Goal: Information Seeking & Learning: Check status

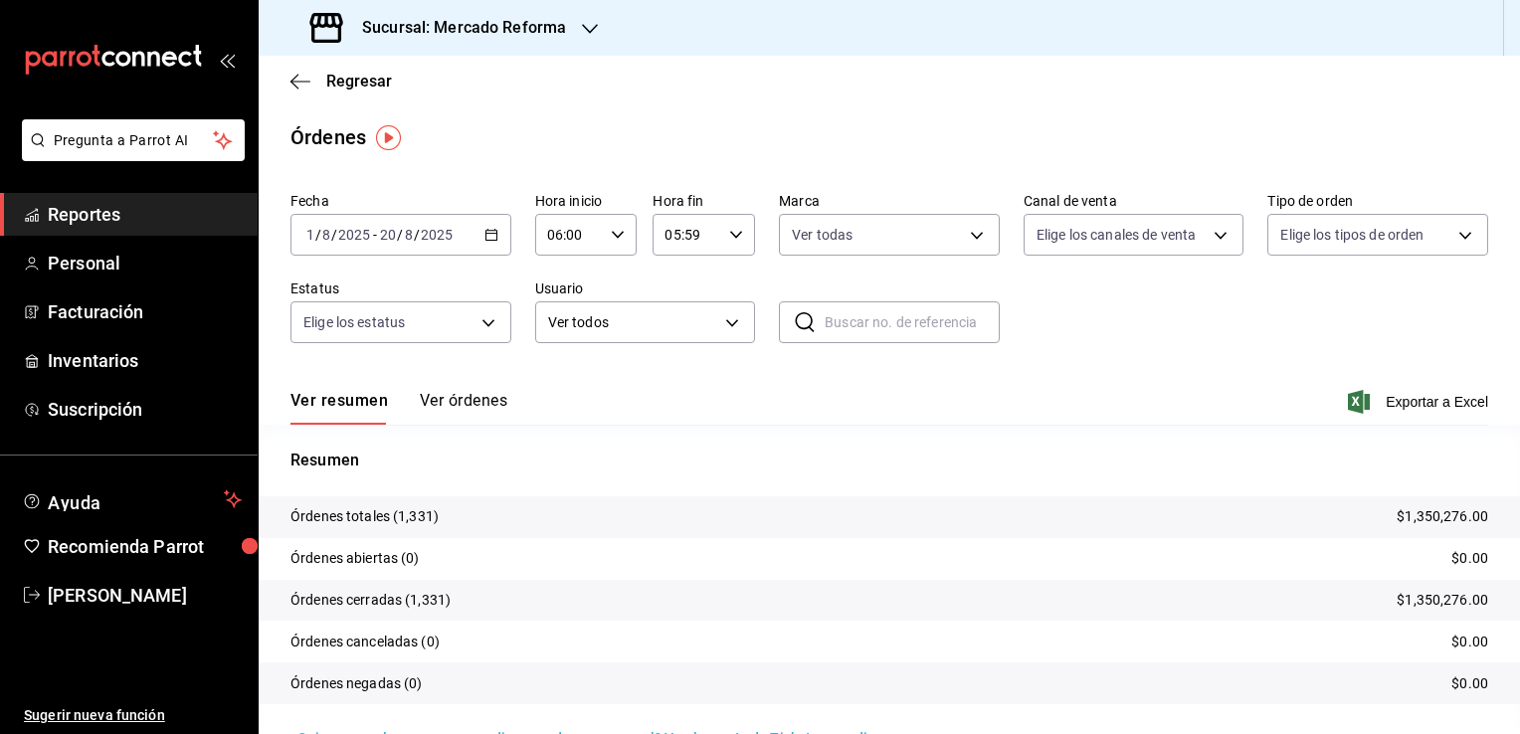
click at [545, 10] on div "Sucursal: Mercado Reforma" at bounding box center [440, 28] width 331 height 56
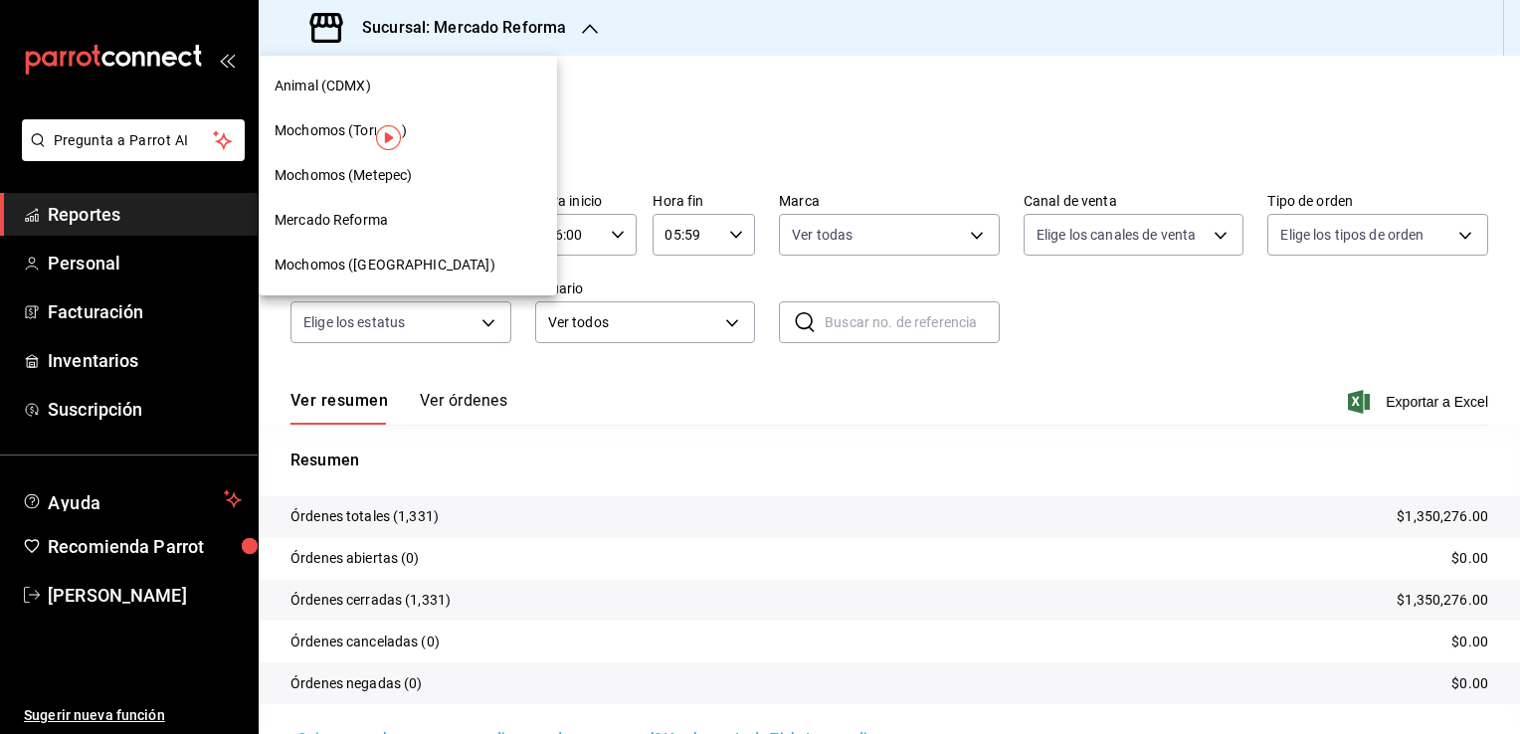
click at [378, 265] on span "Mochomos ([GEOGRAPHIC_DATA])" at bounding box center [385, 265] width 221 height 21
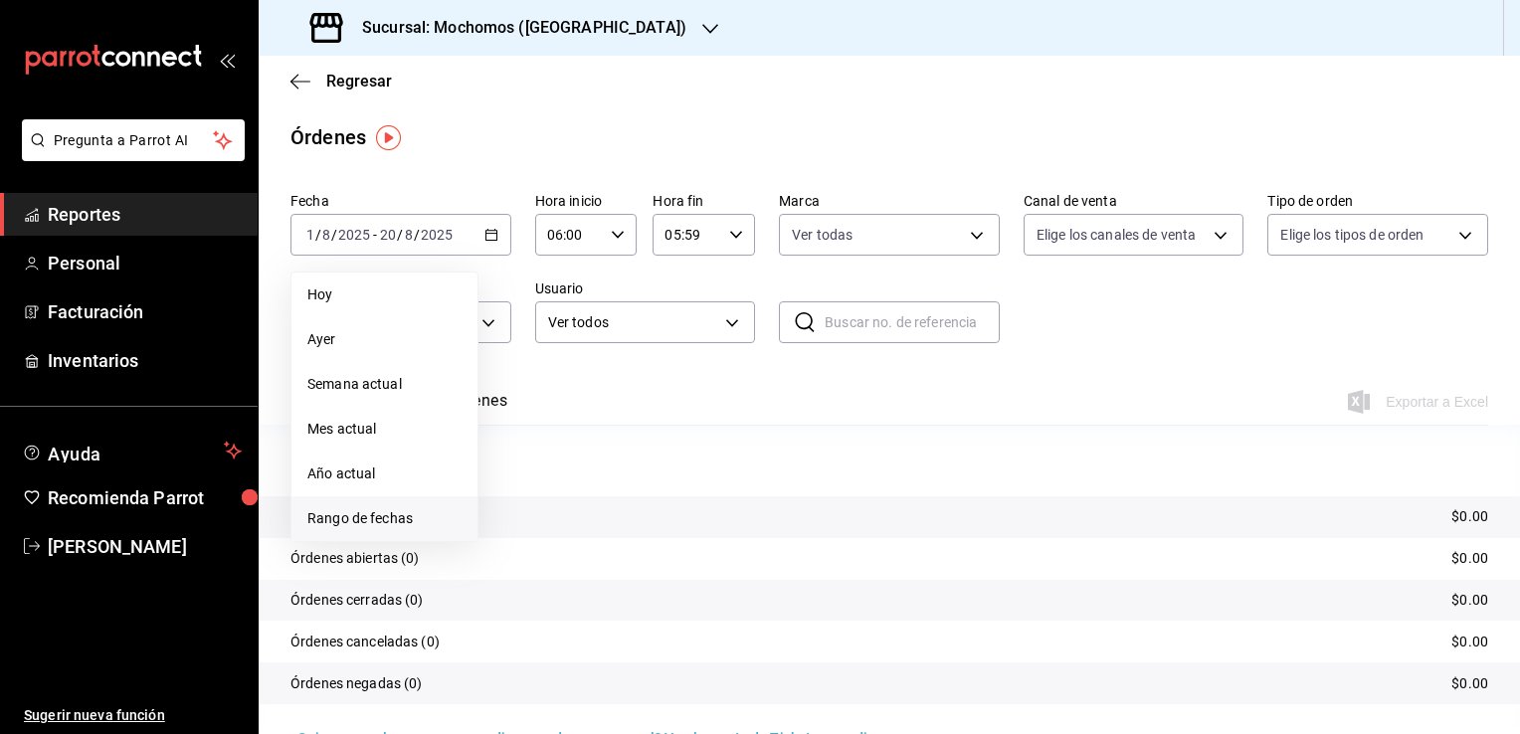
click at [418, 515] on span "Rango de fechas" at bounding box center [384, 518] width 154 height 21
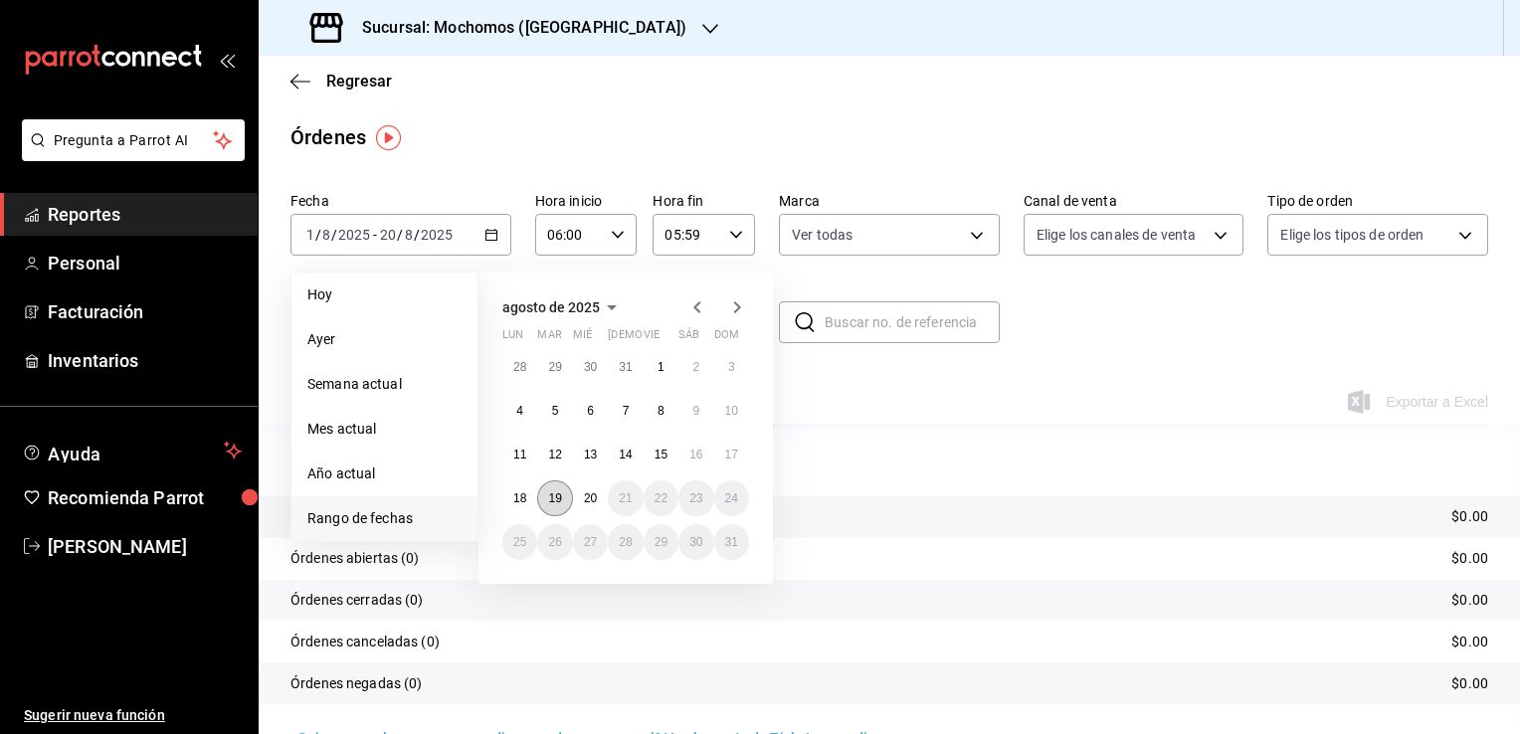
click at [562, 492] on button "19" at bounding box center [554, 498] width 35 height 36
click at [596, 493] on abbr "20" at bounding box center [590, 498] width 13 height 14
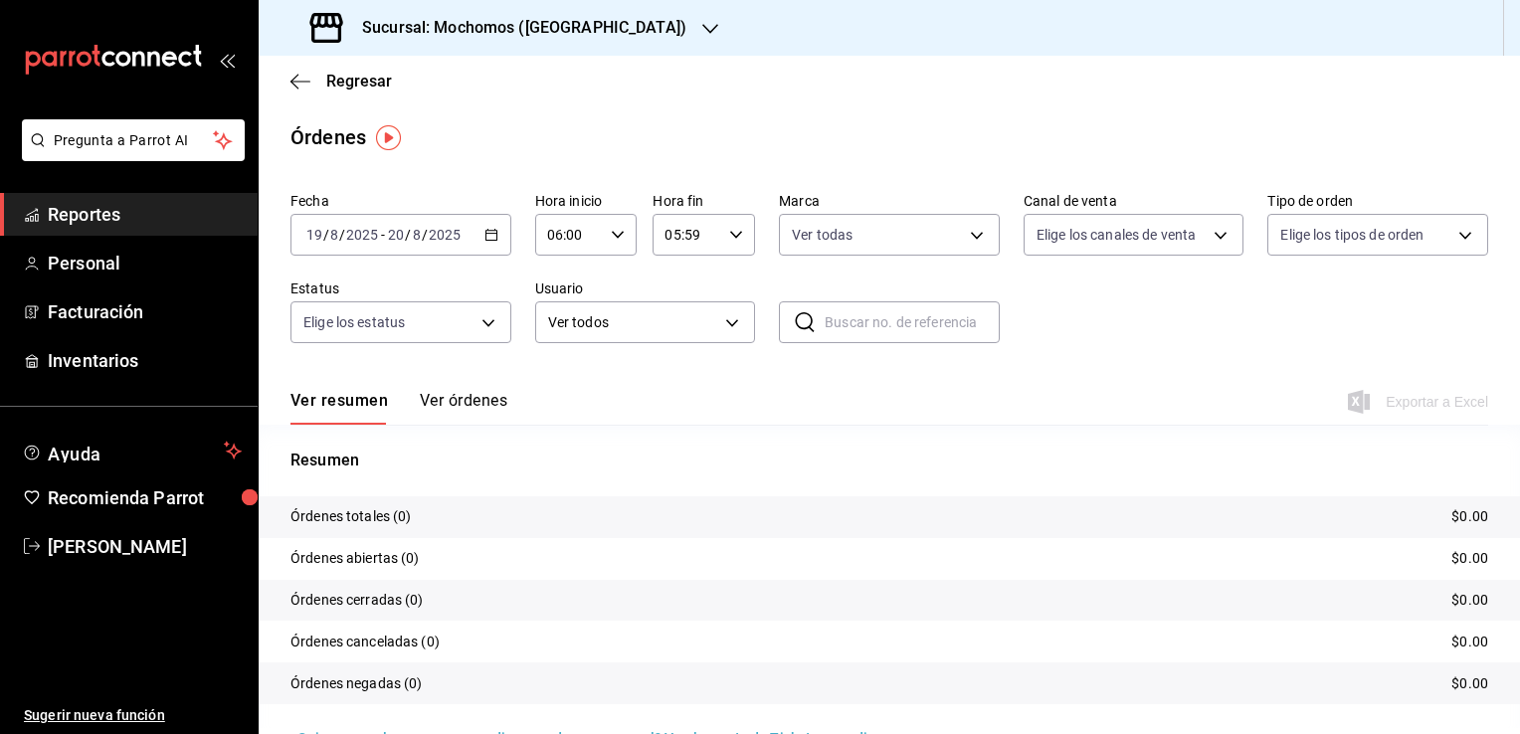
click at [616, 236] on \(Stroke\) "button" at bounding box center [618, 234] width 12 height 7
click at [738, 384] on div at bounding box center [760, 367] width 1520 height 734
click at [128, 216] on span "Reportes" at bounding box center [145, 214] width 194 height 27
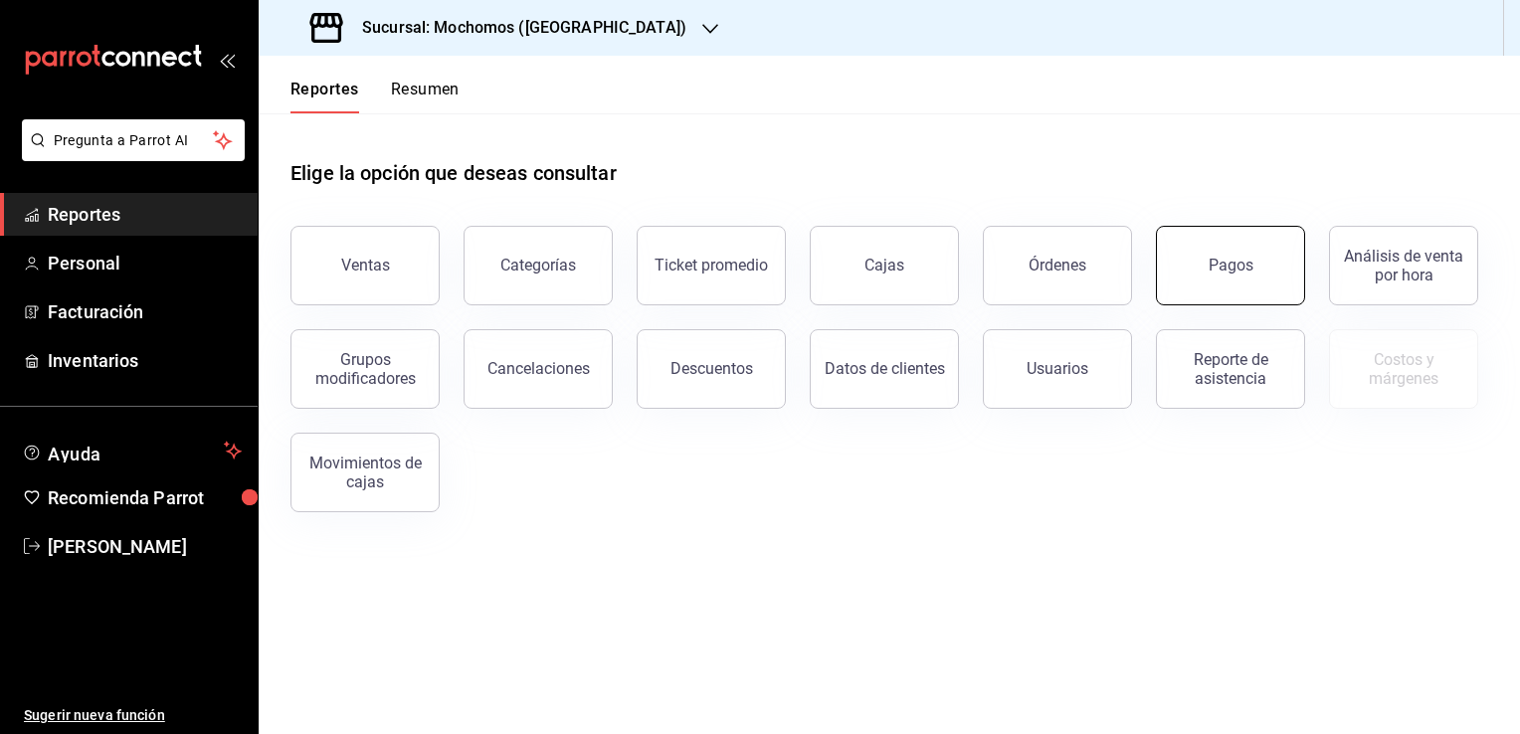
click at [1194, 270] on button "Pagos" at bounding box center [1230, 266] width 149 height 80
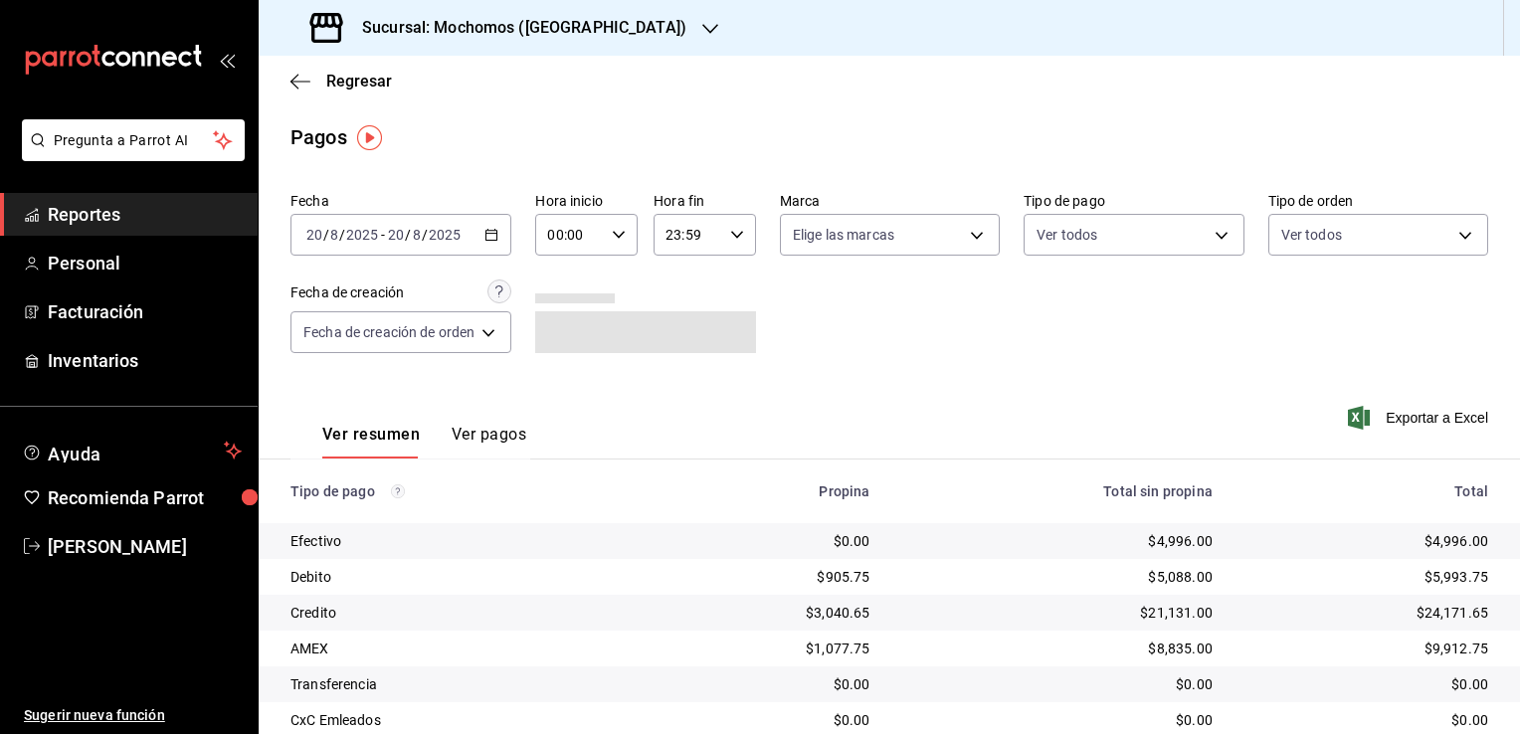
click at [495, 235] on icon "button" at bounding box center [491, 235] width 14 height 14
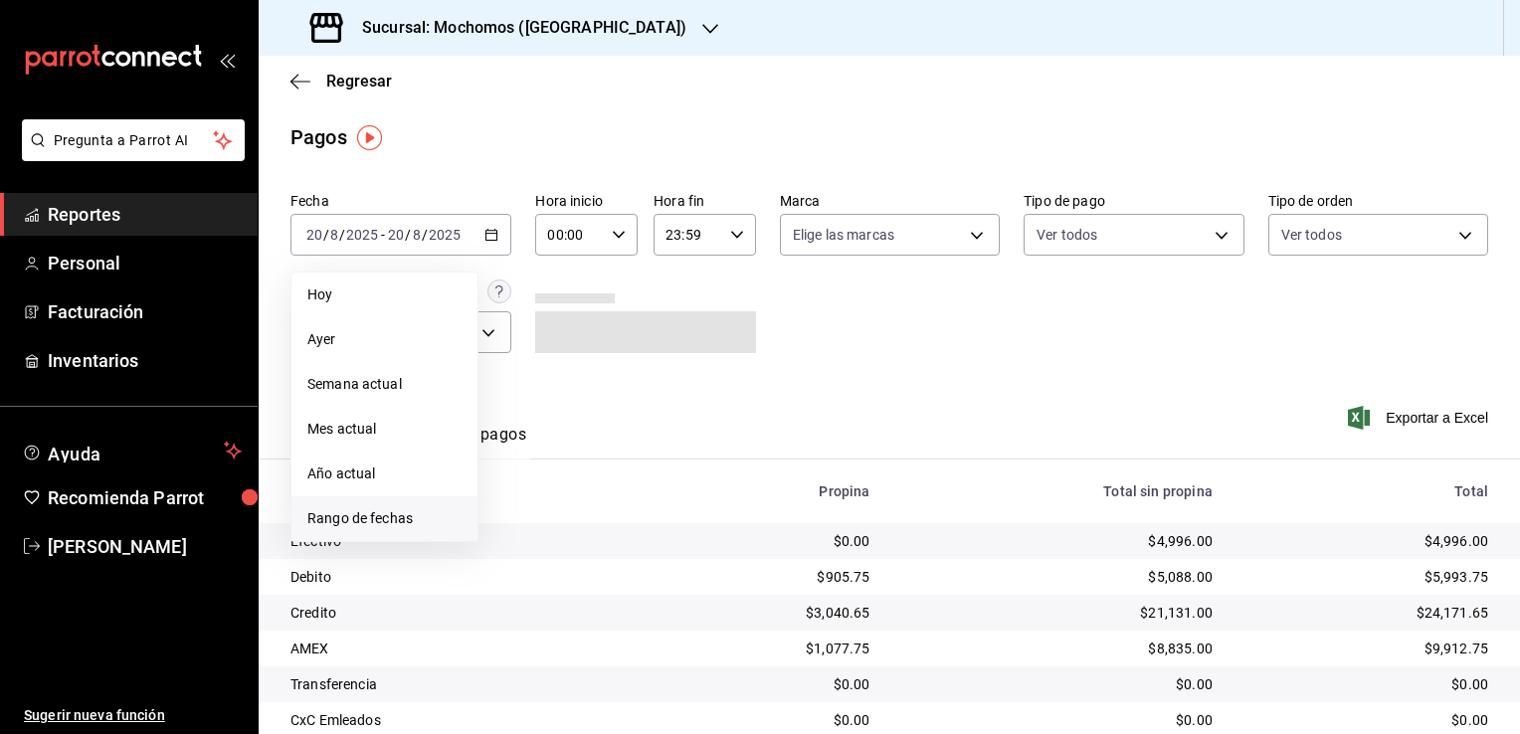
click at [377, 516] on span "Rango de fechas" at bounding box center [384, 518] width 154 height 21
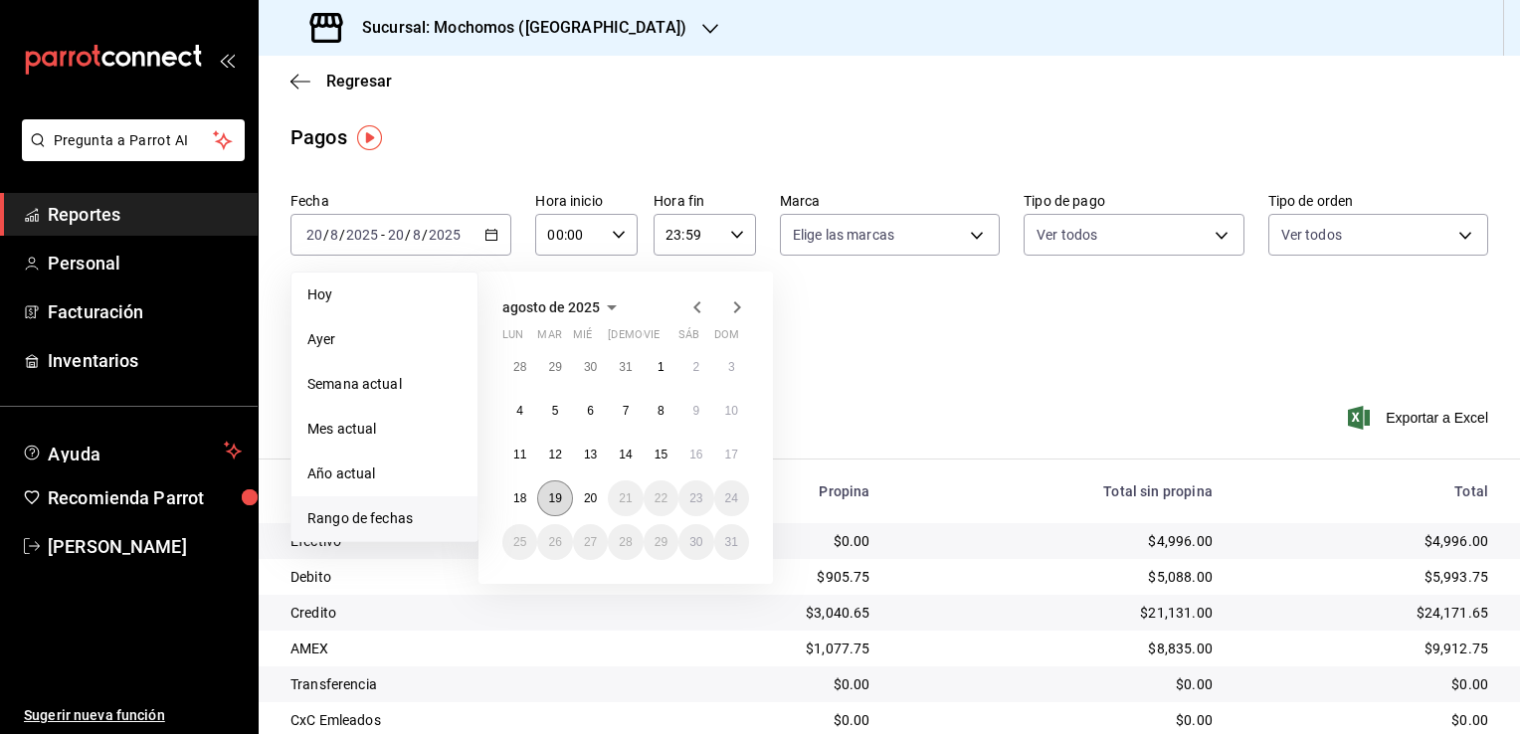
click at [559, 498] on abbr "19" at bounding box center [554, 498] width 13 height 14
click at [595, 500] on abbr "20" at bounding box center [590, 498] width 13 height 14
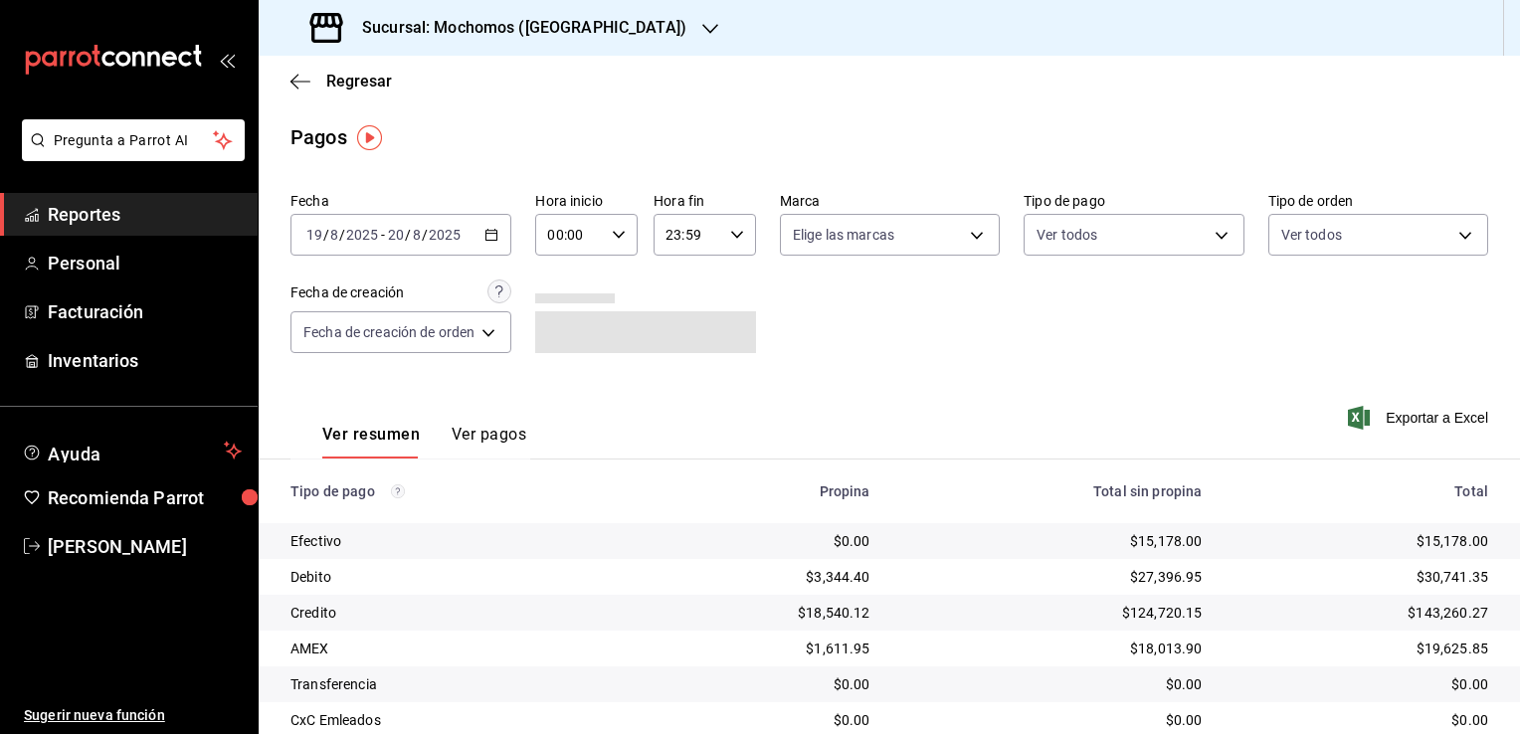
click at [623, 235] on icon "button" at bounding box center [619, 235] width 14 height 14
click at [561, 384] on span "02" at bounding box center [562, 381] width 19 height 16
type input "02:00"
click at [561, 381] on span "06" at bounding box center [562, 373] width 19 height 16
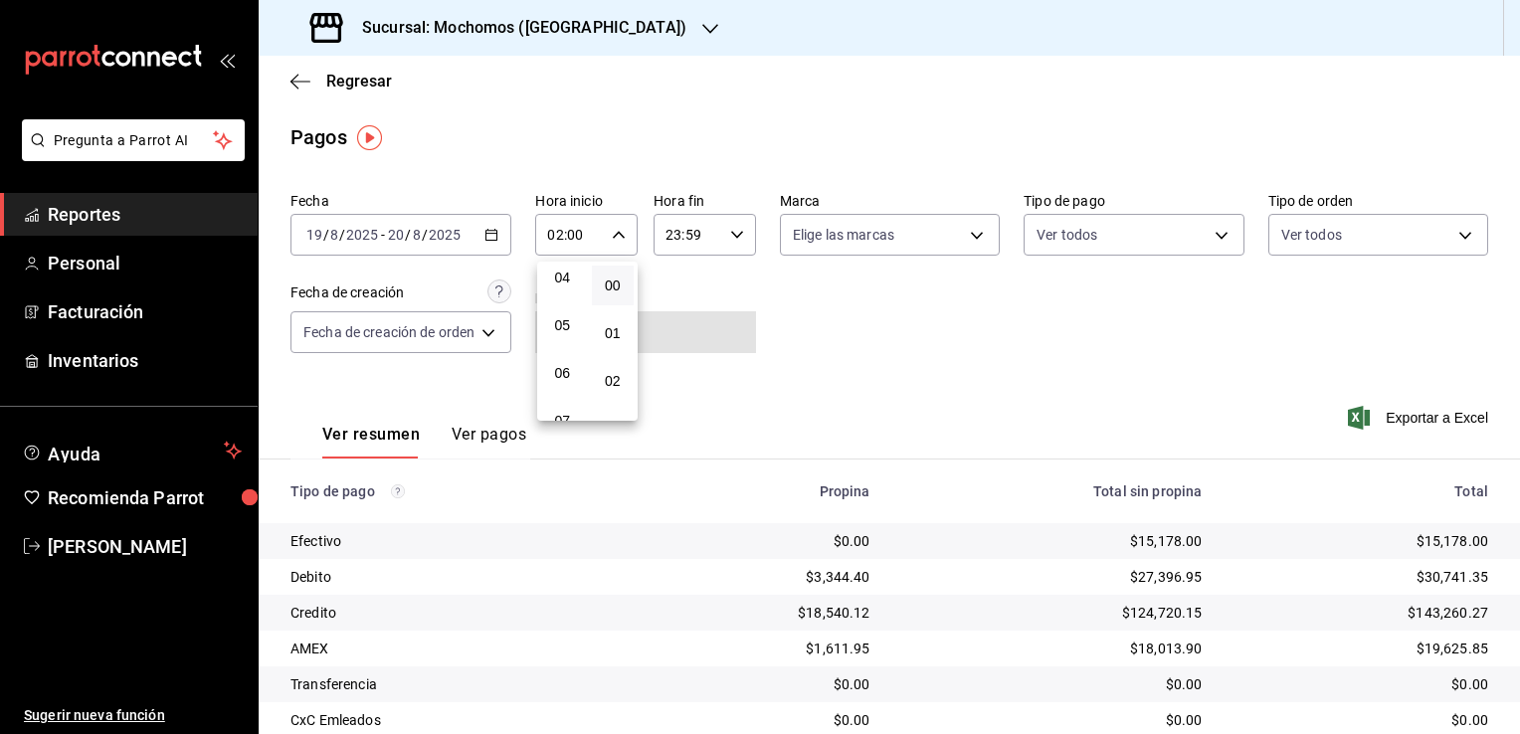
type input "06:00"
click at [854, 365] on div at bounding box center [760, 367] width 1520 height 734
click at [740, 237] on icon "button" at bounding box center [737, 235] width 14 height 14
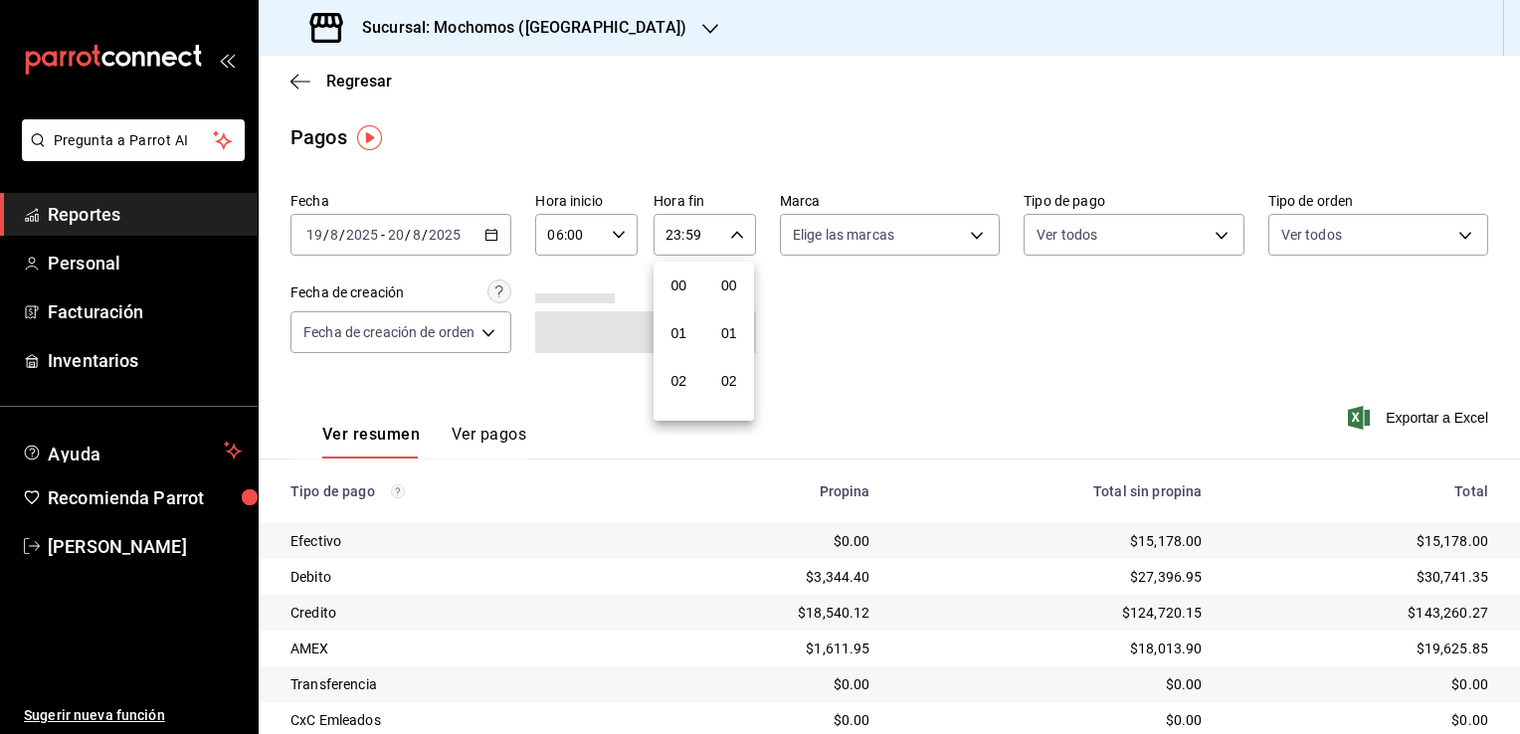
scroll to position [2753, 0]
click at [653, 309] on div "21" at bounding box center [678, 302] width 51 height 48
click at [680, 295] on span "21" at bounding box center [678, 301] width 19 height 16
type input "21:59"
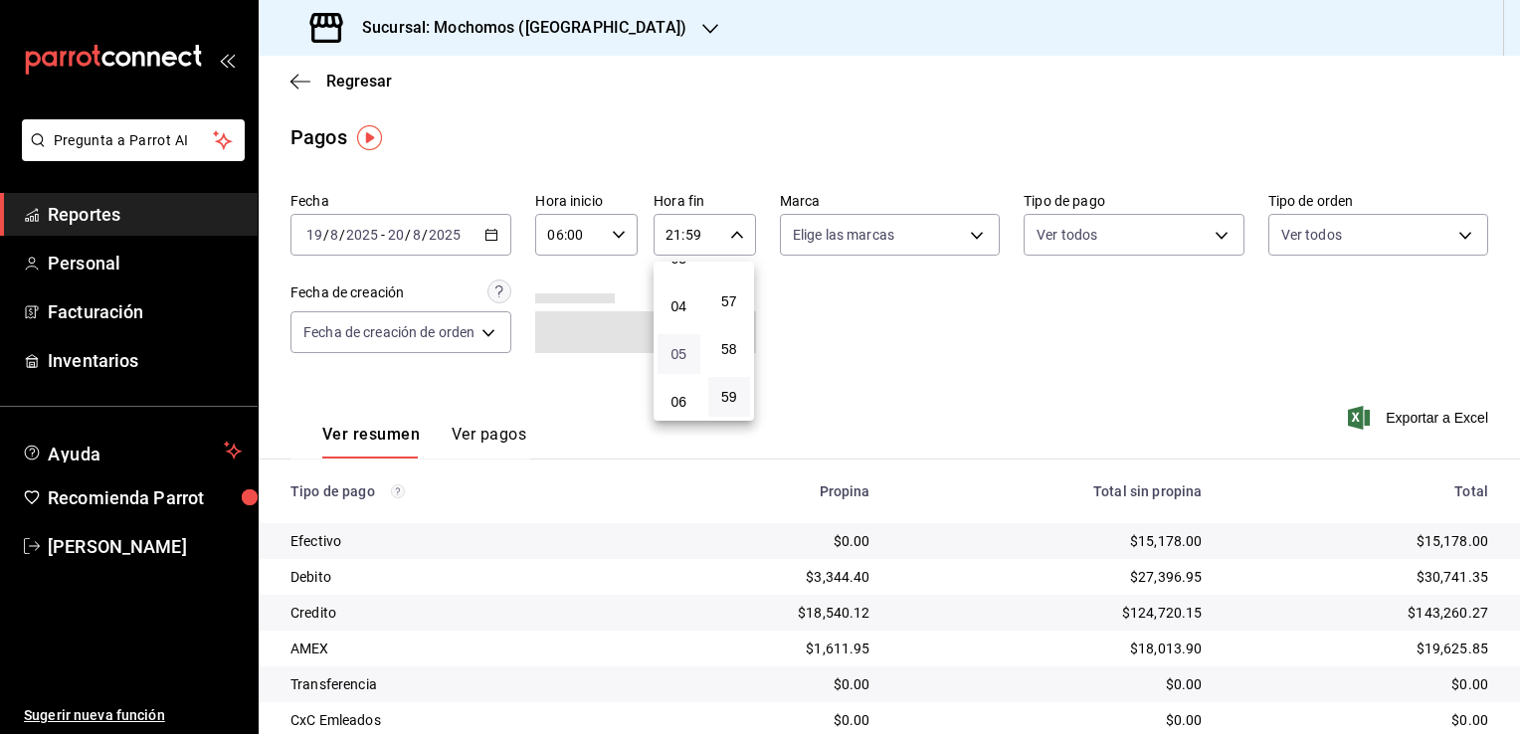
click at [678, 361] on span "05" at bounding box center [678, 354] width 19 height 16
type input "05:59"
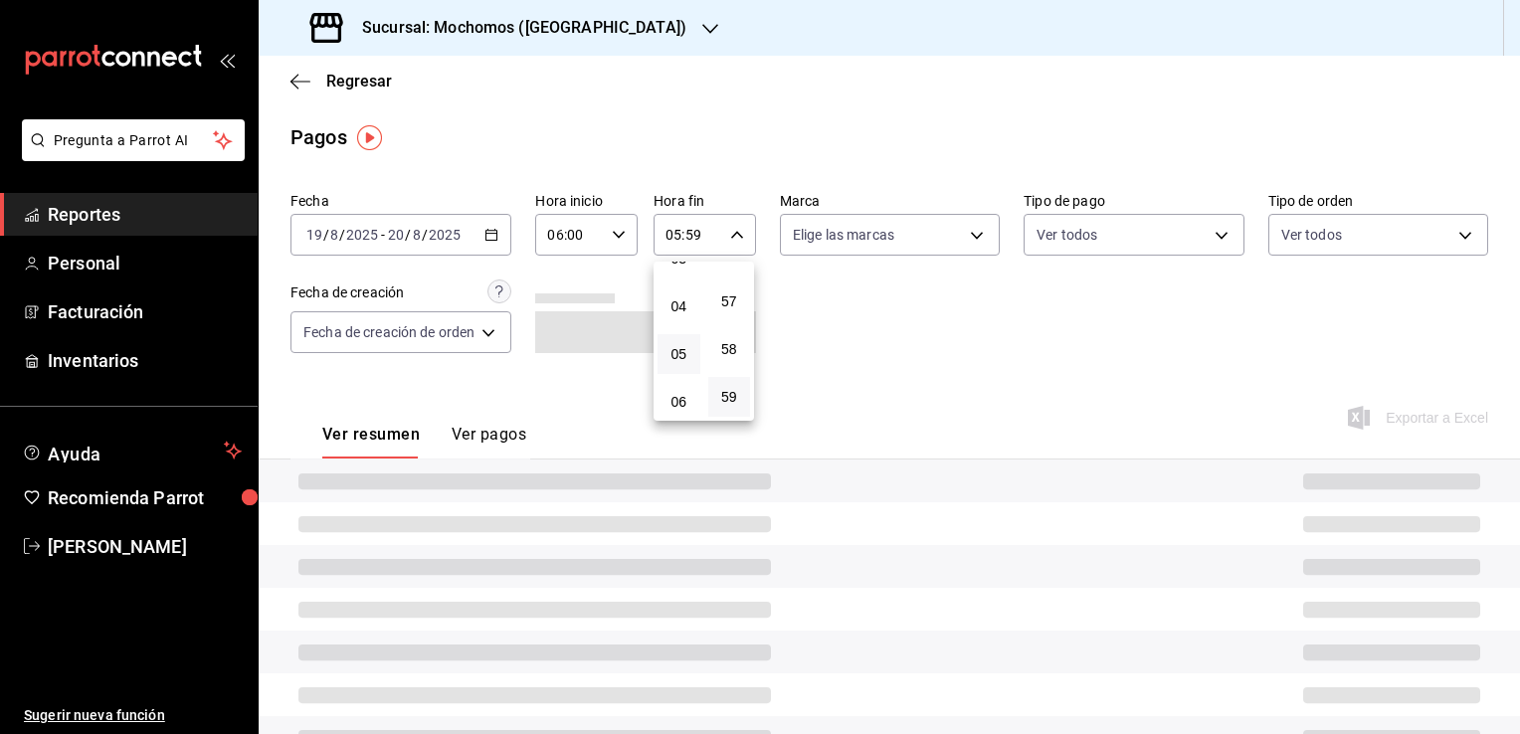
click at [832, 346] on div at bounding box center [760, 367] width 1520 height 734
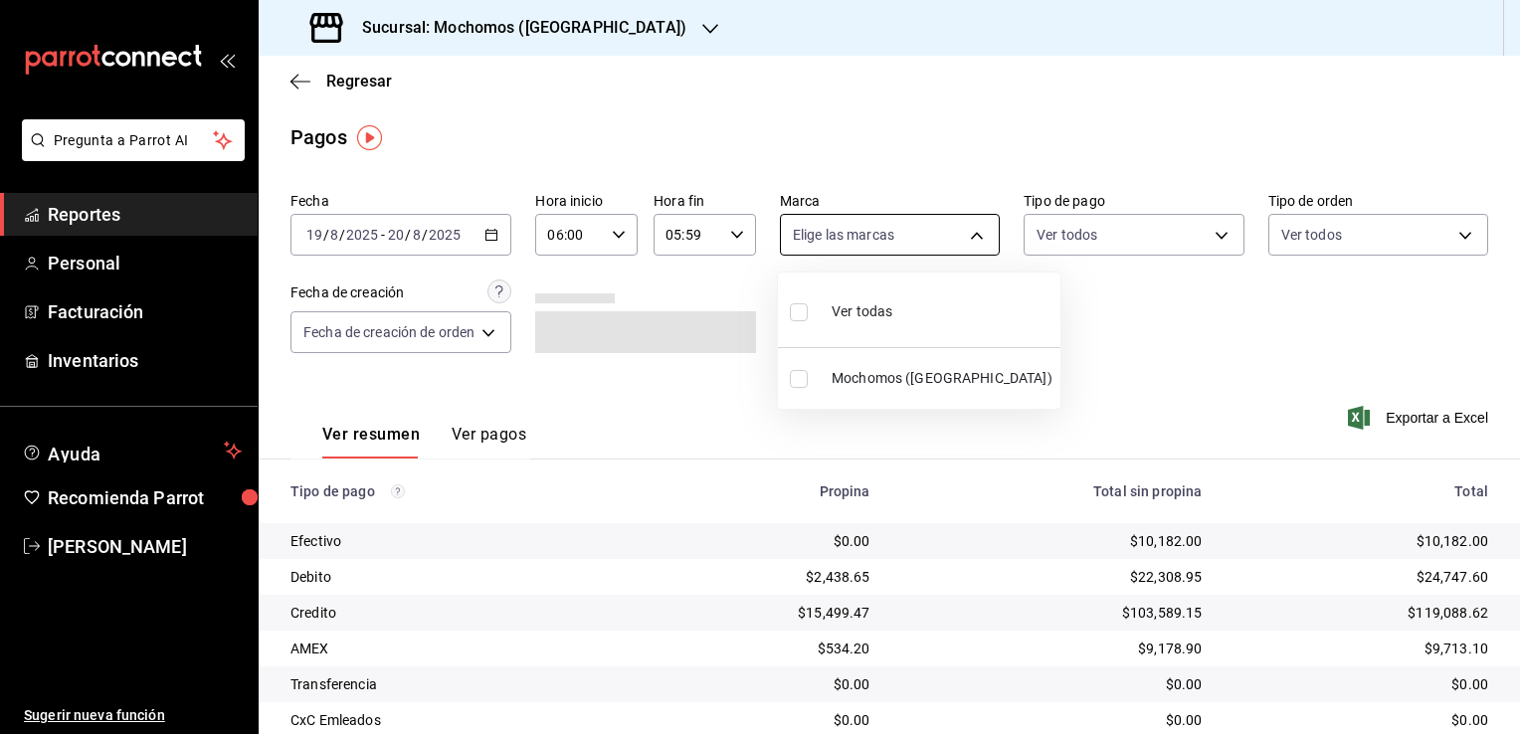
click at [972, 237] on body "Pregunta a Parrot AI Reportes Personal Facturación Inventarios Ayuda Recomienda…" at bounding box center [760, 367] width 1520 height 734
click at [893, 308] on li "Ver todas" at bounding box center [919, 309] width 282 height 59
type input "562d5b5b-21a2-4ace-a941-66278f4a6c49"
checkbox input "true"
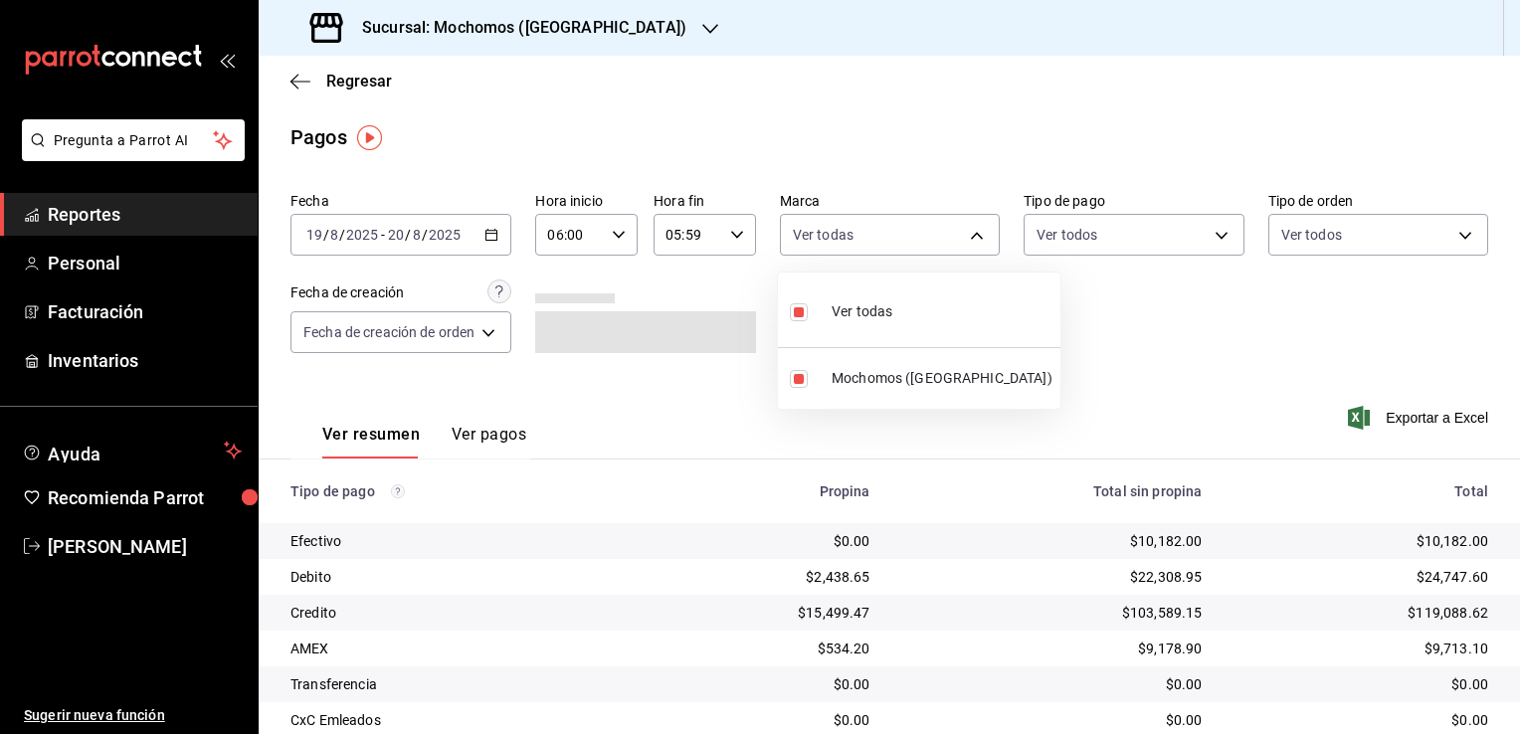
click at [1116, 361] on div at bounding box center [760, 367] width 1520 height 734
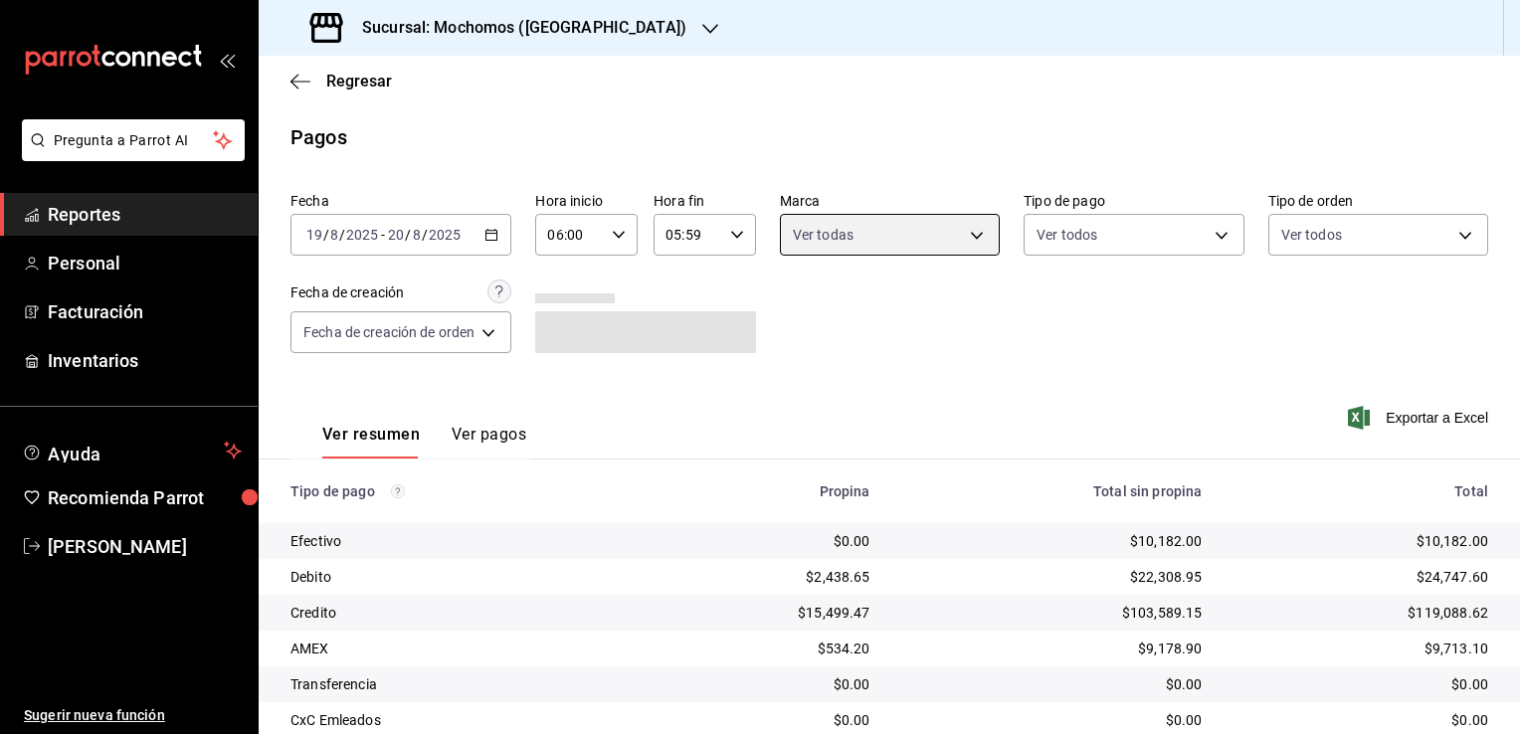
scroll to position [107, 0]
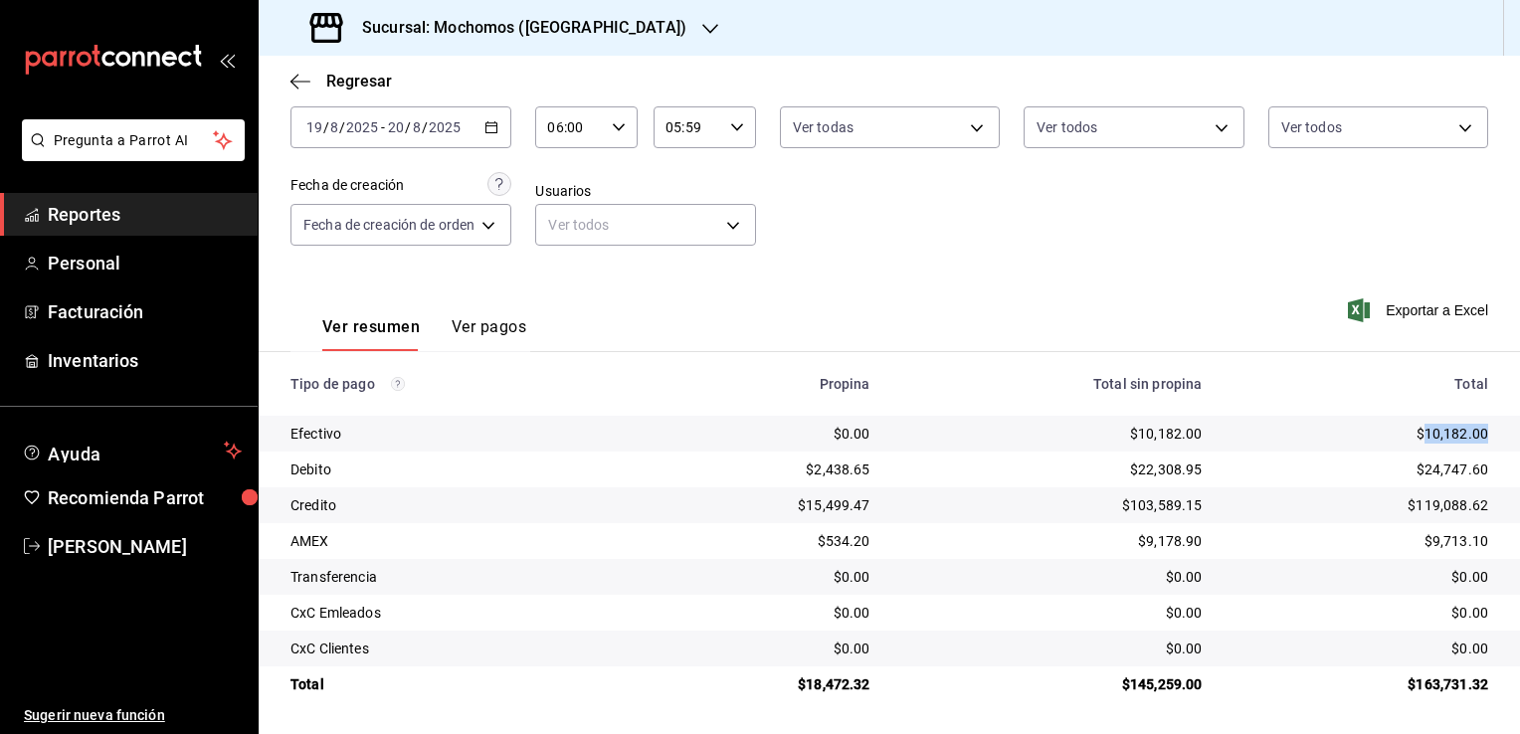
drag, startPoint x: 1410, startPoint y: 439, endPoint x: 1473, endPoint y: 436, distance: 62.7
click at [1473, 436] on td "$10,182.00" at bounding box center [1368, 434] width 302 height 36
copy div "10,182.00"
drag, startPoint x: 1410, startPoint y: 474, endPoint x: 1472, endPoint y: 474, distance: 61.7
click at [1472, 474] on div "$24,747.60" at bounding box center [1360, 470] width 255 height 20
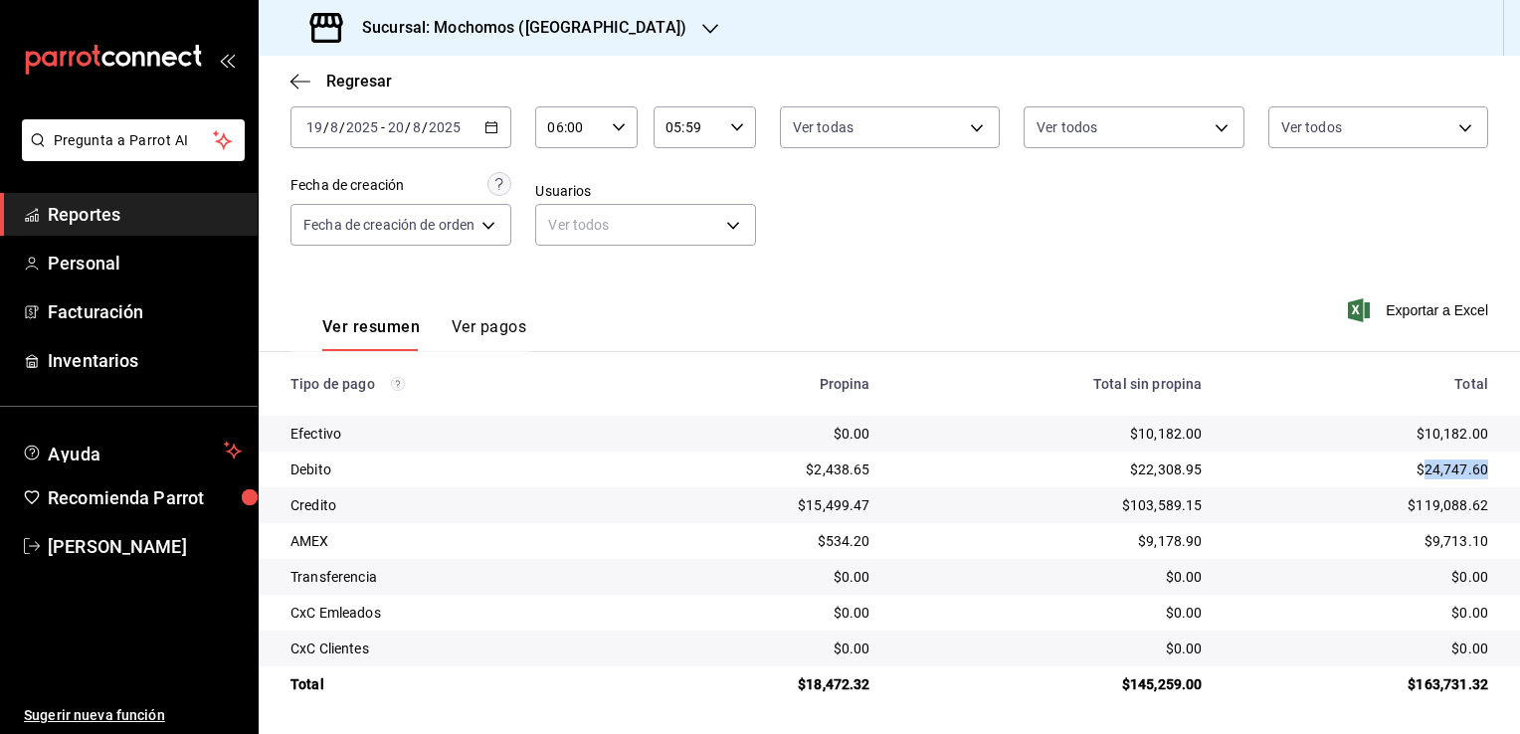
copy div "24,747.60"
drag, startPoint x: 1400, startPoint y: 503, endPoint x: 1480, endPoint y: 498, distance: 79.7
click at [1480, 498] on td "$119,088.62" at bounding box center [1368, 505] width 302 height 36
copy div "119,088.62"
drag, startPoint x: 1418, startPoint y: 540, endPoint x: 1478, endPoint y: 538, distance: 59.7
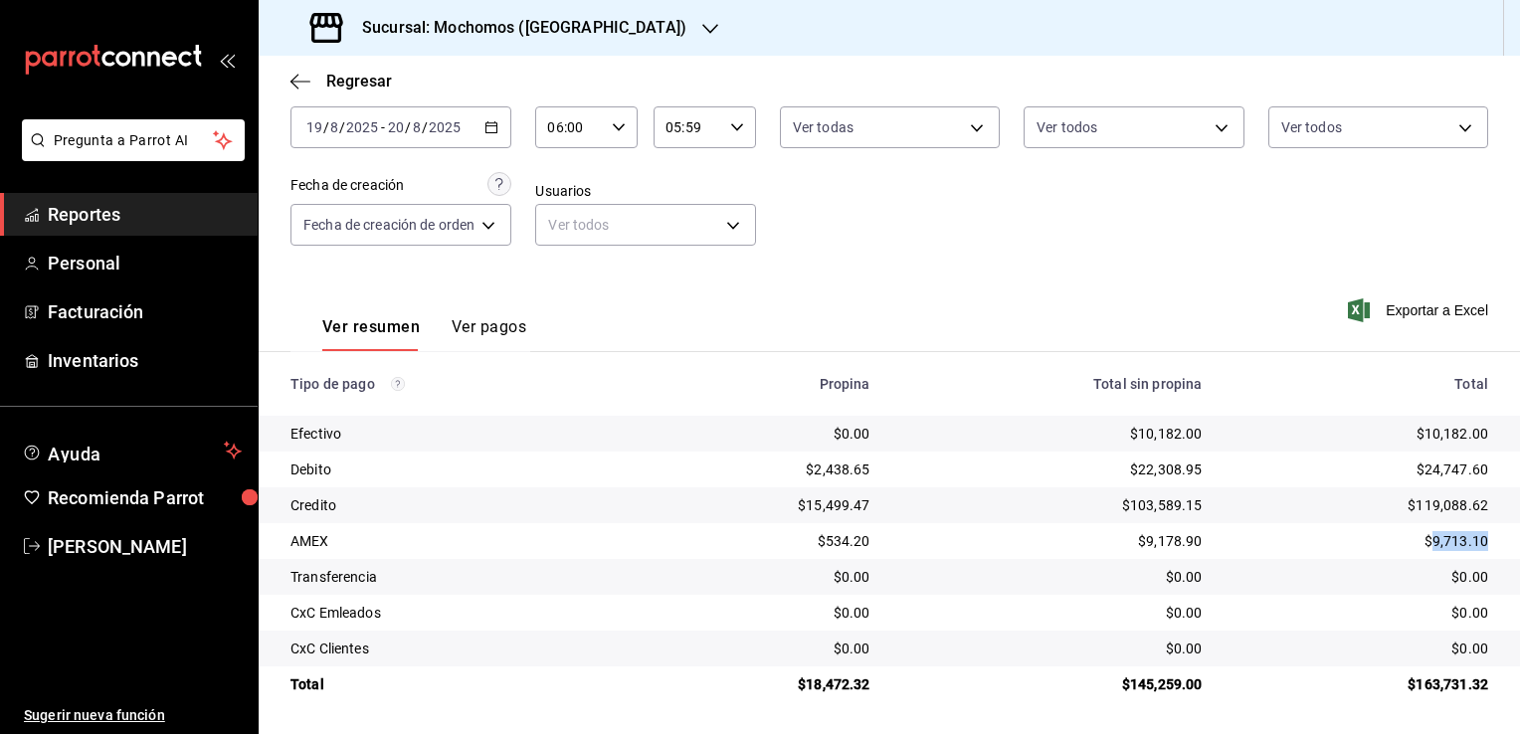
click at [1478, 538] on td "$9,713.10" at bounding box center [1368, 541] width 302 height 36
copy div "9,713.10"
drag, startPoint x: 799, startPoint y: 690, endPoint x: 865, endPoint y: 686, distance: 66.8
click at [865, 686] on td "$18,472.32" at bounding box center [764, 684] width 246 height 36
copy div "18,472.32"
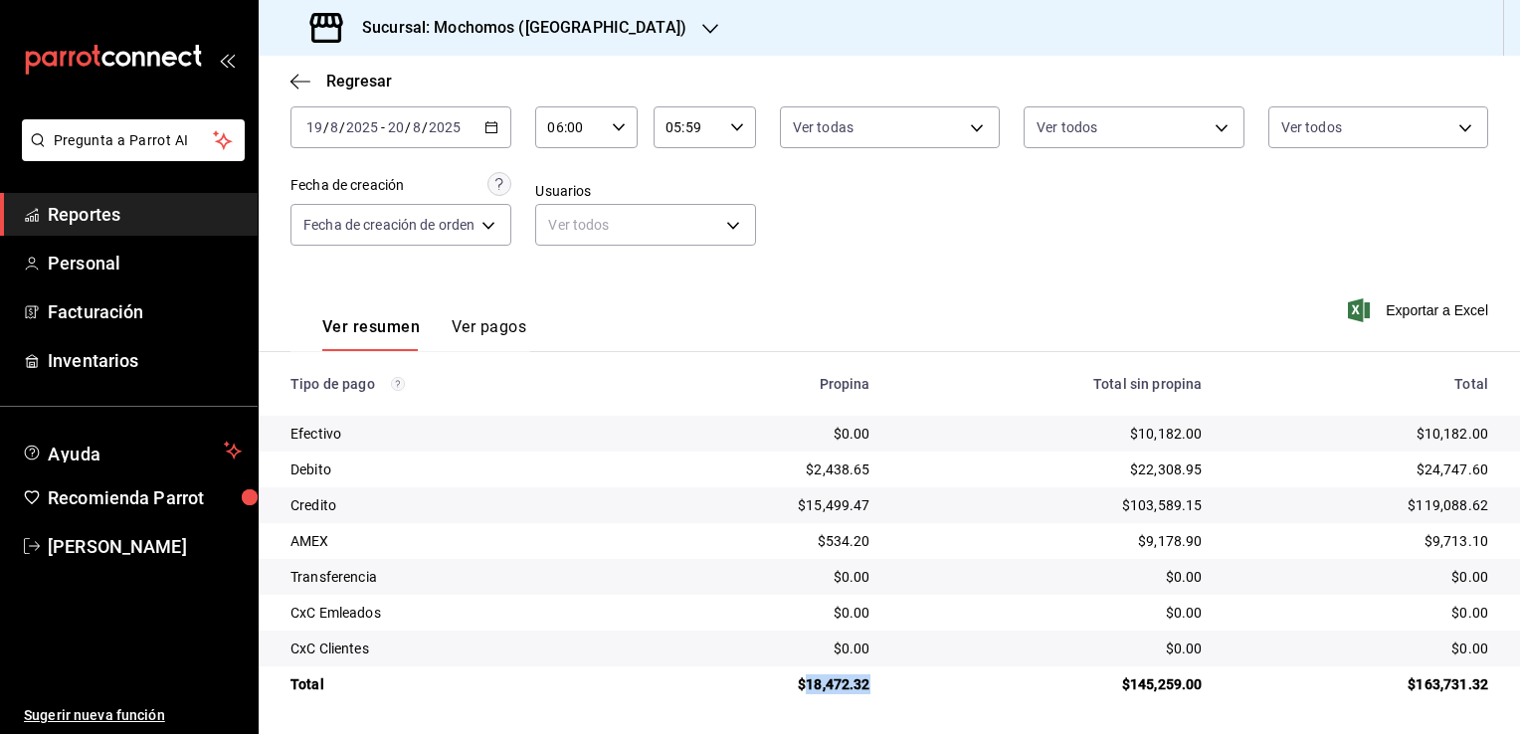
click at [184, 205] on span "Reportes" at bounding box center [145, 214] width 194 height 27
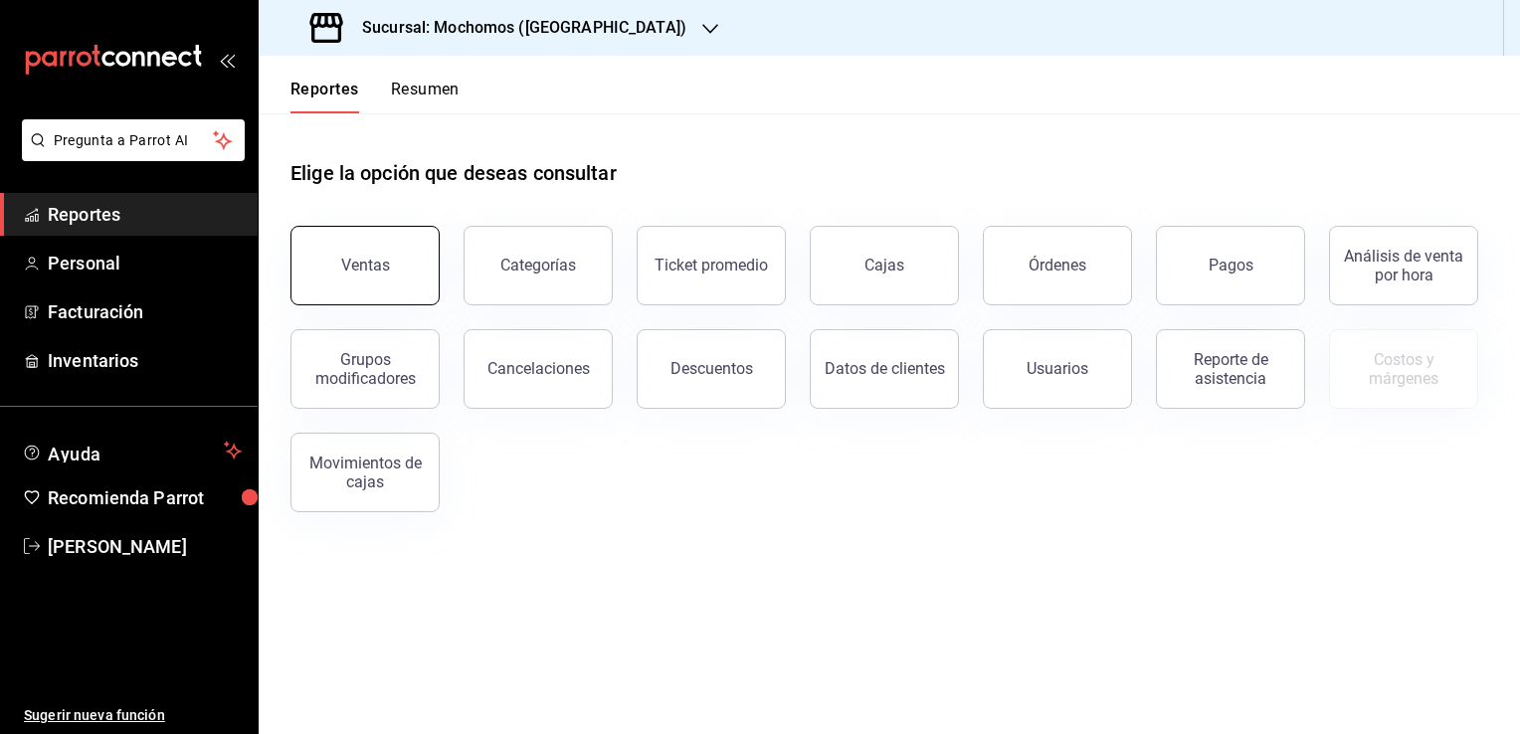
click at [359, 268] on div "Ventas" at bounding box center [365, 265] width 49 height 19
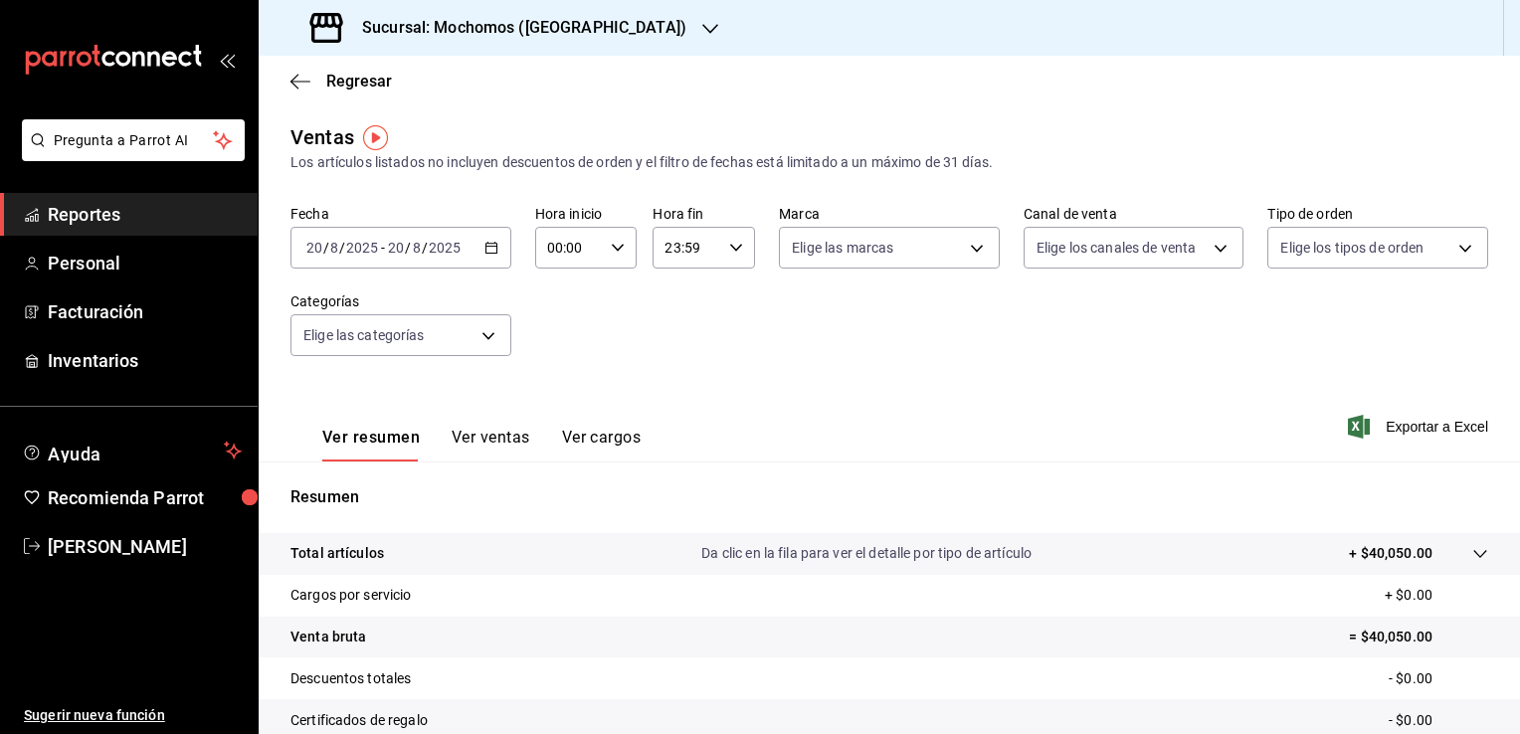
click at [488, 245] on icon "button" at bounding box center [491, 248] width 14 height 14
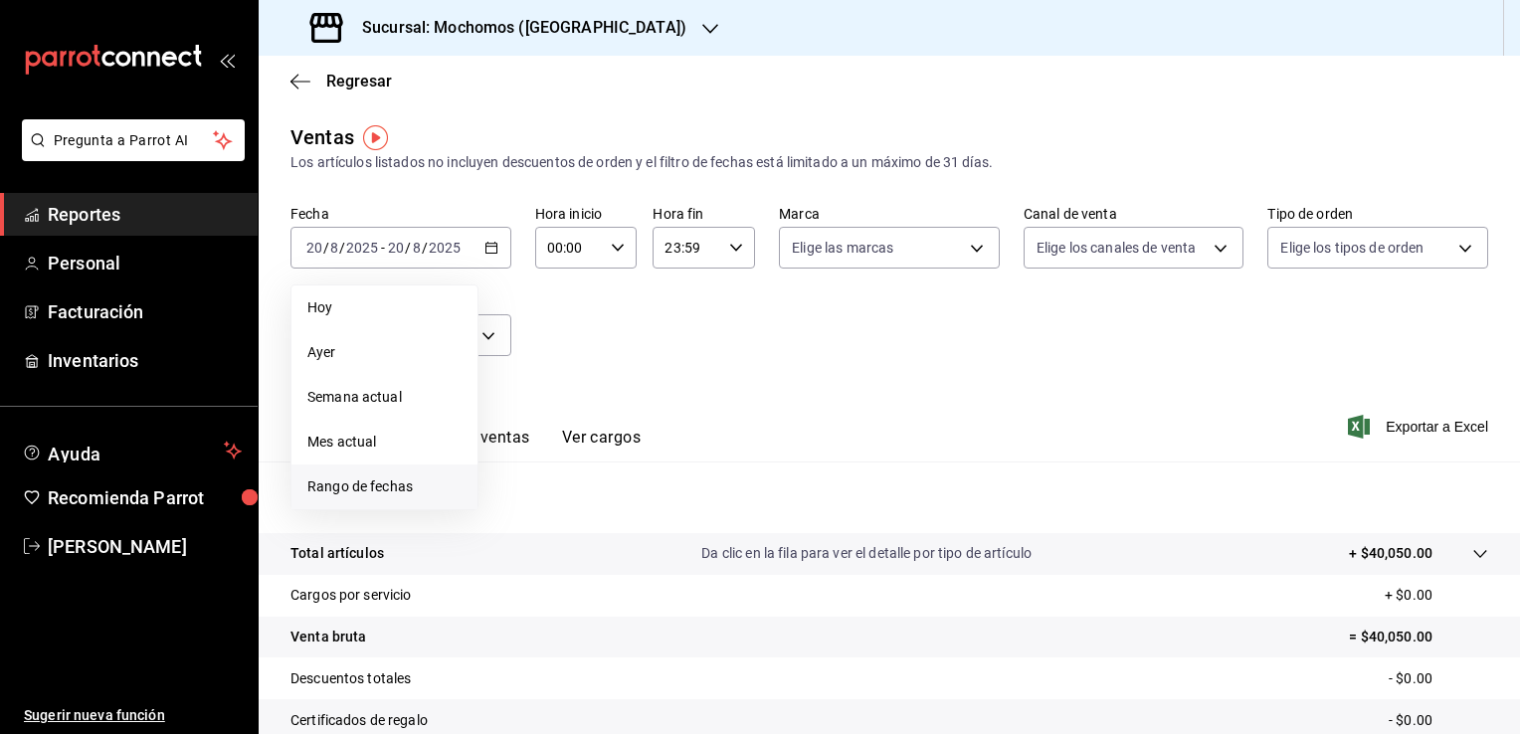
click at [417, 493] on span "Rango de fechas" at bounding box center [384, 486] width 154 height 21
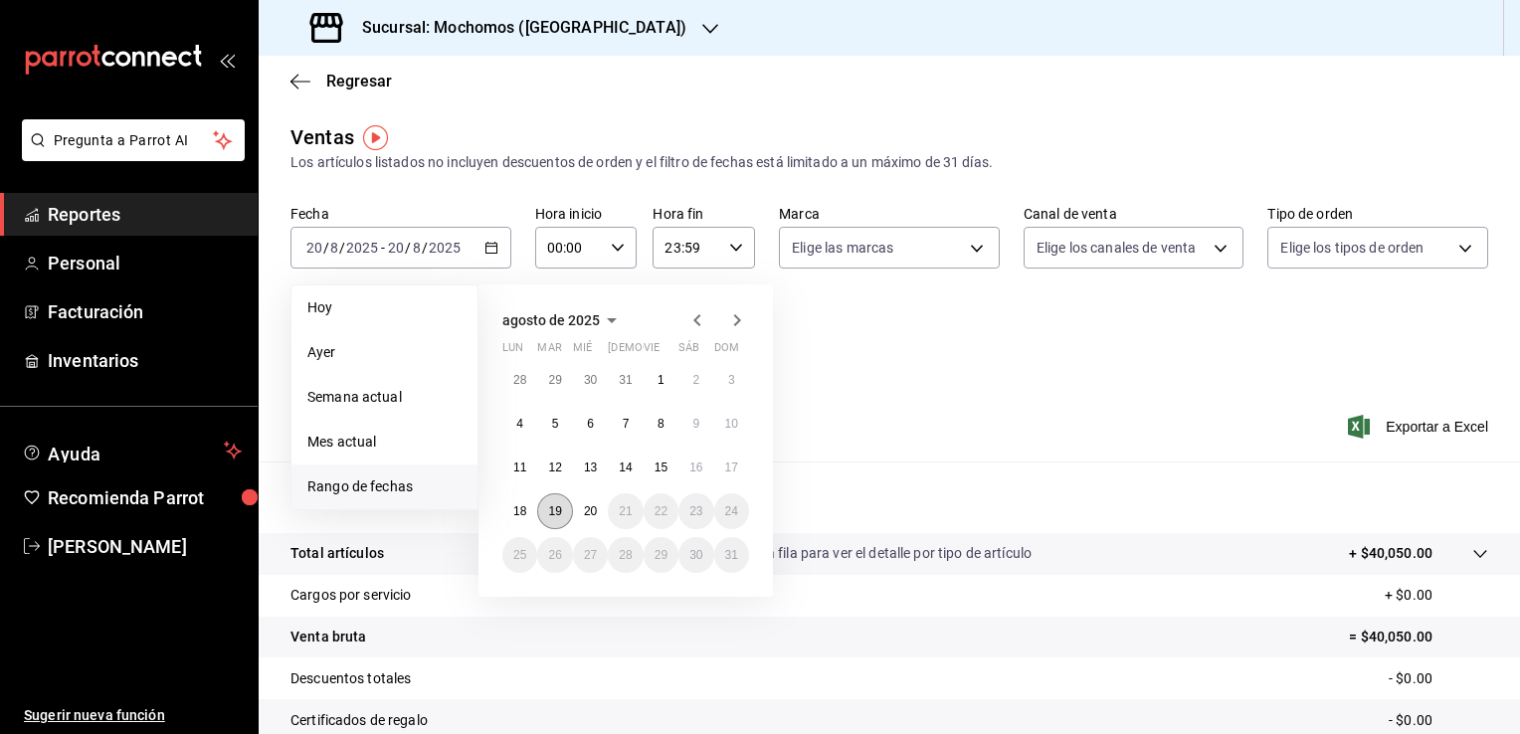
click at [547, 507] on button "19" at bounding box center [554, 511] width 35 height 36
click at [593, 512] on abbr "20" at bounding box center [590, 511] width 13 height 14
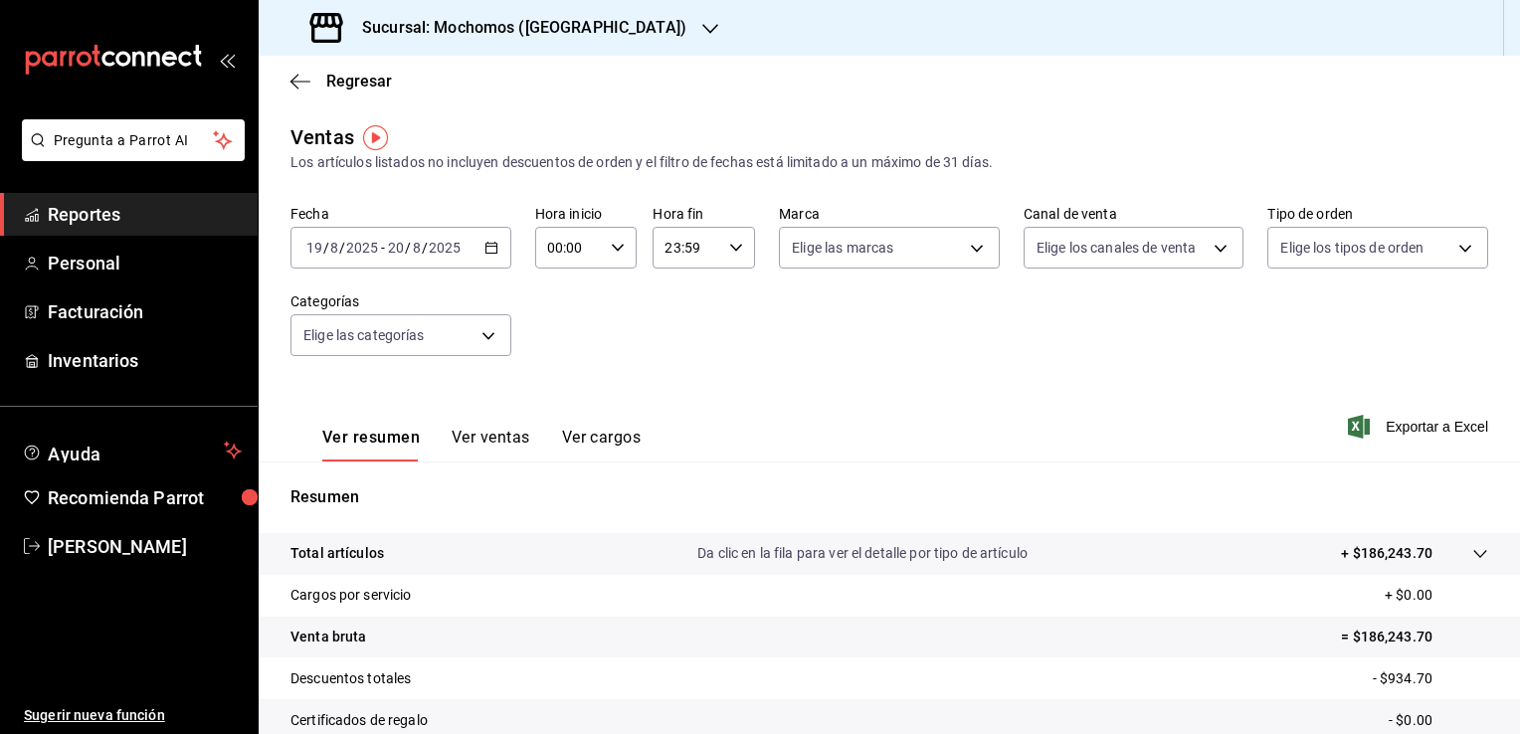
click at [613, 245] on icon "button" at bounding box center [618, 248] width 14 height 14
click at [557, 389] on span "02" at bounding box center [557, 394] width 19 height 16
type input "02:00"
click at [557, 389] on span "06" at bounding box center [557, 386] width 19 height 16
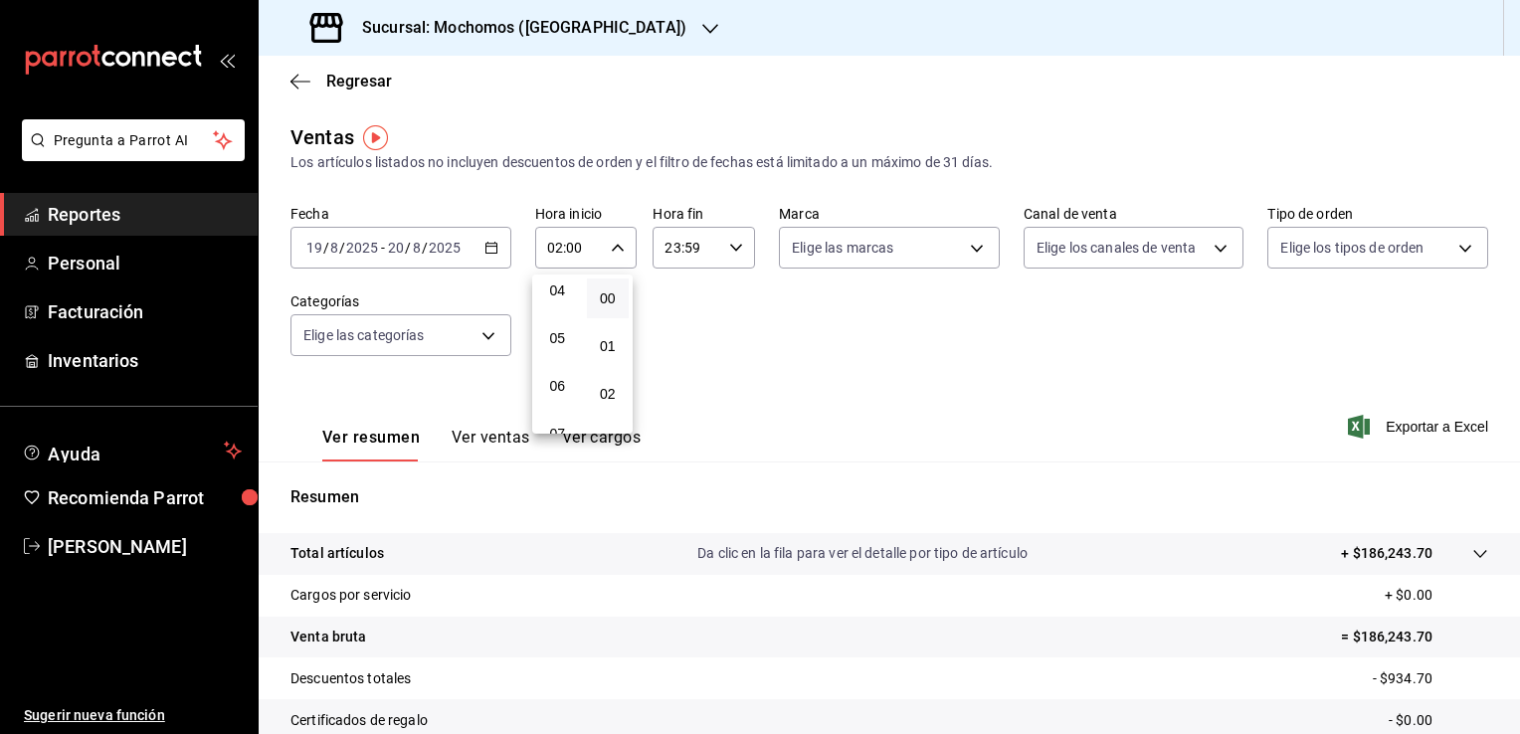
type input "06:00"
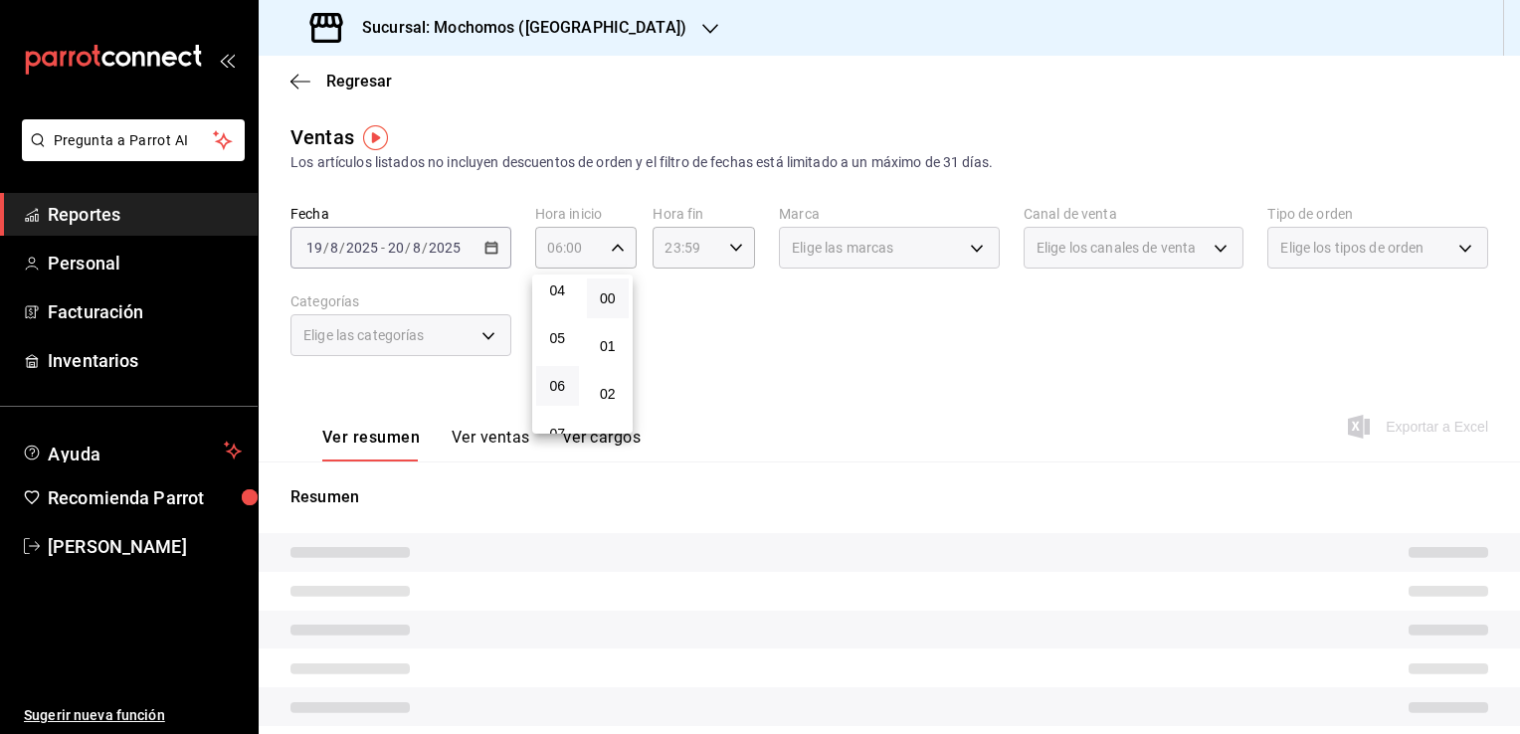
click at [676, 384] on div at bounding box center [760, 367] width 1520 height 734
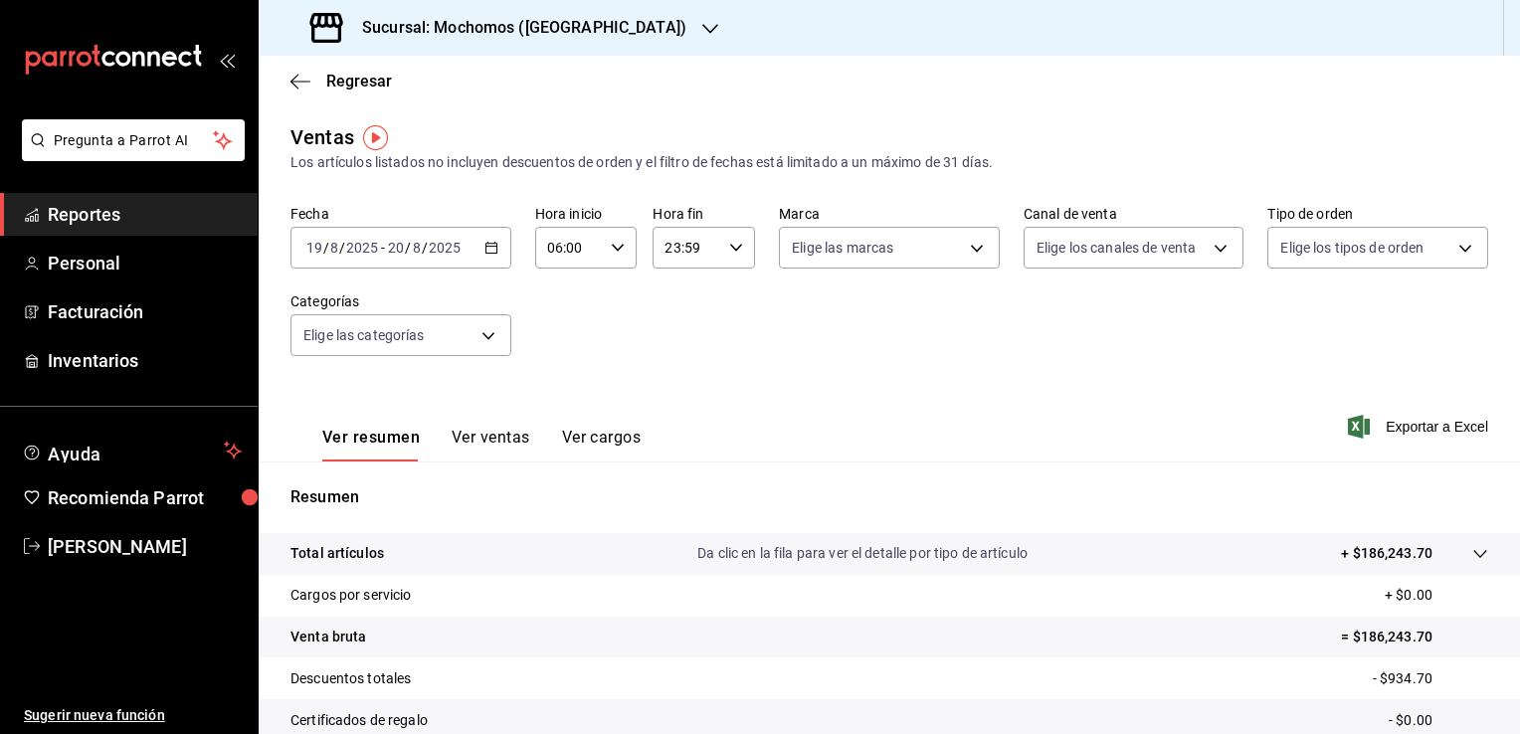
click at [734, 253] on icon "button" at bounding box center [736, 248] width 14 height 14
click at [675, 316] on span "21" at bounding box center [673, 314] width 19 height 16
type input "21:59"
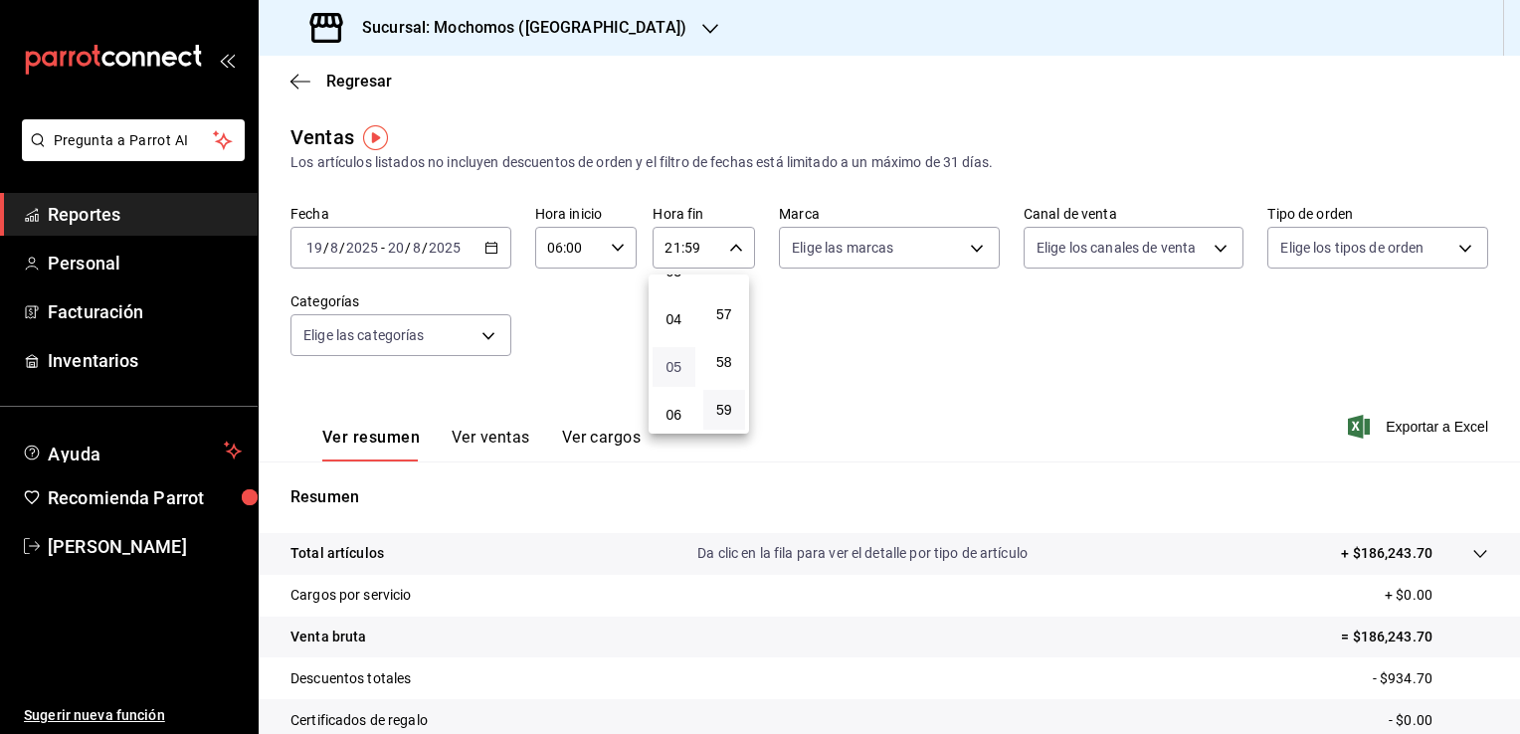
click at [675, 364] on span "05" at bounding box center [673, 367] width 19 height 16
type input "05:59"
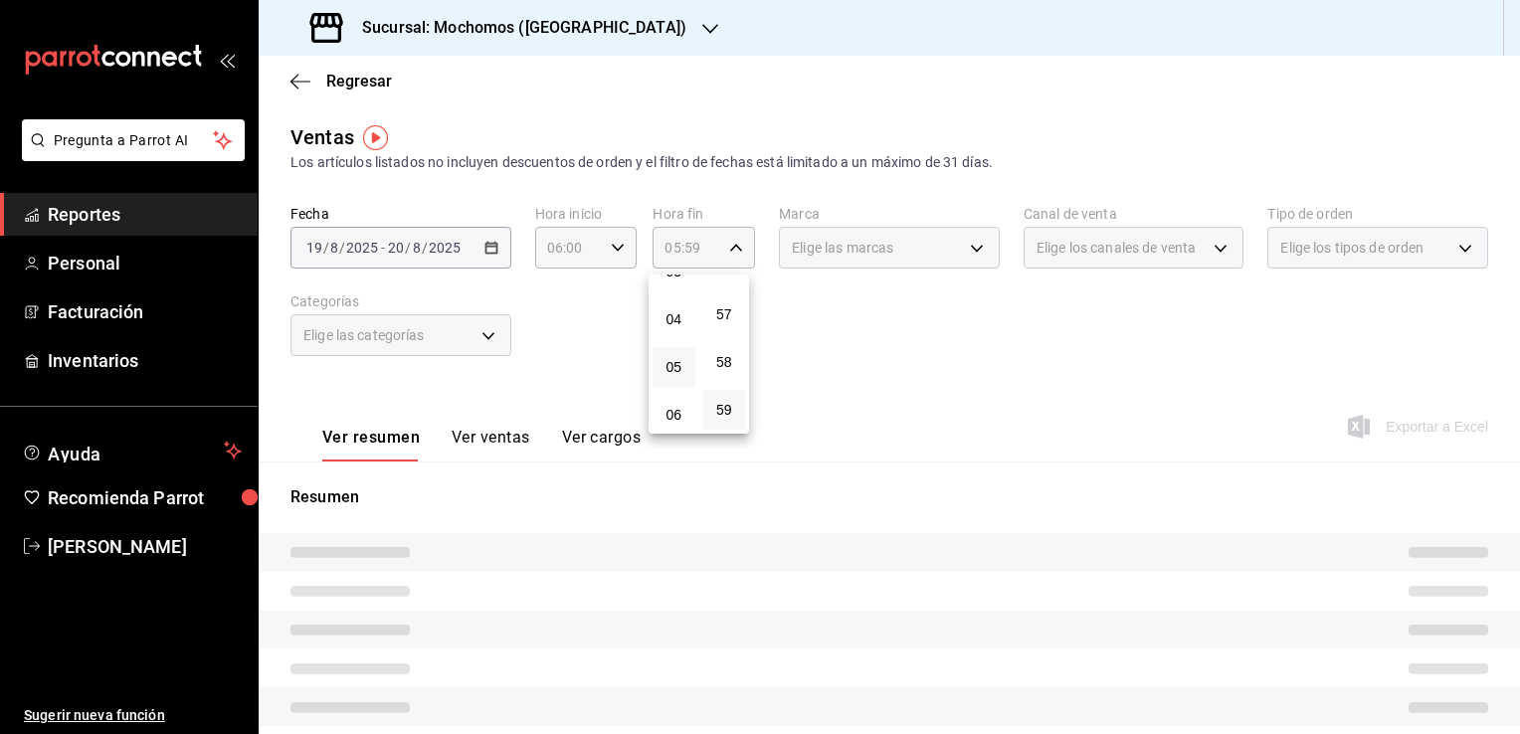
click at [848, 364] on div at bounding box center [760, 367] width 1520 height 734
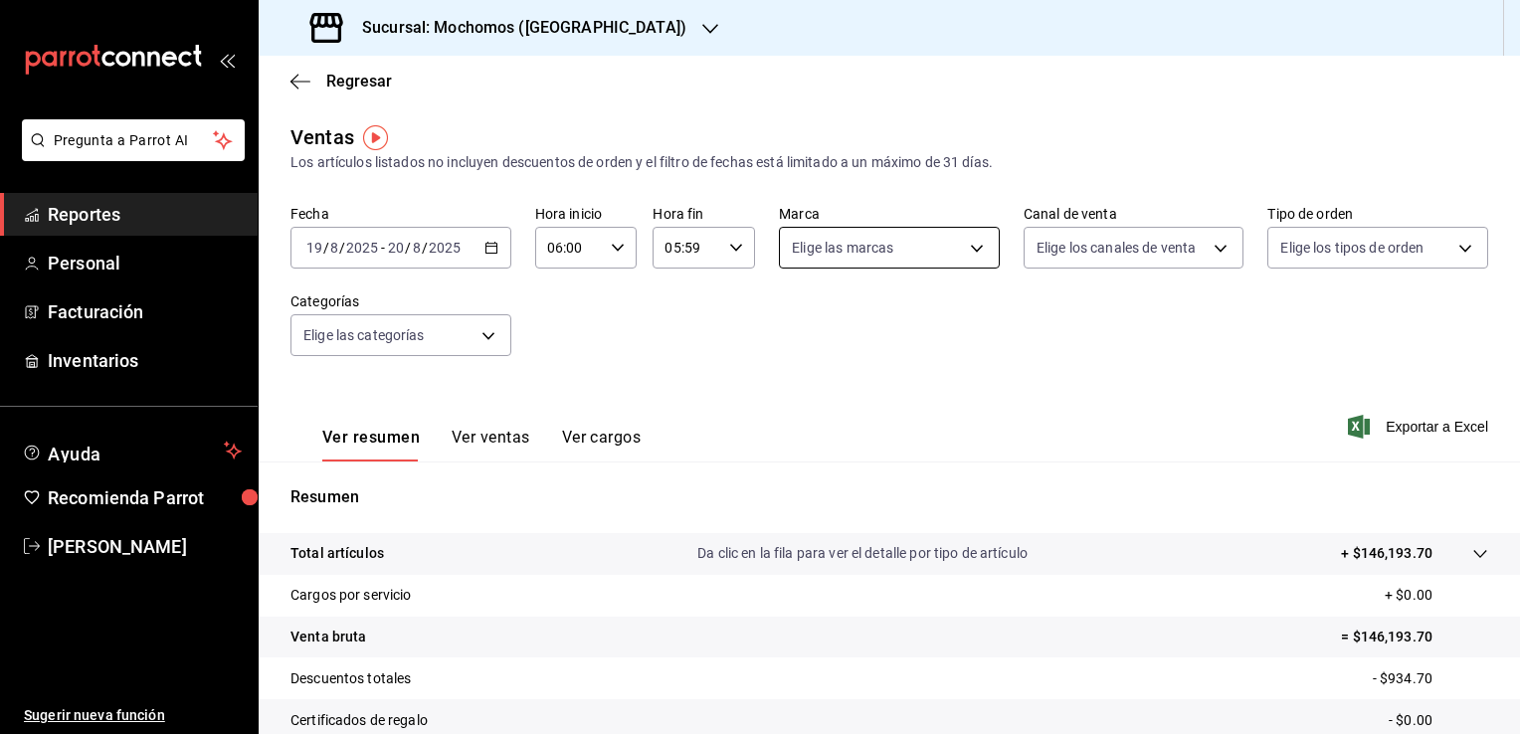
click at [964, 253] on body "Pregunta a Parrot AI Reportes Personal Facturación Inventarios Ayuda Recomienda…" at bounding box center [760, 367] width 1520 height 734
click at [890, 320] on li "Ver todas" at bounding box center [915, 322] width 282 height 59
type input "562d5b5b-21a2-4ace-a941-66278f4a6c49"
checkbox input "true"
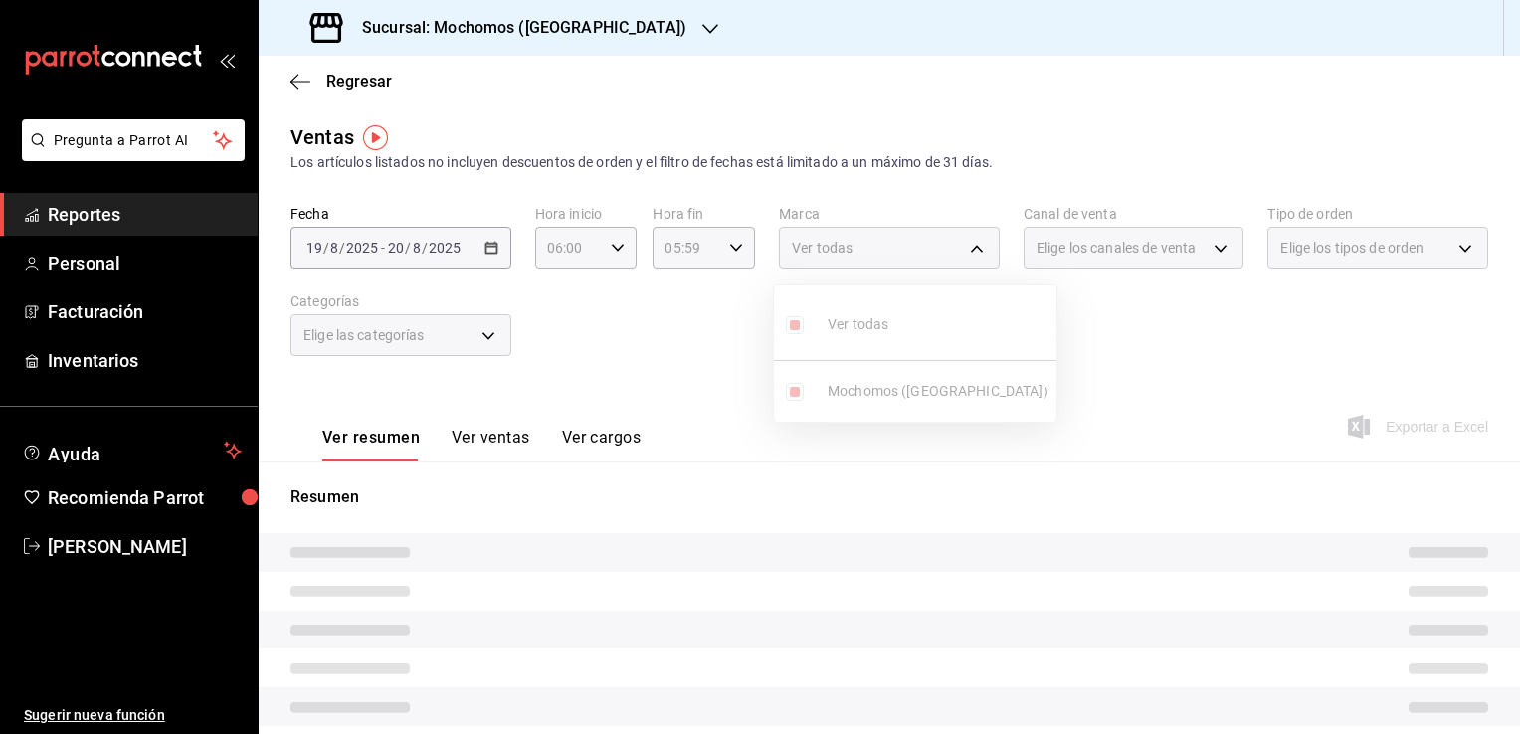
click at [1147, 388] on div at bounding box center [760, 367] width 1520 height 734
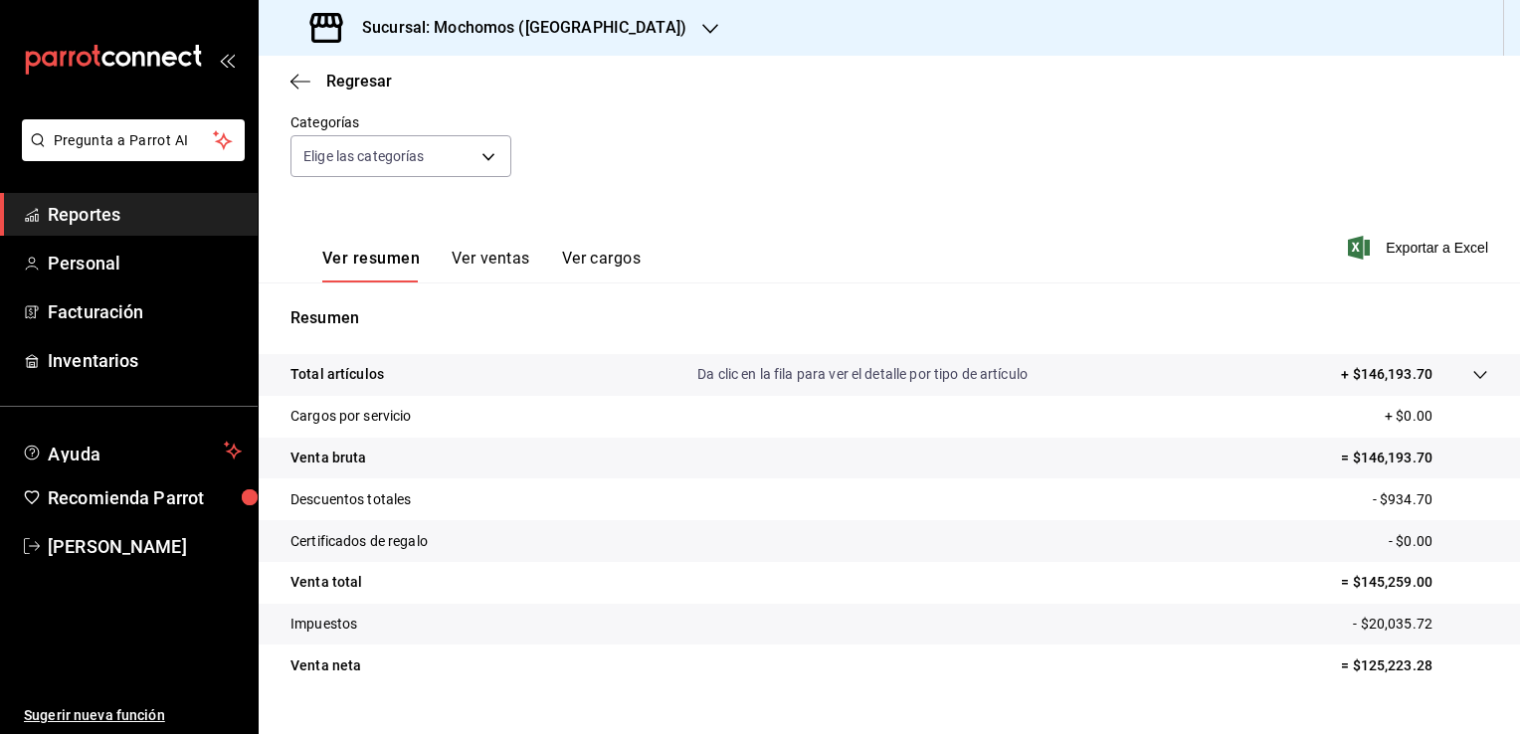
scroll to position [195, 0]
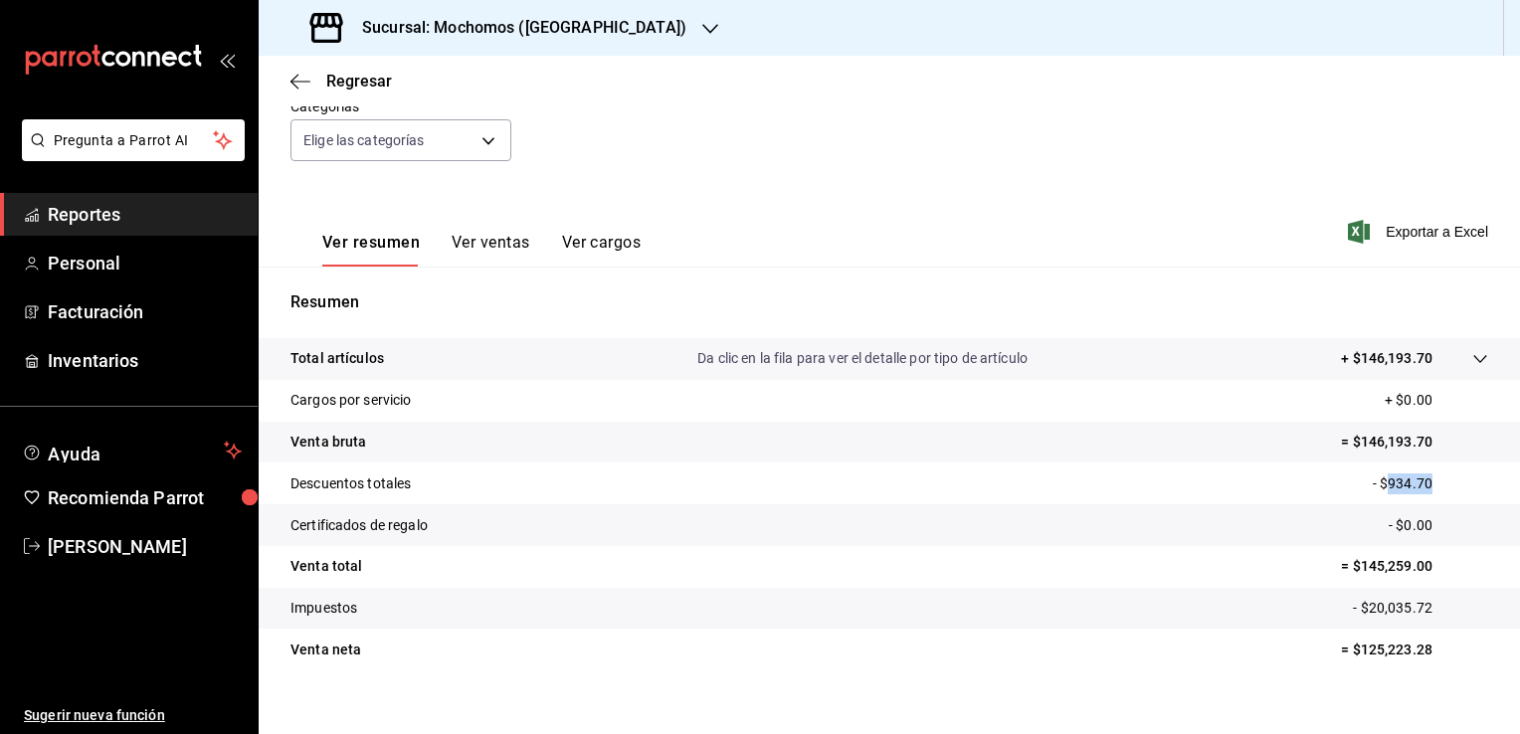
drag, startPoint x: 1416, startPoint y: 480, endPoint x: 1371, endPoint y: 481, distance: 45.8
click at [1373, 481] on p "- $934.70" at bounding box center [1430, 483] width 115 height 21
copy p "934.70"
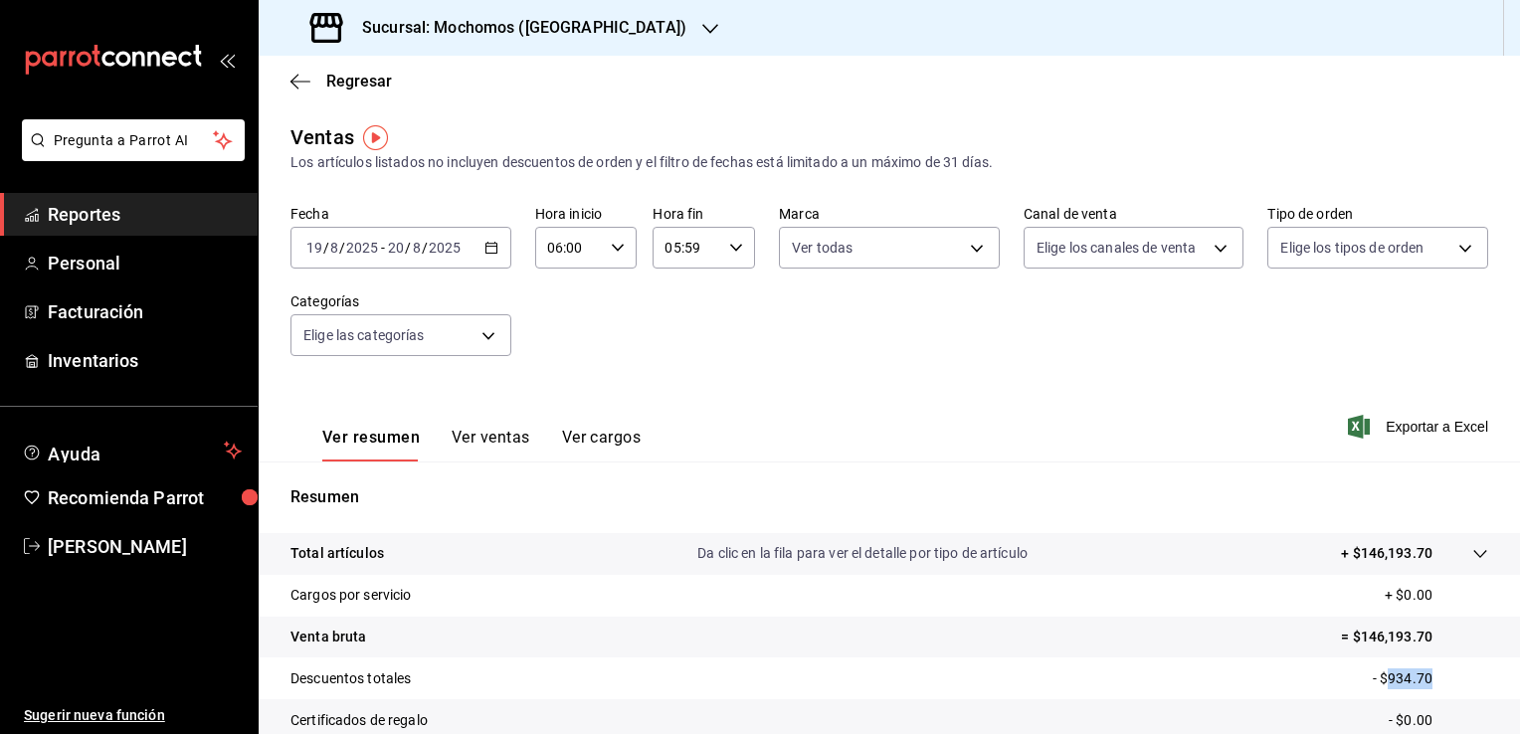
click at [484, 252] on icon "button" at bounding box center [491, 248] width 14 height 14
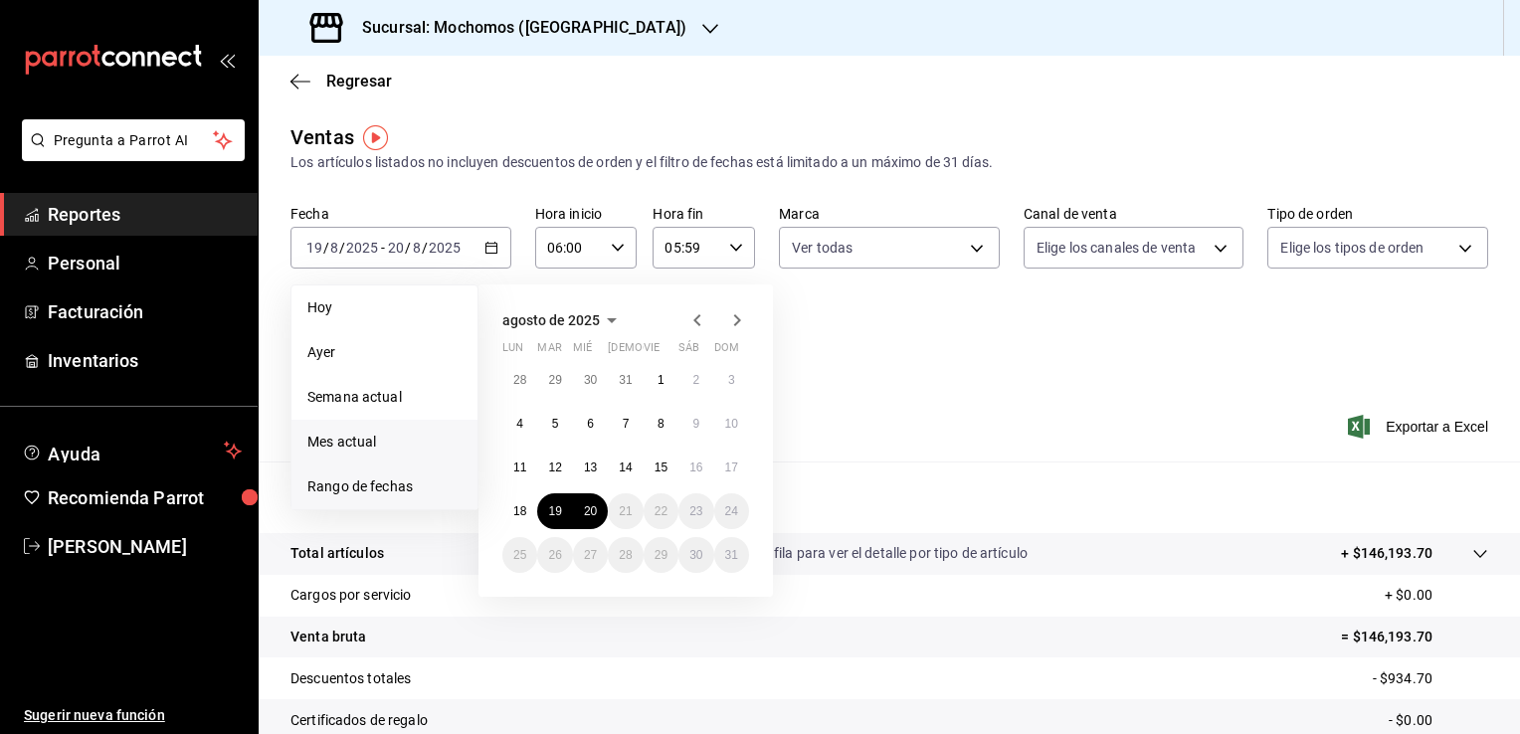
click at [373, 444] on span "Mes actual" at bounding box center [384, 442] width 154 height 21
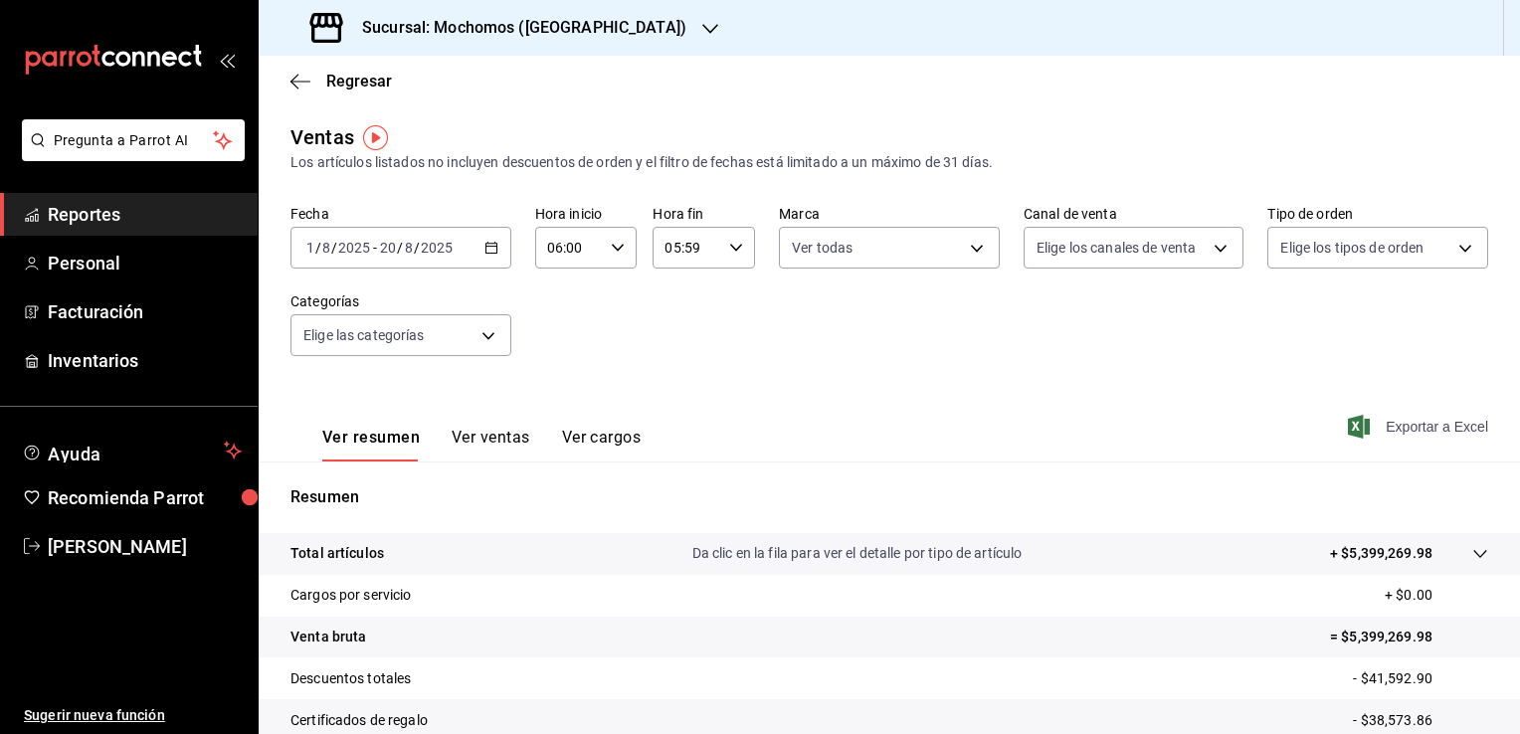
click at [1399, 422] on span "Exportar a Excel" at bounding box center [1420, 427] width 136 height 24
click at [186, 213] on span "Reportes" at bounding box center [145, 214] width 194 height 27
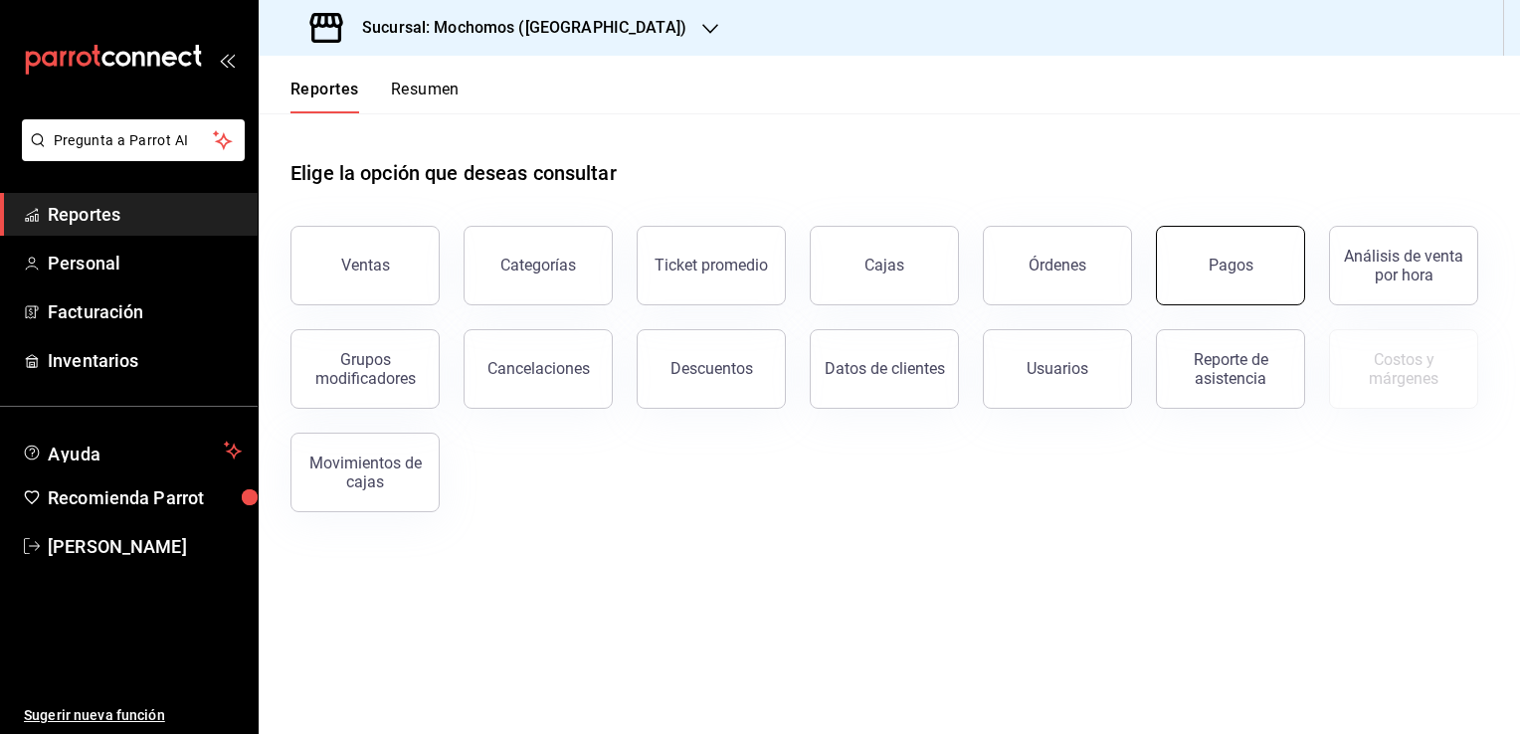
click at [1212, 268] on div "Pagos" at bounding box center [1231, 265] width 45 height 19
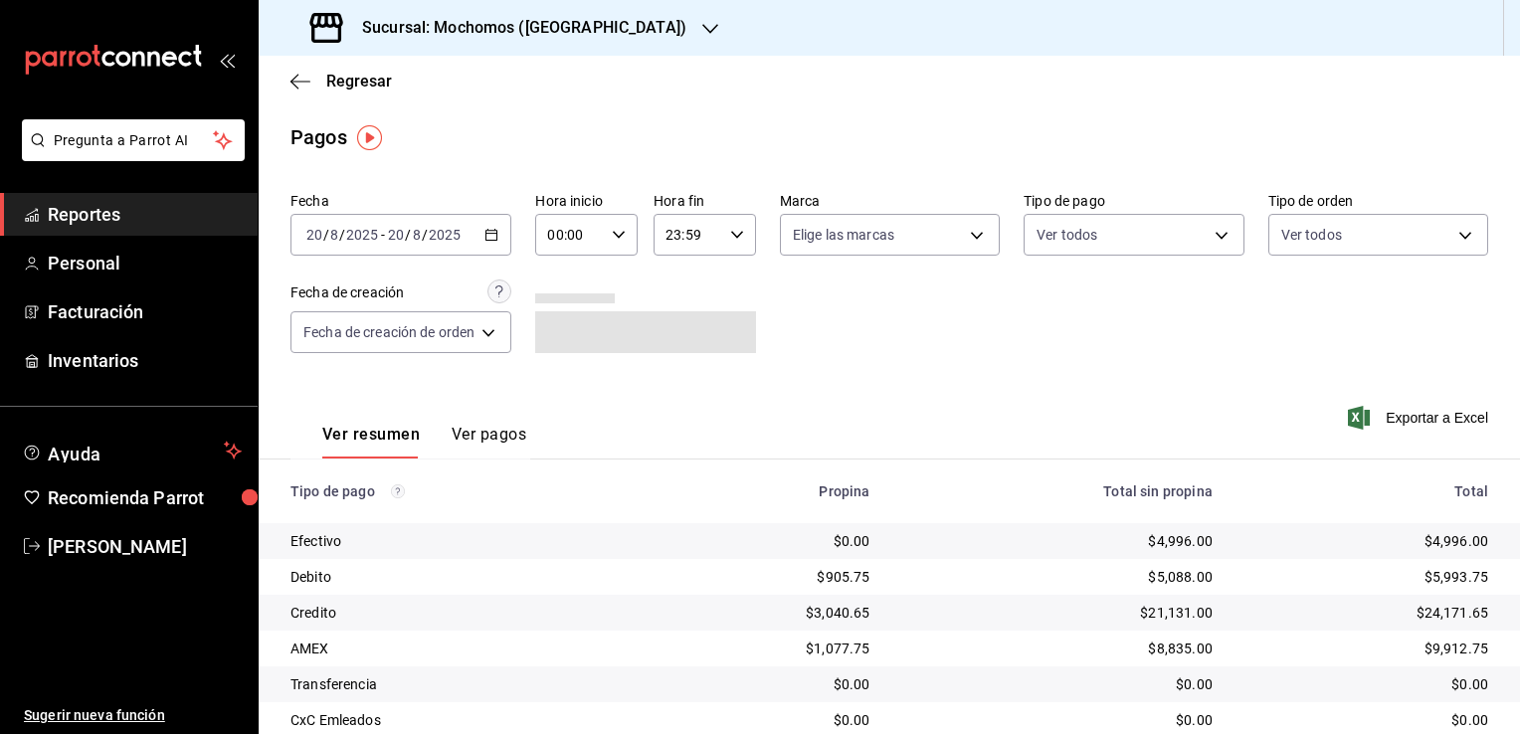
click at [497, 235] on icon "button" at bounding box center [491, 235] width 14 height 14
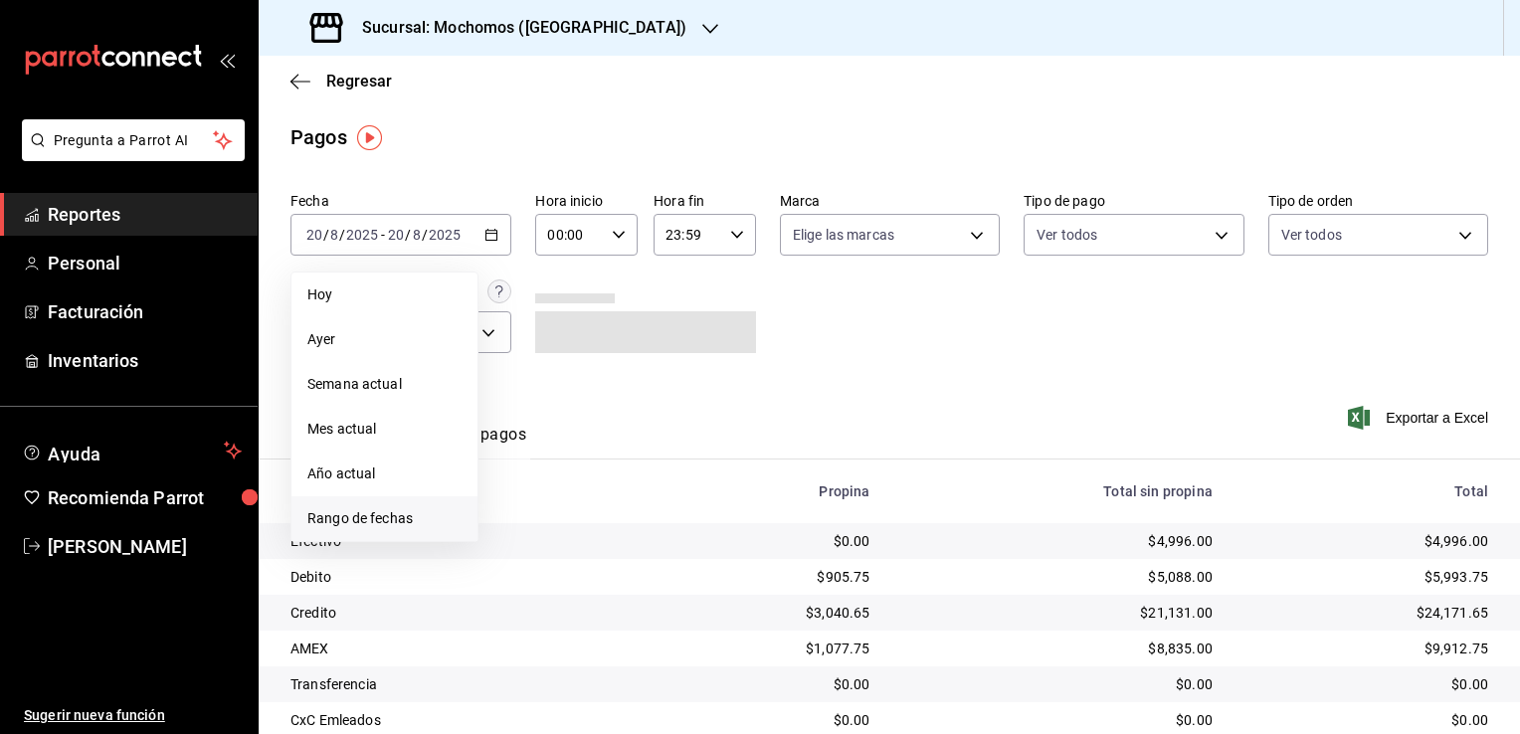
click at [414, 517] on span "Rango de fechas" at bounding box center [384, 518] width 154 height 21
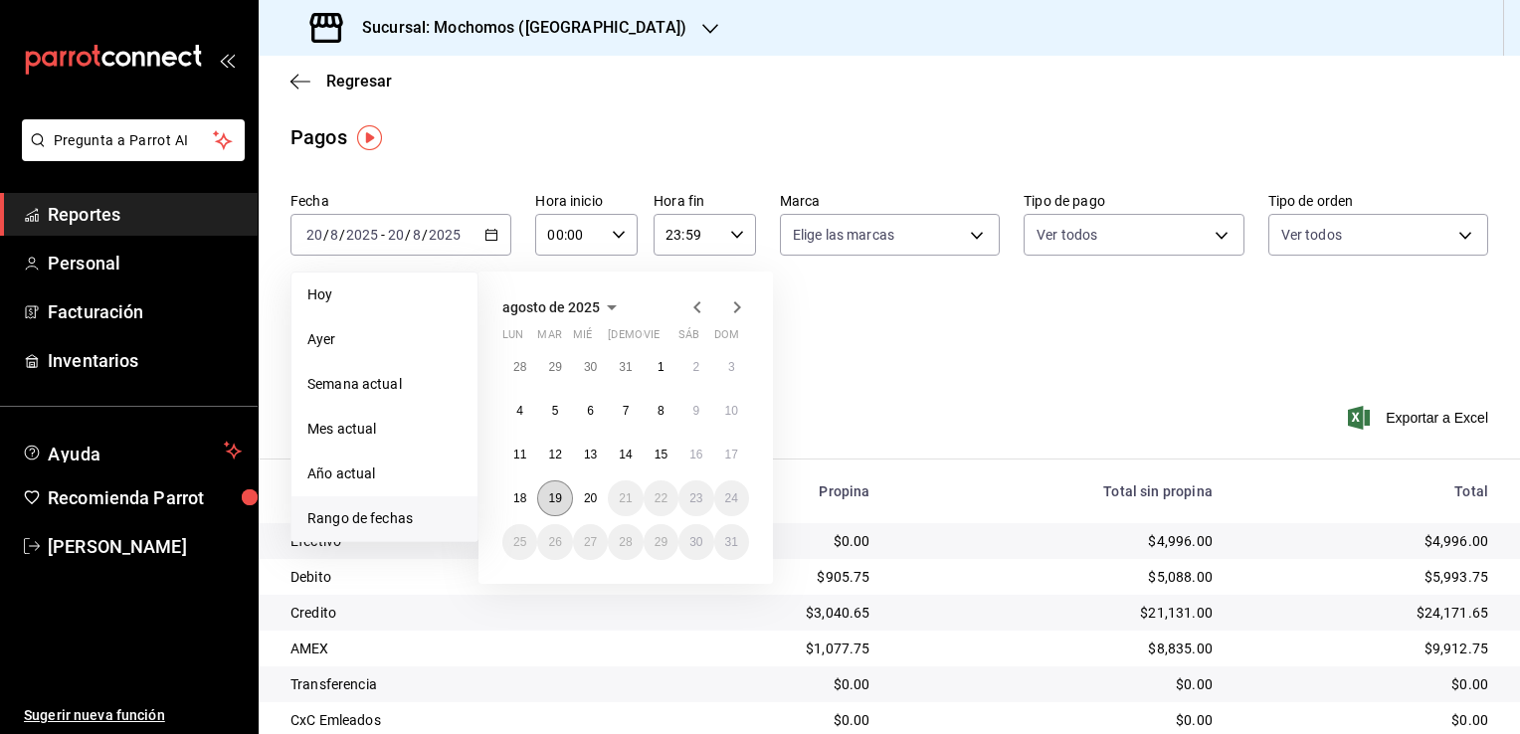
click at [553, 502] on abbr "19" at bounding box center [554, 498] width 13 height 14
click at [656, 364] on button "1" at bounding box center [661, 367] width 35 height 36
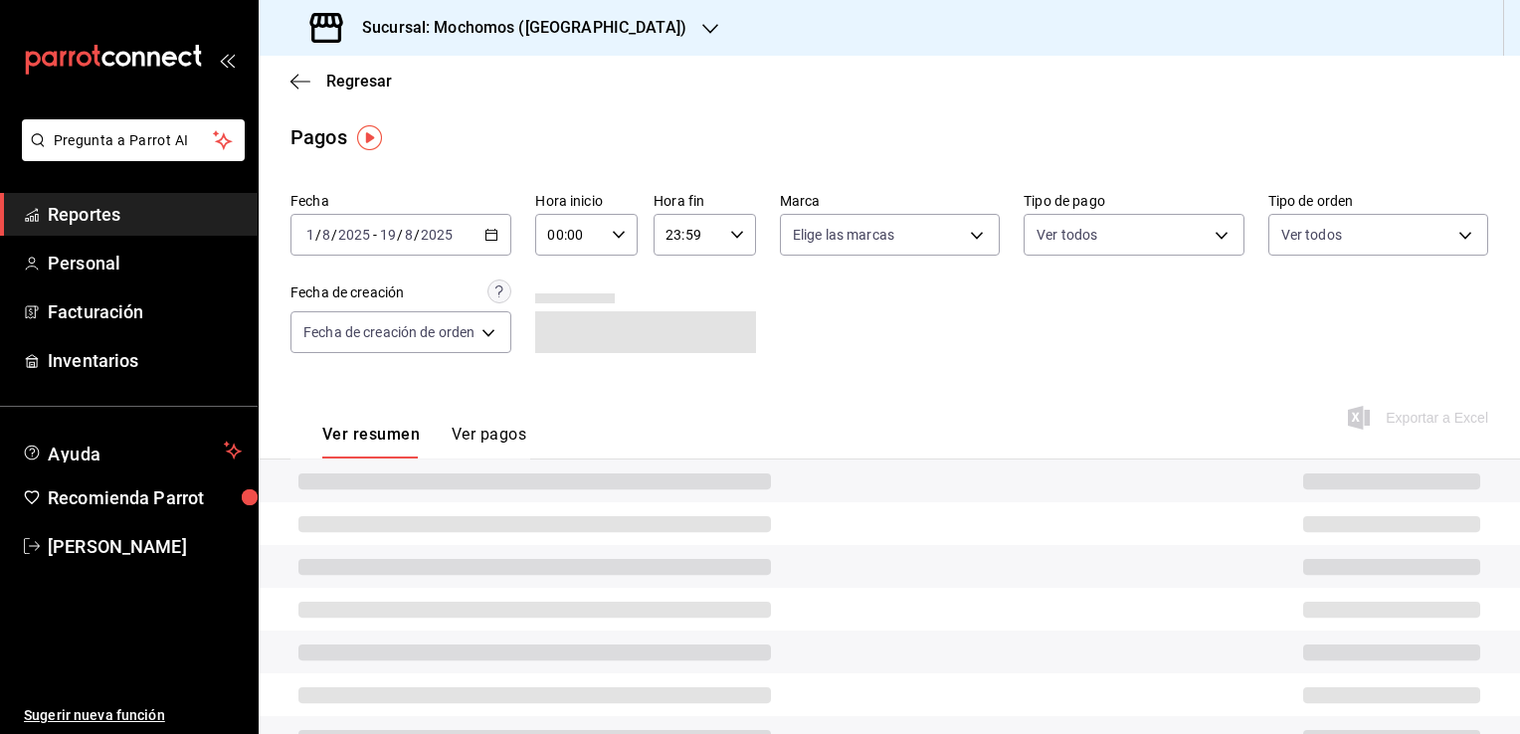
click at [495, 237] on icon "button" at bounding box center [491, 235] width 14 height 14
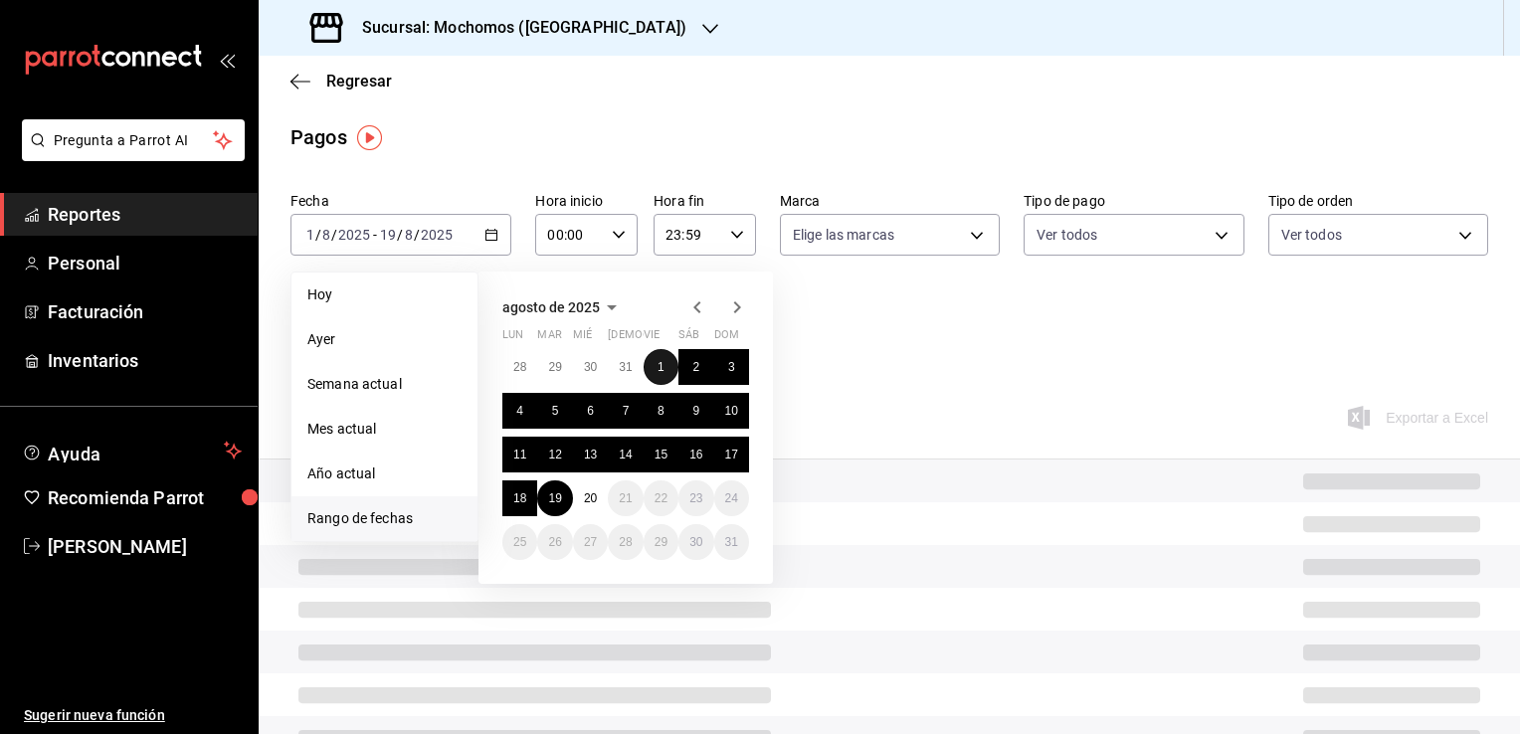
click at [660, 372] on abbr "1" at bounding box center [660, 367] width 7 height 14
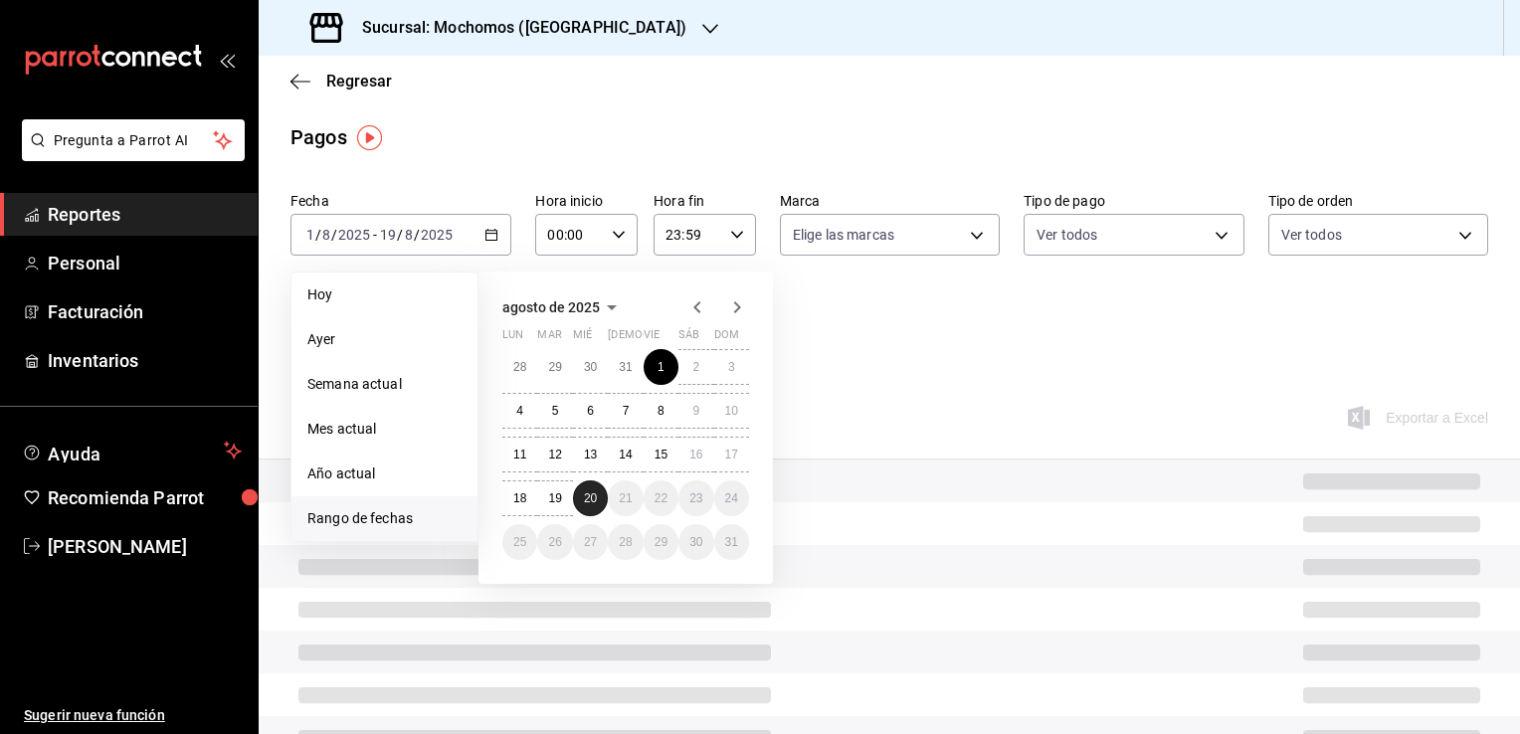
click at [591, 507] on button "20" at bounding box center [590, 498] width 35 height 36
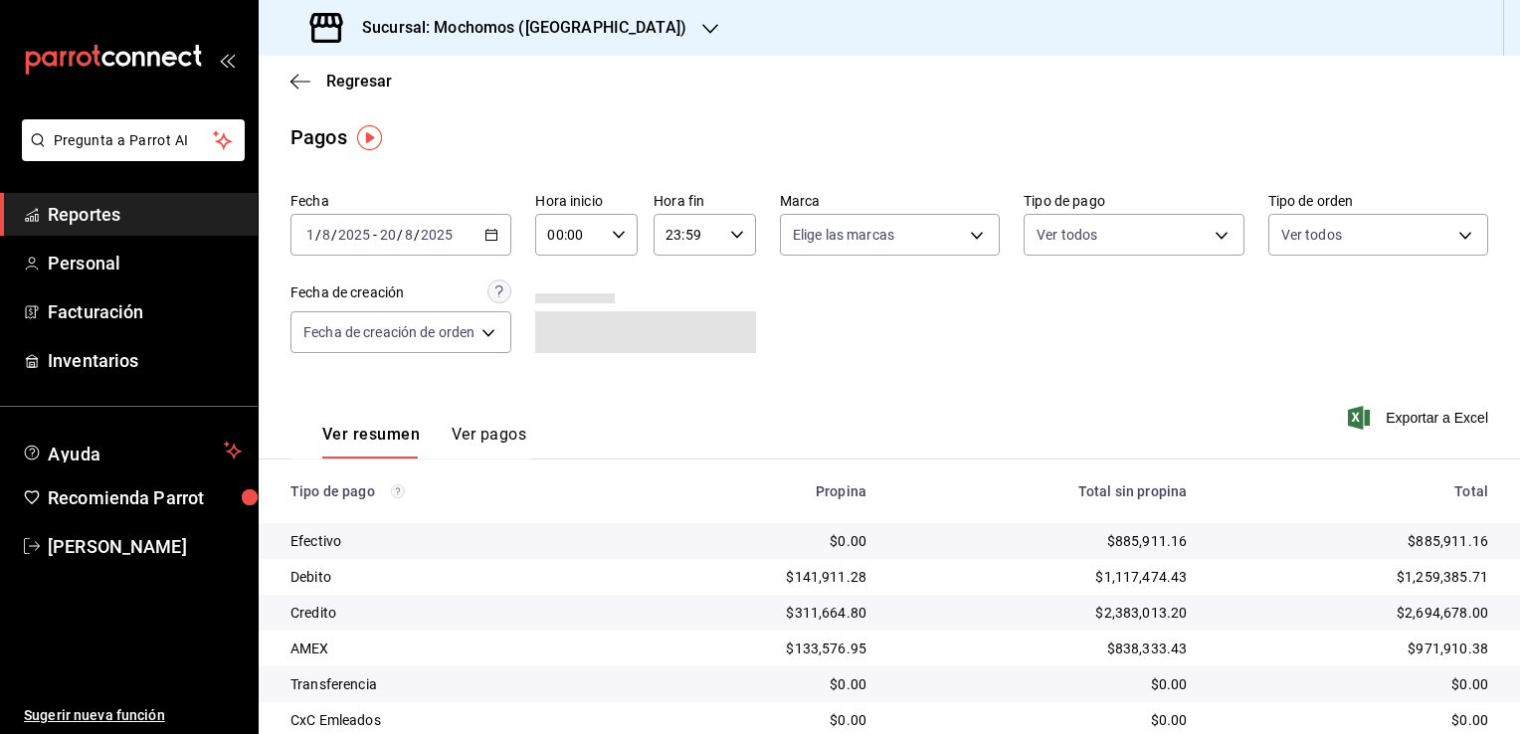
click at [616, 233] on icon "button" at bounding box center [619, 235] width 14 height 14
click at [562, 388] on span "02" at bounding box center [562, 381] width 19 height 16
type input "02:00"
click at [562, 388] on button "06" at bounding box center [562, 373] width 43 height 40
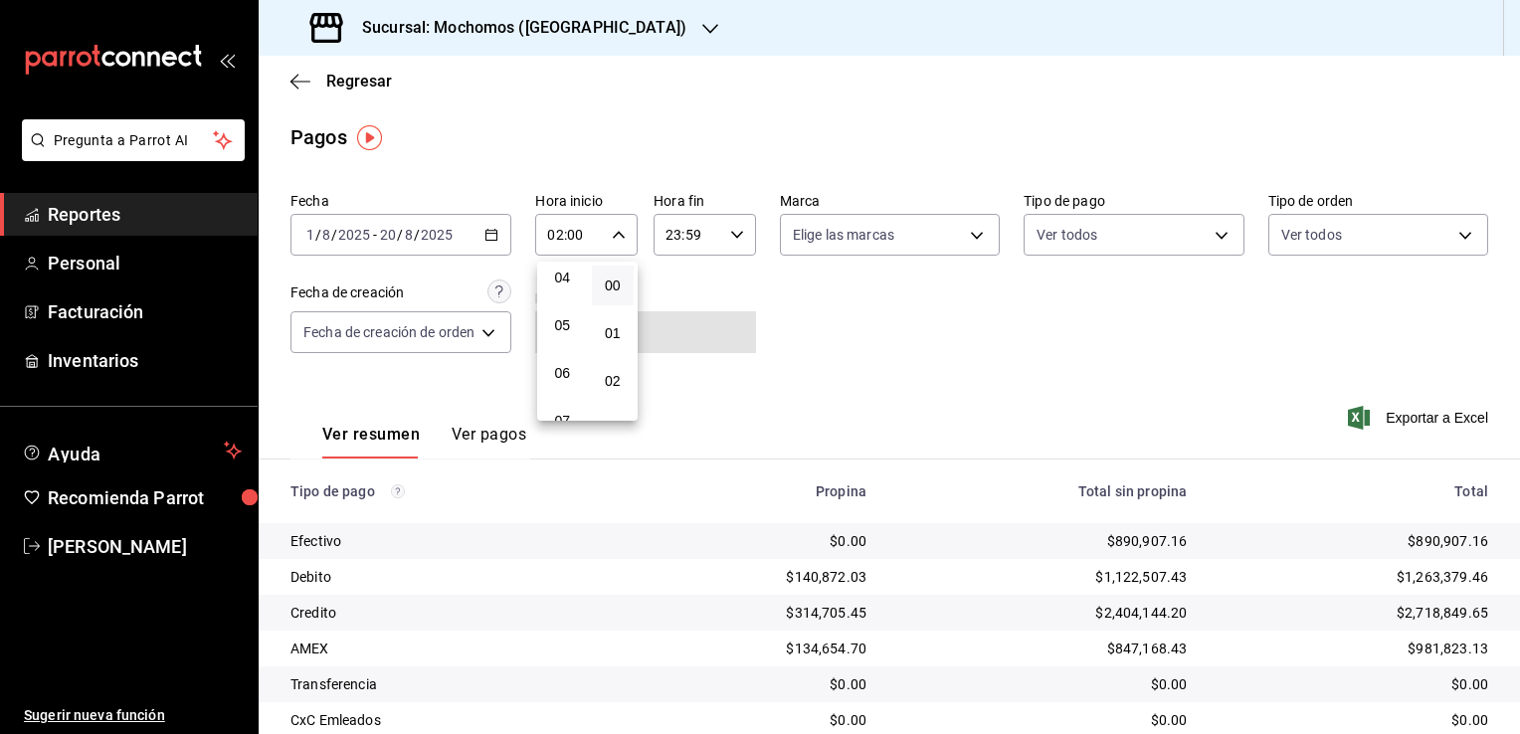
type input "06:00"
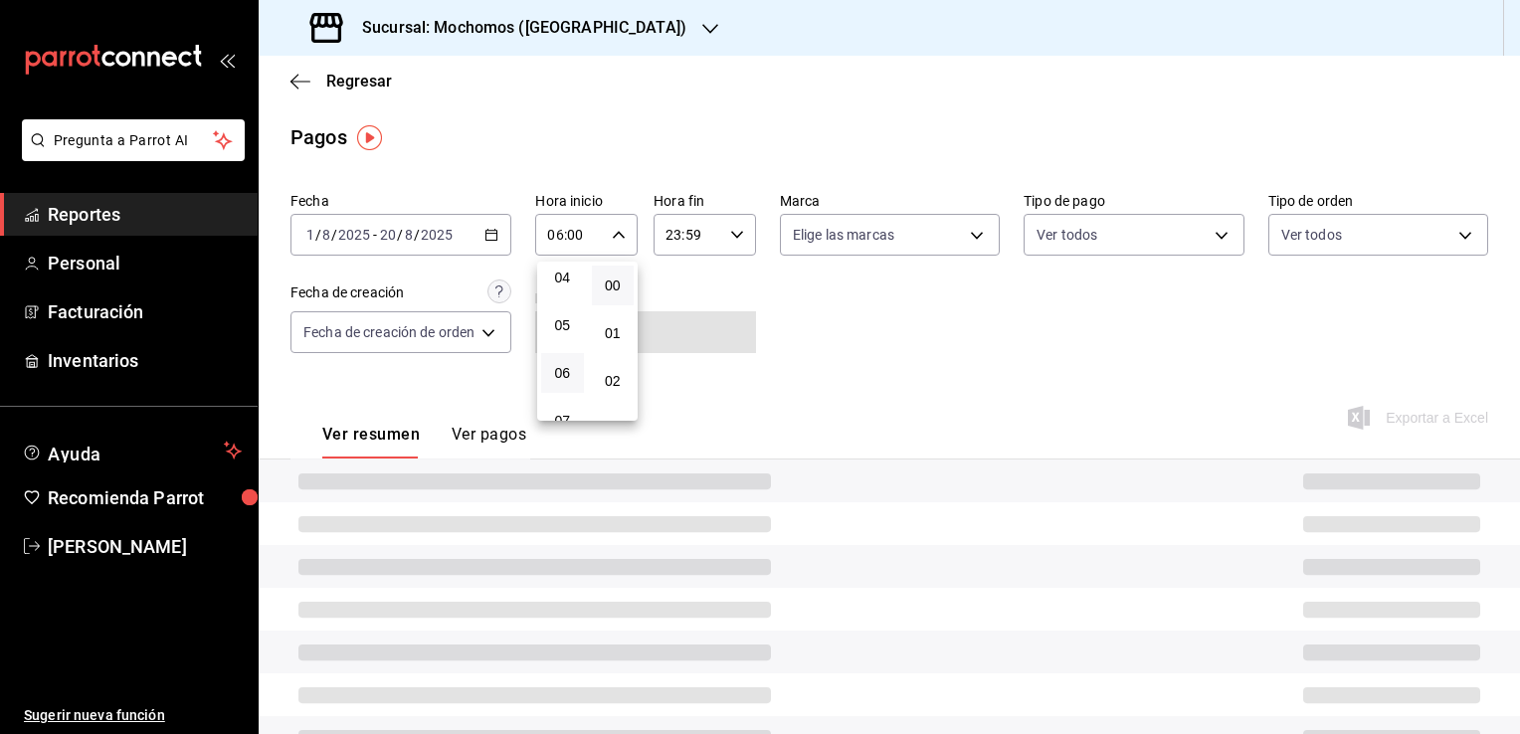
click at [797, 309] on div at bounding box center [760, 367] width 1520 height 734
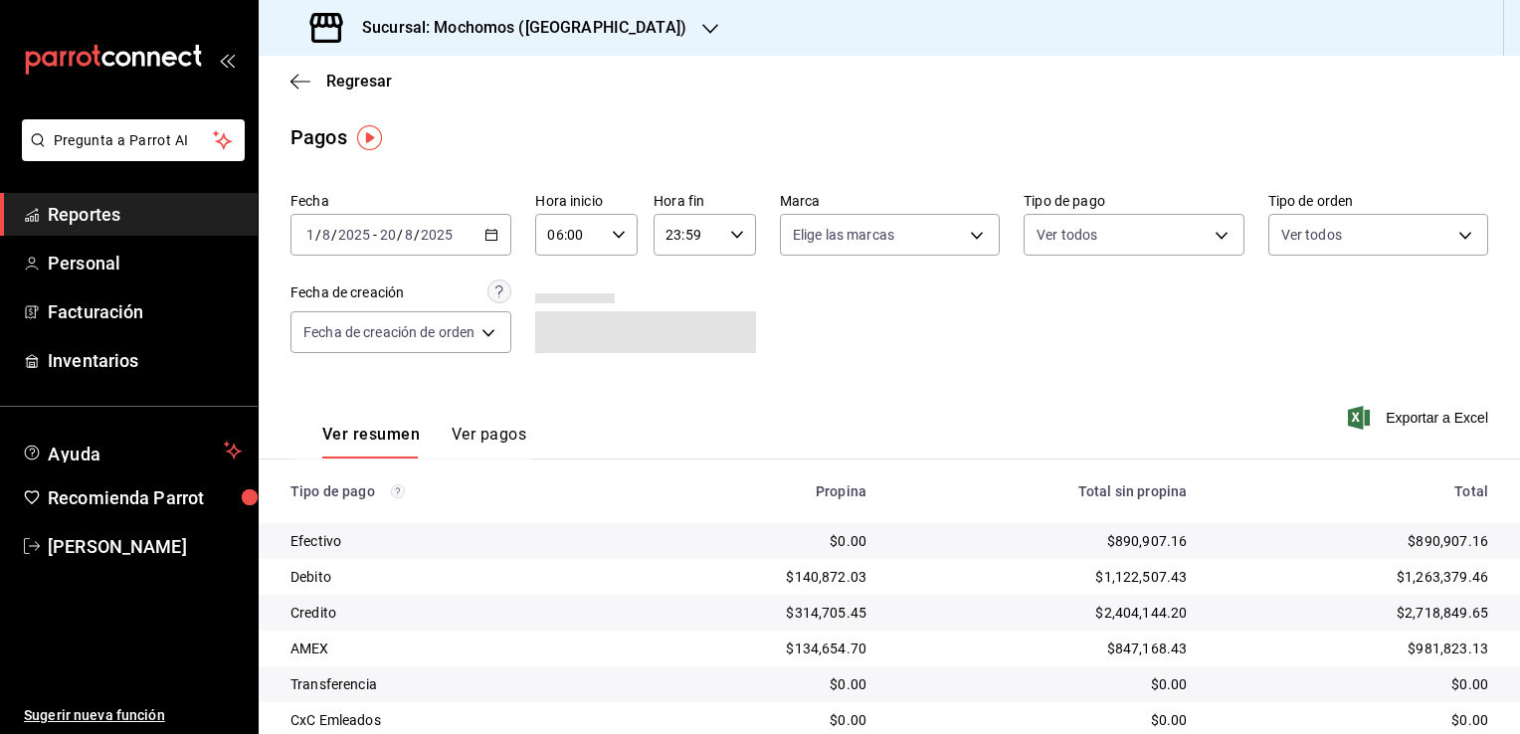
click at [739, 229] on icon "button" at bounding box center [737, 235] width 14 height 14
click at [680, 305] on span "21" at bounding box center [678, 301] width 19 height 16
type input "21:59"
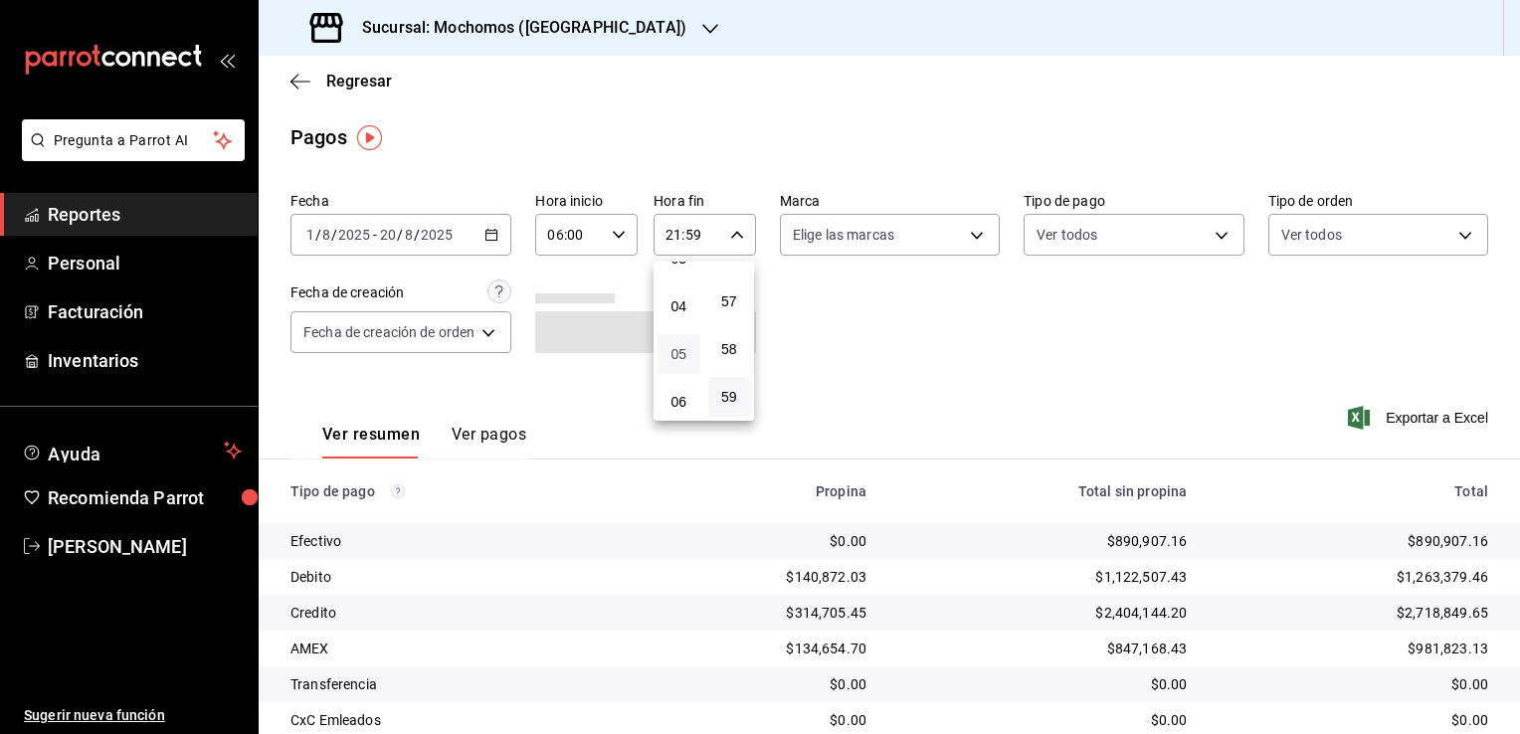
click at [677, 352] on span "05" at bounding box center [678, 354] width 19 height 16
type input "05:59"
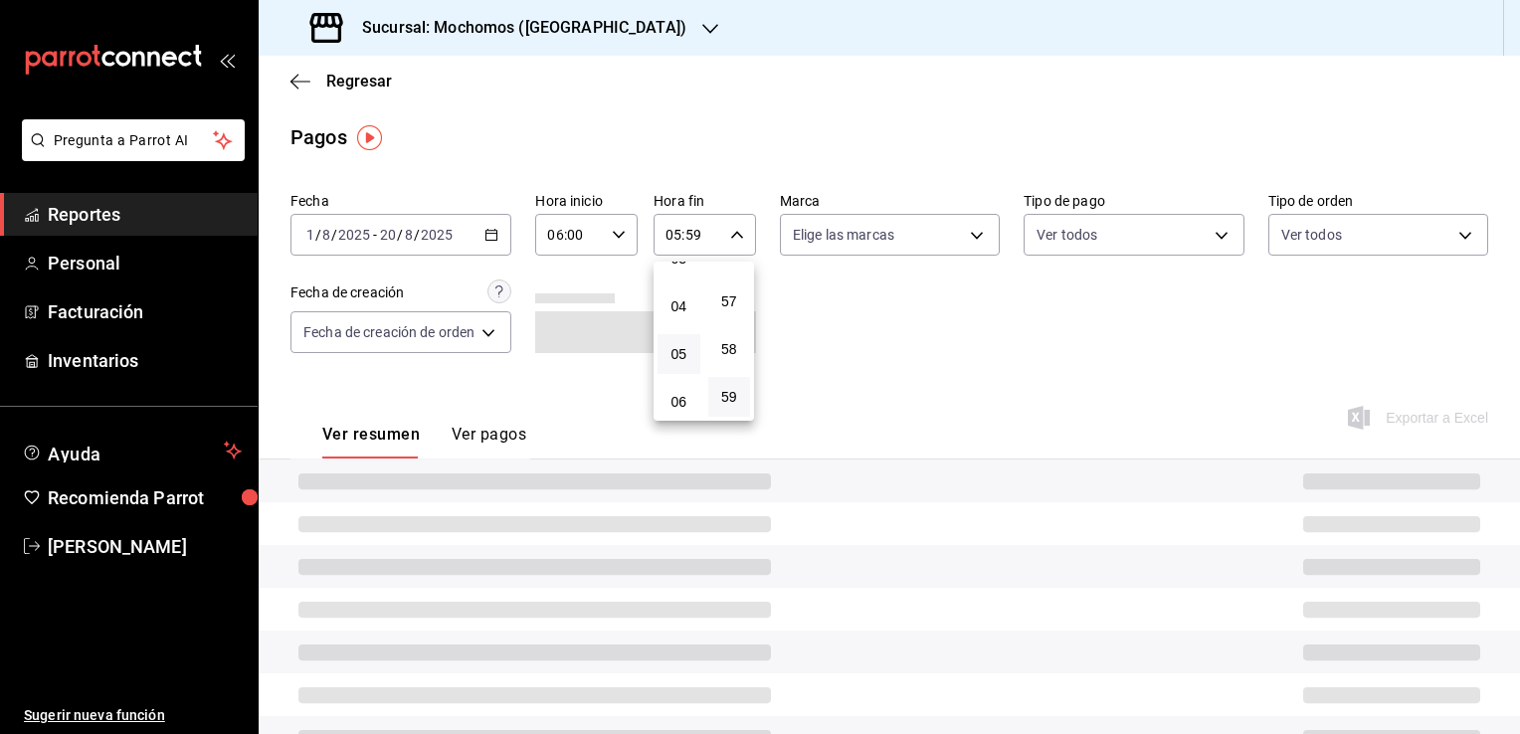
click at [907, 332] on div at bounding box center [760, 367] width 1520 height 734
click at [975, 234] on body "Pregunta a Parrot AI Reportes Personal Facturación Inventarios Ayuda Recomienda…" at bounding box center [760, 367] width 1520 height 734
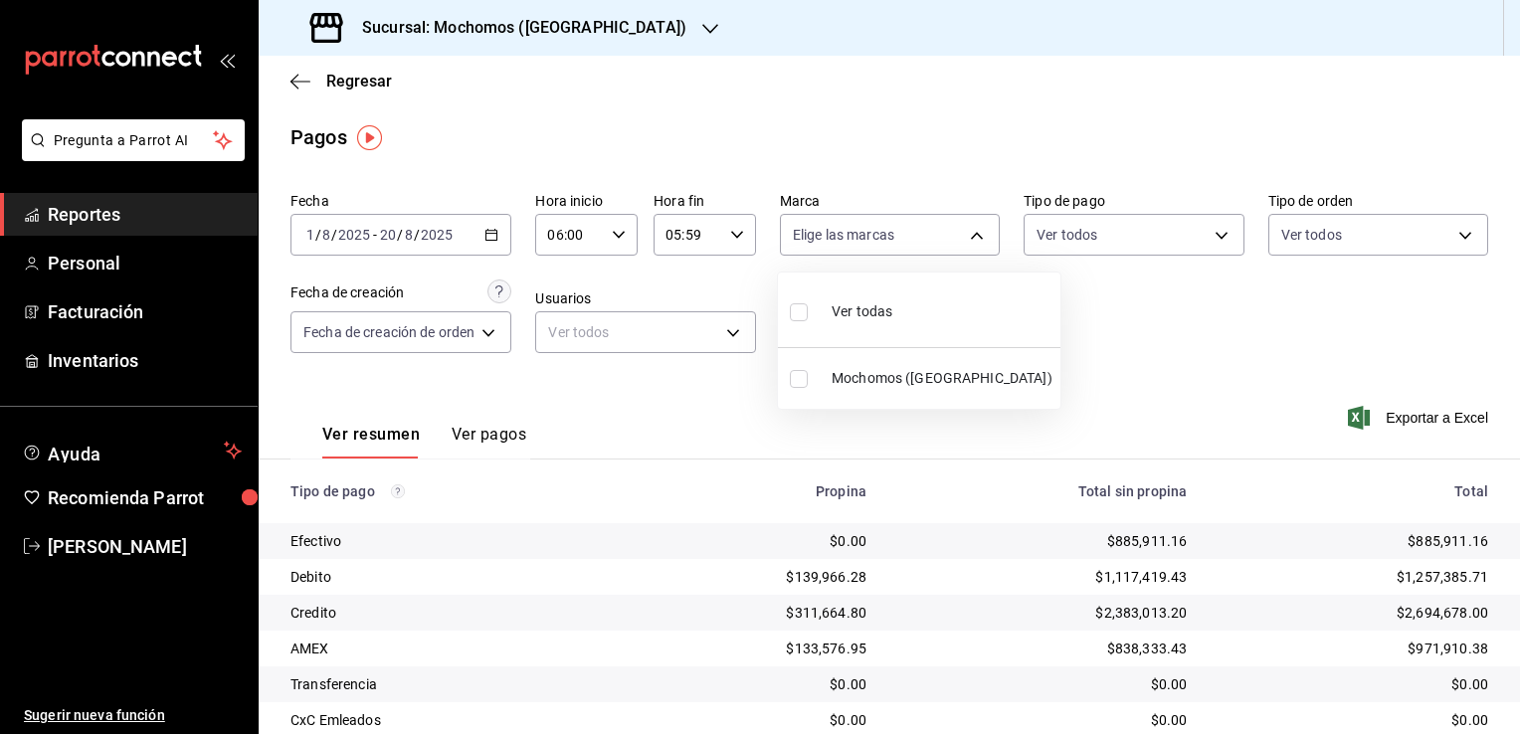
click at [888, 307] on span "Ver todas" at bounding box center [862, 311] width 61 height 21
type input "562d5b5b-21a2-4ace-a941-66278f4a6c49"
checkbox input "true"
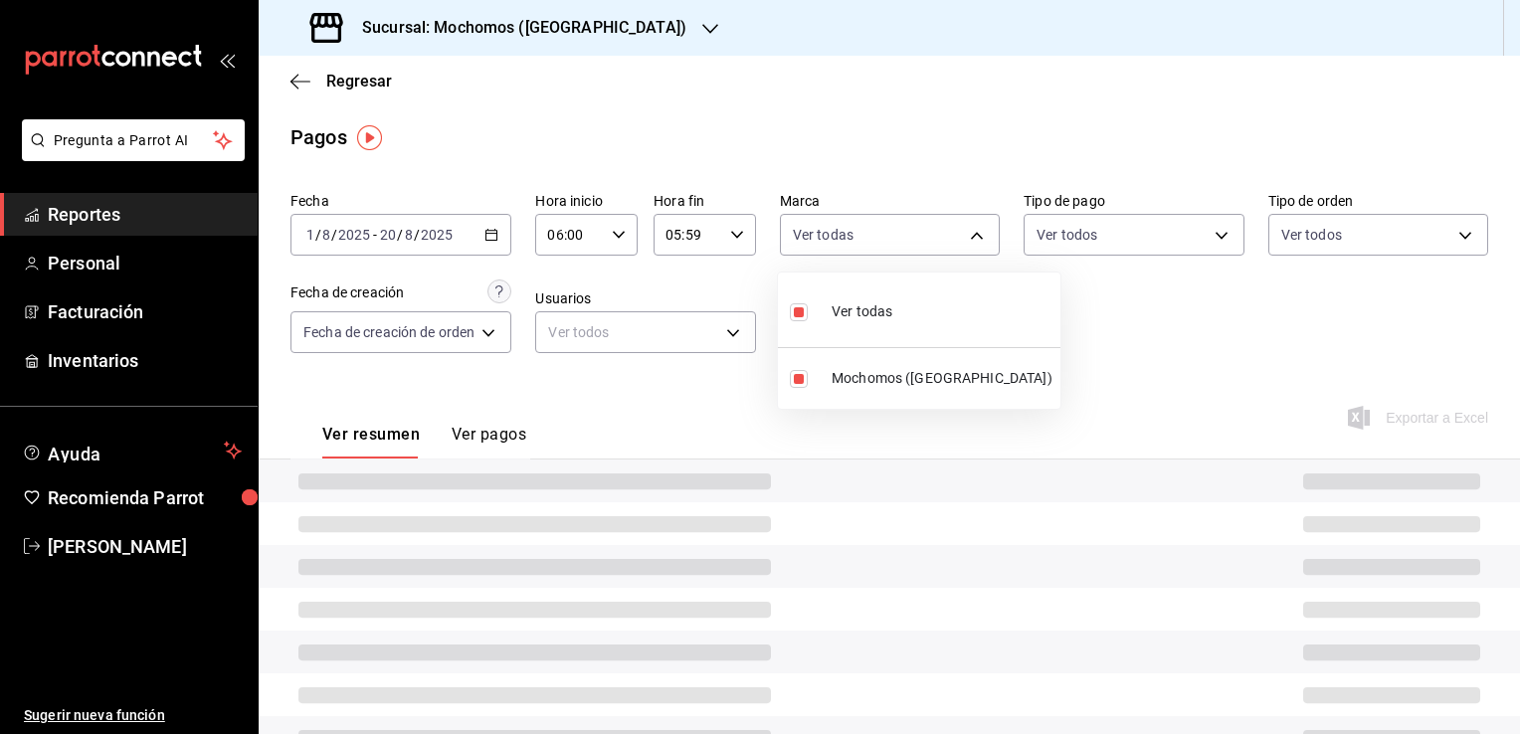
click at [1094, 332] on div at bounding box center [760, 367] width 1520 height 734
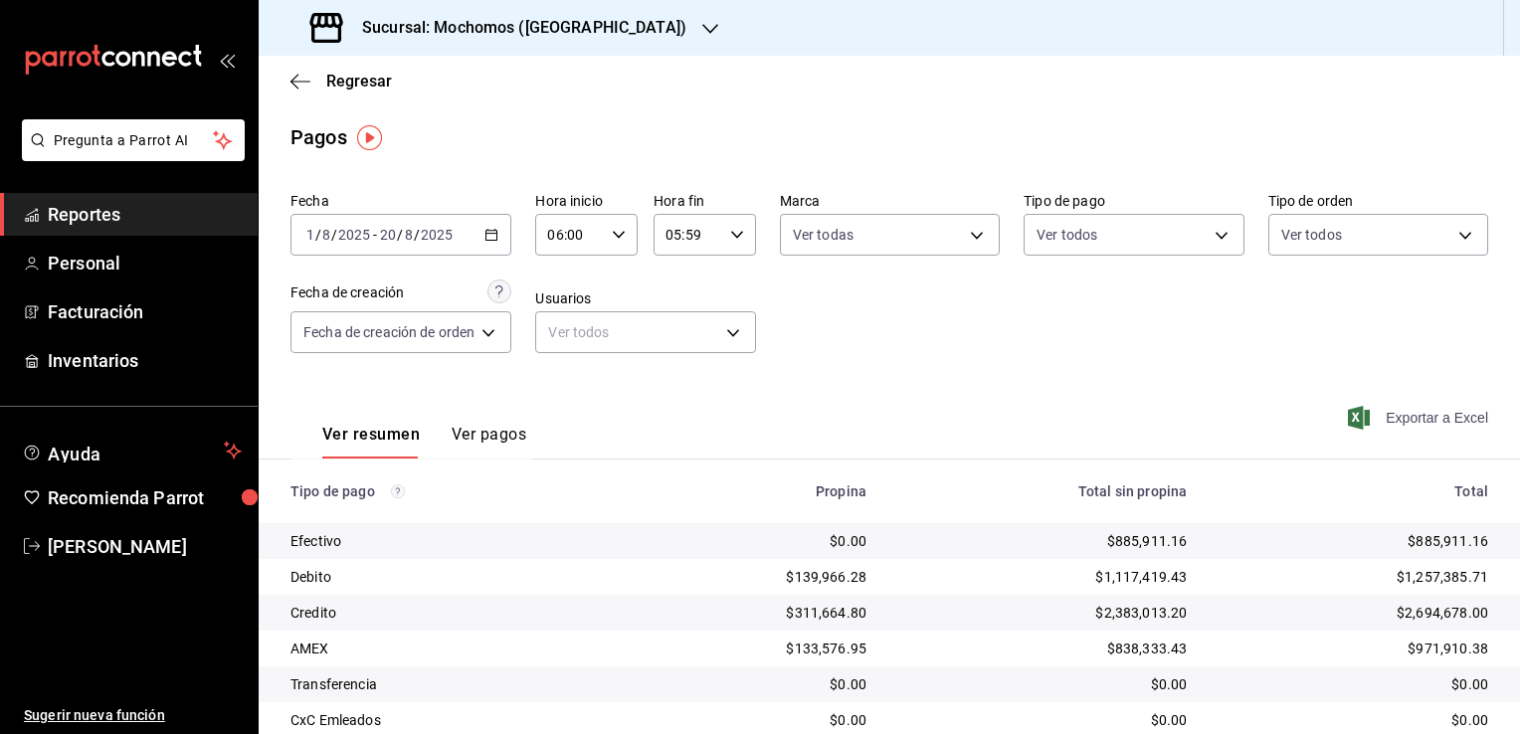
click at [1393, 414] on span "Exportar a Excel" at bounding box center [1420, 418] width 136 height 24
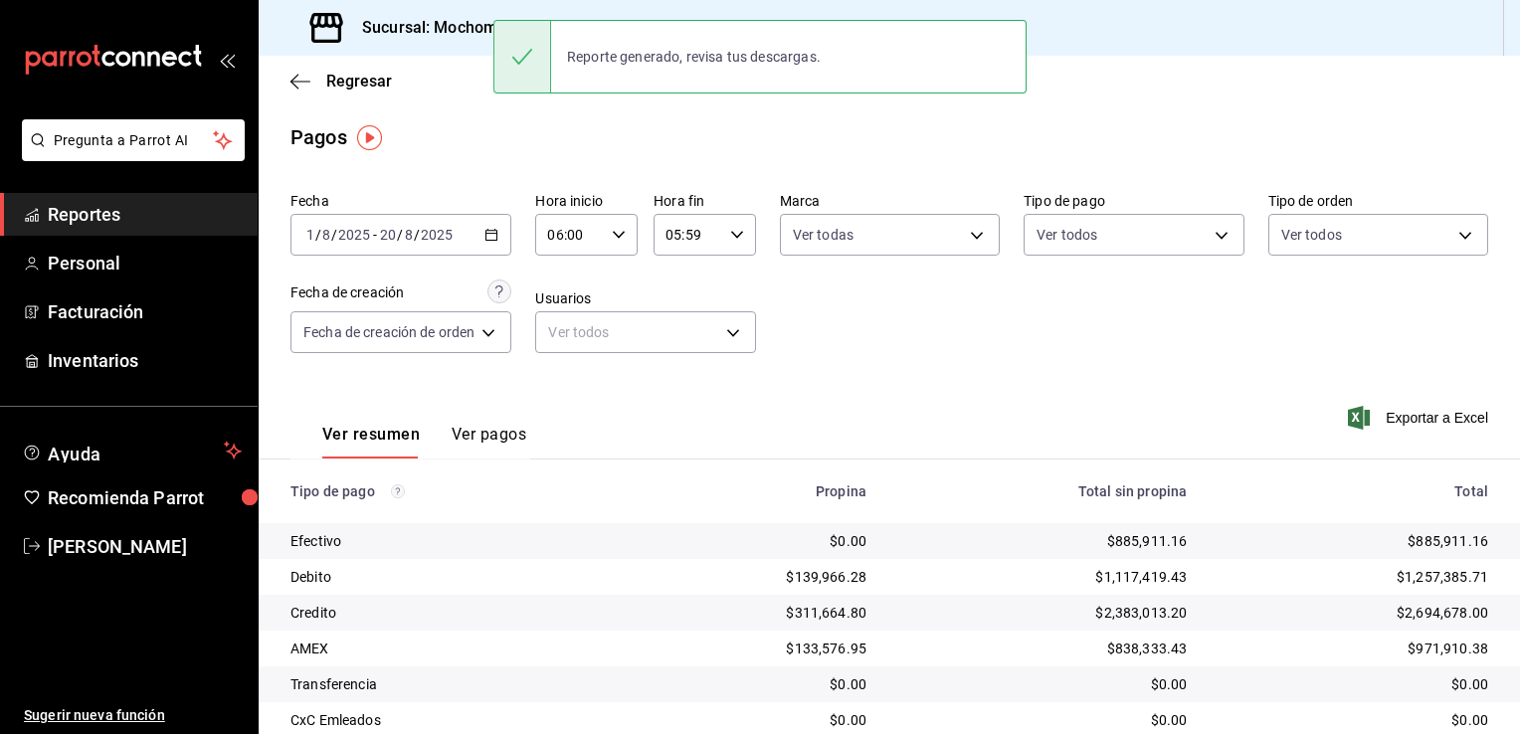
click at [916, 352] on div "Fecha [DATE] [DATE] - [DATE] [DATE] Hora inicio 06:00 Hora inicio Hora fin 05:5…" at bounding box center [889, 280] width 1198 height 193
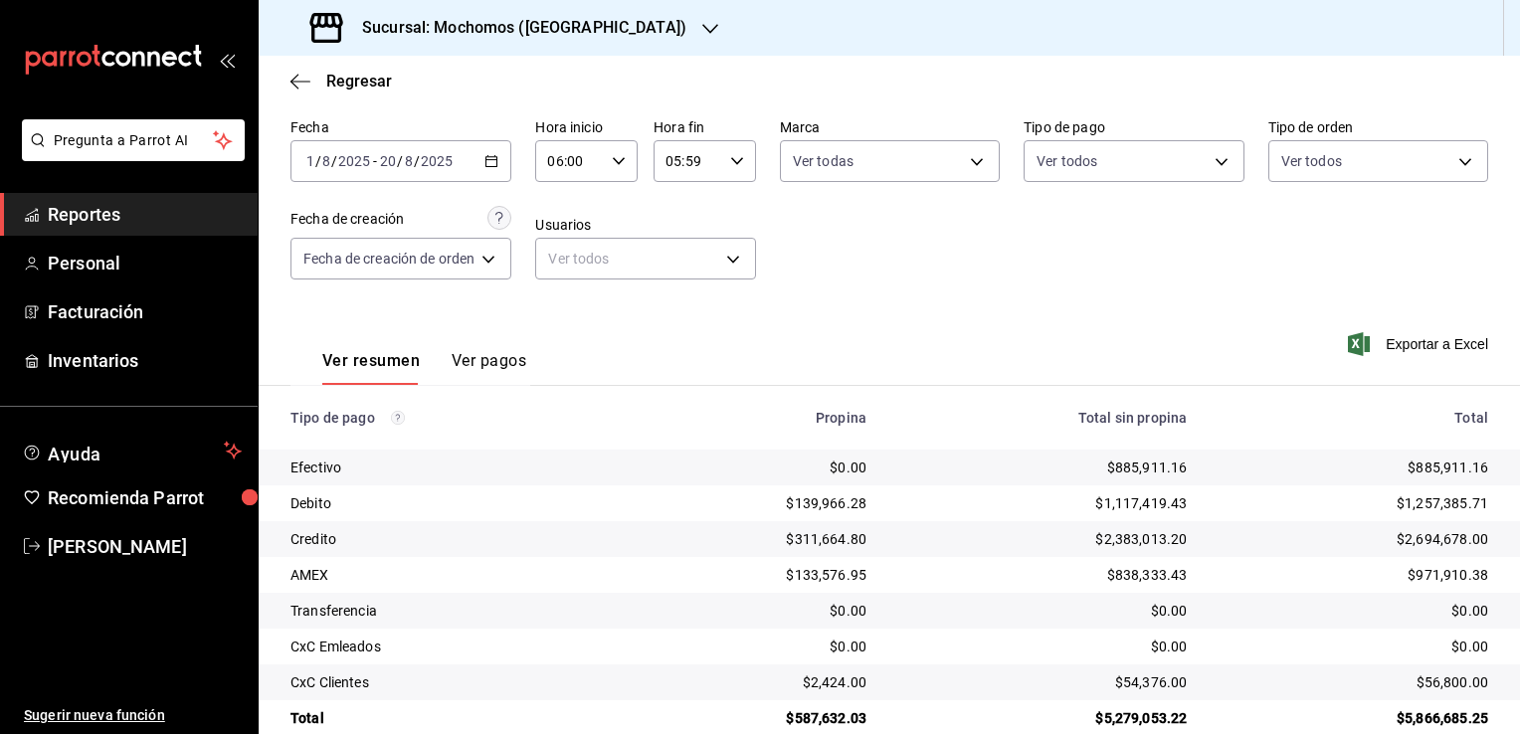
scroll to position [107, 0]
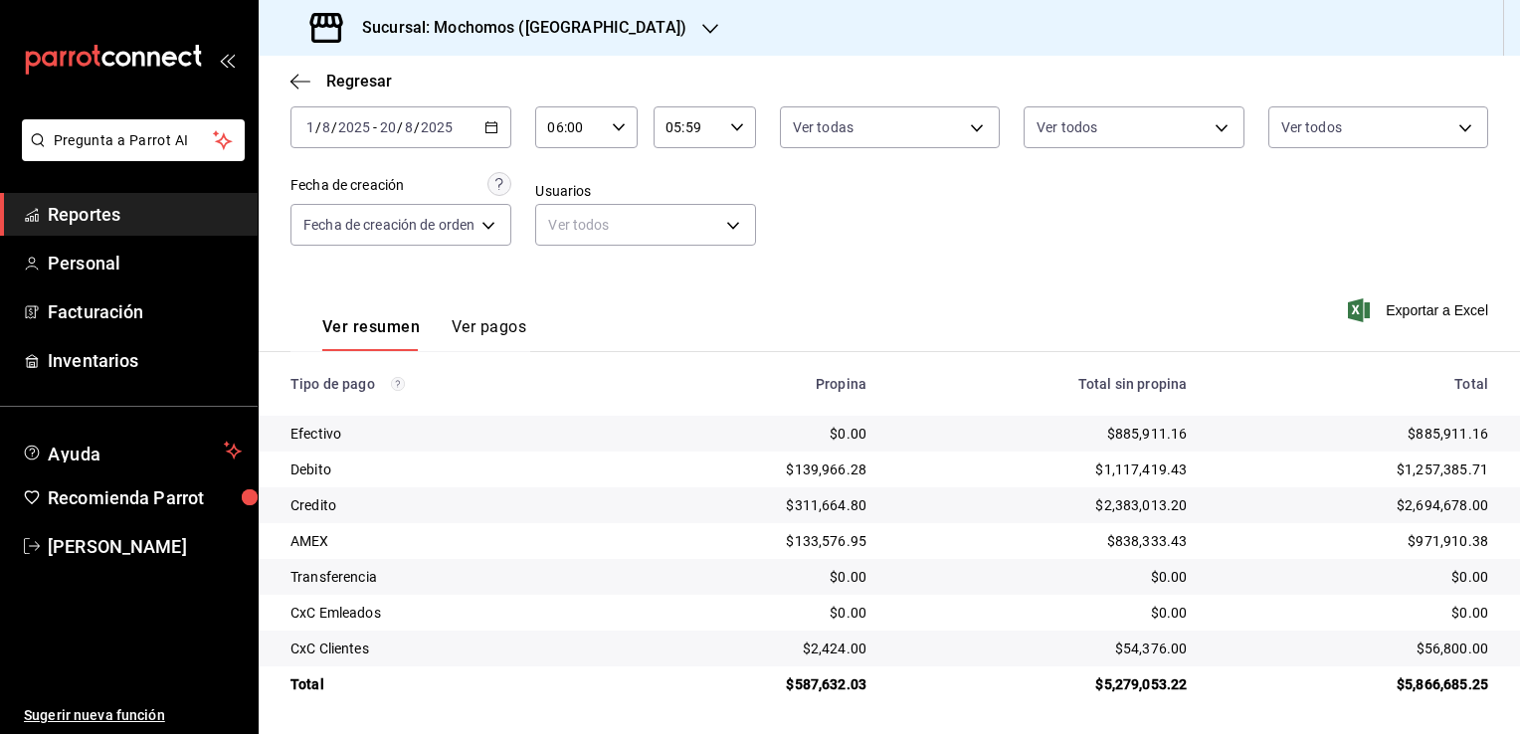
click at [179, 213] on span "Reportes" at bounding box center [145, 214] width 194 height 27
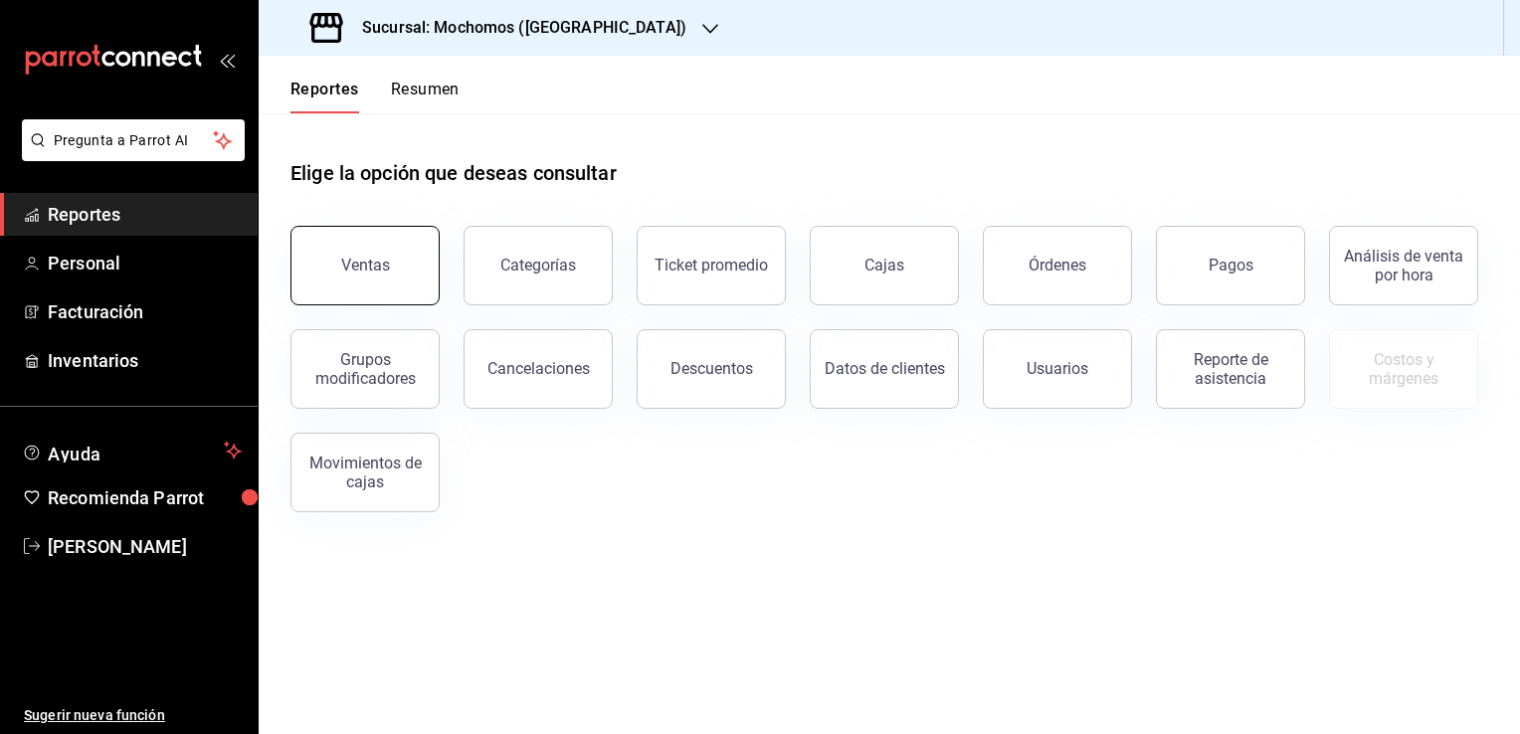
click at [385, 257] on div "Ventas" at bounding box center [365, 265] width 49 height 19
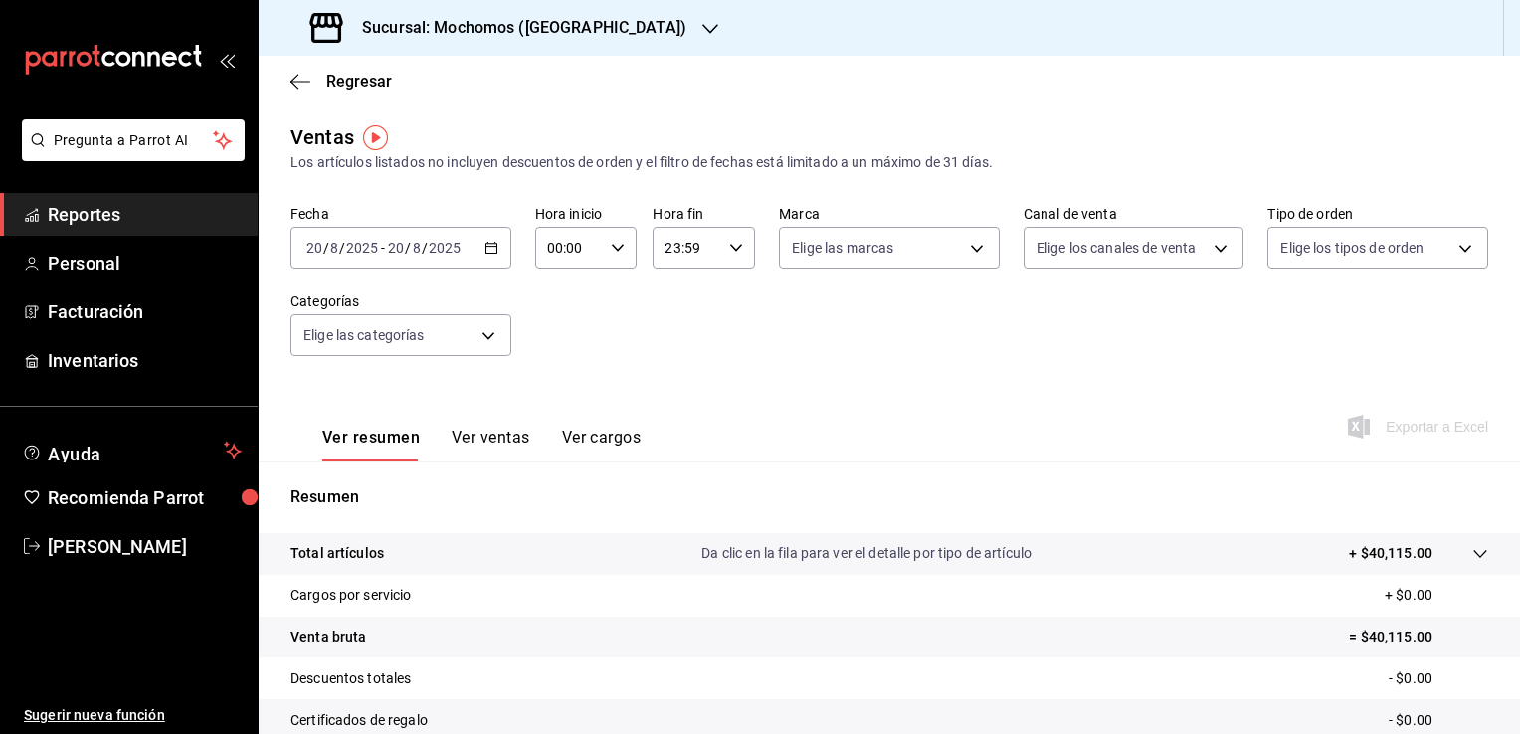
click at [488, 246] on \(Stroke\) "button" at bounding box center [490, 246] width 11 height 1
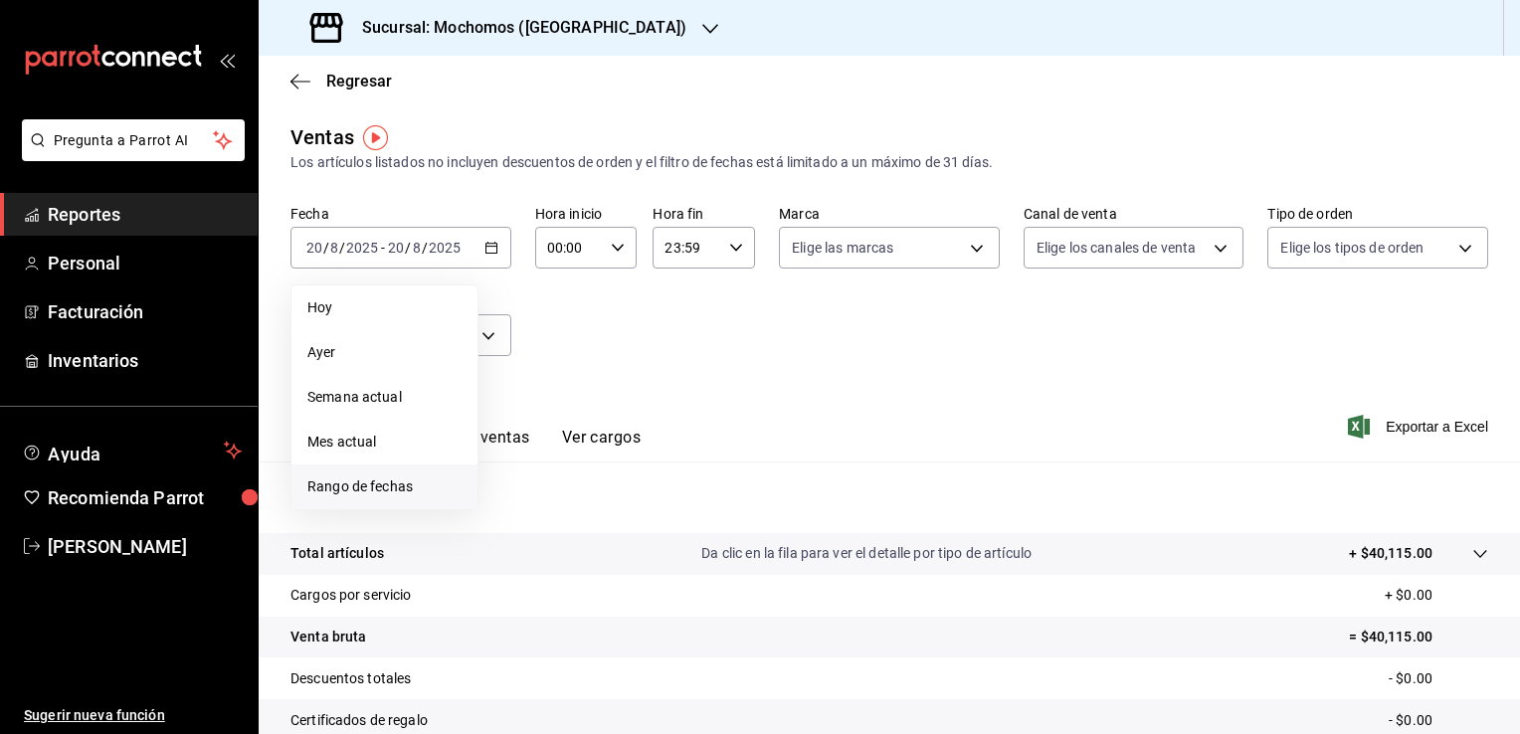
click at [397, 484] on span "Rango de fechas" at bounding box center [384, 486] width 154 height 21
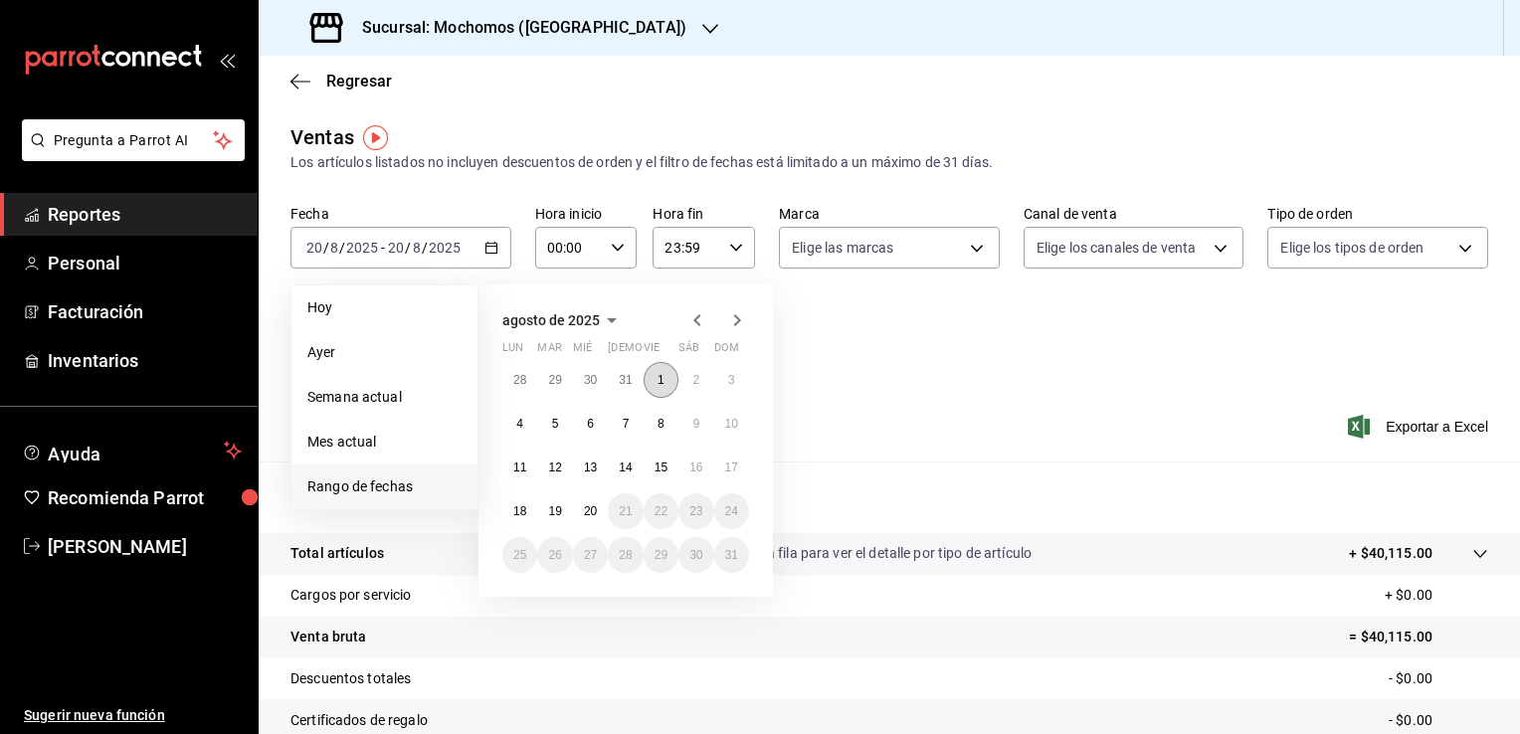
click at [656, 383] on button "1" at bounding box center [661, 380] width 35 height 36
click at [592, 514] on abbr "20" at bounding box center [590, 511] width 13 height 14
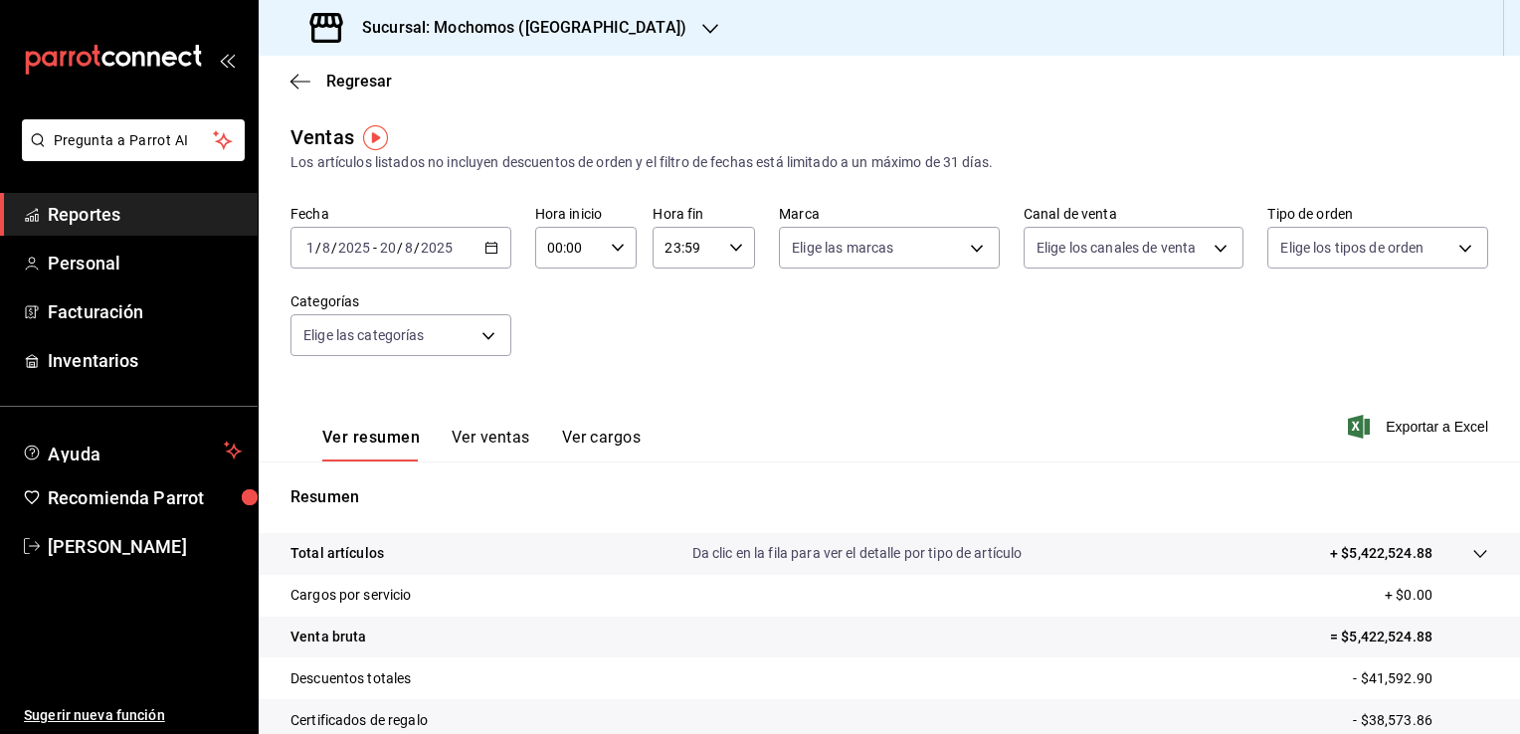
click at [618, 253] on icon "button" at bounding box center [618, 248] width 14 height 14
click at [561, 395] on span "02" at bounding box center [557, 394] width 19 height 16
type input "02:00"
click at [561, 394] on span "06" at bounding box center [557, 386] width 19 height 16
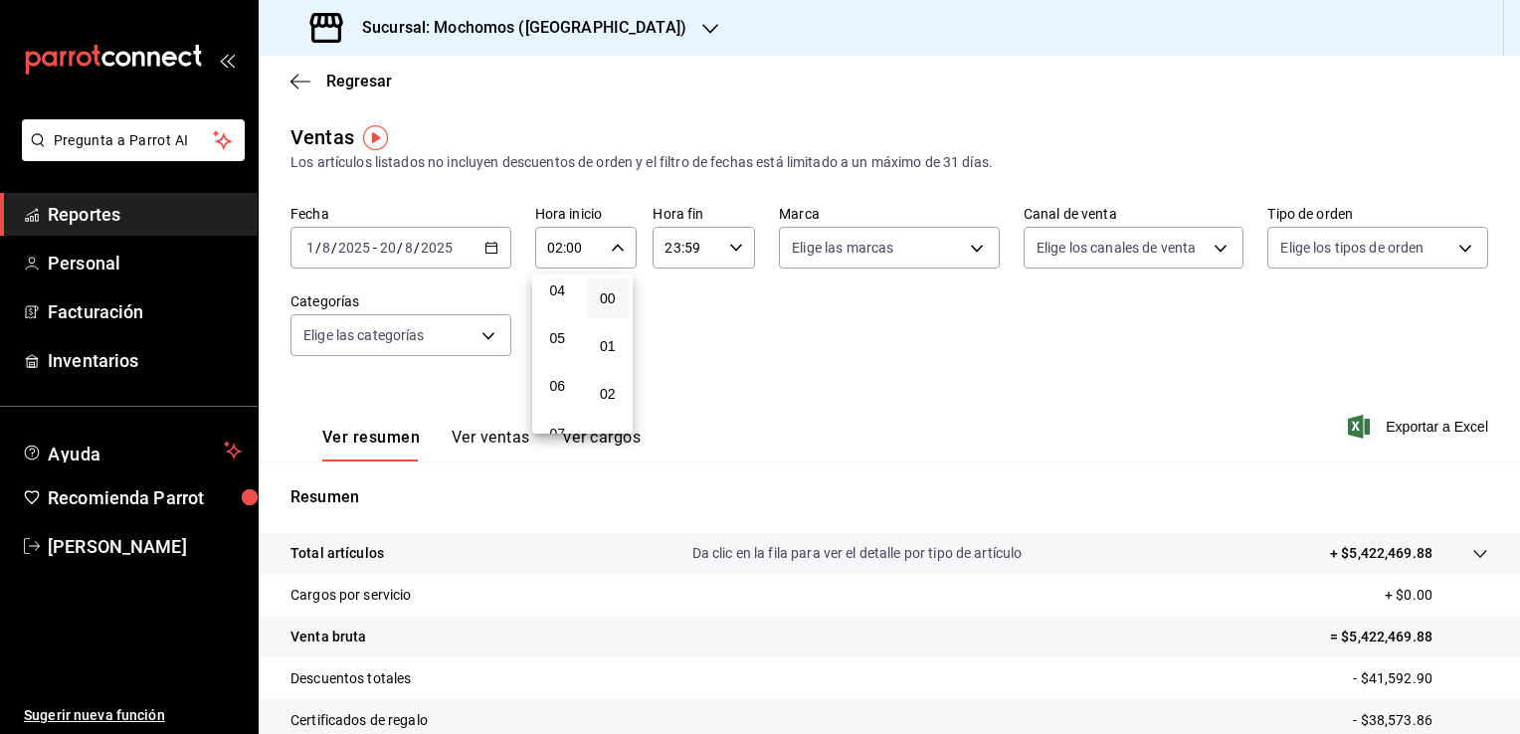
type input "06:00"
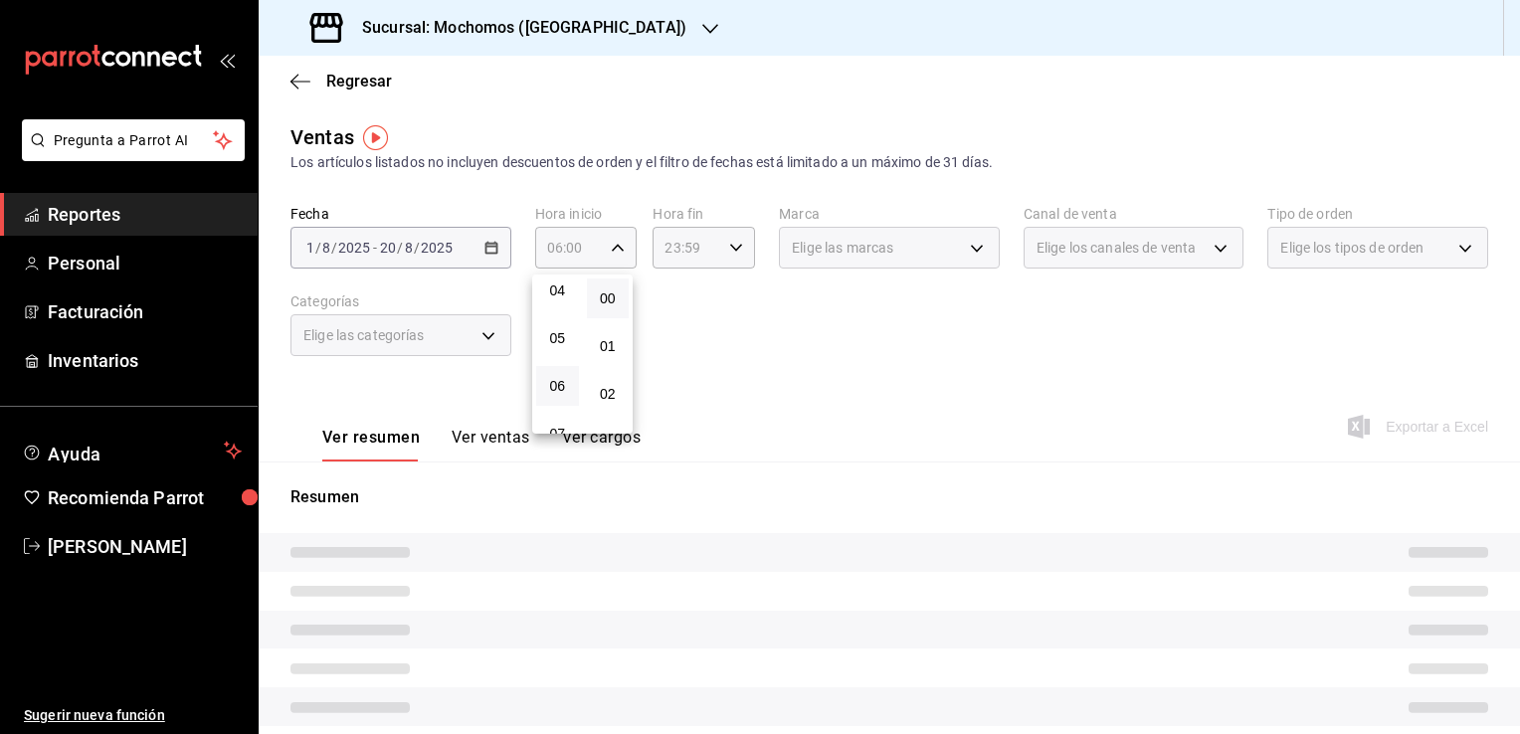
click at [728, 357] on div at bounding box center [760, 367] width 1520 height 734
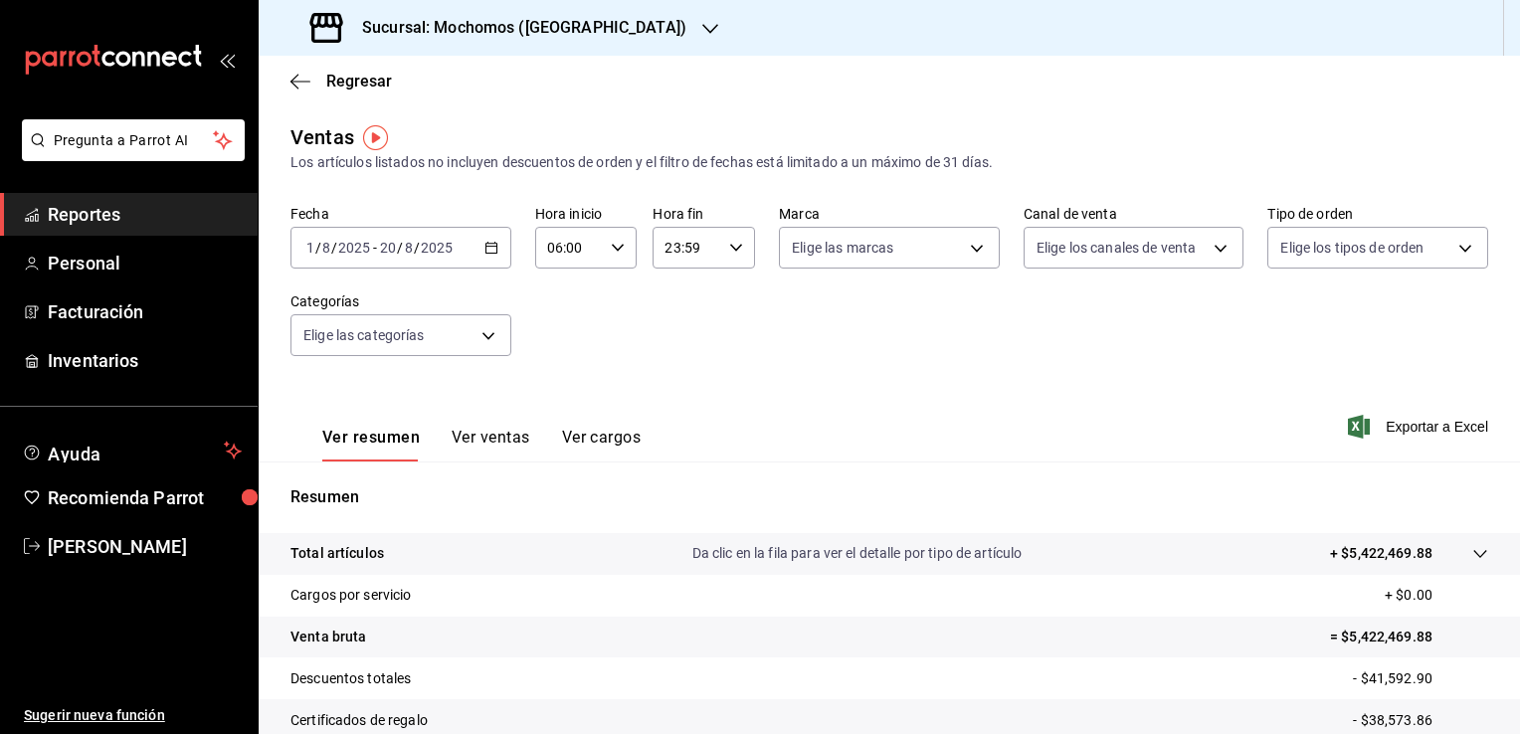
click at [732, 252] on icon "button" at bounding box center [736, 248] width 14 height 14
click at [675, 301] on button "21" at bounding box center [674, 314] width 43 height 40
type input "21:59"
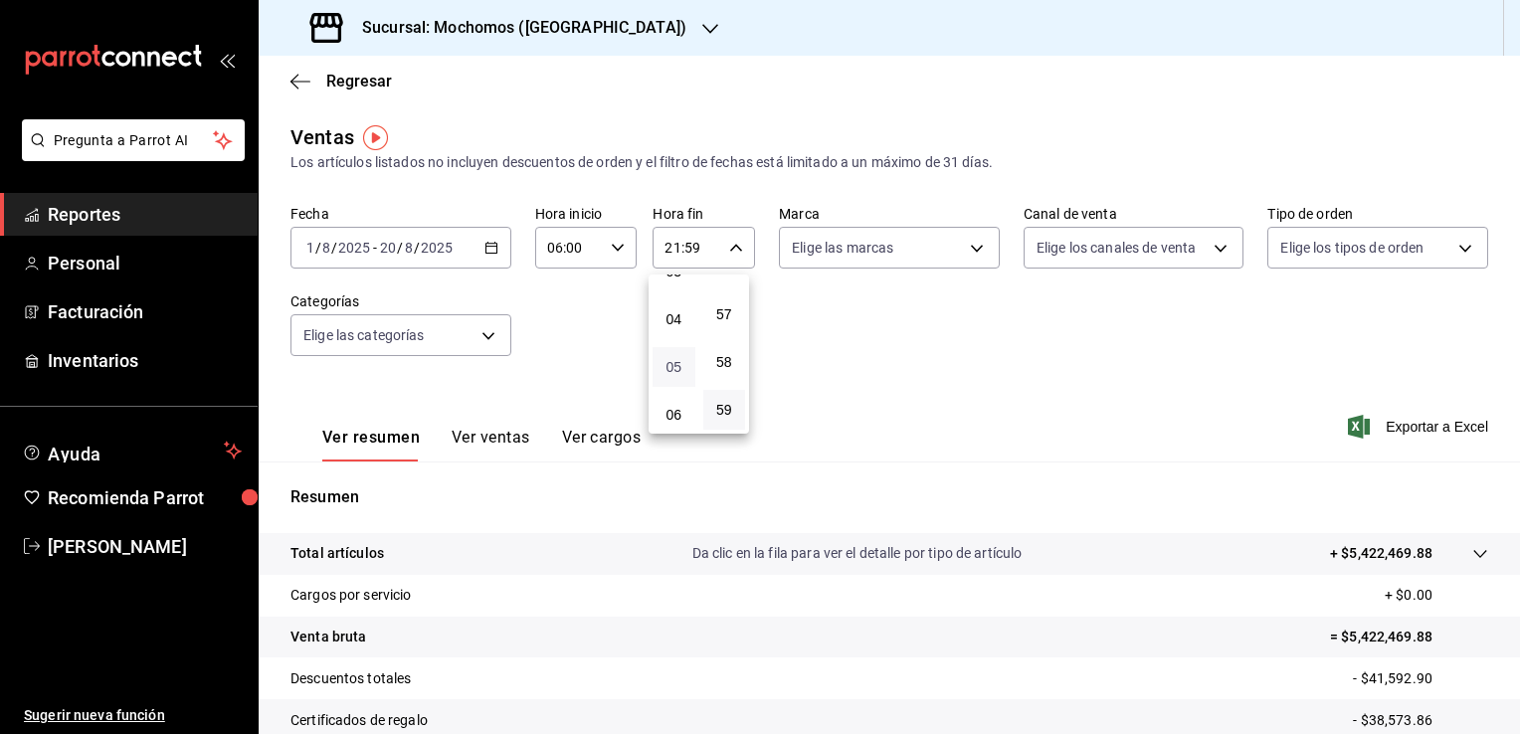
click at [676, 367] on span "05" at bounding box center [673, 367] width 19 height 16
type input "05:59"
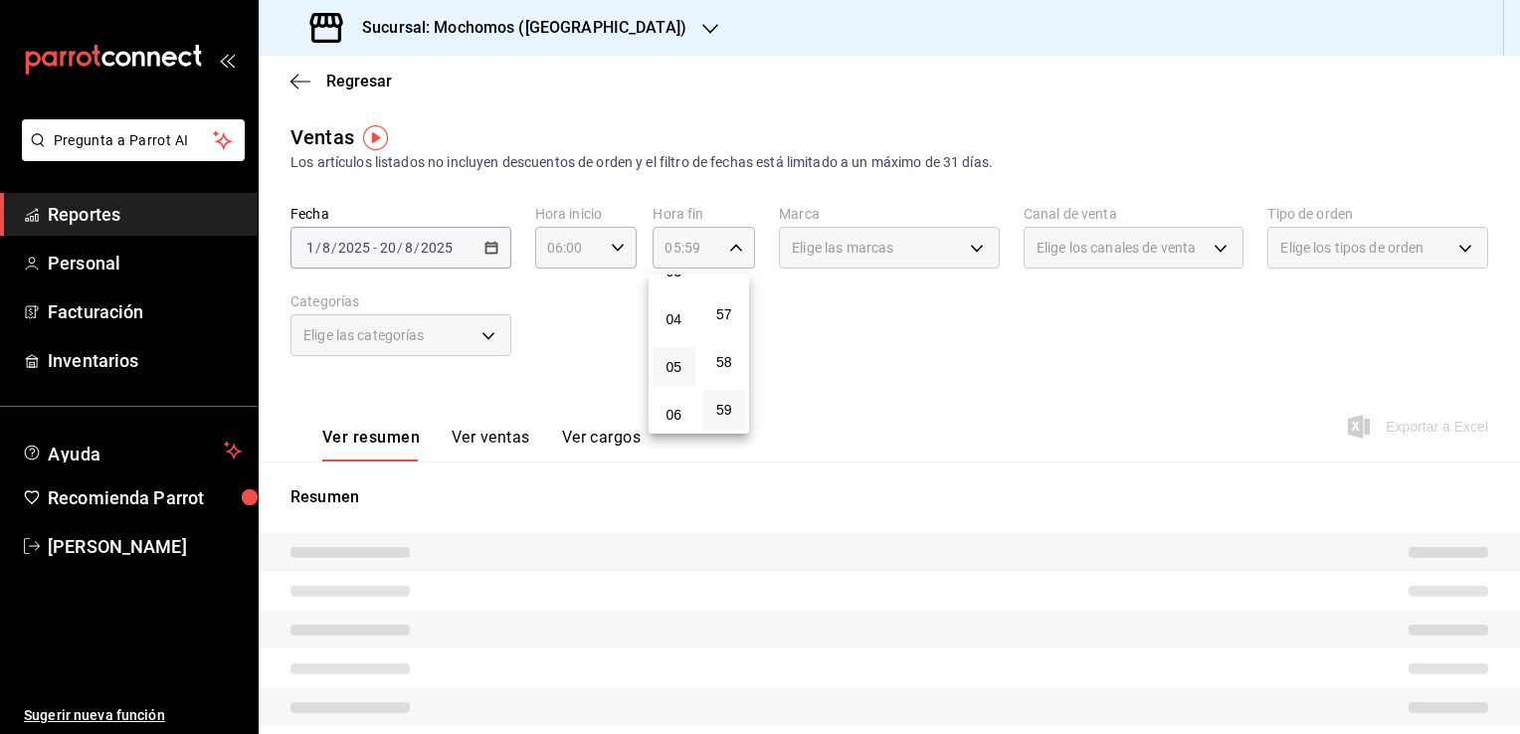
click at [876, 362] on div at bounding box center [760, 367] width 1520 height 734
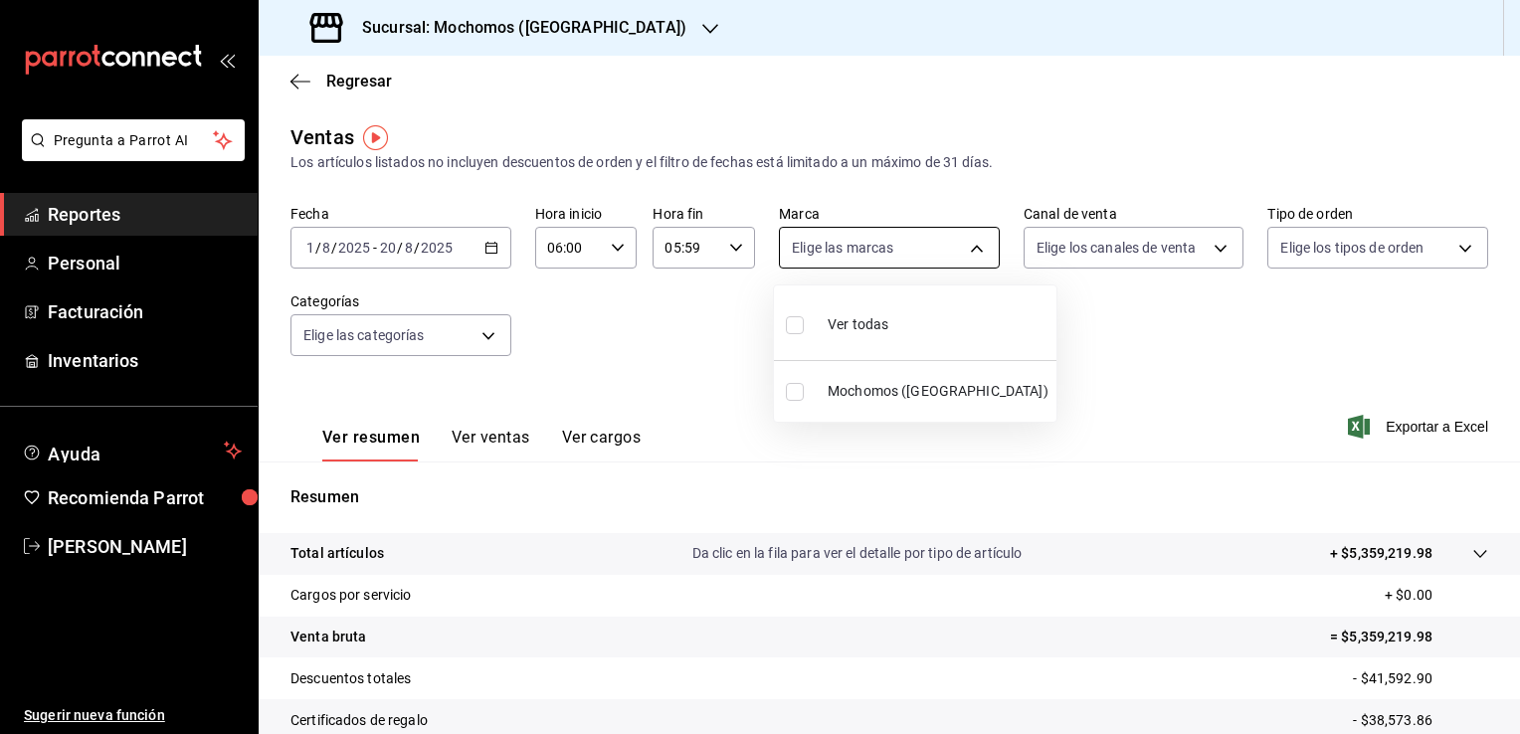
click at [963, 246] on body "Pregunta a Parrot AI Reportes Personal Facturación Inventarios Ayuda Recomienda…" at bounding box center [760, 367] width 1520 height 734
click at [884, 330] on span "Ver todas" at bounding box center [858, 324] width 61 height 21
type input "562d5b5b-21a2-4ace-a941-66278f4a6c49"
checkbox input "true"
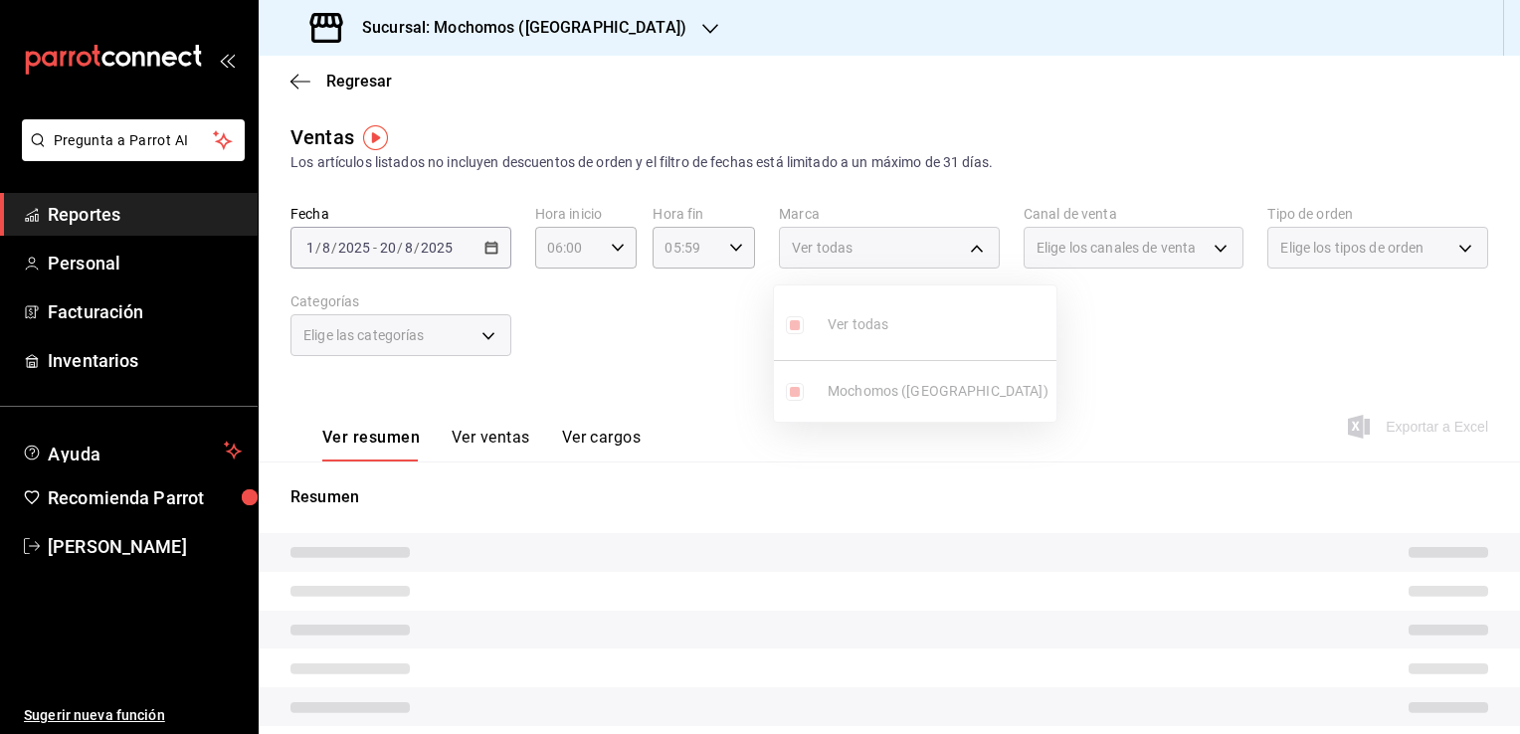
click at [1106, 380] on div at bounding box center [760, 367] width 1520 height 734
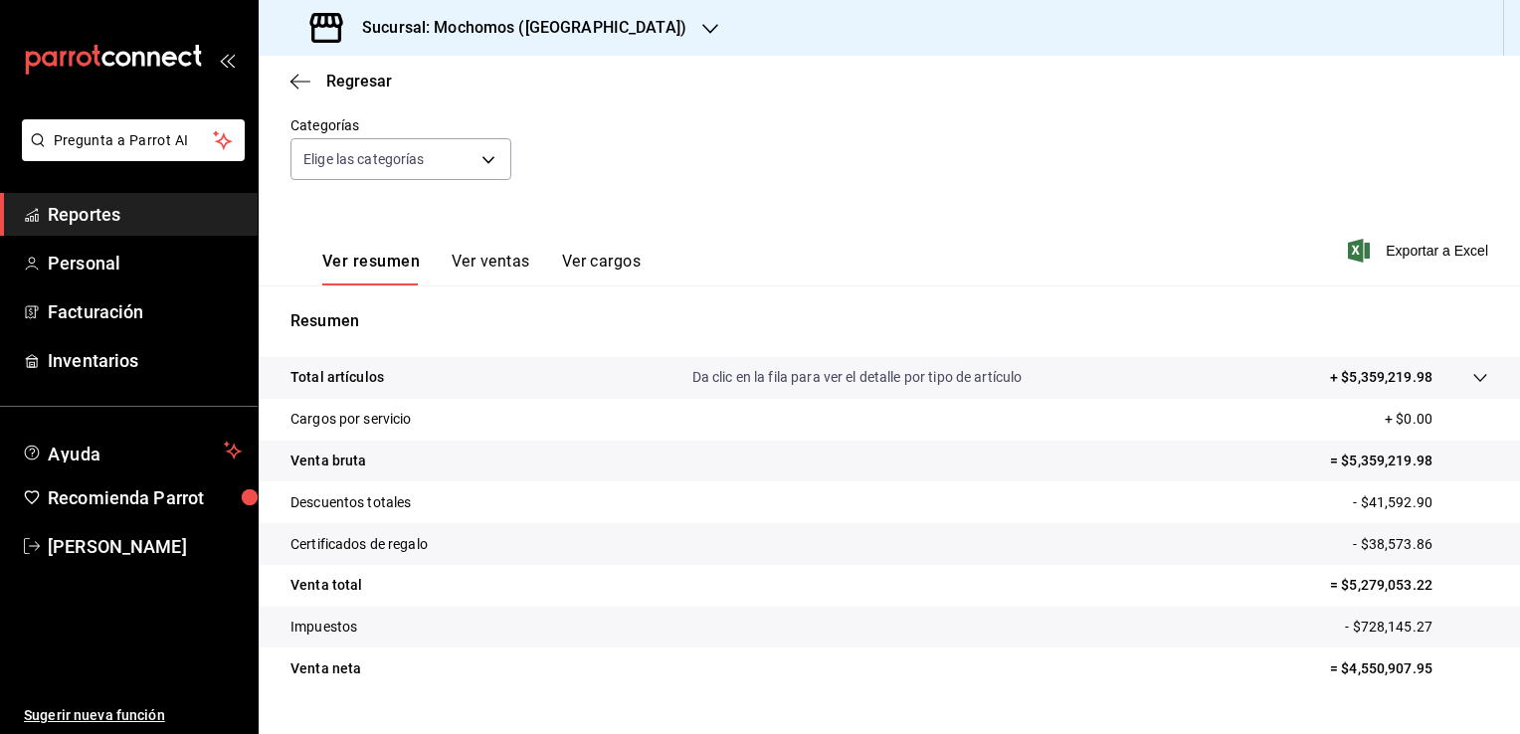
scroll to position [179, 0]
click at [1396, 243] on span "Exportar a Excel" at bounding box center [1420, 248] width 136 height 24
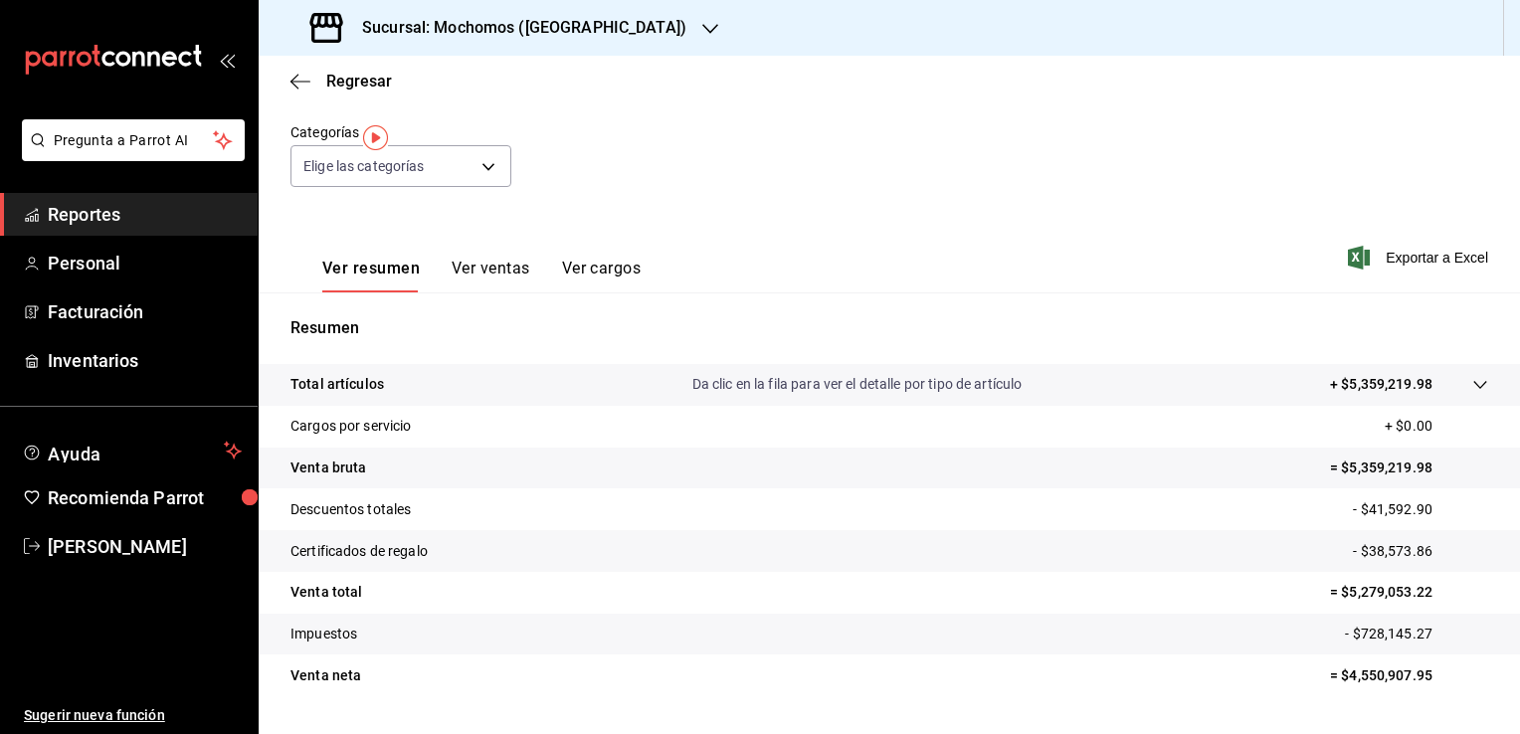
scroll to position [0, 0]
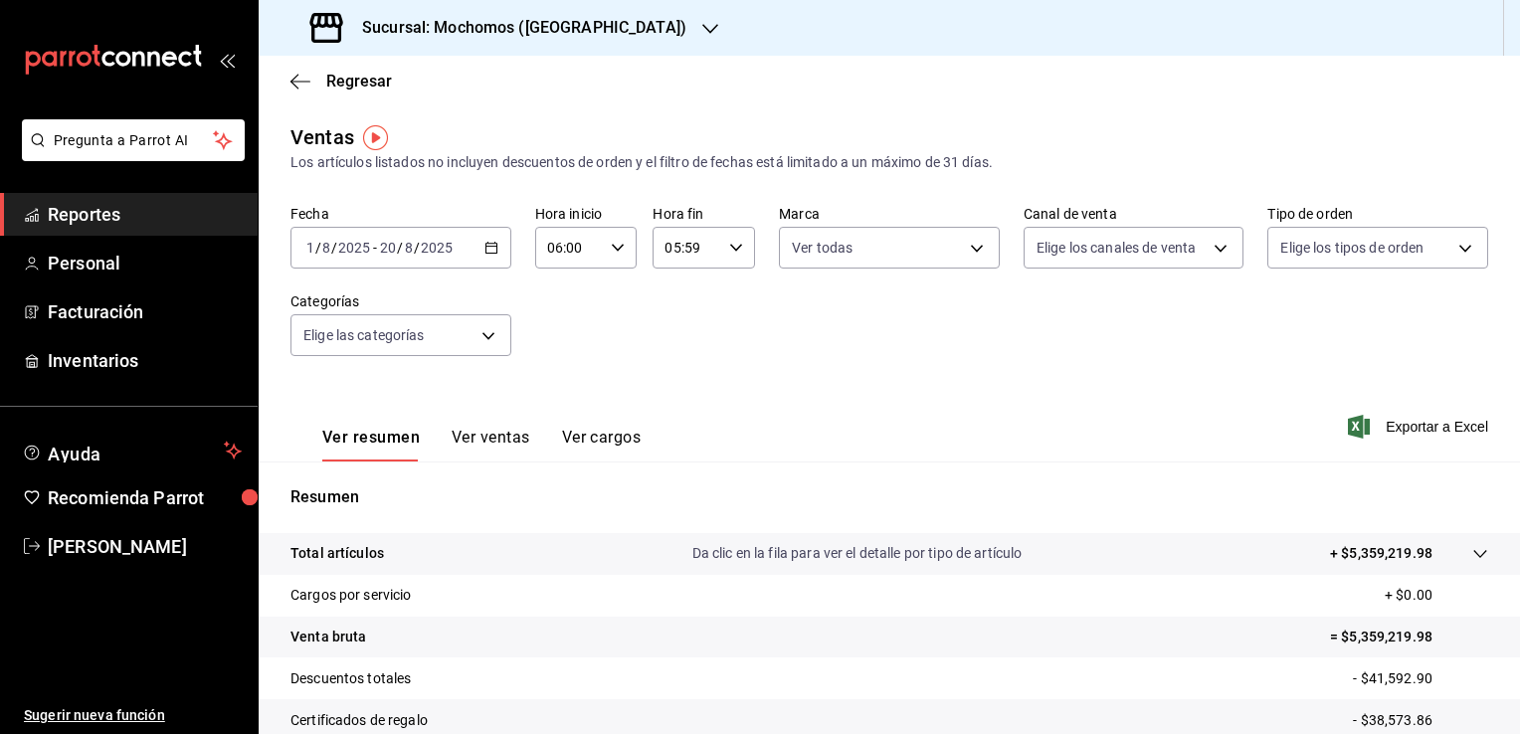
click at [553, 26] on h3 "Sucursal: Mochomos ([GEOGRAPHIC_DATA])" at bounding box center [516, 28] width 340 height 24
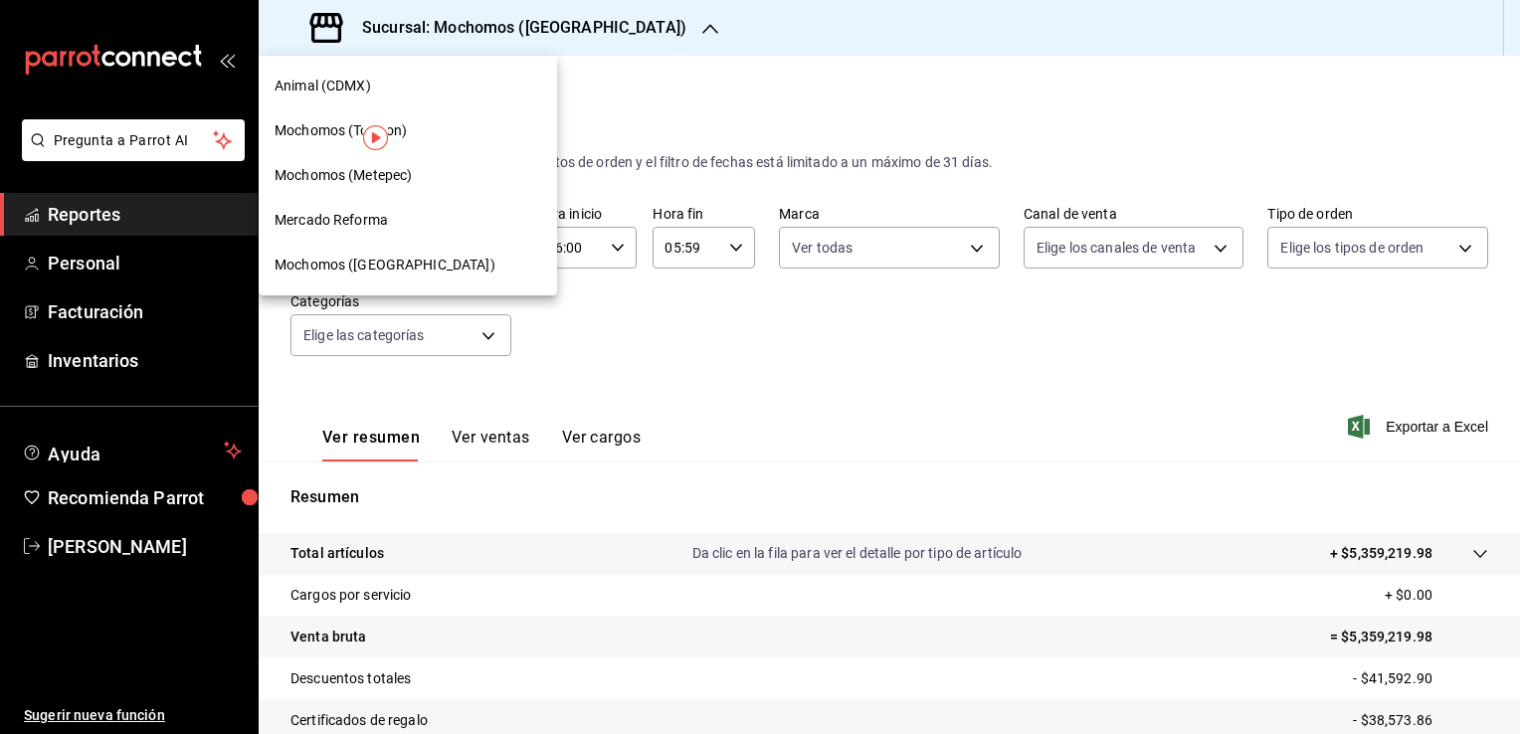
click at [402, 221] on div "Mercado Reforma" at bounding box center [408, 220] width 267 height 21
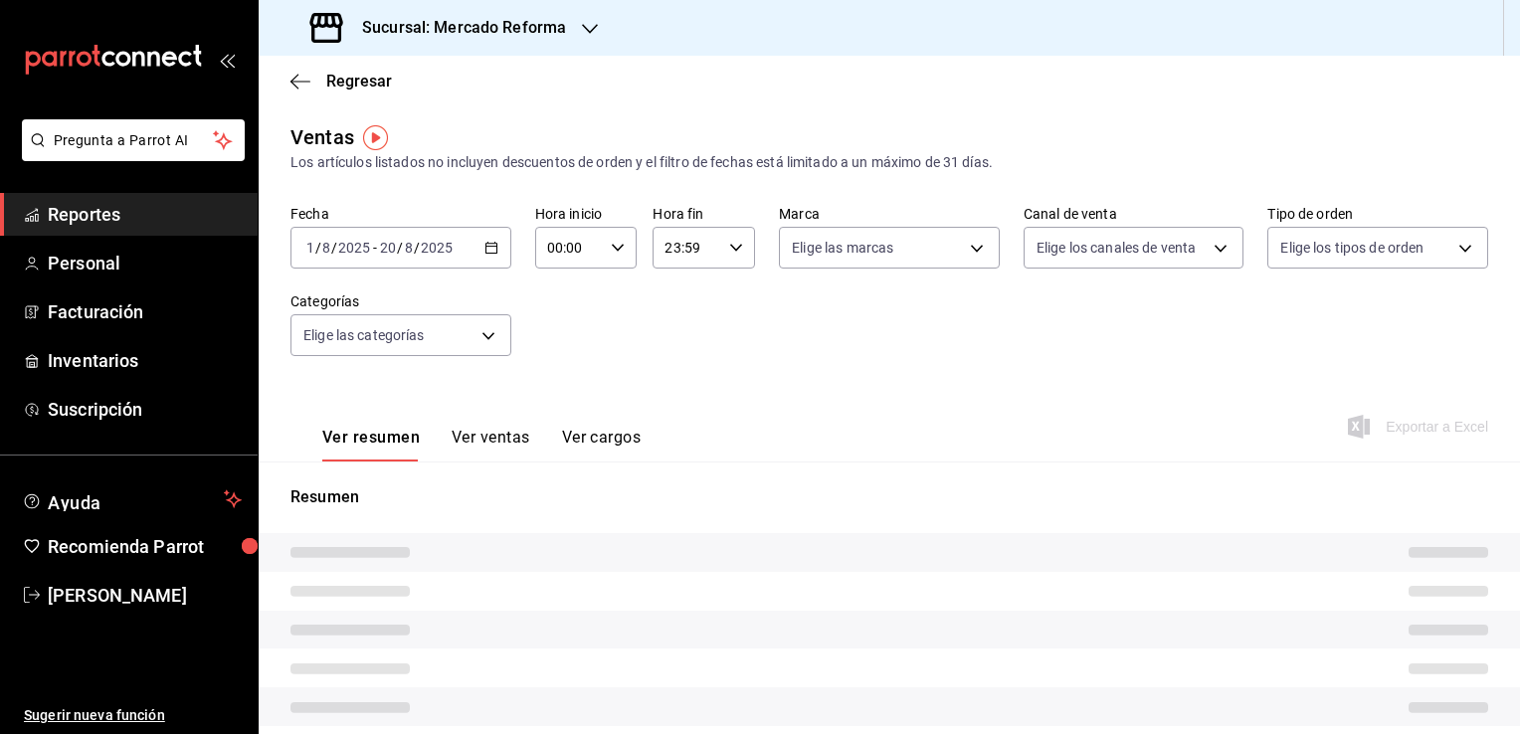
type input "06:00"
type input "05:59"
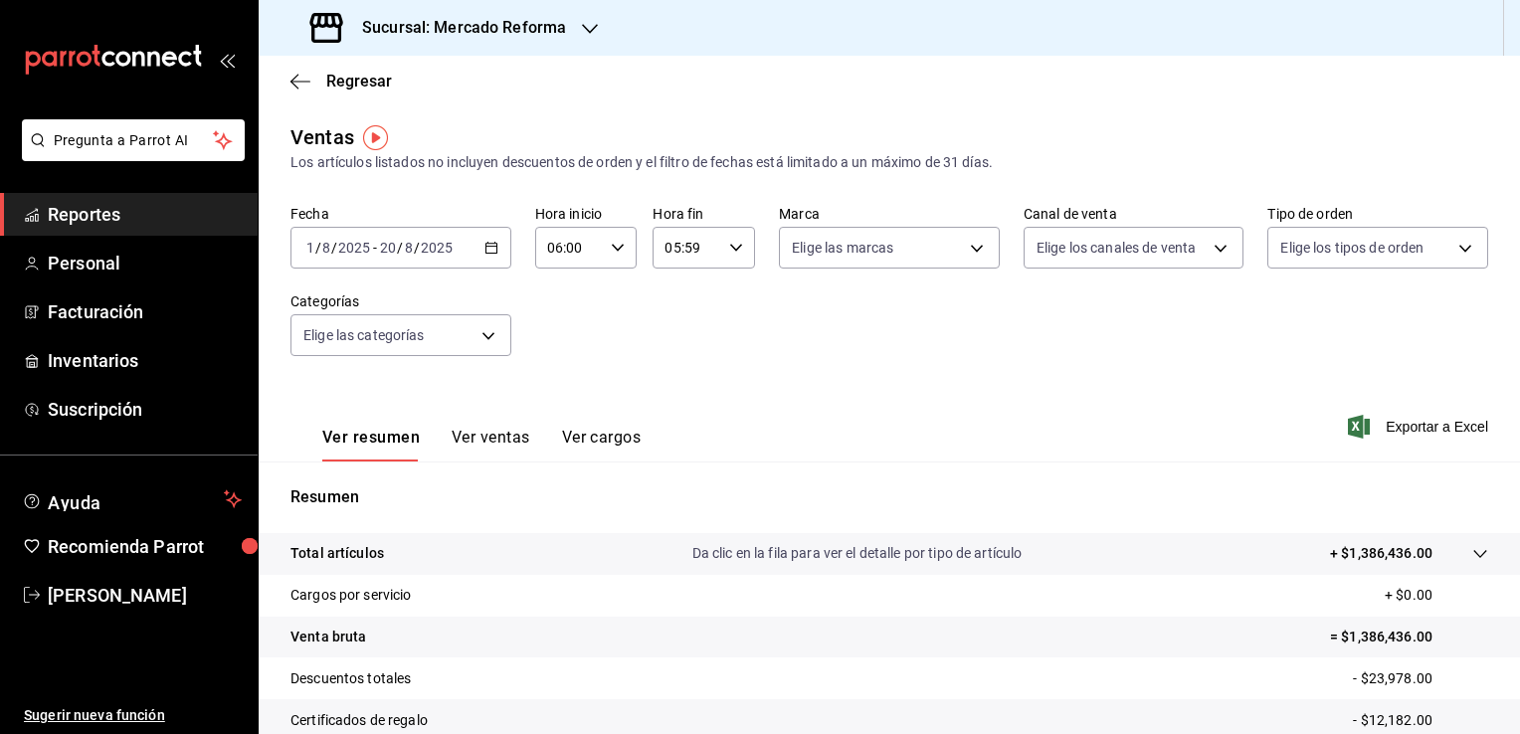
click at [488, 250] on icon "button" at bounding box center [491, 248] width 14 height 14
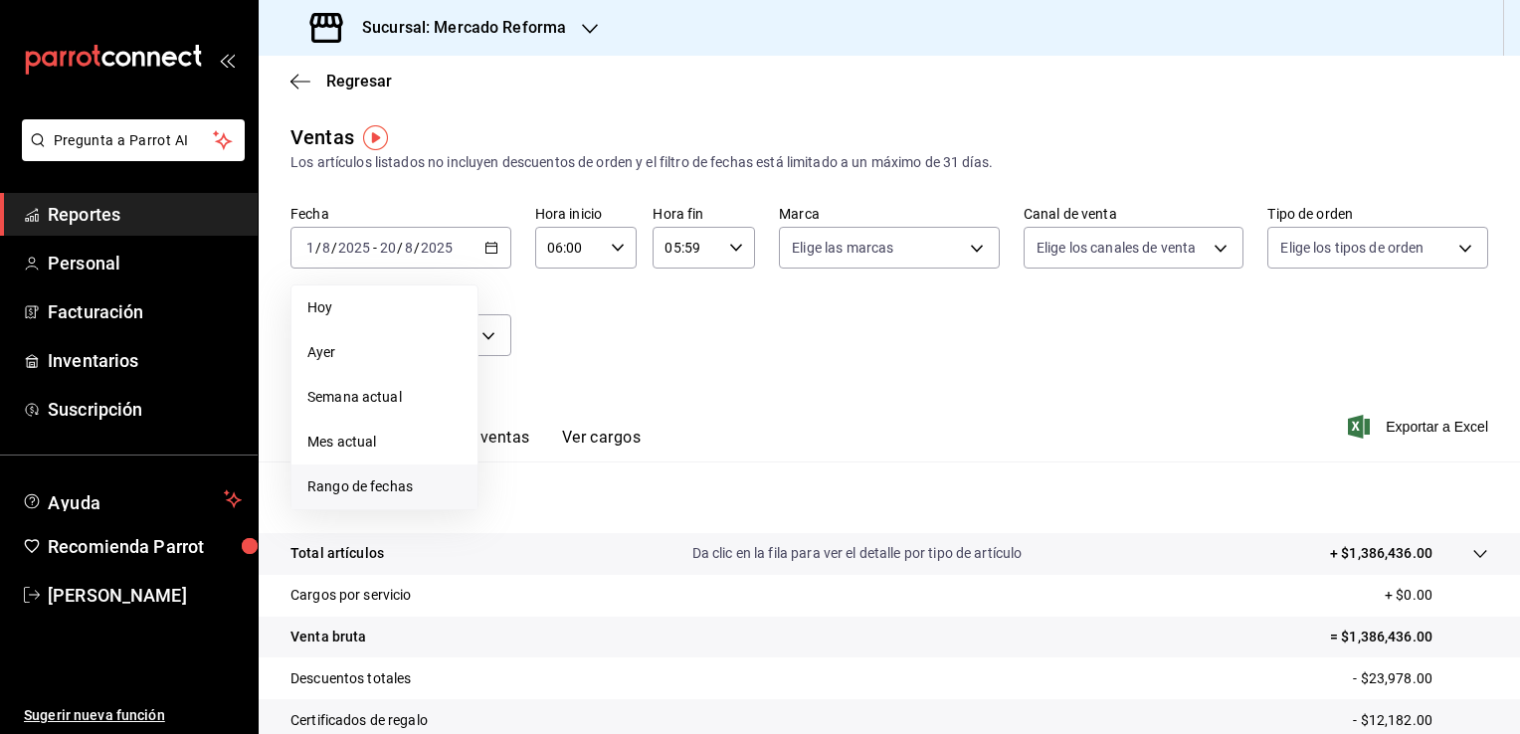
click at [381, 494] on span "Rango de fechas" at bounding box center [384, 486] width 154 height 21
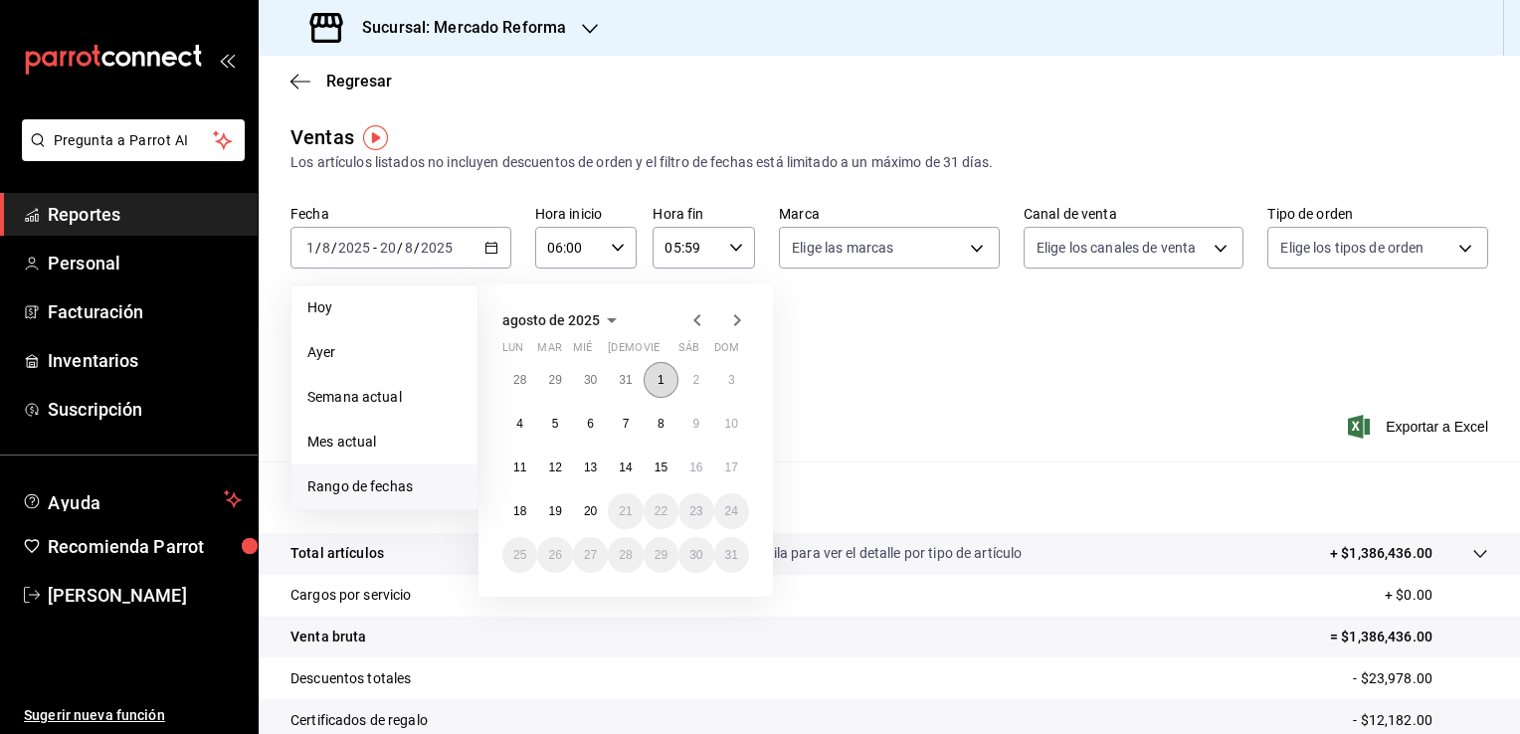
click at [660, 377] on abbr "1" at bounding box center [660, 380] width 7 height 14
click at [691, 466] on abbr "16" at bounding box center [695, 468] width 13 height 14
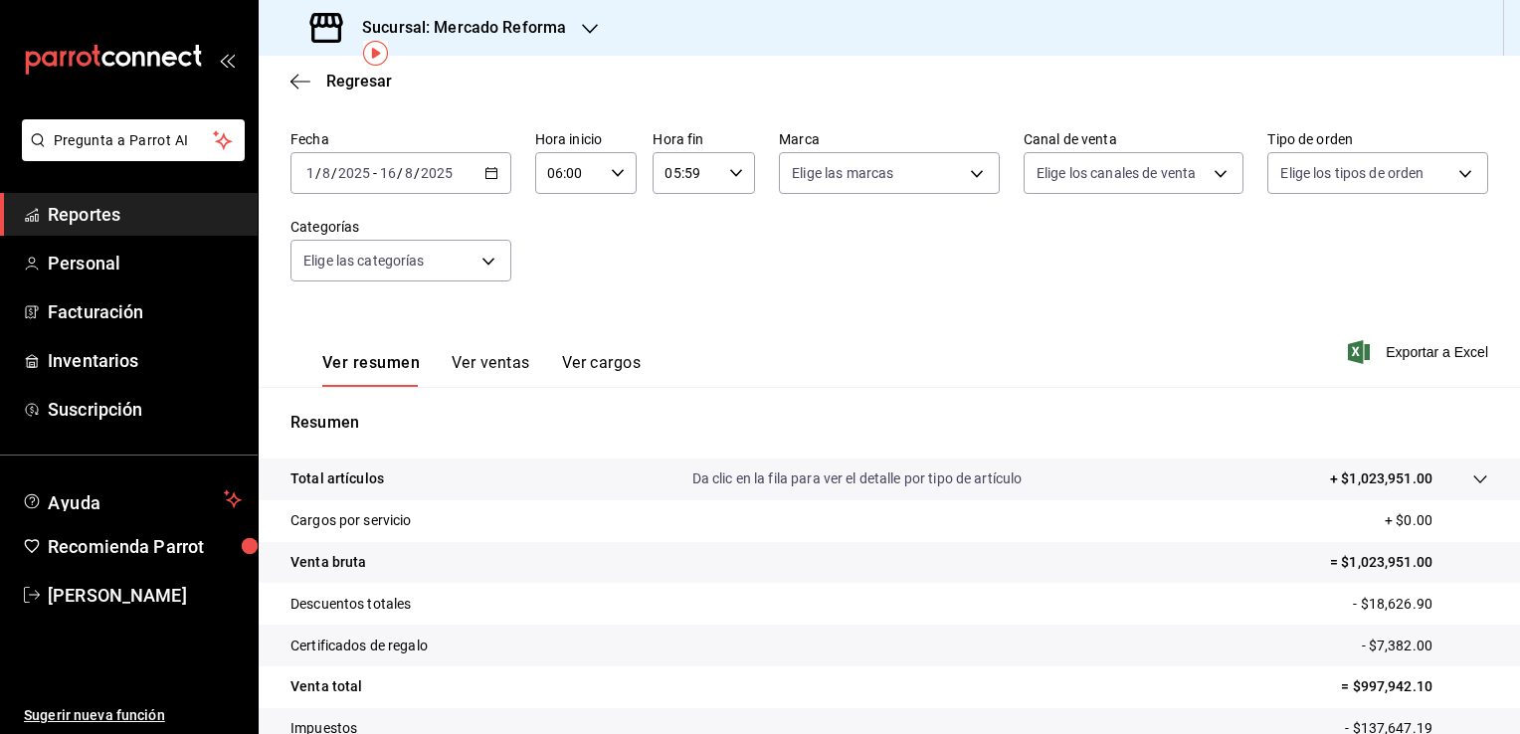
scroll to position [68, 0]
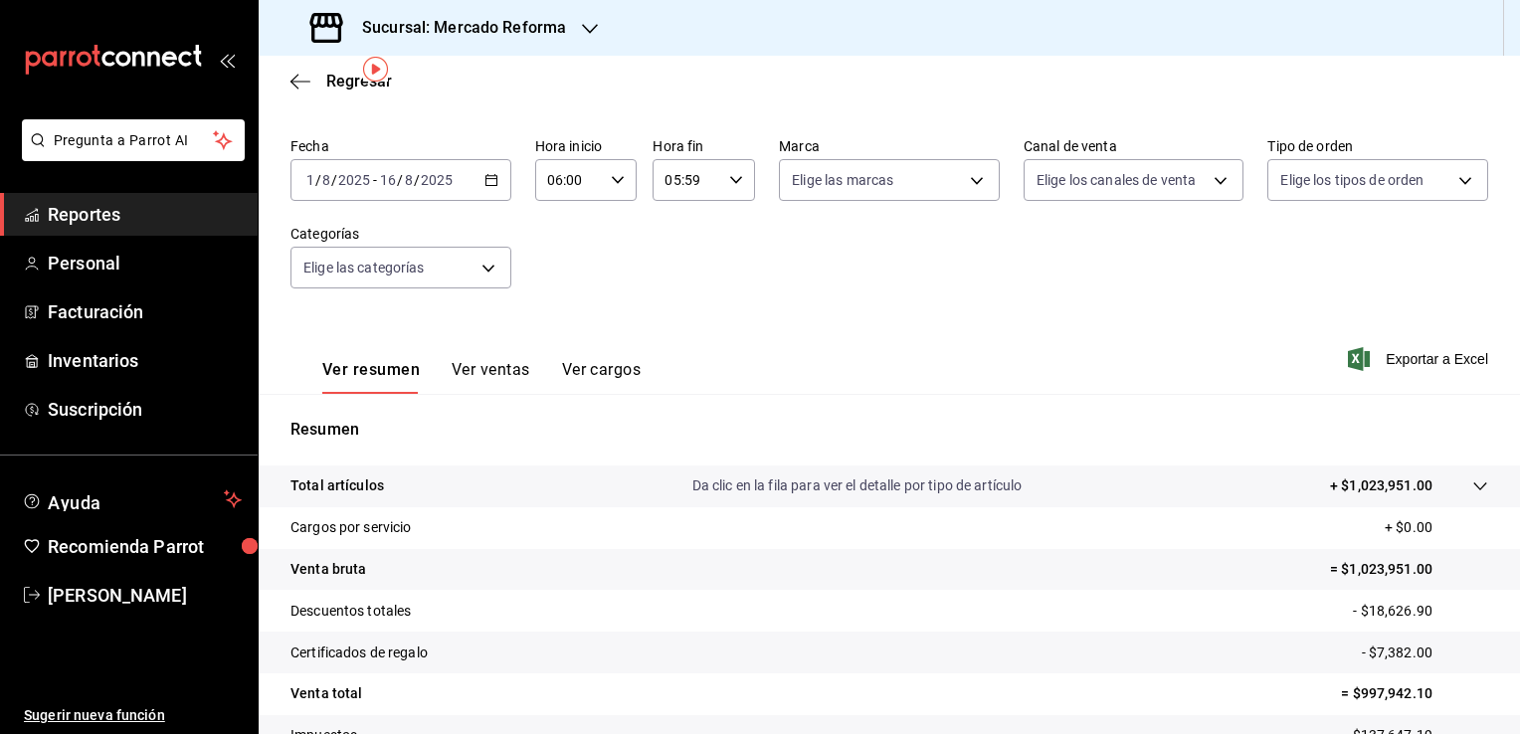
click at [490, 173] on icon "button" at bounding box center [491, 180] width 14 height 14
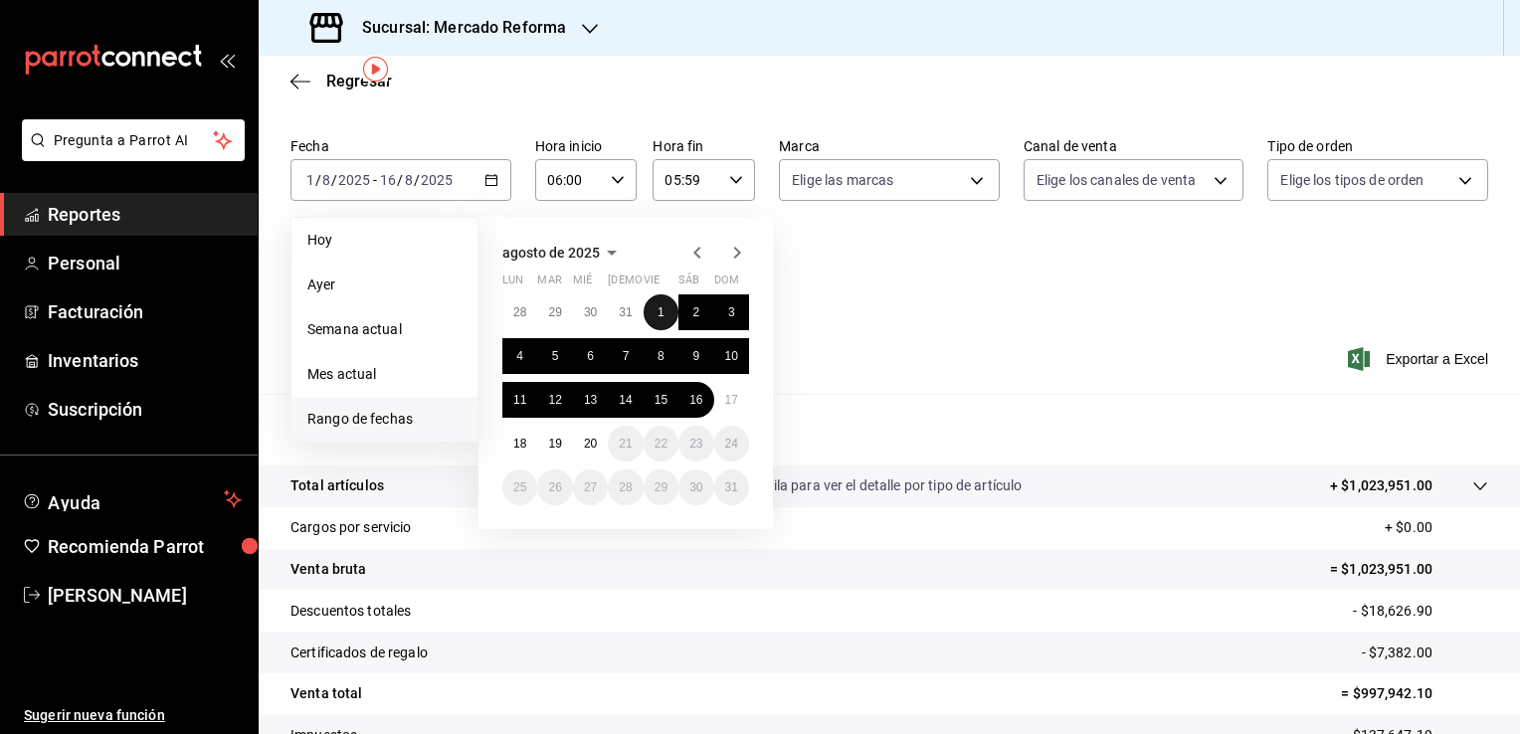
click at [663, 309] on abbr "1" at bounding box center [660, 312] width 7 height 14
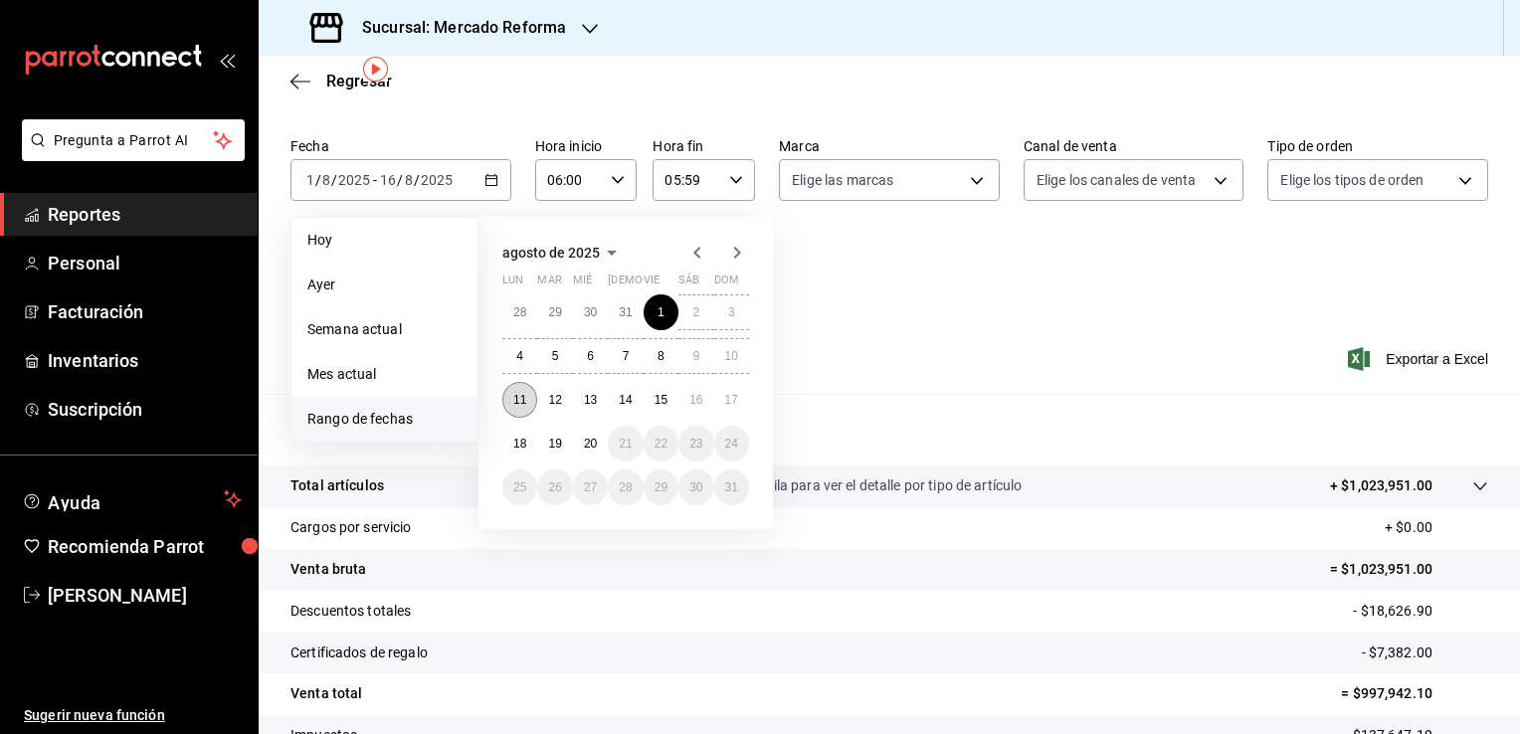
click at [514, 400] on abbr "11" at bounding box center [519, 400] width 13 height 14
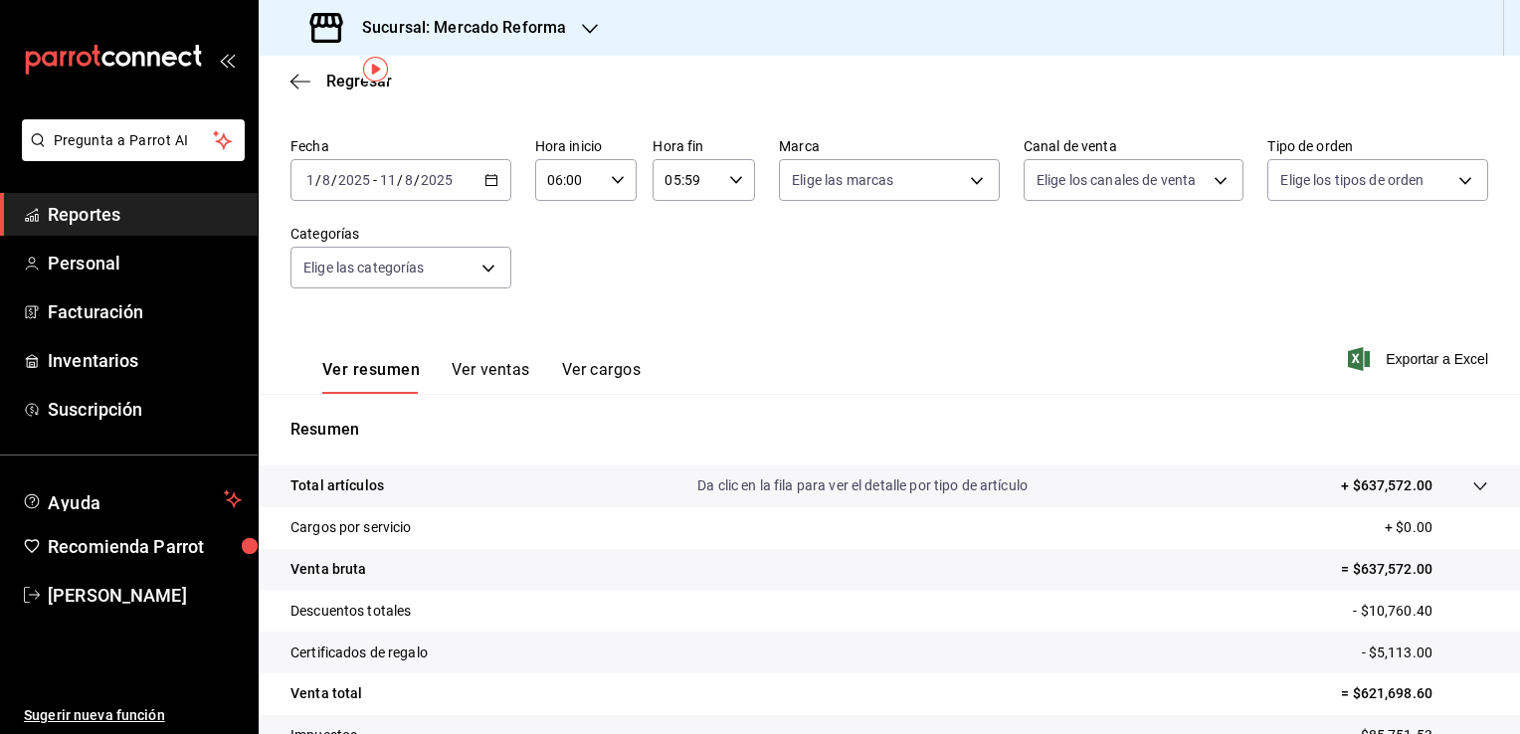
click at [485, 176] on icon "button" at bounding box center [491, 180] width 14 height 14
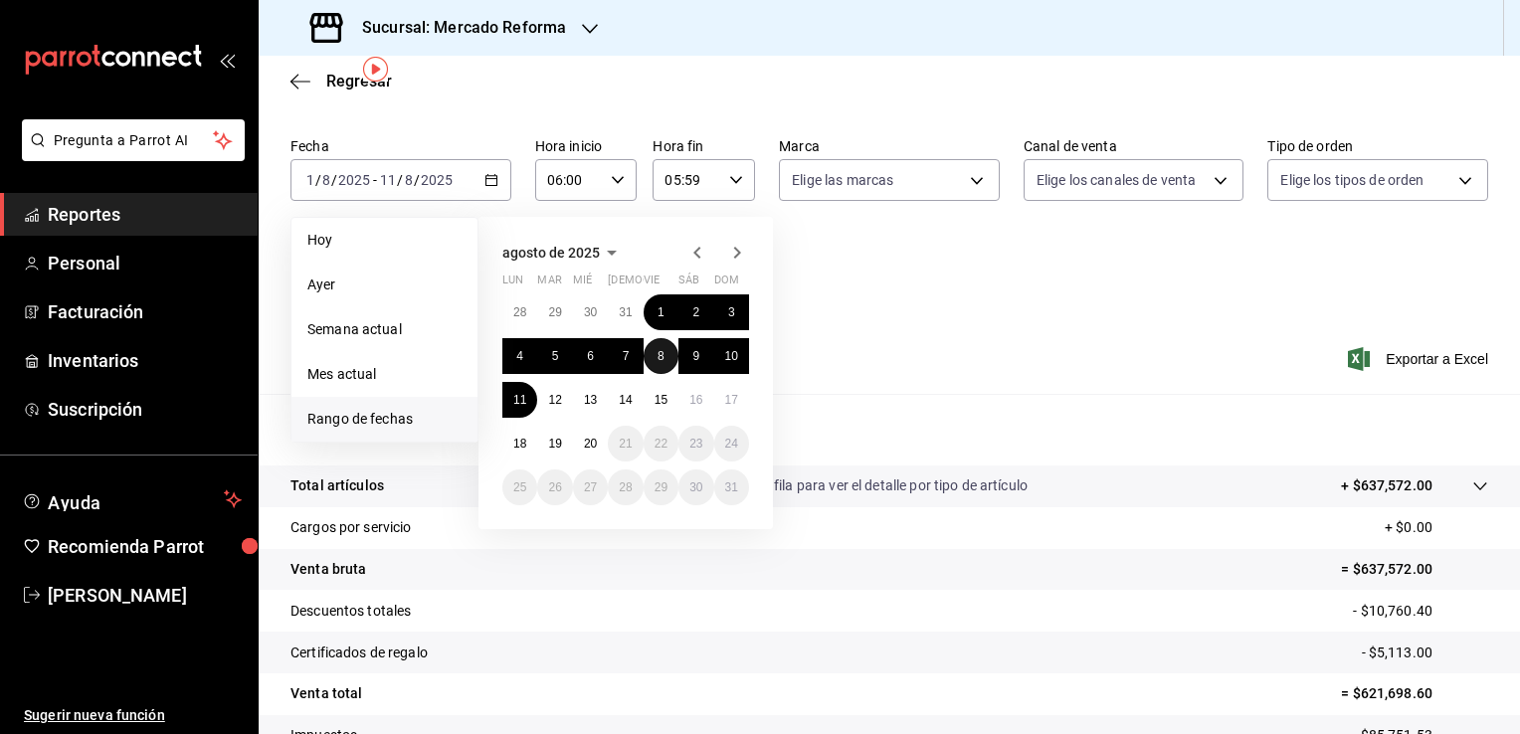
click at [655, 355] on button "8" at bounding box center [661, 356] width 35 height 36
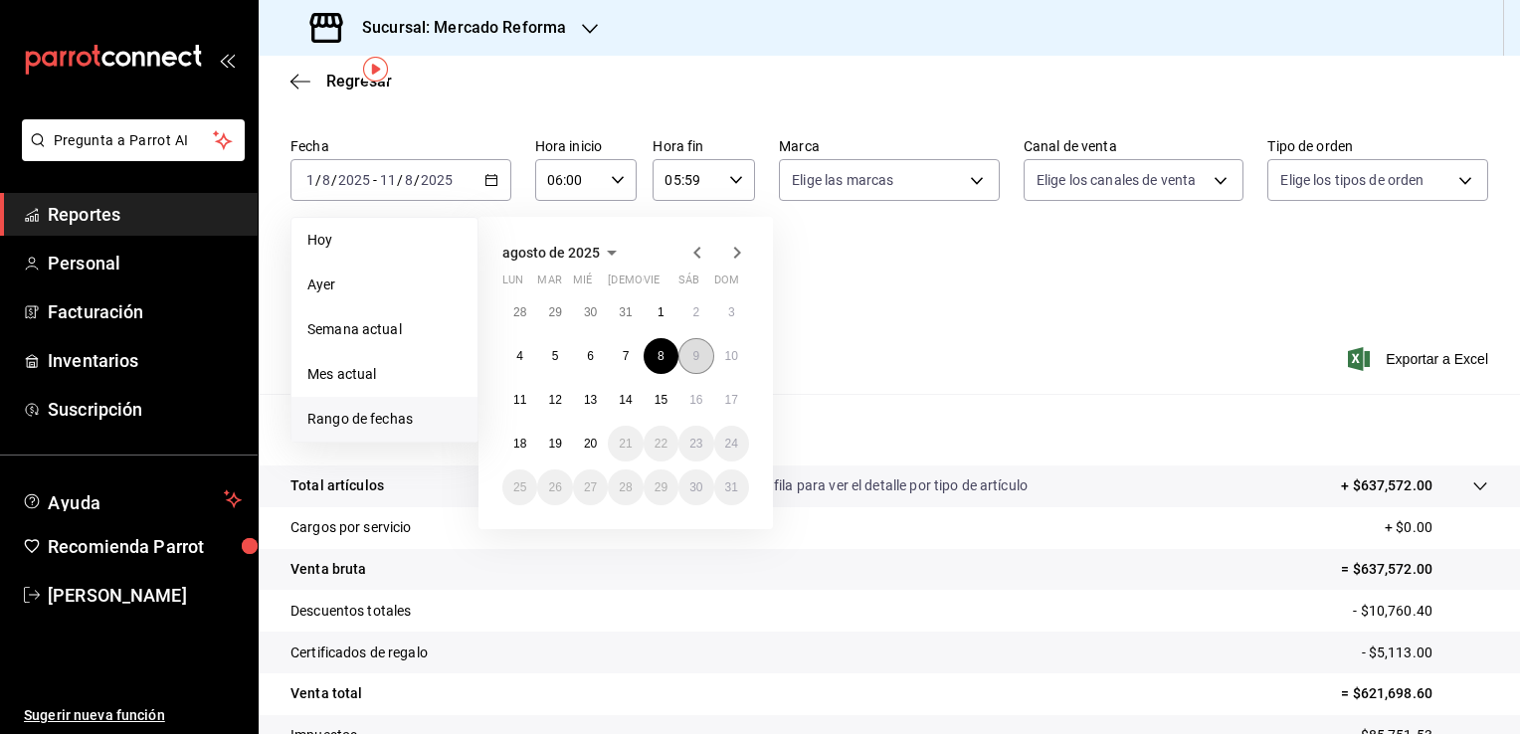
click at [692, 356] on abbr "9" at bounding box center [695, 356] width 7 height 14
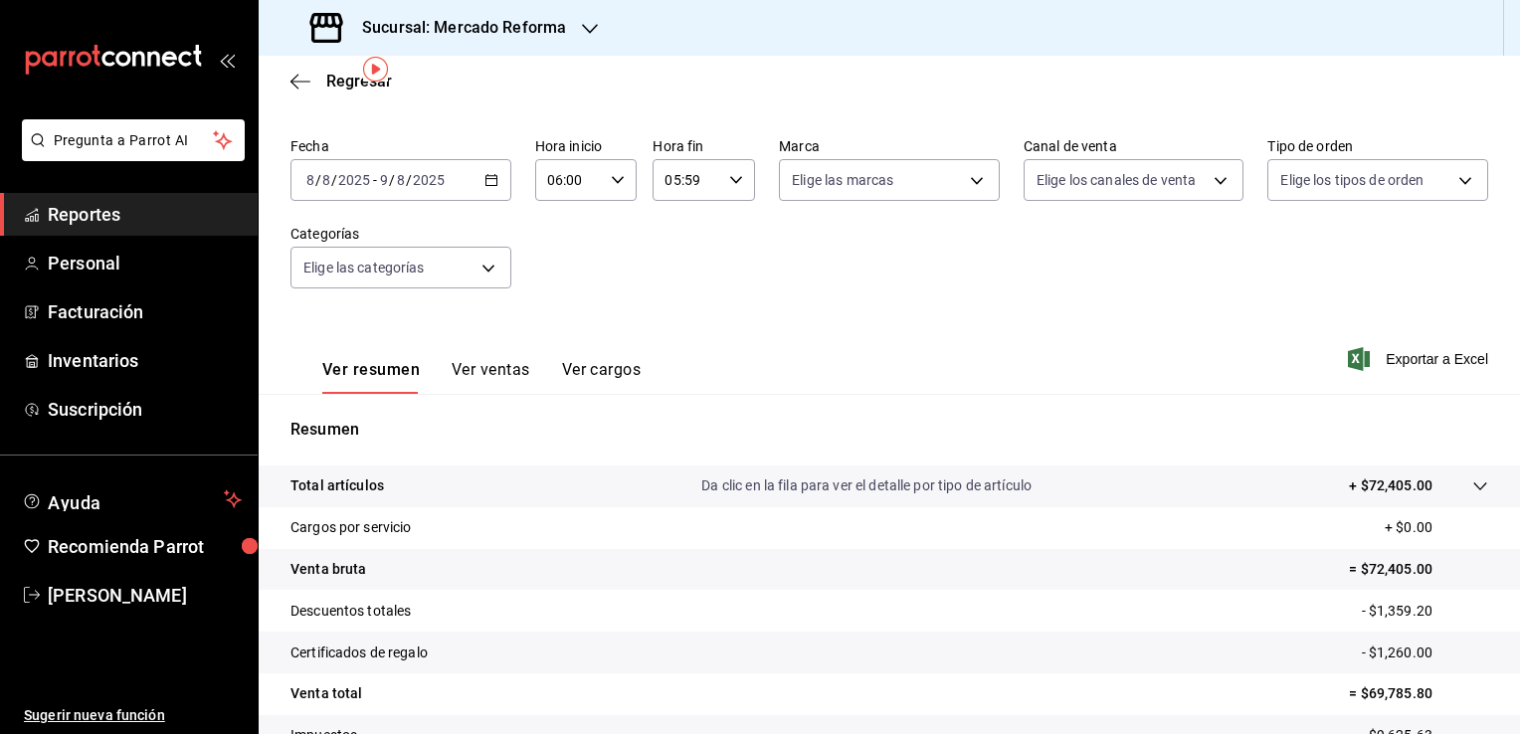
click at [485, 178] on \(Stroke\) "button" at bounding box center [491, 180] width 12 height 11
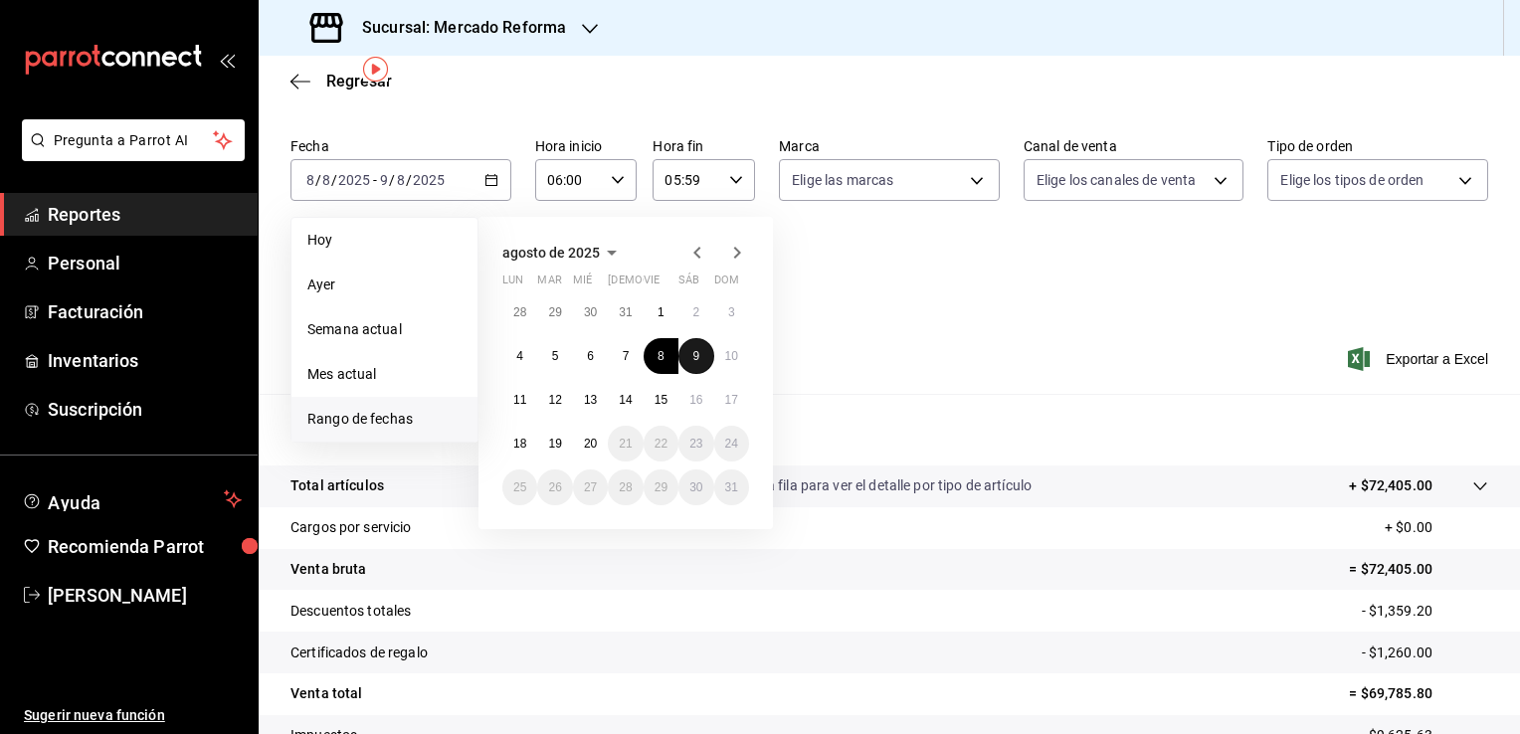
click at [700, 354] on button "9" at bounding box center [695, 356] width 35 height 36
click at [736, 359] on abbr "10" at bounding box center [731, 356] width 13 height 14
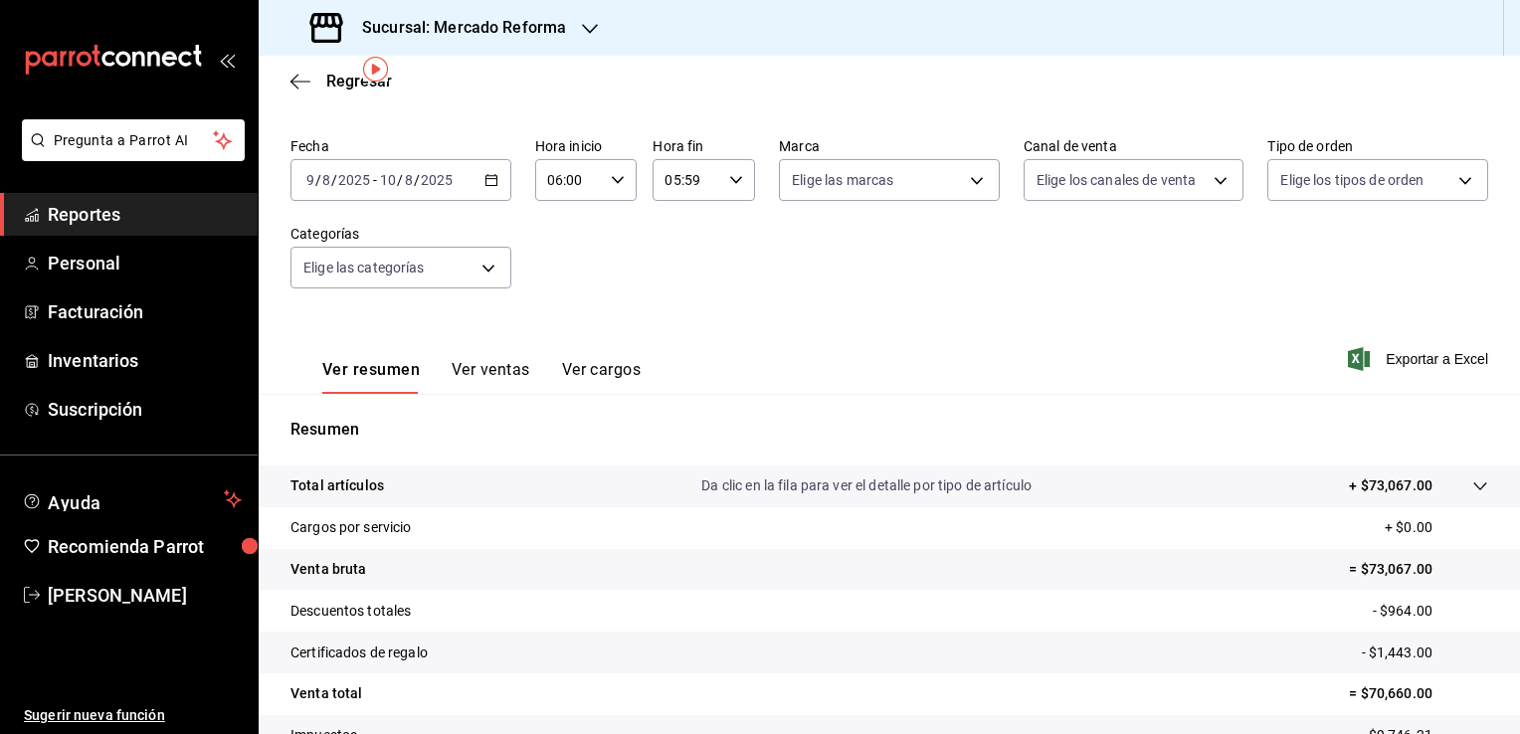
click at [490, 177] on icon "button" at bounding box center [491, 180] width 14 height 14
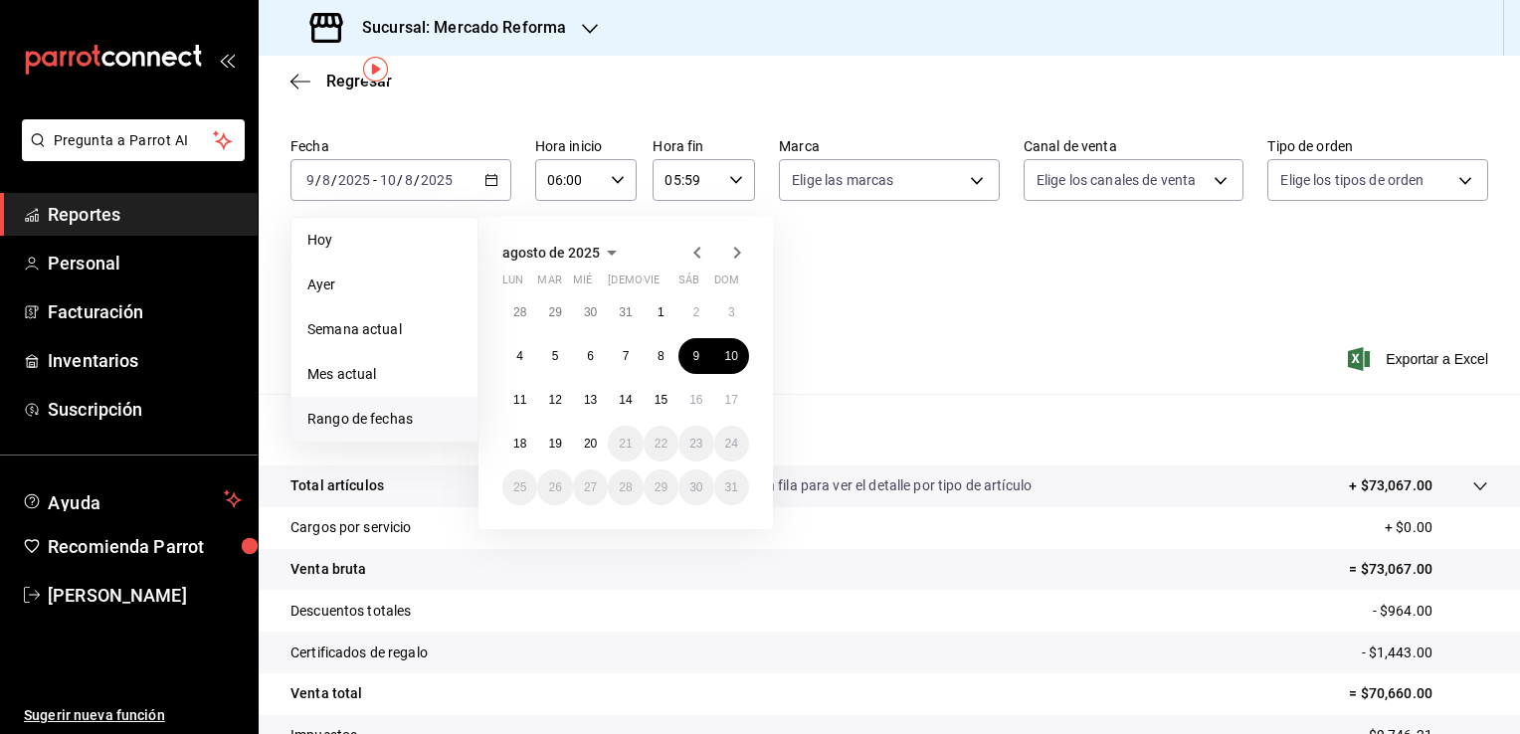
click at [748, 360] on div "28 29 30 31 1 2 3 4 5 6 7 8 9 10 11 12 13 14 15 16 17 18 19 20 21 22 23 24 25 2…" at bounding box center [625, 399] width 247 height 211
click at [728, 352] on abbr "10" at bounding box center [731, 356] width 13 height 14
click at [521, 400] on abbr "11" at bounding box center [519, 400] width 13 height 14
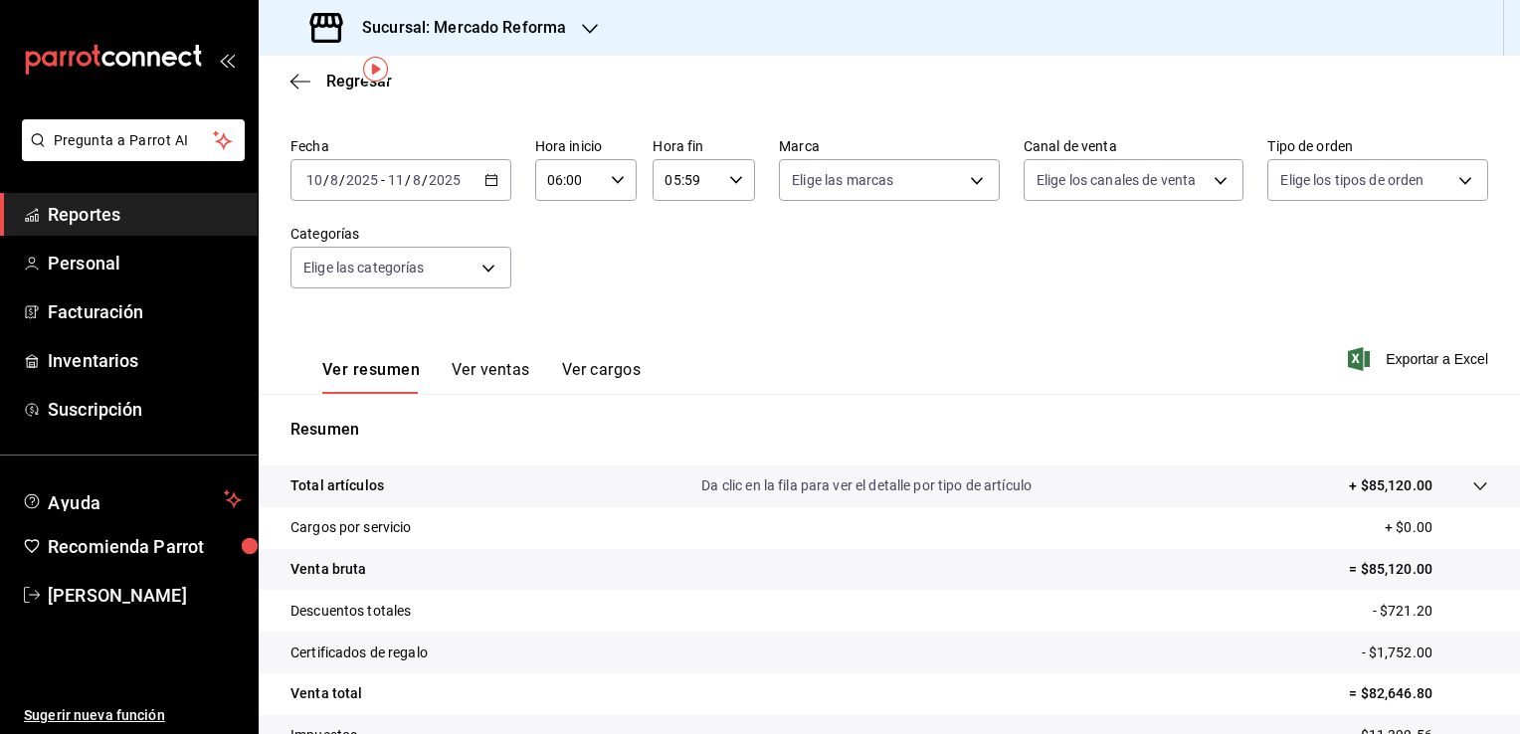
click at [756, 347] on div "Ver resumen Ver ventas Ver cargos Exportar a Excel" at bounding box center [889, 353] width 1261 height 82
click at [145, 209] on span "Reportes" at bounding box center [145, 214] width 194 height 27
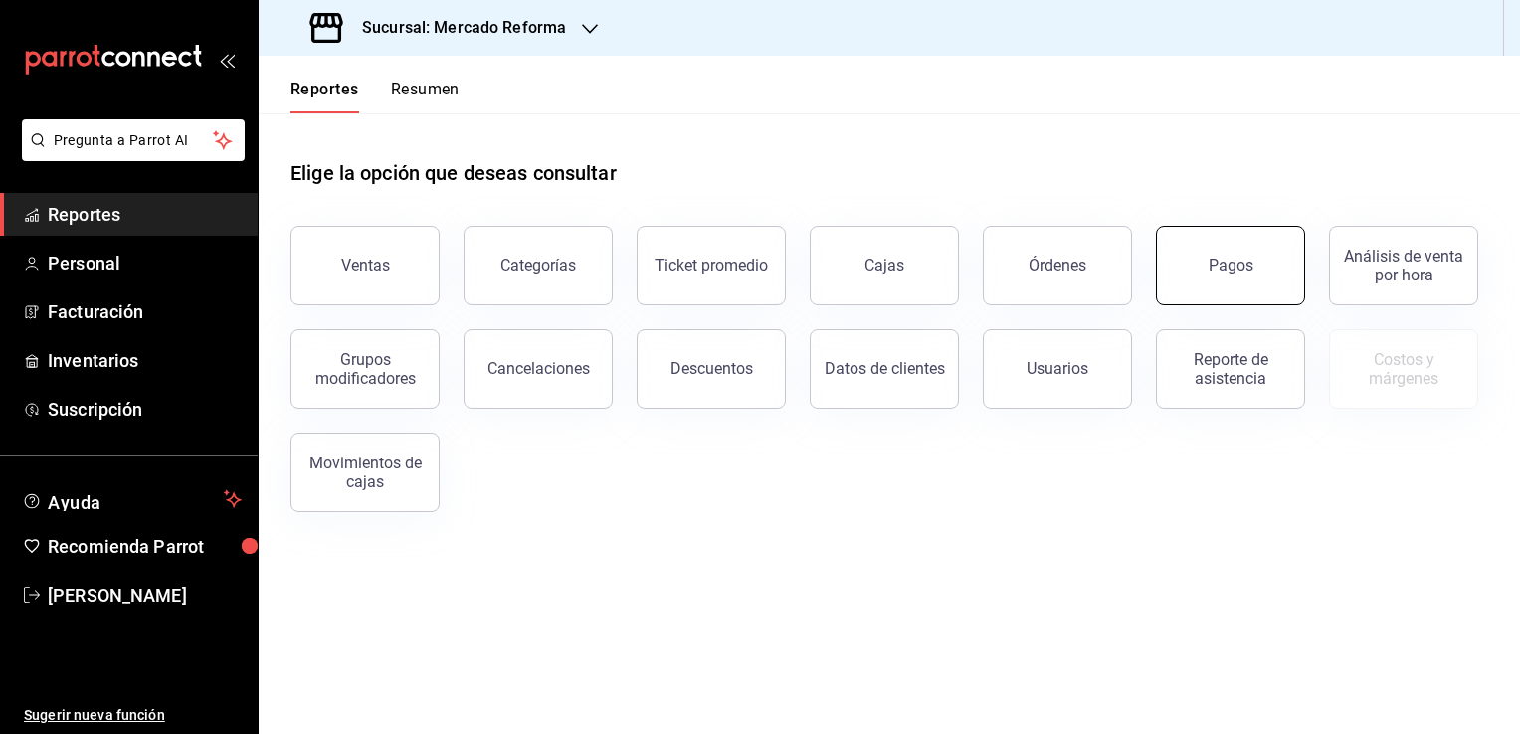
click at [1182, 270] on button "Pagos" at bounding box center [1230, 266] width 149 height 80
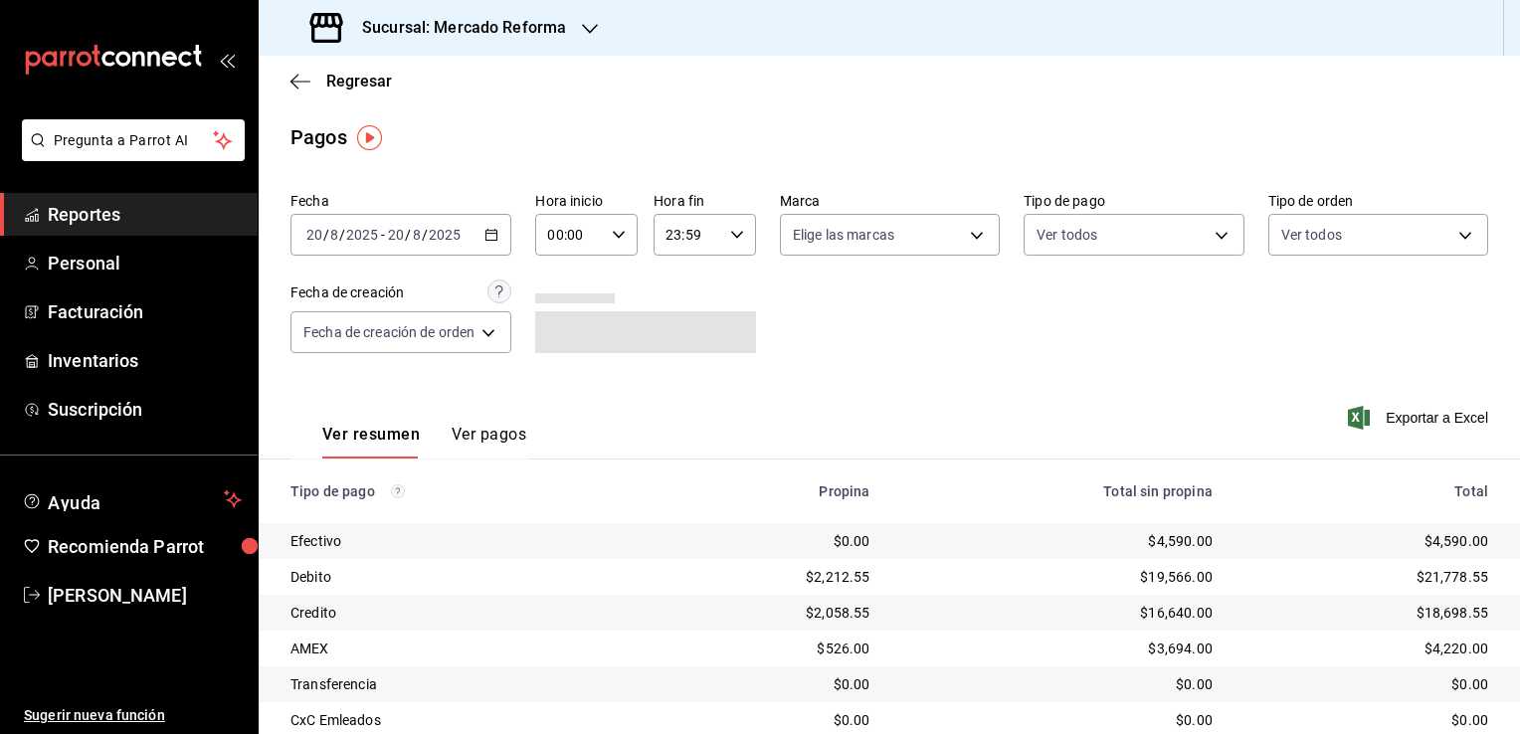
click at [147, 216] on span "Reportes" at bounding box center [145, 214] width 194 height 27
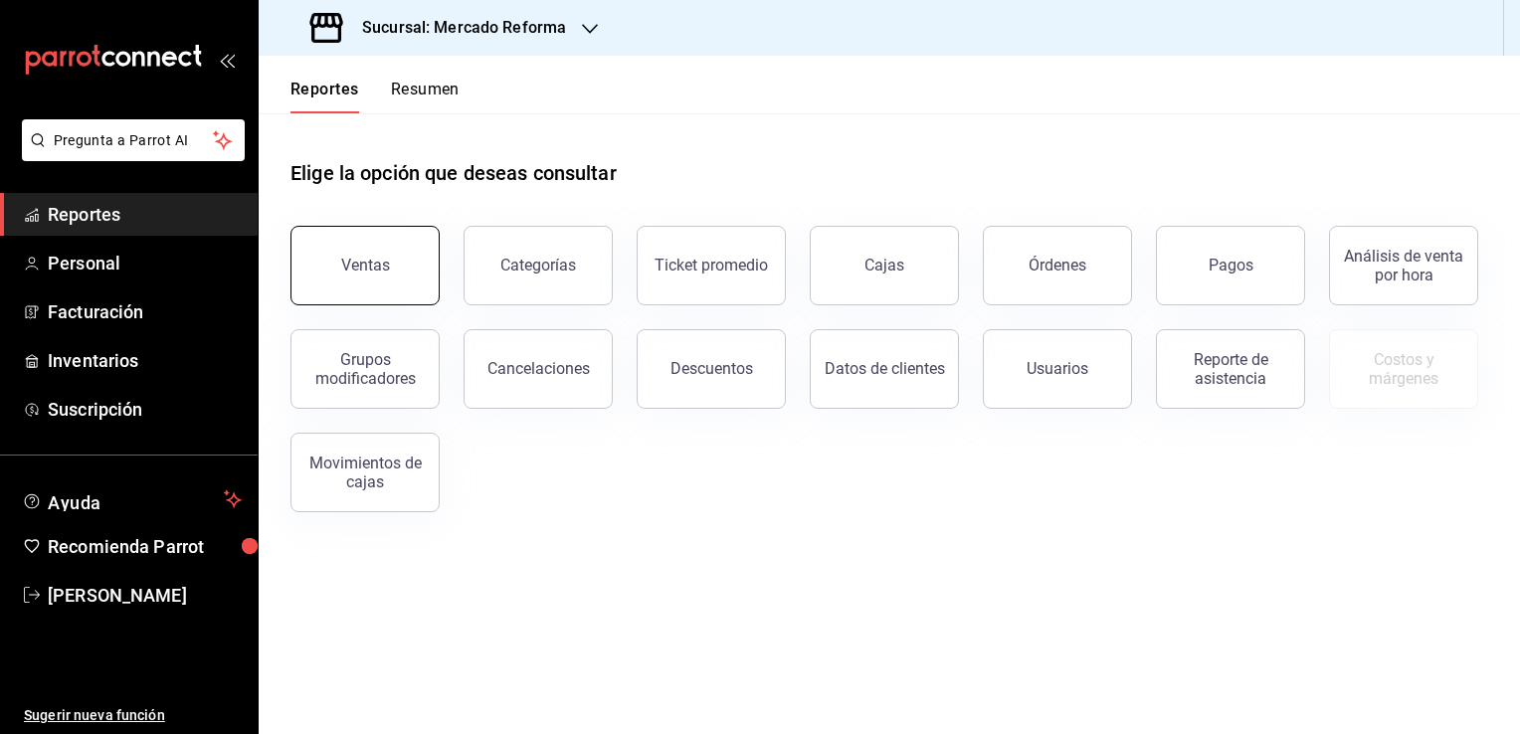
click at [378, 272] on div "Ventas" at bounding box center [365, 265] width 49 height 19
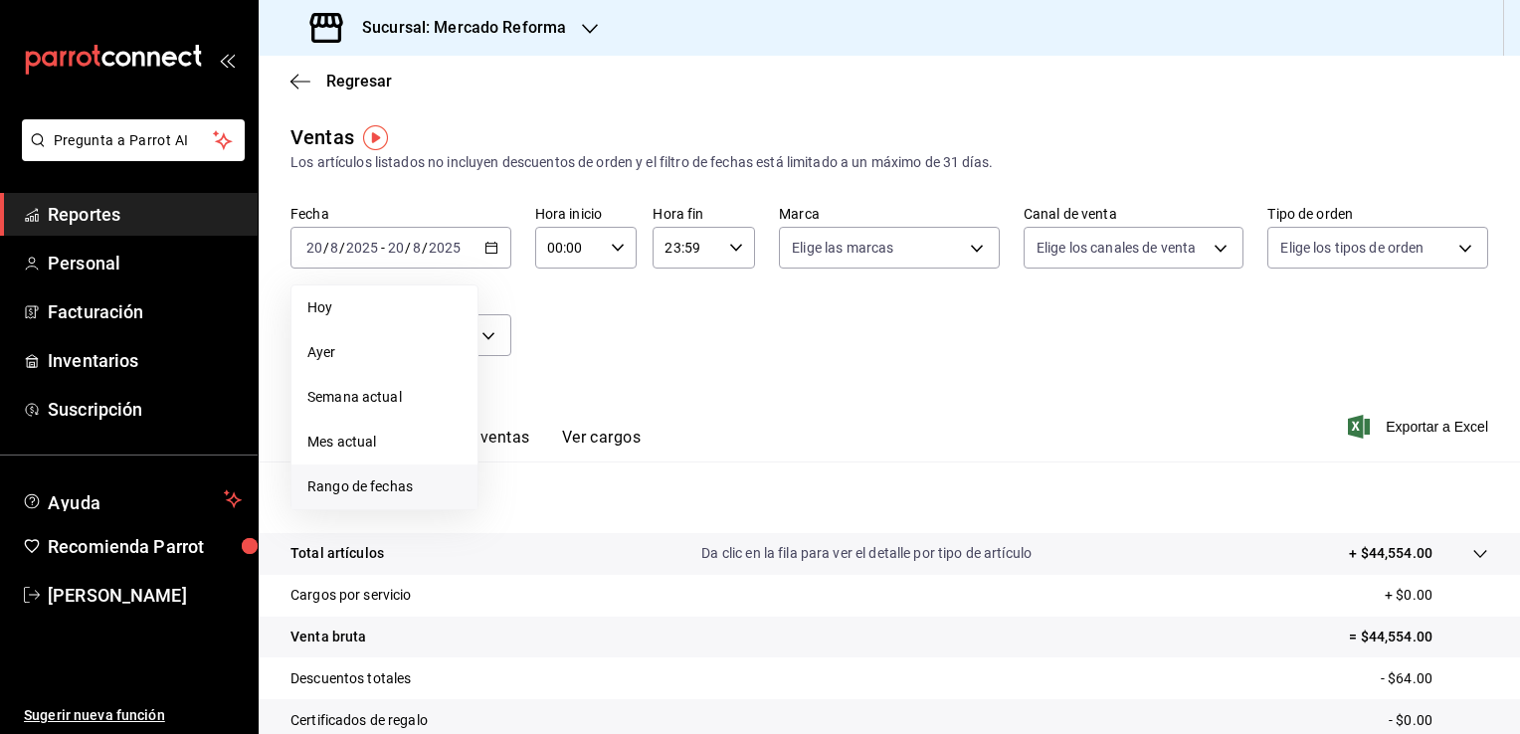
click at [406, 476] on span "Rango de fechas" at bounding box center [384, 486] width 154 height 21
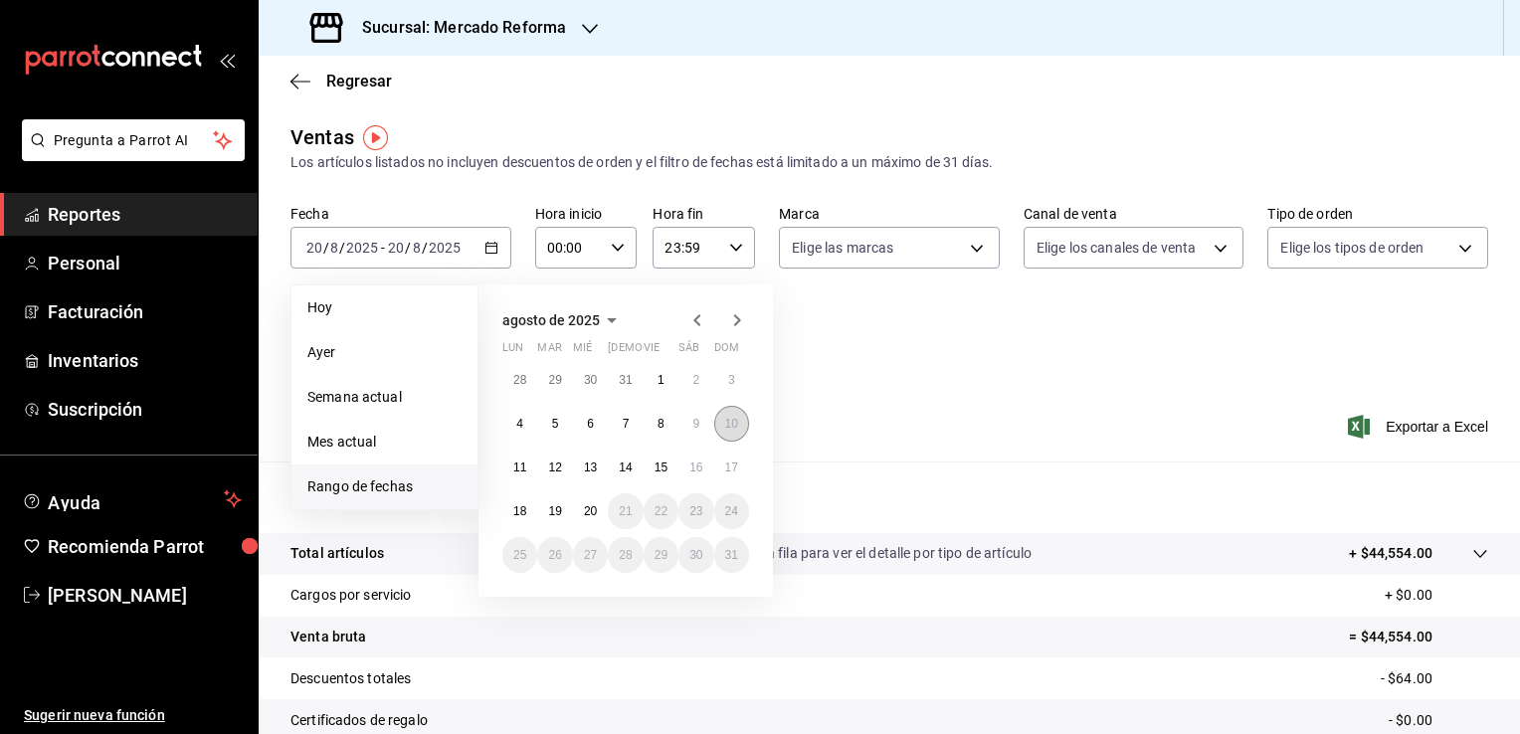
click at [730, 425] on abbr "10" at bounding box center [731, 424] width 13 height 14
click at [517, 475] on button "11" at bounding box center [519, 468] width 35 height 36
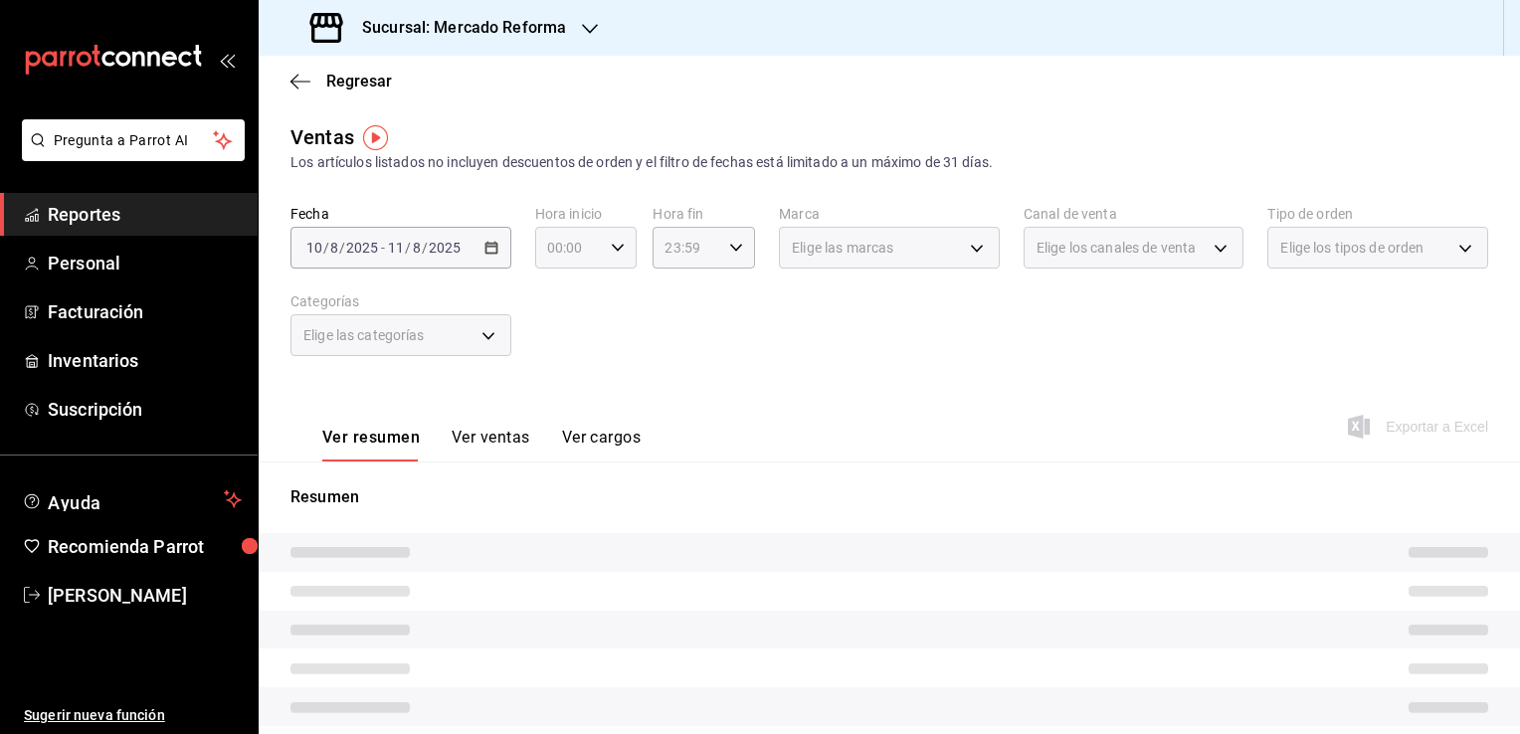
click at [612, 255] on div "00:00 Hora inicio" at bounding box center [586, 248] width 102 height 42
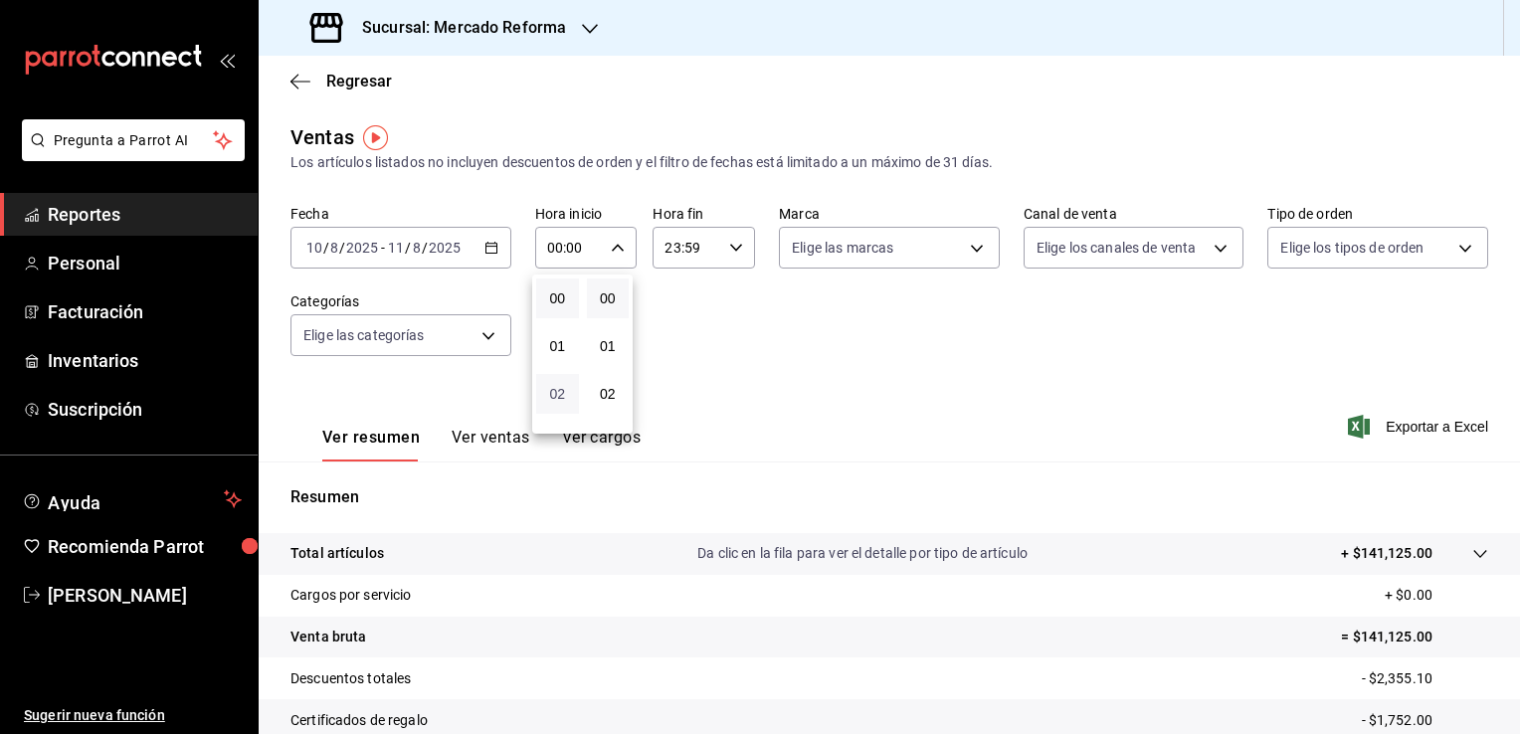
click at [563, 390] on span "02" at bounding box center [557, 394] width 19 height 16
type input "02:00"
click at [563, 390] on span "06" at bounding box center [557, 386] width 19 height 16
type input "06:00"
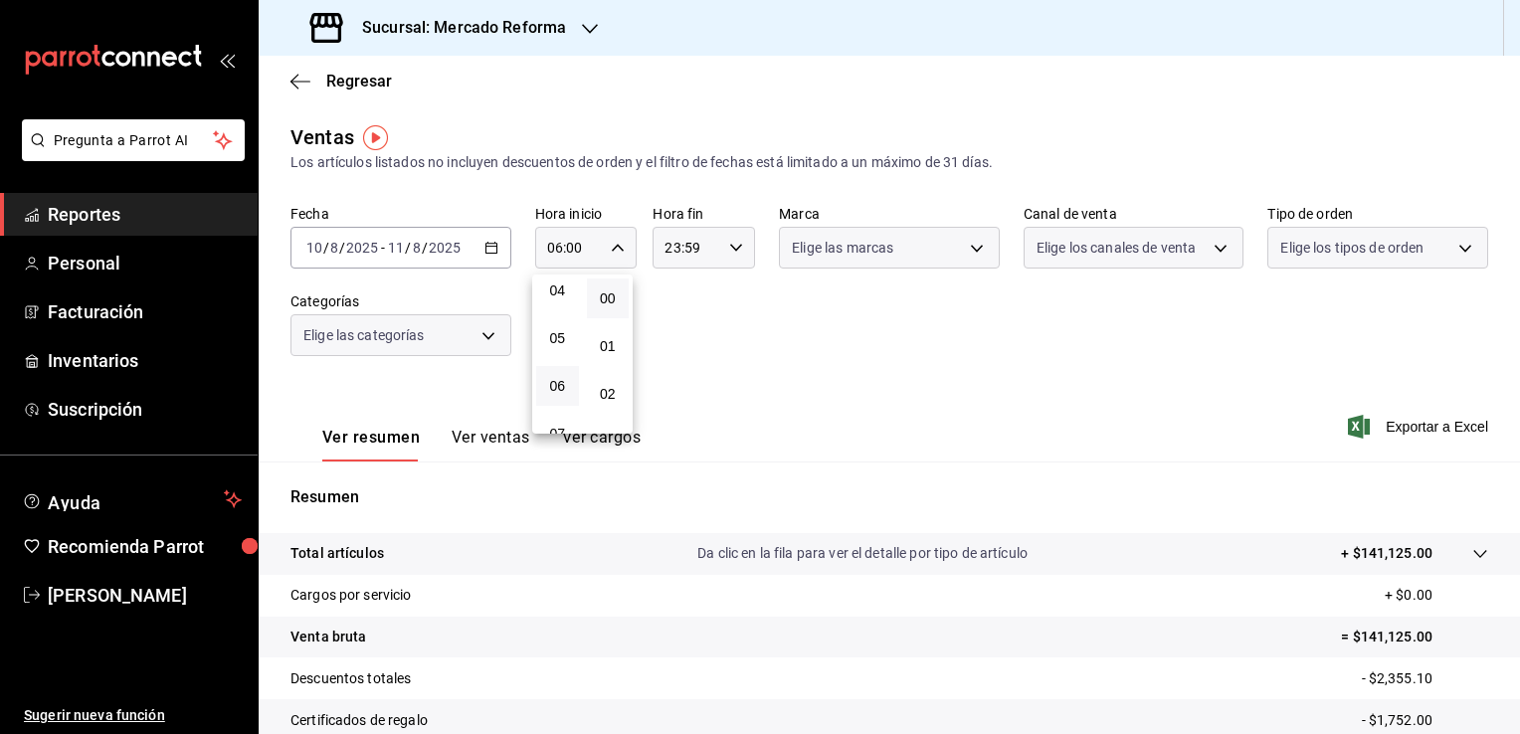
click at [703, 386] on div at bounding box center [760, 367] width 1520 height 734
click at [729, 245] on icon "button" at bounding box center [736, 248] width 14 height 14
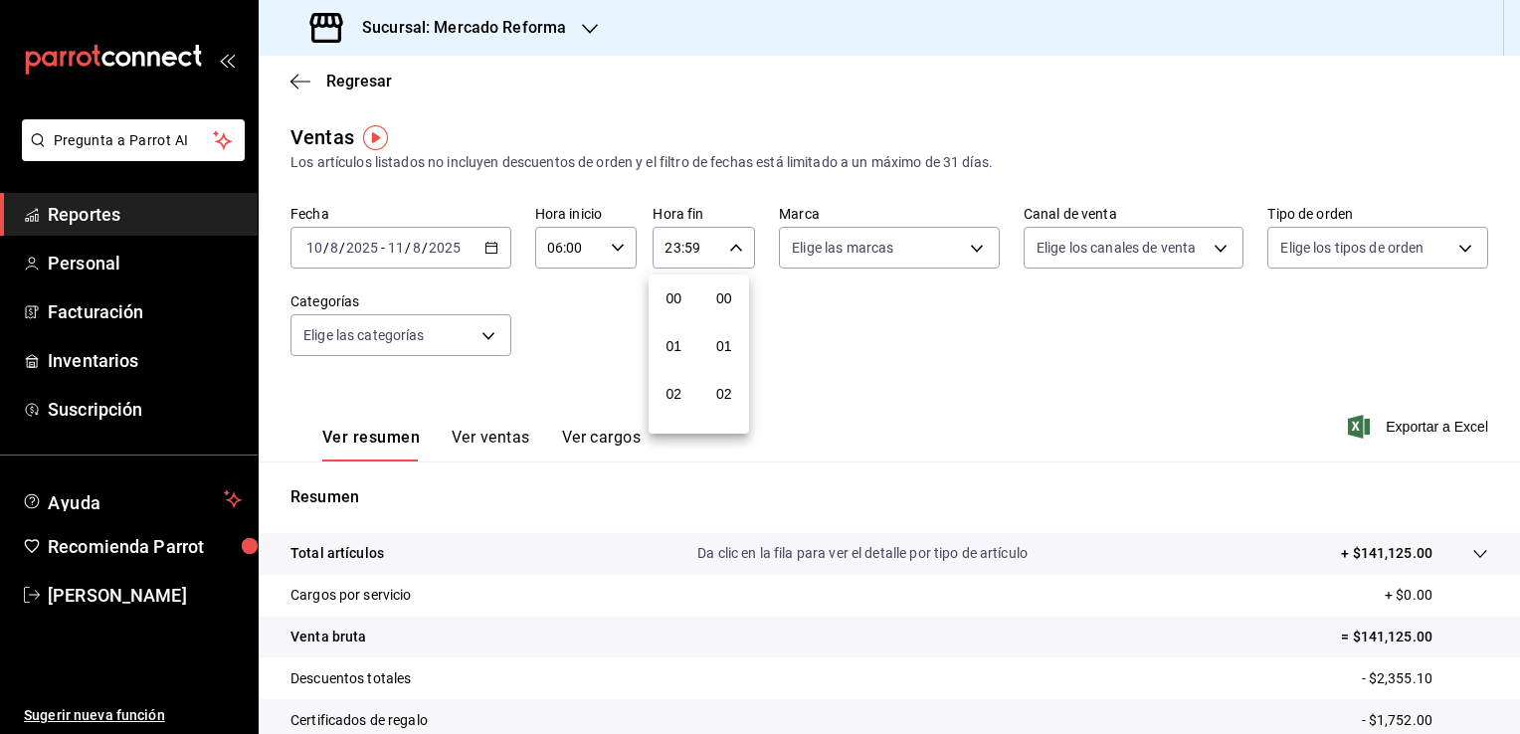
scroll to position [2753, 0]
click at [672, 310] on span "21" at bounding box center [673, 314] width 19 height 16
type input "21:59"
click at [668, 375] on span "05" at bounding box center [673, 367] width 19 height 16
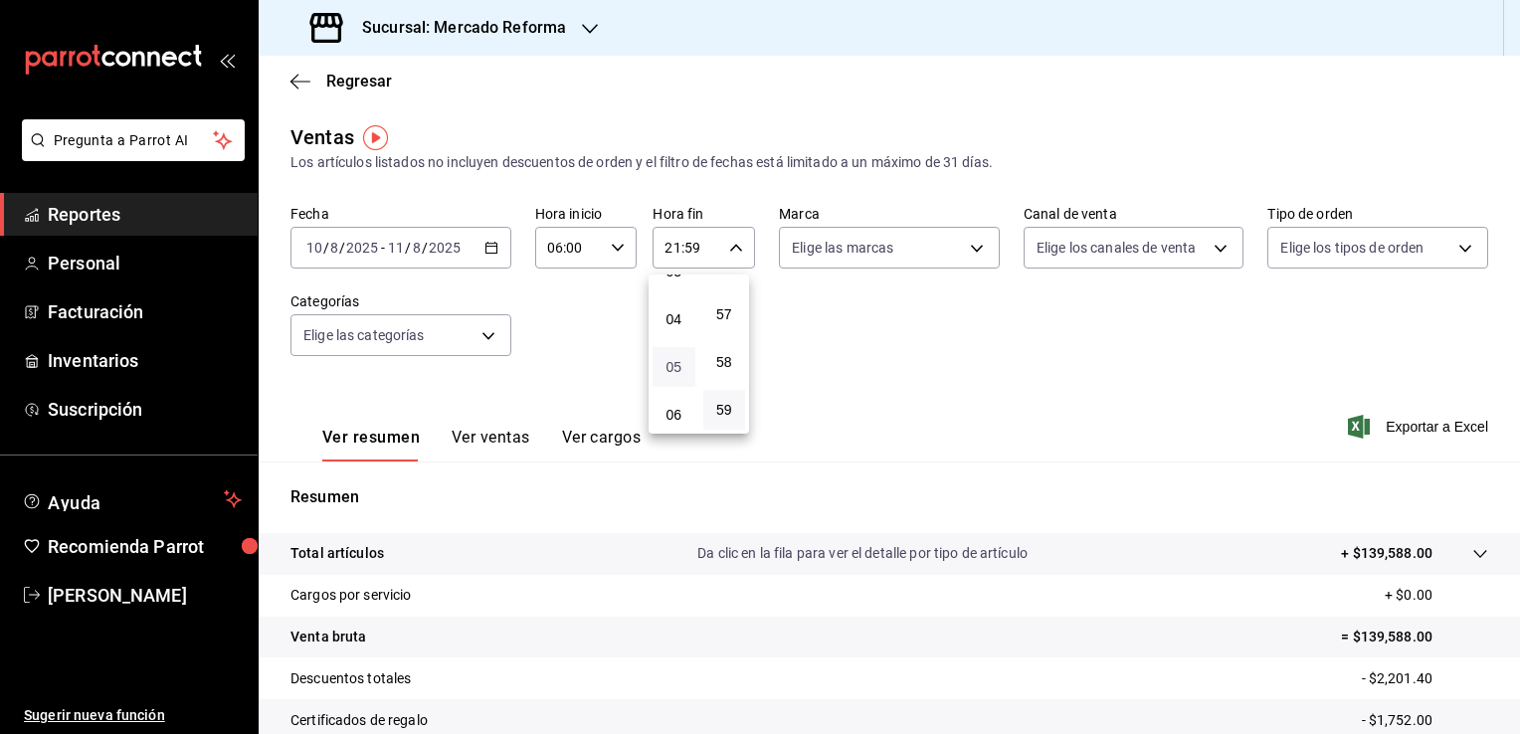
type input "05:59"
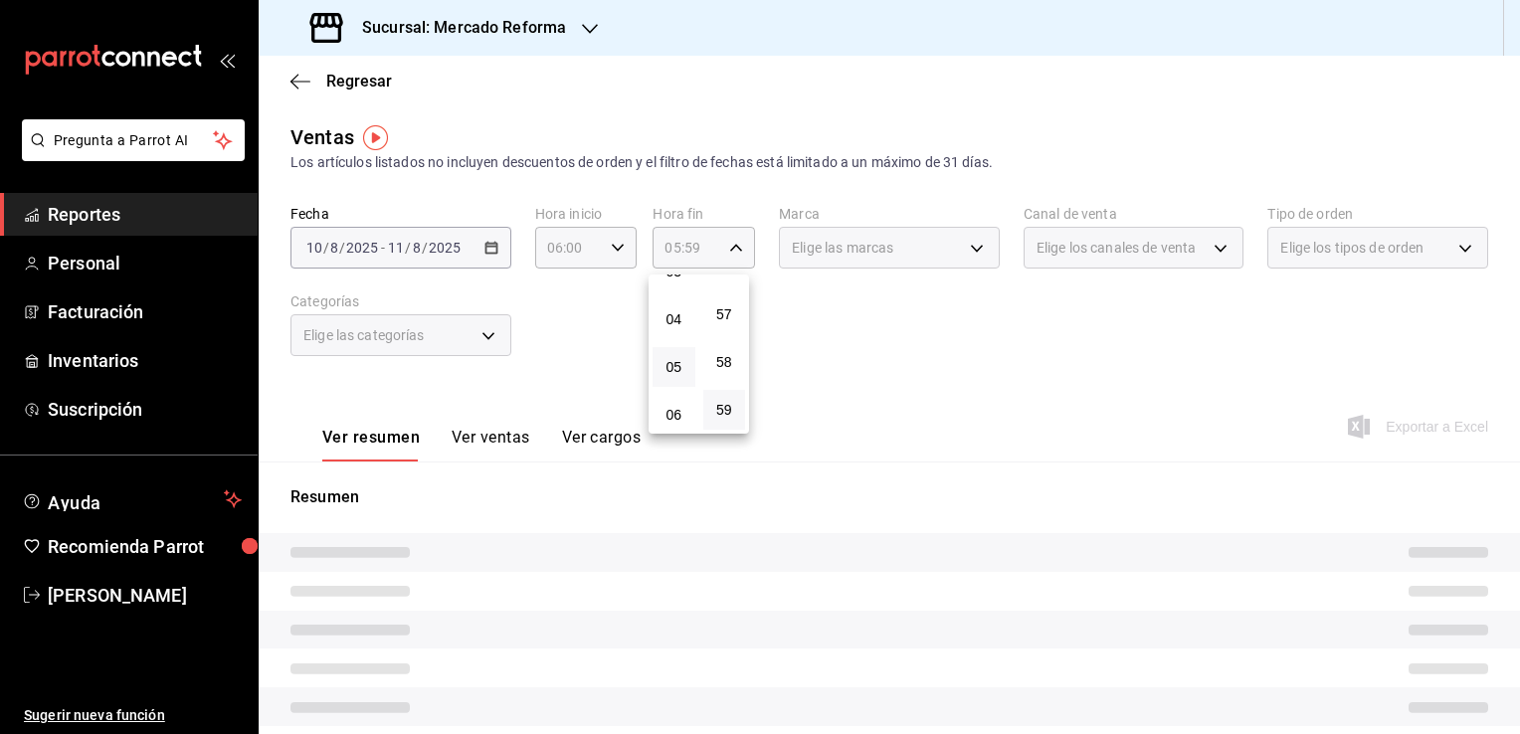
click at [854, 368] on div at bounding box center [760, 367] width 1520 height 734
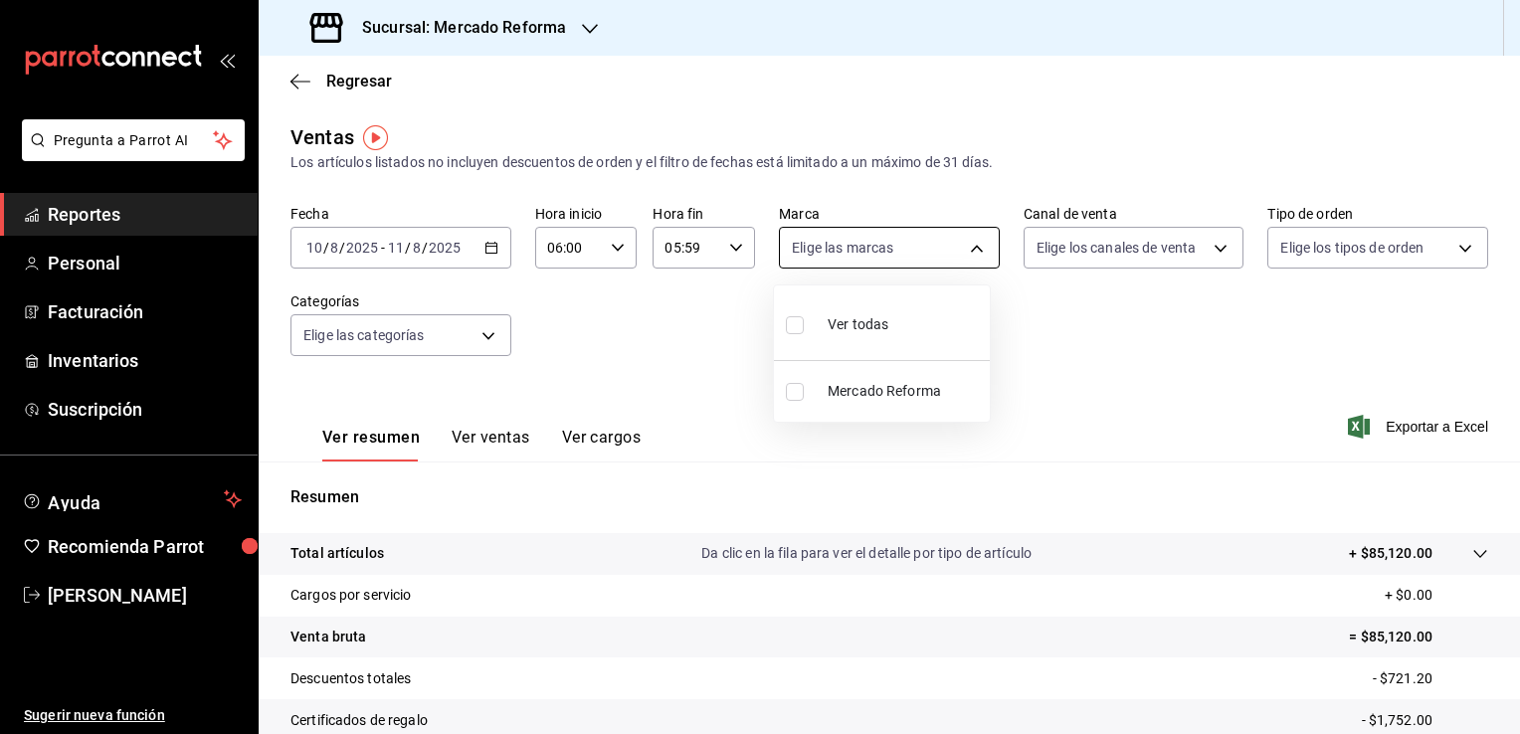
click at [968, 248] on body "Pregunta a Parrot AI Reportes Personal Facturación Inventarios Suscripción Ayud…" at bounding box center [760, 367] width 1520 height 734
click at [852, 332] on span "Ver todas" at bounding box center [858, 324] width 61 height 21
type input "ae828a00-f9e9-46fb-a95c-bc024de736cf"
checkbox input "true"
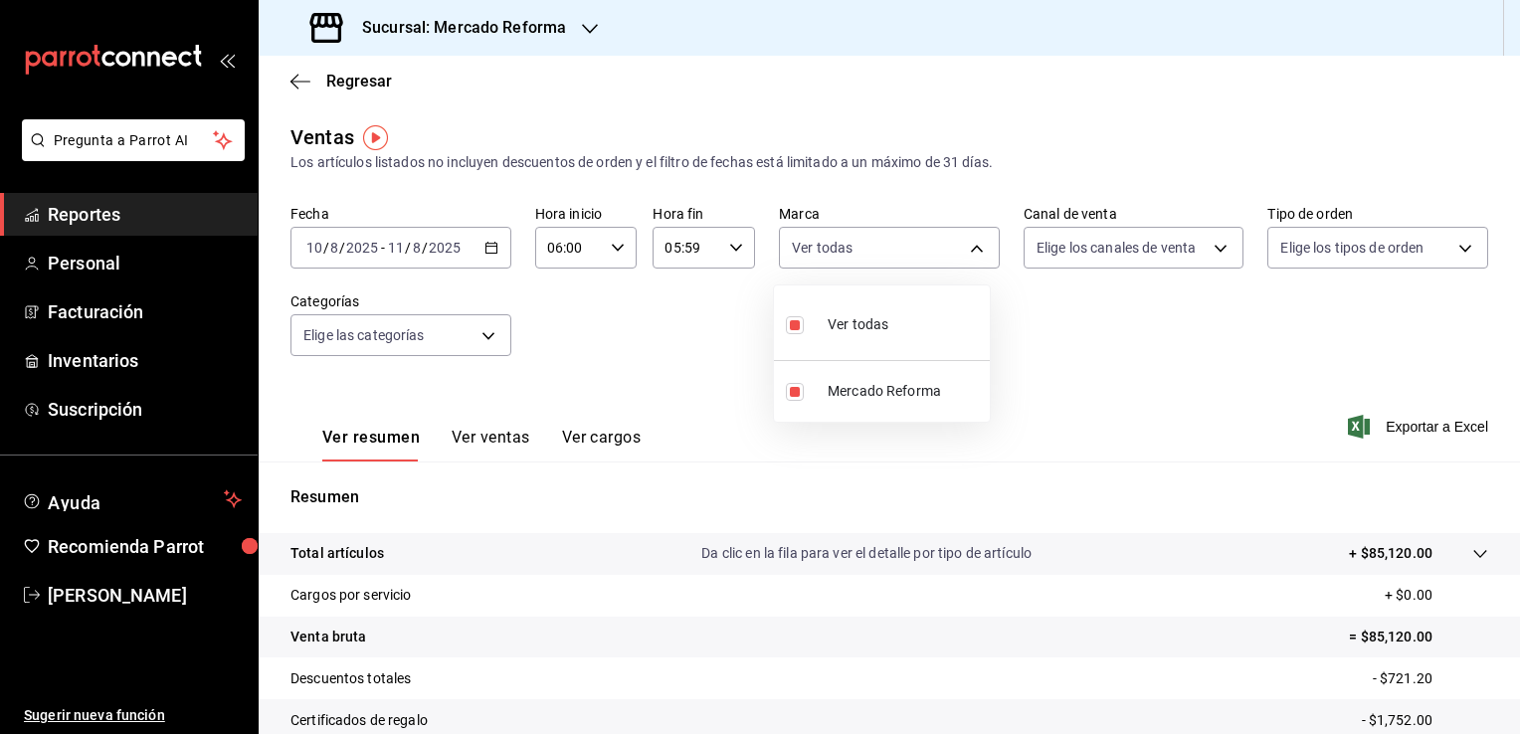
click at [1062, 375] on div at bounding box center [760, 367] width 1520 height 734
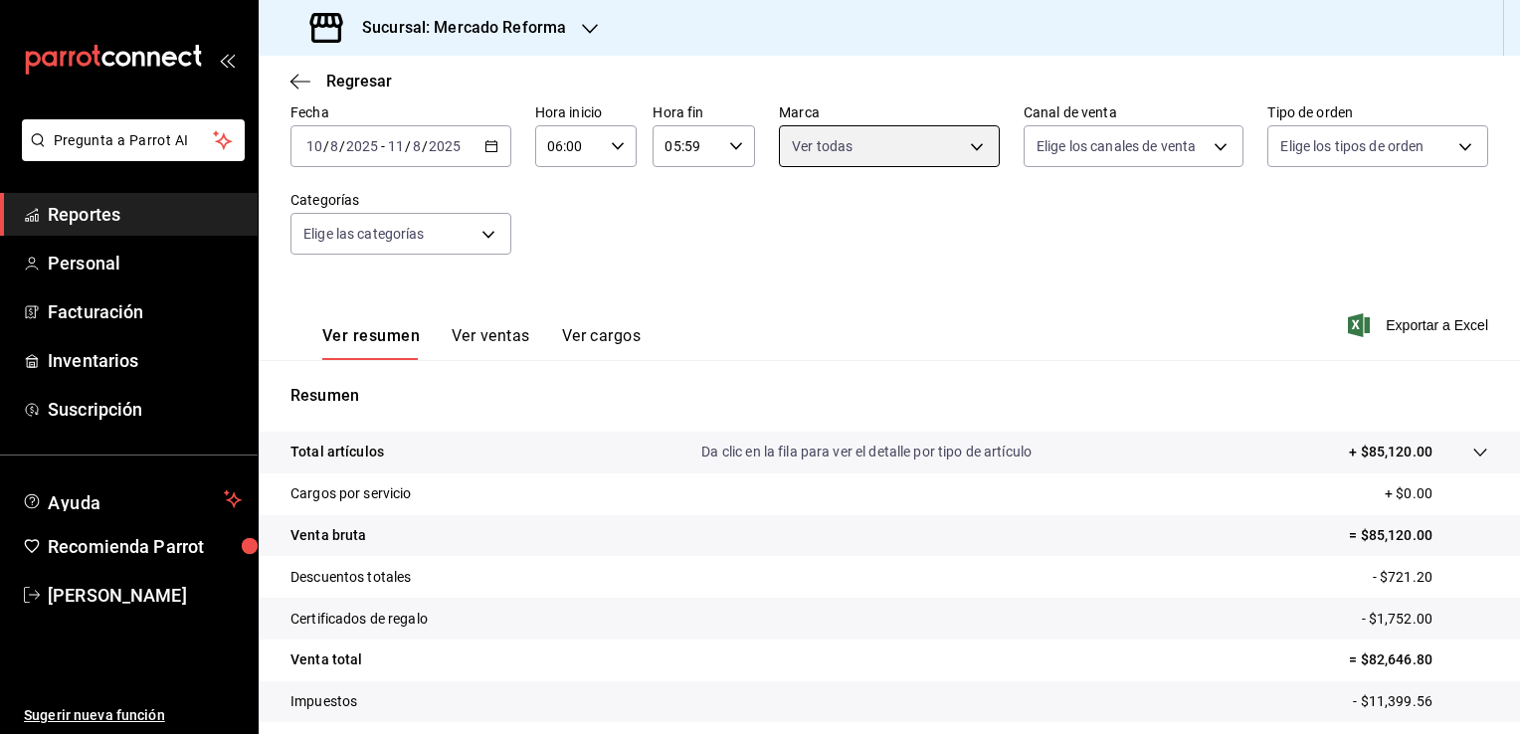
scroll to position [119, 0]
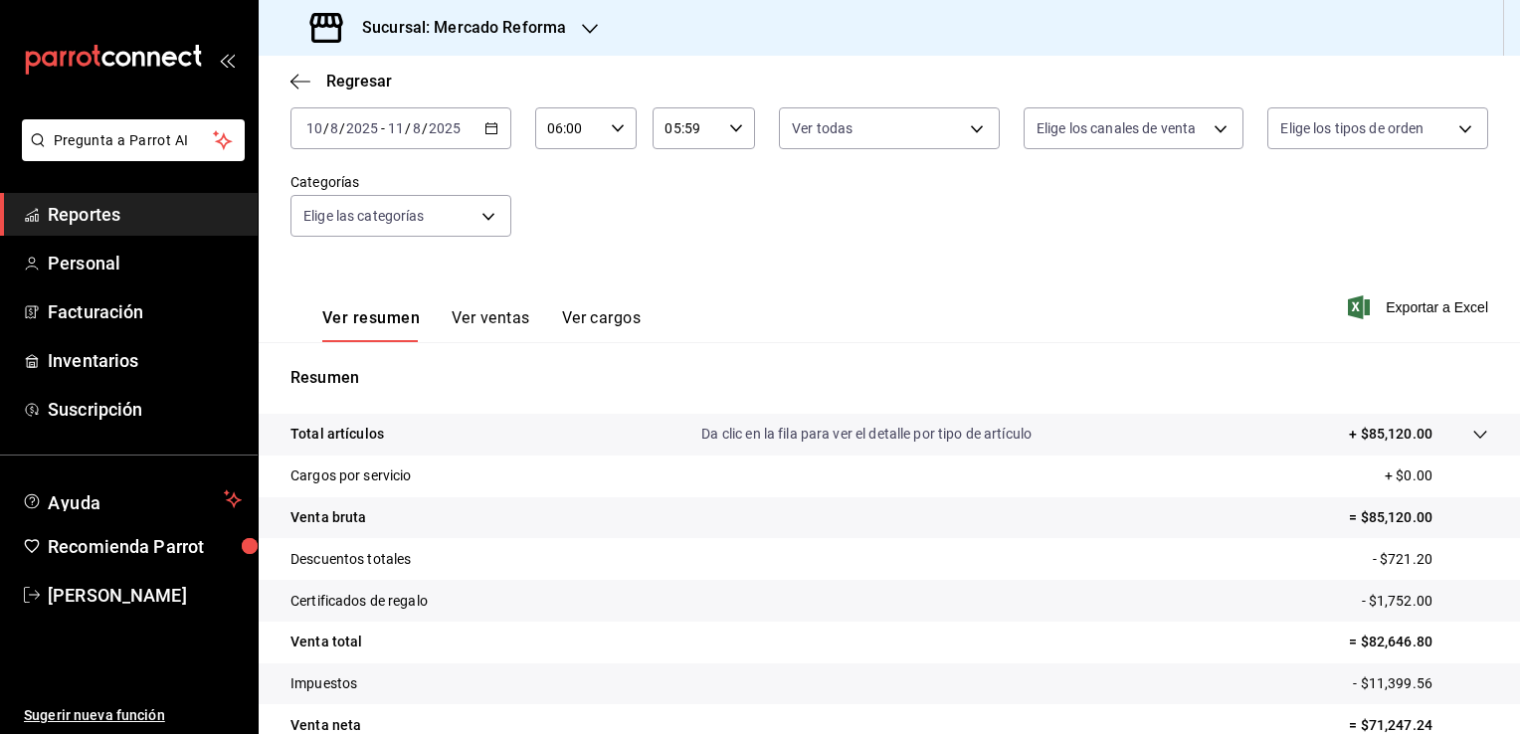
click at [179, 210] on span "Reportes" at bounding box center [145, 214] width 194 height 27
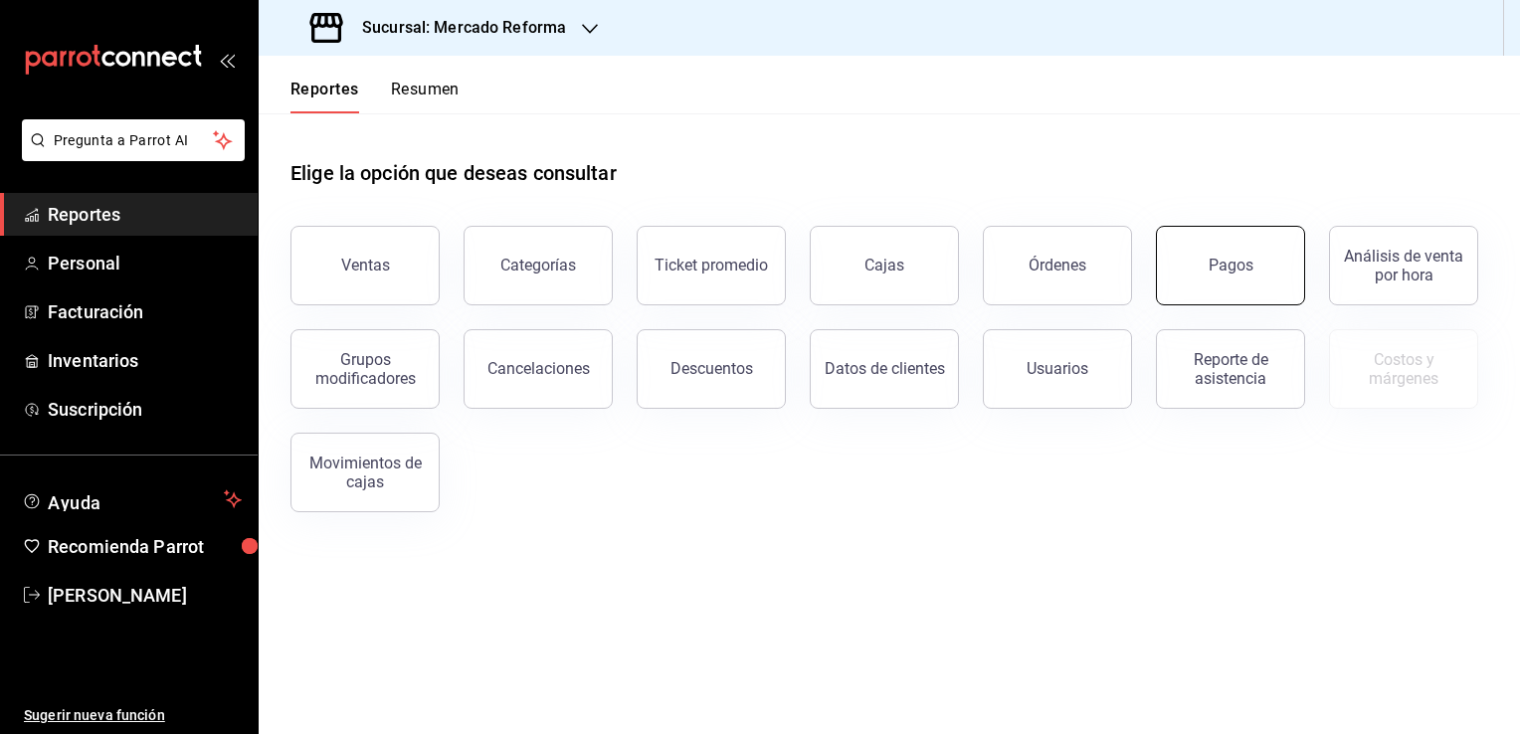
click at [1197, 269] on button "Pagos" at bounding box center [1230, 266] width 149 height 80
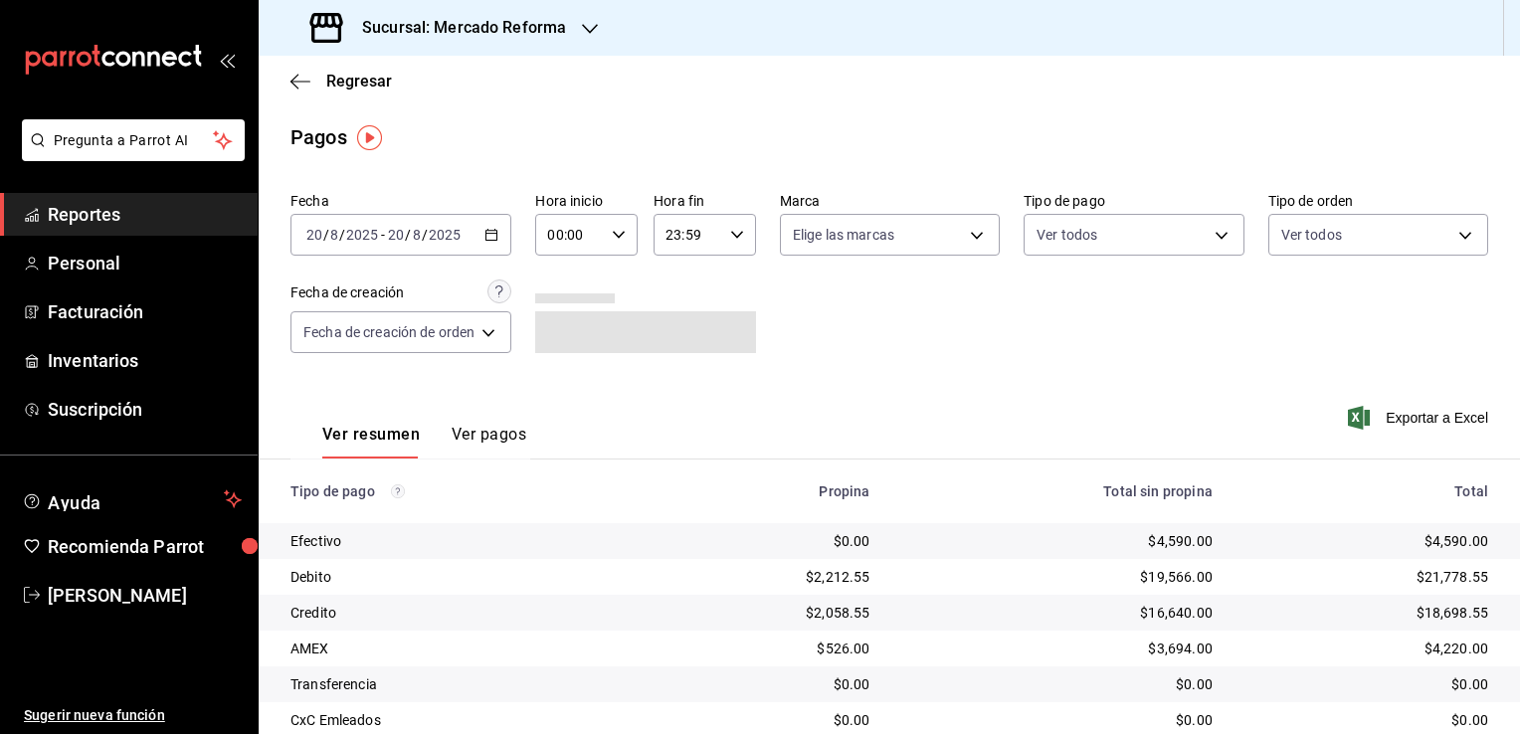
click at [494, 234] on icon "button" at bounding box center [491, 235] width 14 height 14
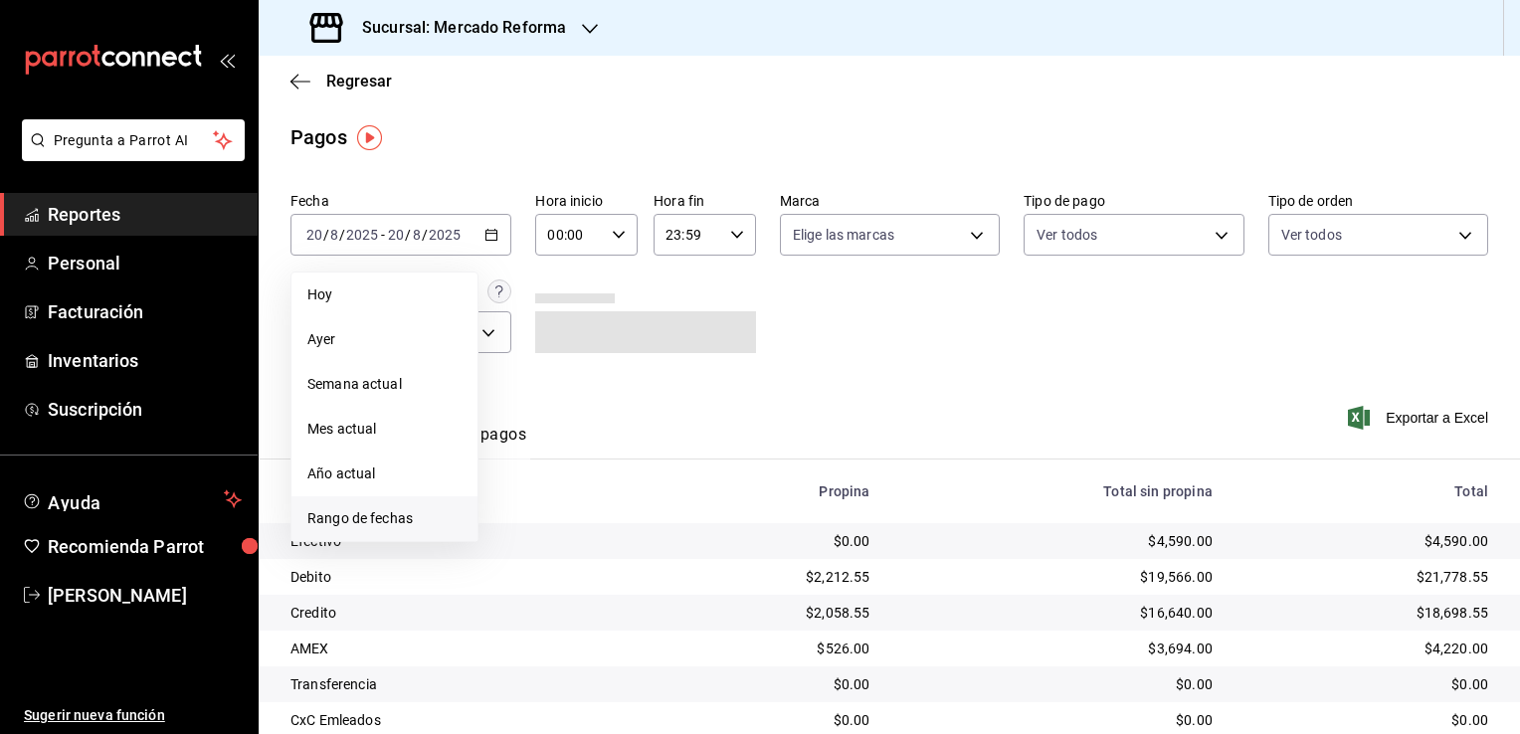
click at [401, 518] on span "Rango de fechas" at bounding box center [384, 518] width 154 height 21
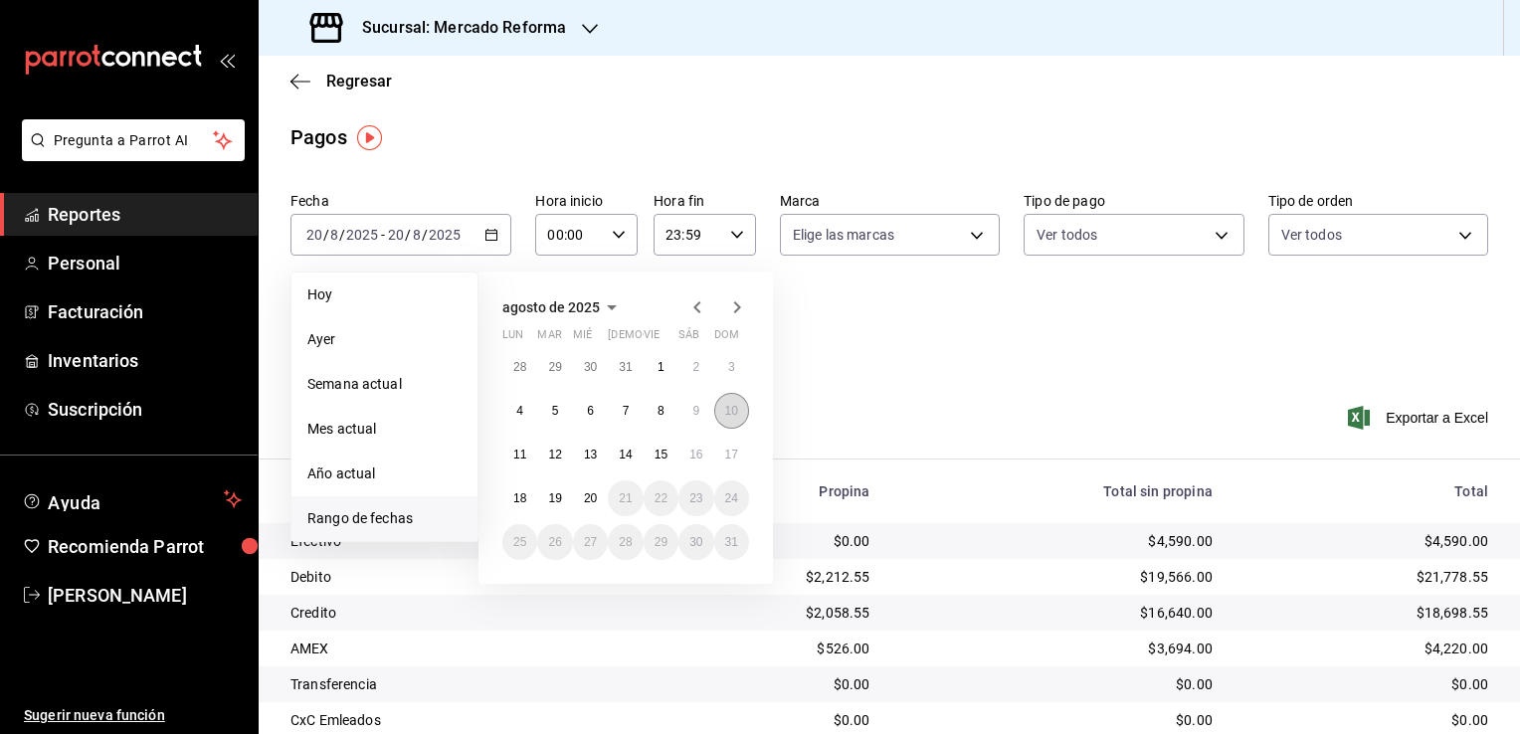
click at [725, 413] on abbr "10" at bounding box center [731, 411] width 13 height 14
click at [515, 449] on abbr "11" at bounding box center [519, 455] width 13 height 14
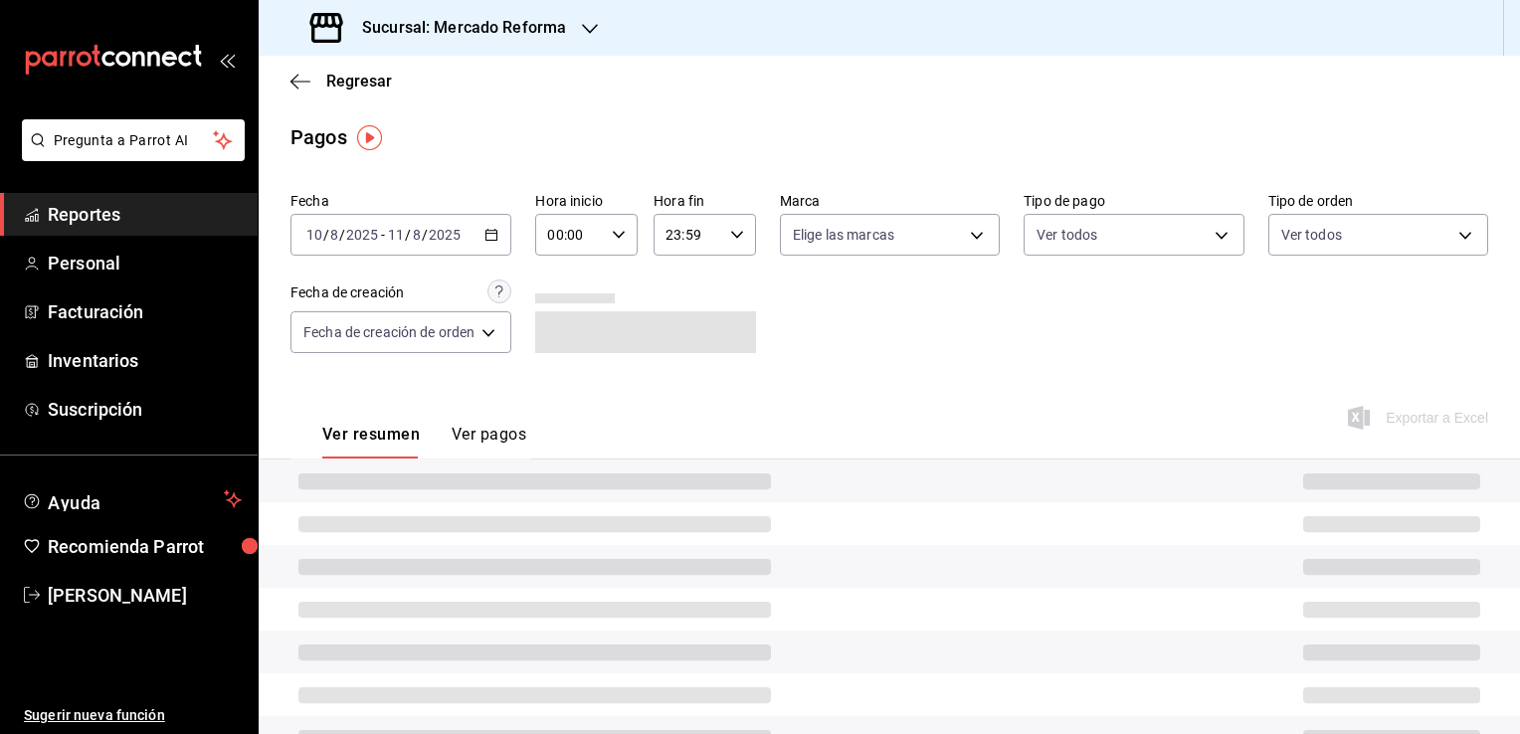
click at [617, 237] on icon "button" at bounding box center [619, 235] width 14 height 14
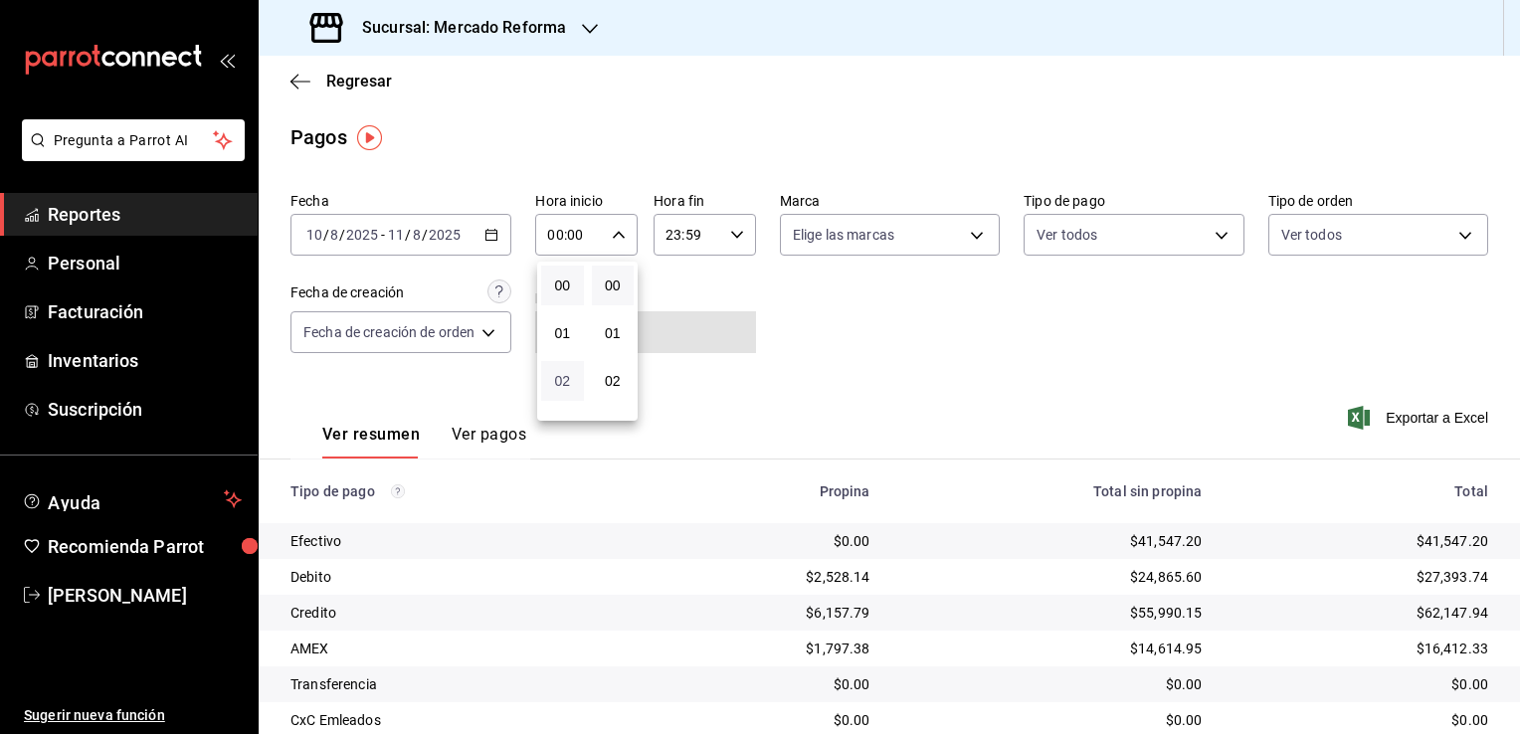
click at [557, 380] on span "02" at bounding box center [562, 381] width 19 height 16
type input "02:00"
click at [557, 380] on span "06" at bounding box center [562, 373] width 19 height 16
type input "06:00"
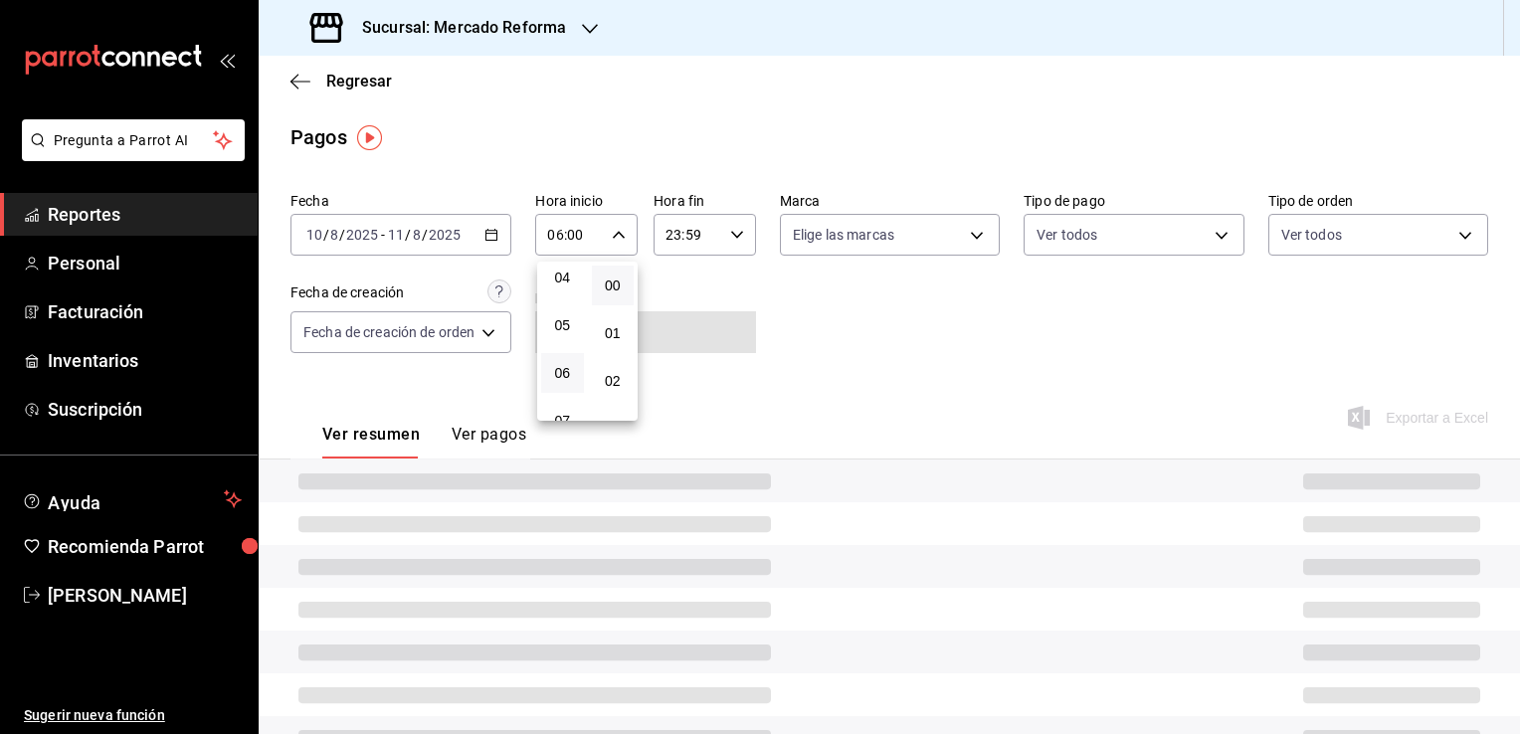
click at [826, 316] on div at bounding box center [760, 367] width 1520 height 734
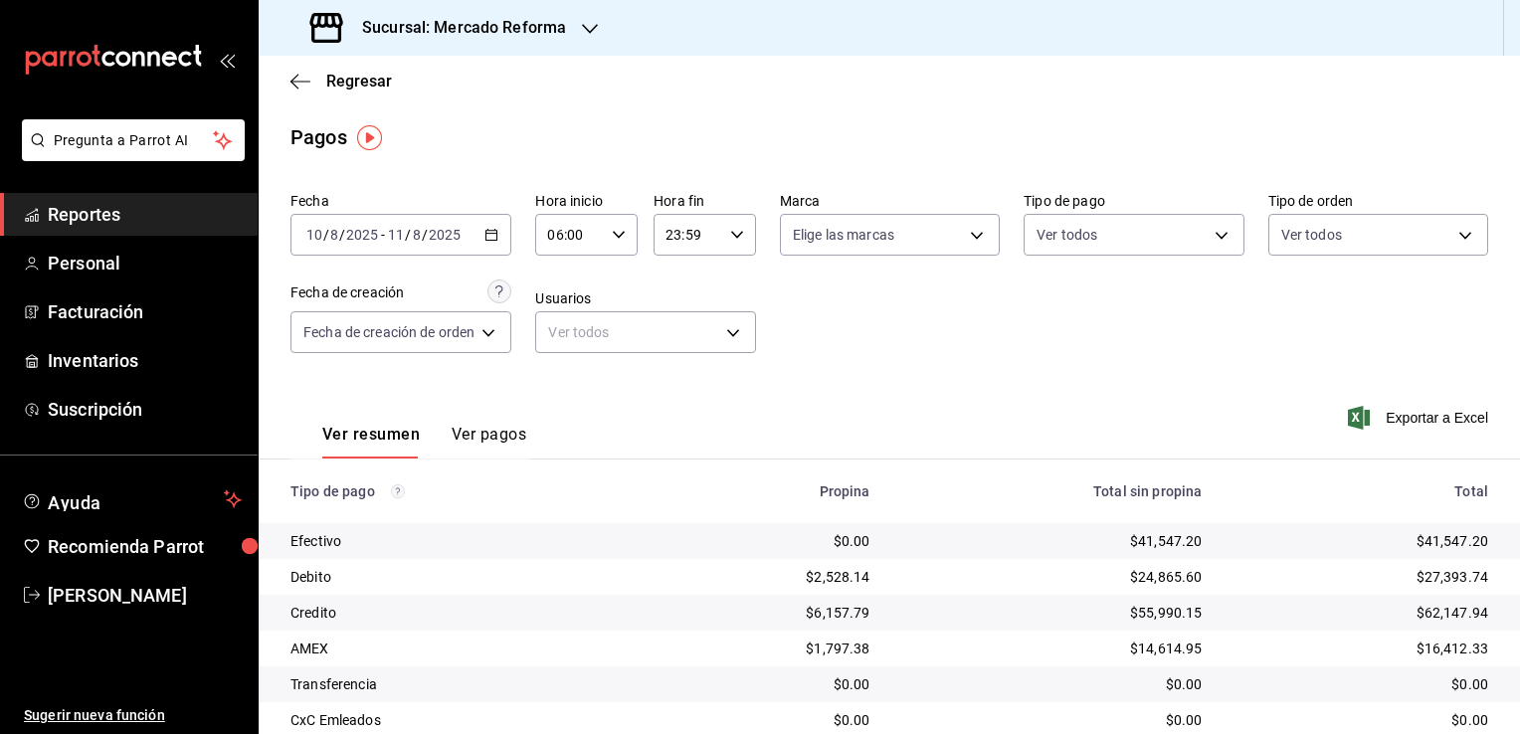
click at [731, 233] on \(Stroke\) "button" at bounding box center [737, 234] width 12 height 7
click at [681, 293] on span "21" at bounding box center [678, 301] width 19 height 16
type input "21:59"
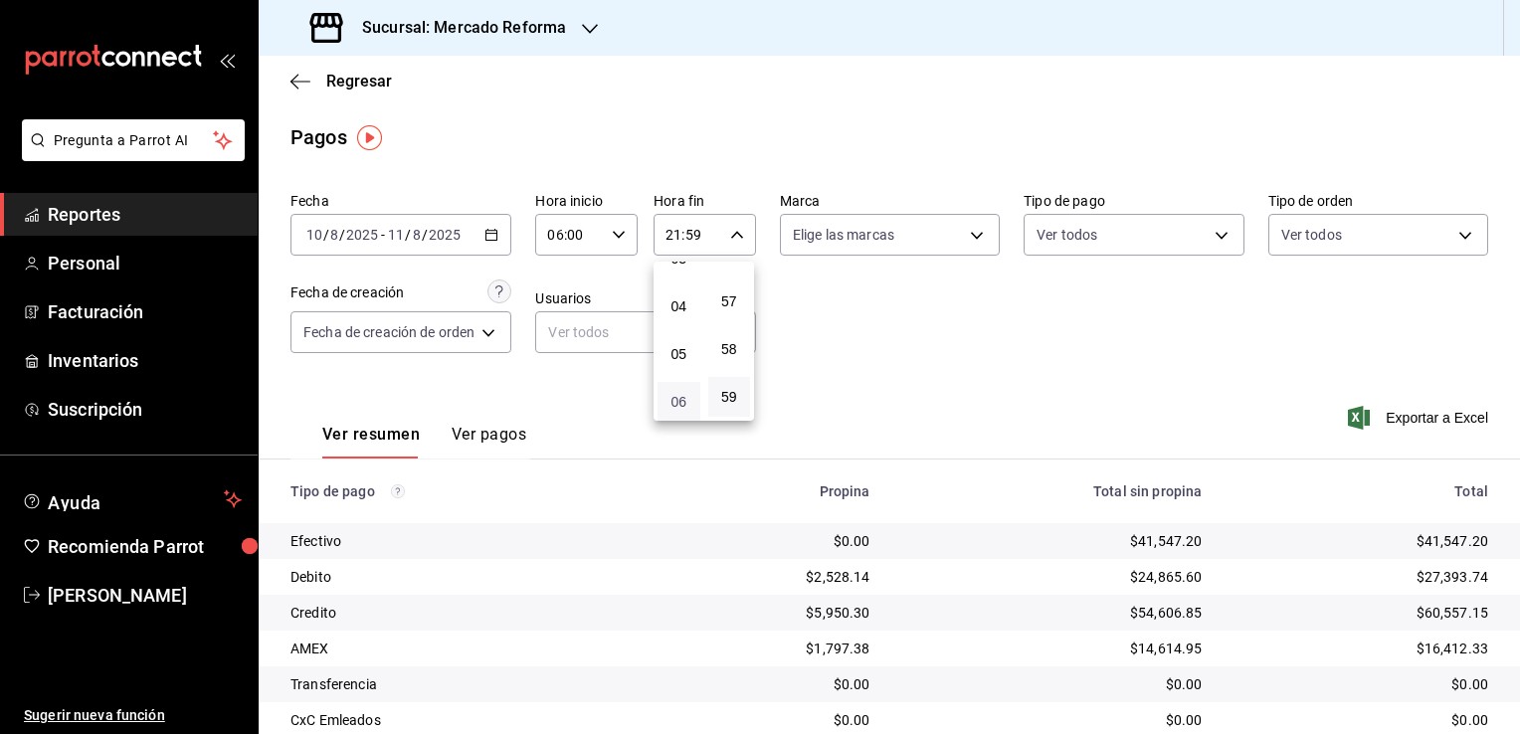
click at [684, 404] on span "06" at bounding box center [678, 402] width 19 height 16
type input "06:59"
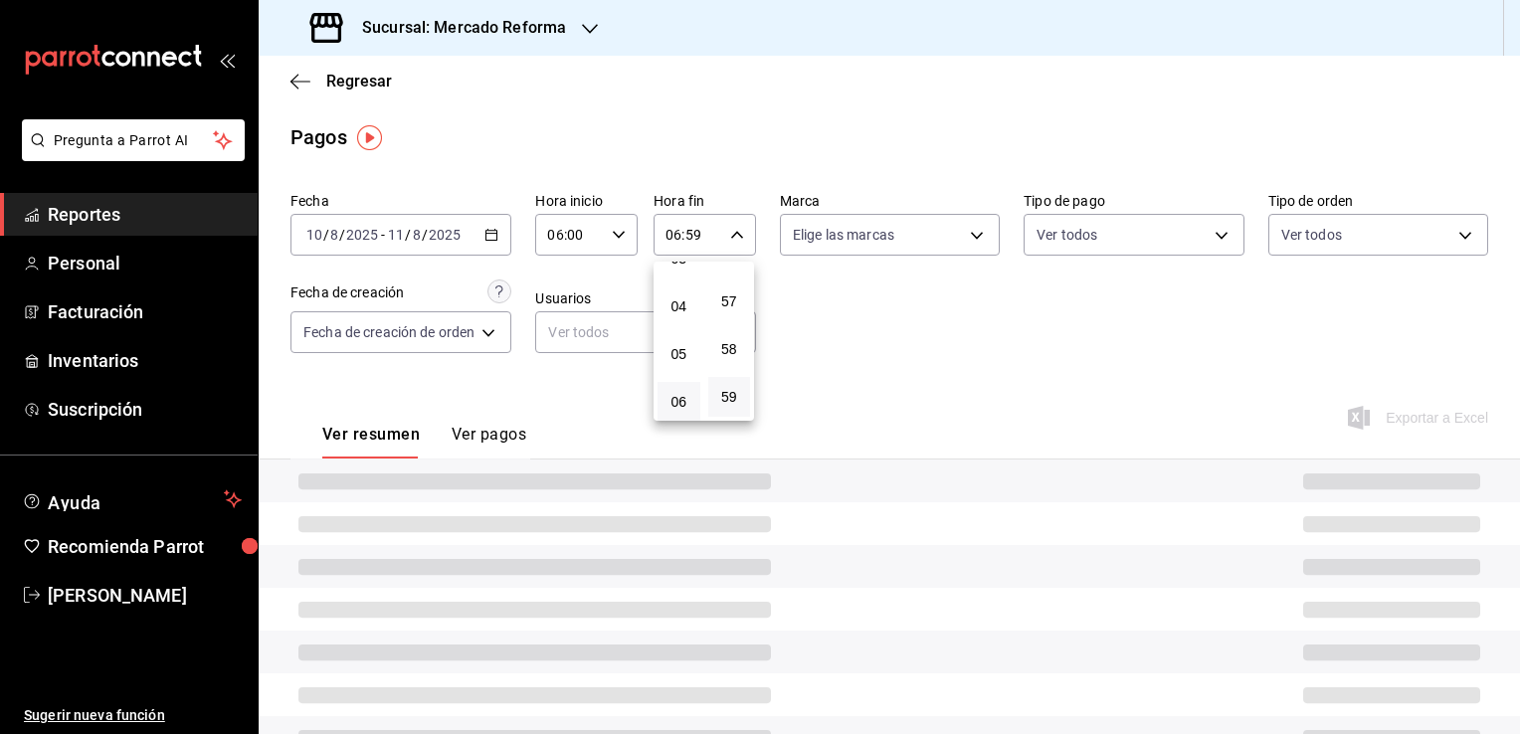
click at [937, 315] on div at bounding box center [760, 367] width 1520 height 734
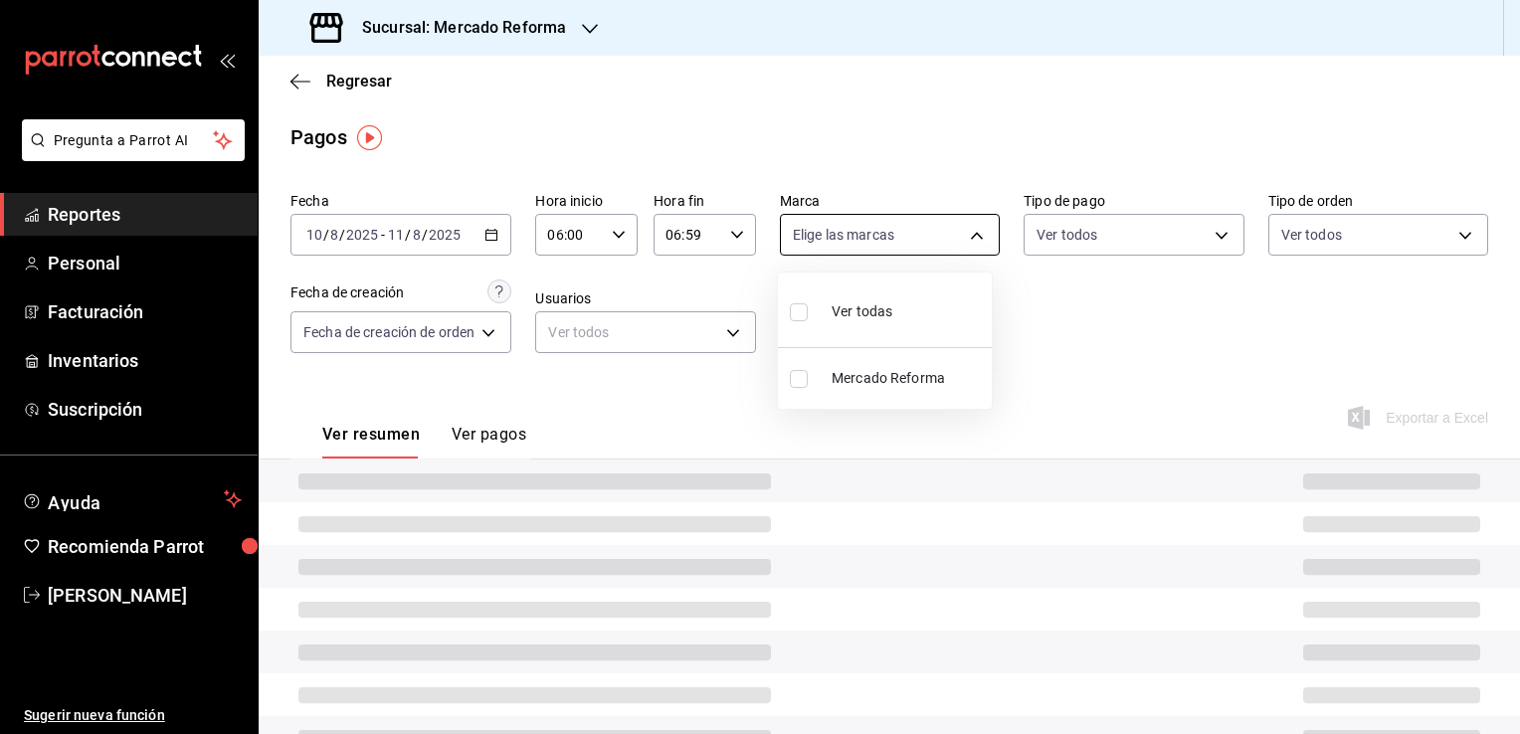
click at [967, 231] on body "Pregunta a Parrot AI Reportes Personal Facturación Inventarios Suscripción Ayud…" at bounding box center [760, 367] width 1520 height 734
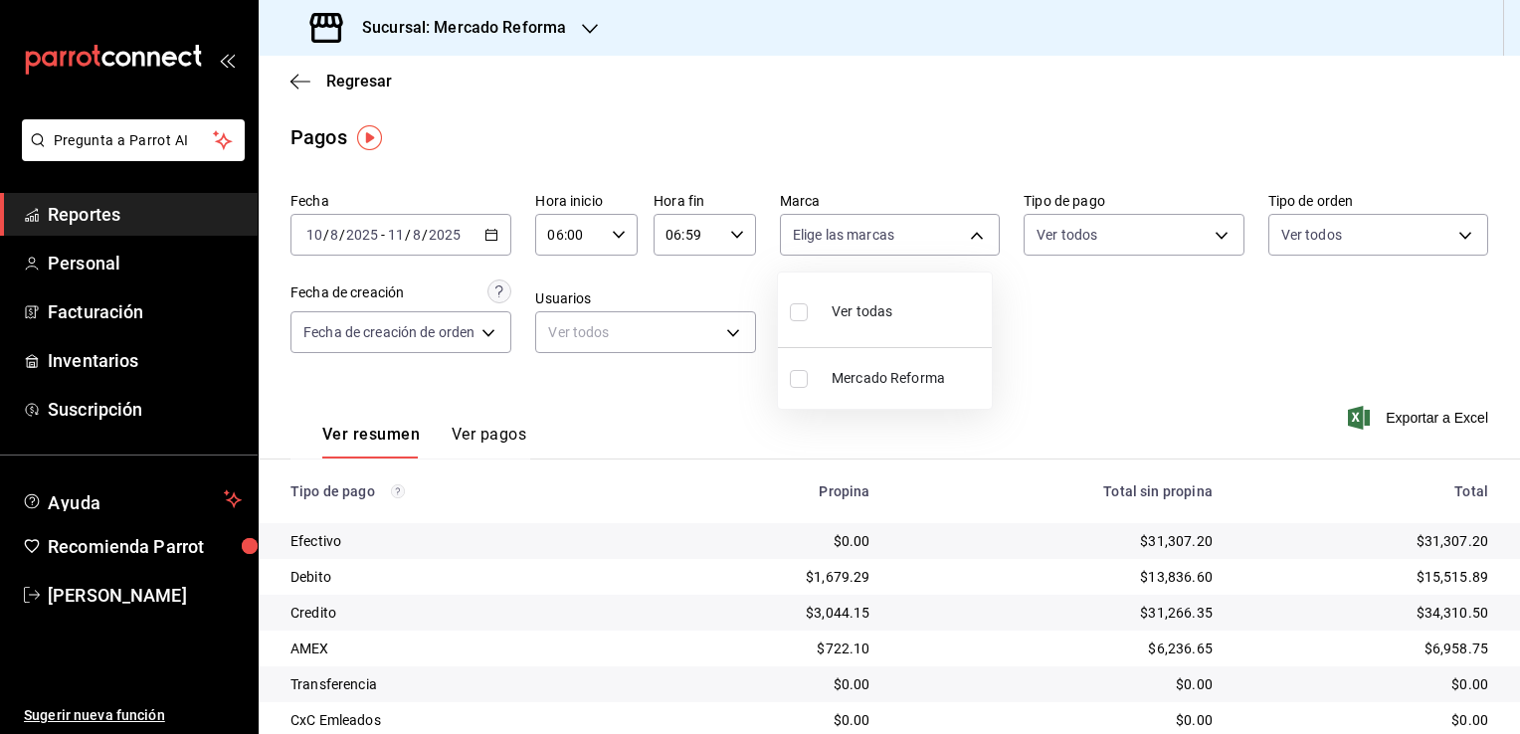
click at [863, 304] on span "Ver todas" at bounding box center [862, 311] width 61 height 21
type input "ae828a00-f9e9-46fb-a95c-bc024de736cf"
checkbox input "true"
click at [1081, 332] on div at bounding box center [760, 367] width 1520 height 734
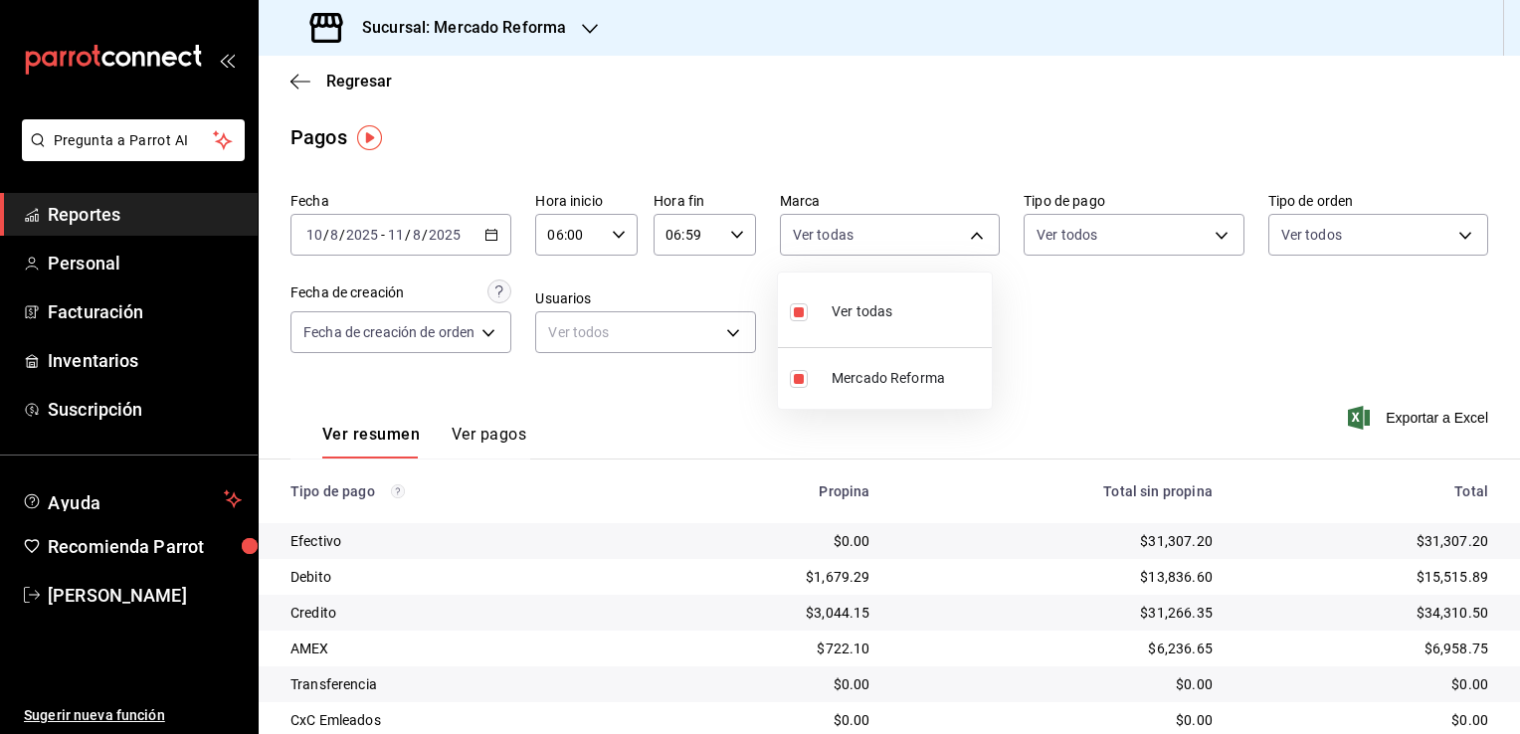
click at [1106, 342] on div at bounding box center [760, 367] width 1520 height 734
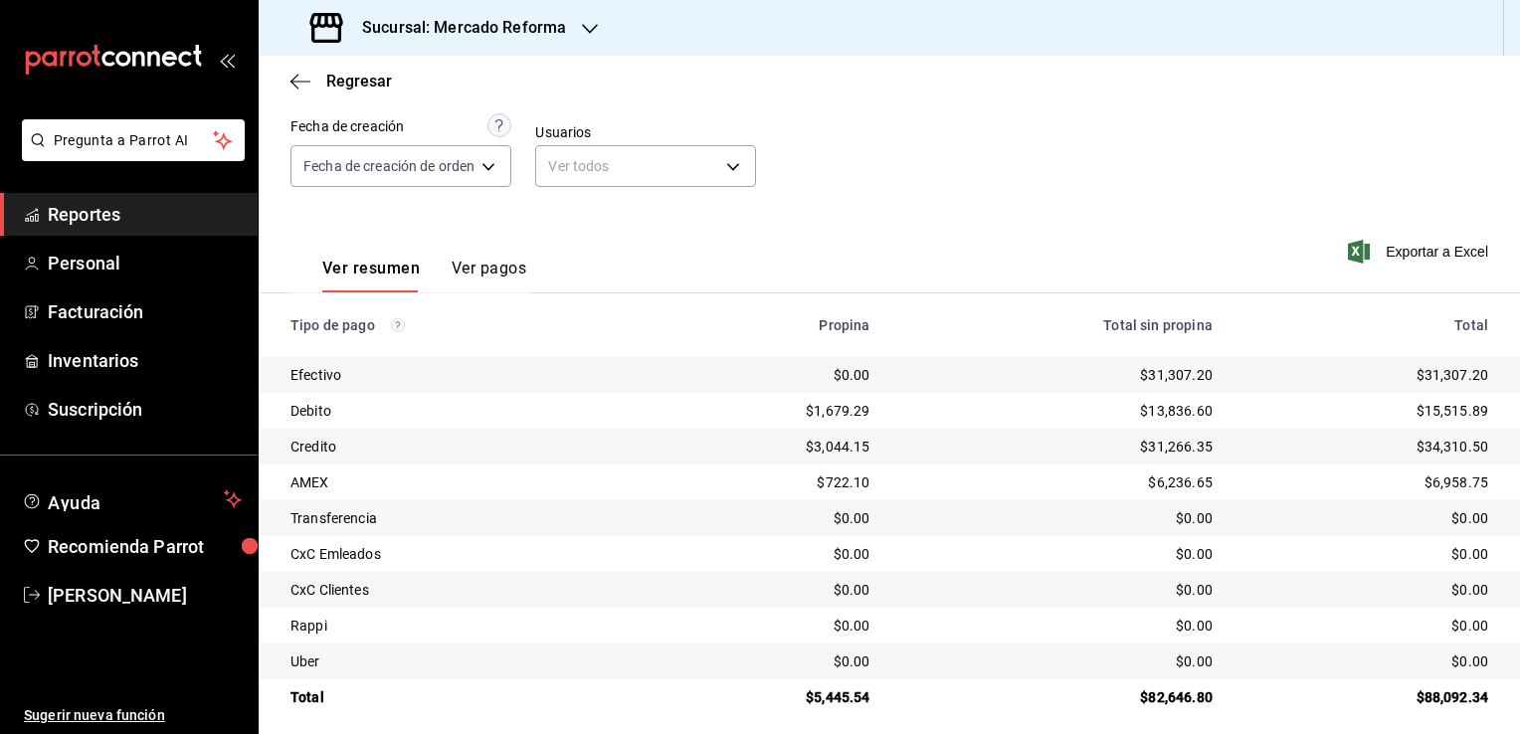
scroll to position [179, 0]
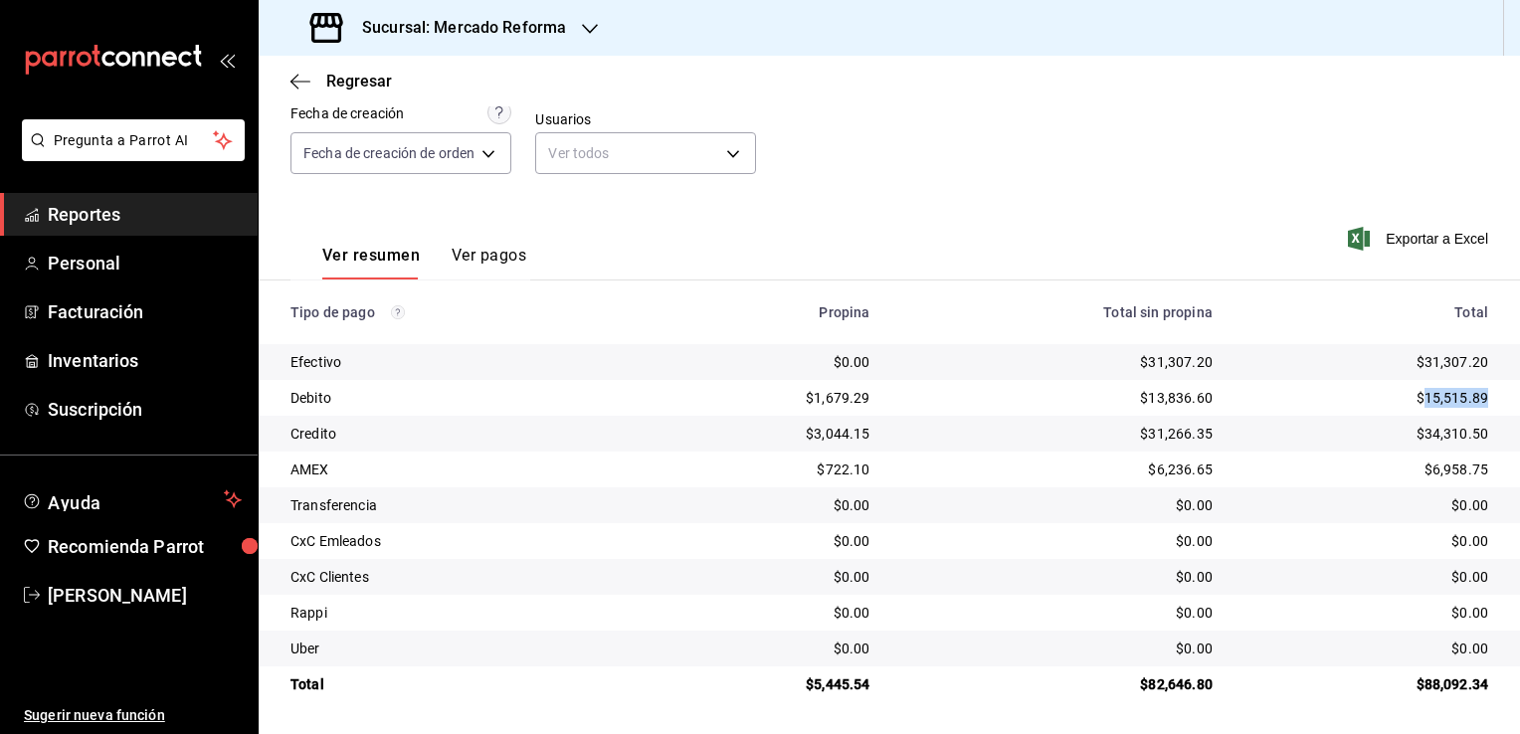
drag, startPoint x: 1410, startPoint y: 396, endPoint x: 1476, endPoint y: 400, distance: 65.8
click at [1476, 400] on td "$15,515.89" at bounding box center [1373, 398] width 291 height 36
copy div "15,515.89"
drag, startPoint x: 1408, startPoint y: 438, endPoint x: 1472, endPoint y: 437, distance: 63.7
click at [1472, 437] on td "$34,310.50" at bounding box center [1373, 434] width 291 height 36
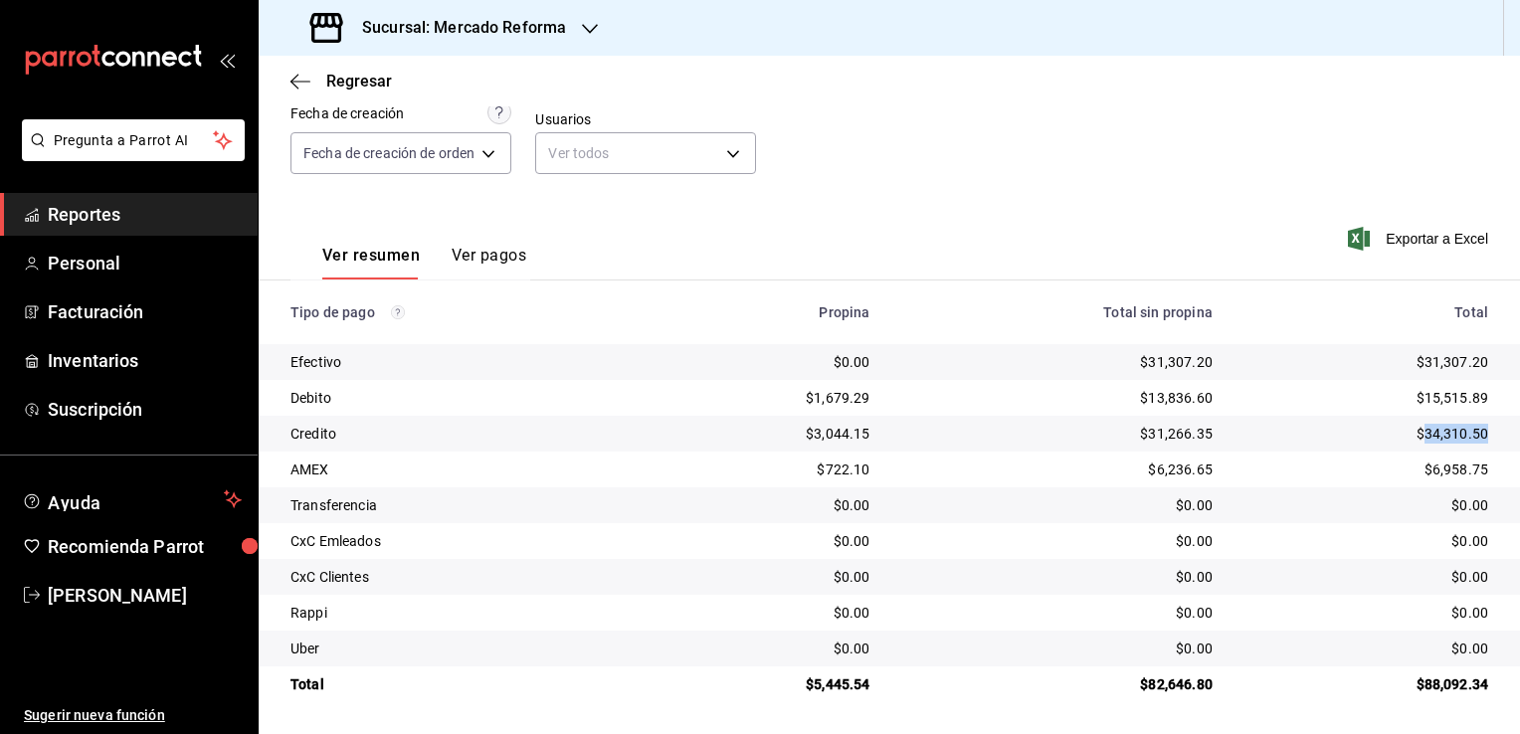
copy div "34,310.50"
drag, startPoint x: 1420, startPoint y: 474, endPoint x: 1486, endPoint y: 475, distance: 65.7
click at [1486, 475] on td "$6,958.75" at bounding box center [1373, 470] width 291 height 36
copy div "6,958.75"
drag, startPoint x: 869, startPoint y: 680, endPoint x: 807, endPoint y: 679, distance: 62.7
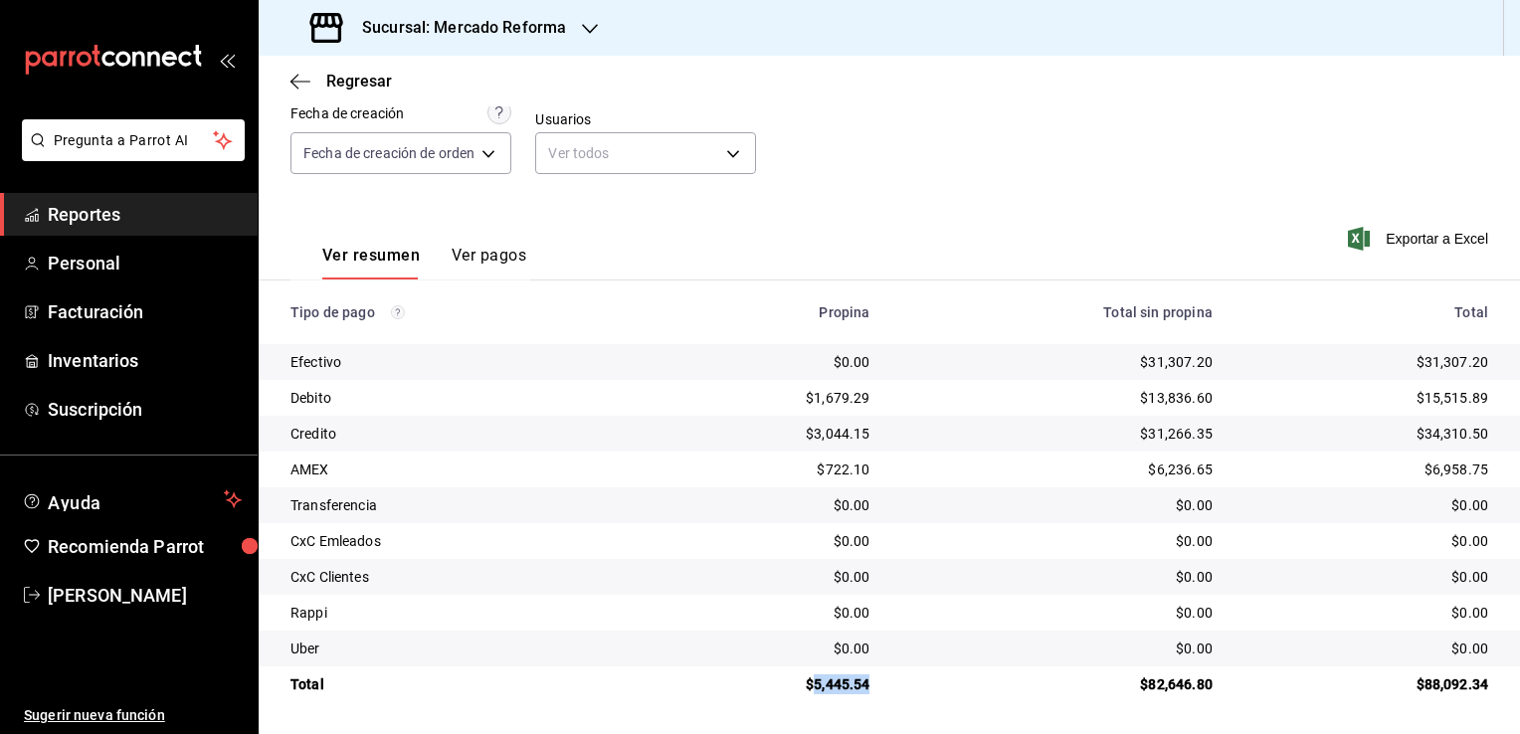
click at [807, 679] on td "$5,445.54" at bounding box center [769, 684] width 233 height 36
copy div "5,445.54"
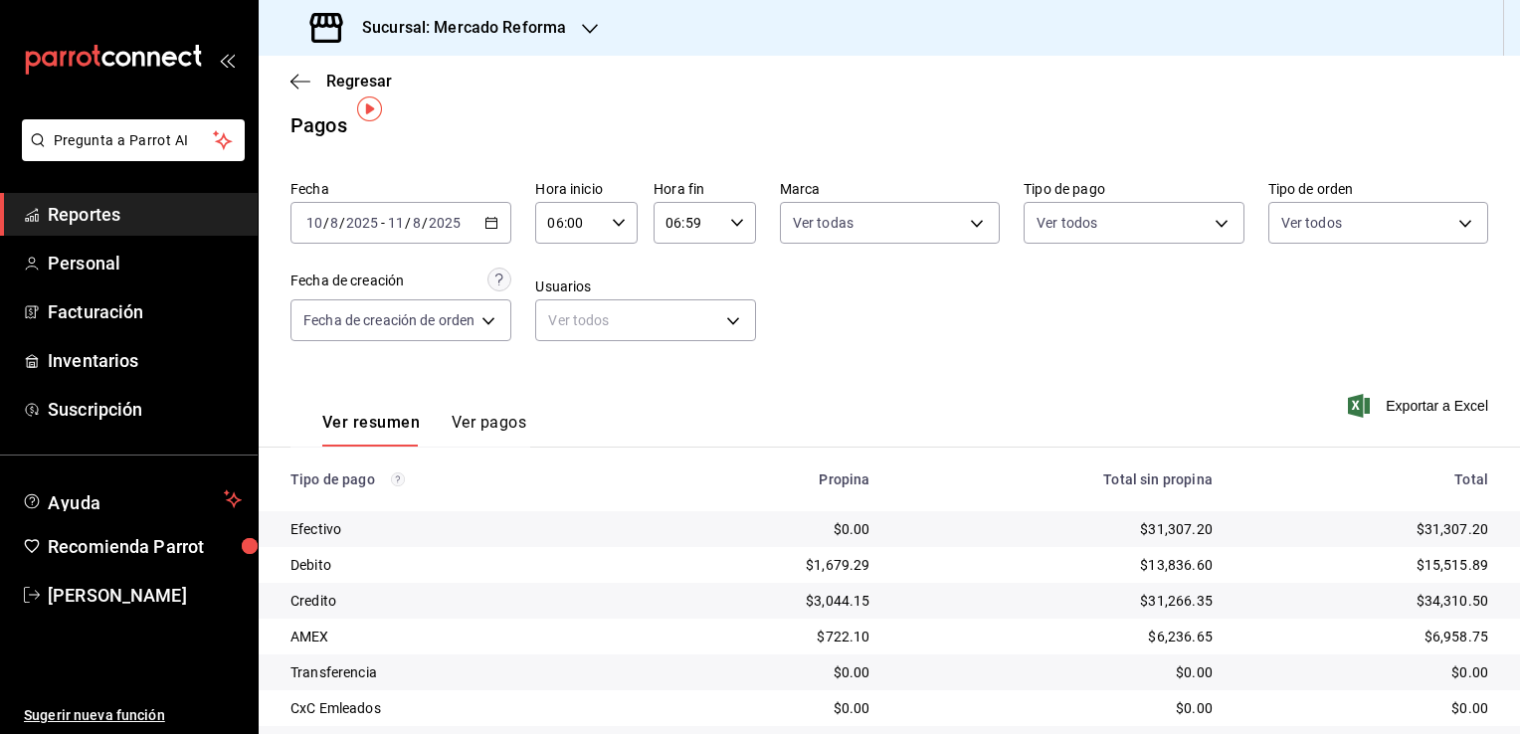
scroll to position [0, 0]
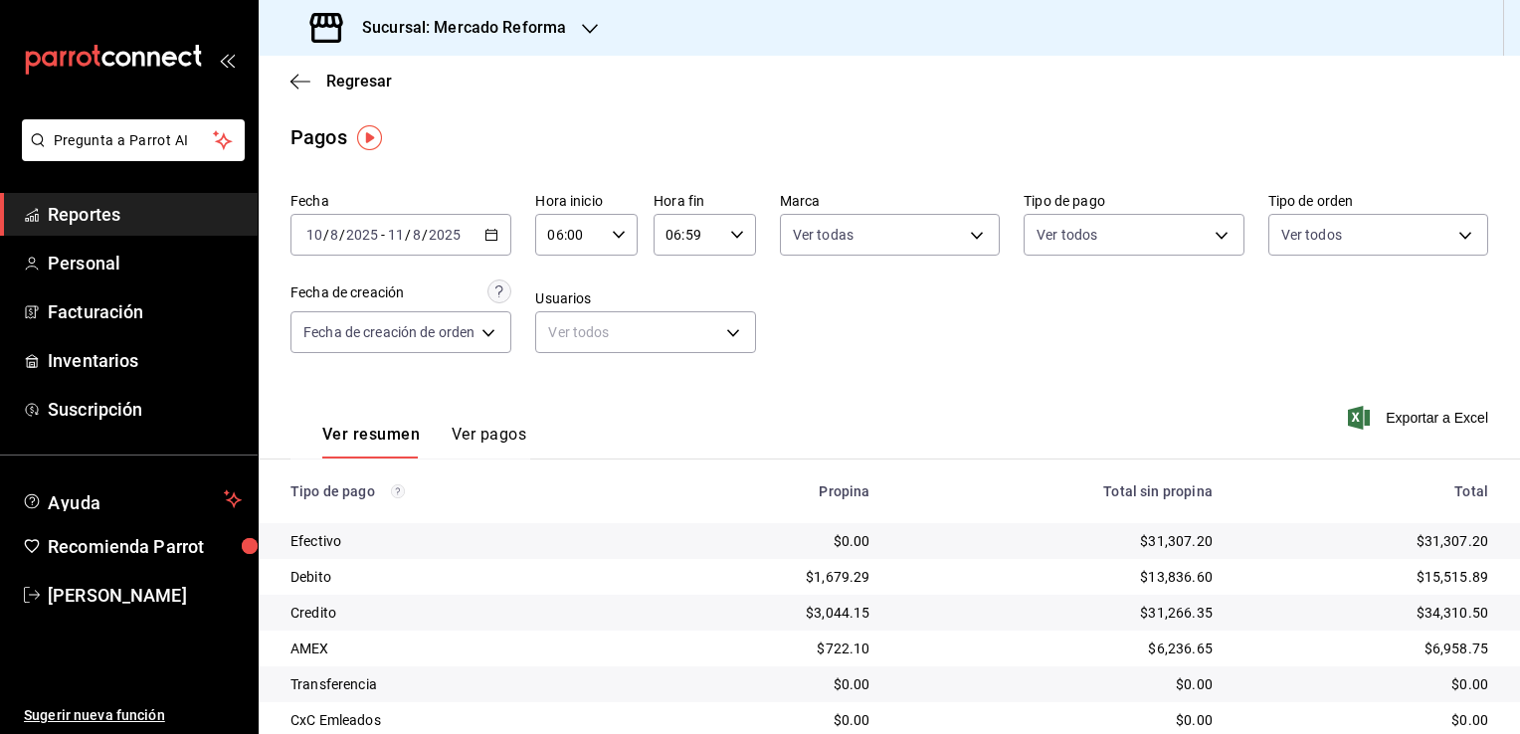
click at [488, 234] on \(Stroke\) "button" at bounding box center [491, 235] width 12 height 11
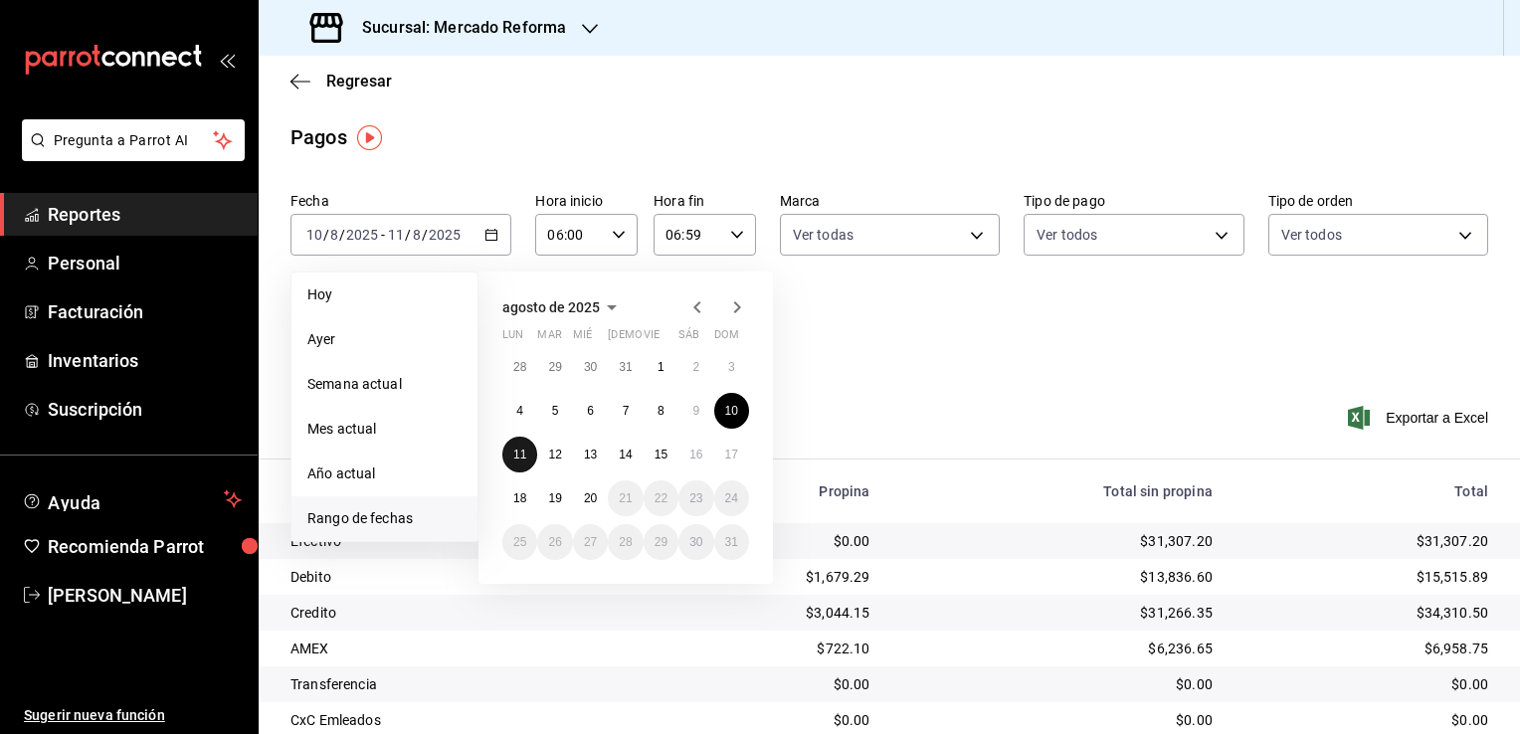
click at [518, 456] on abbr "11" at bounding box center [519, 455] width 13 height 14
click at [694, 460] on abbr "16" at bounding box center [695, 455] width 13 height 14
type input "00:00"
type input "23:59"
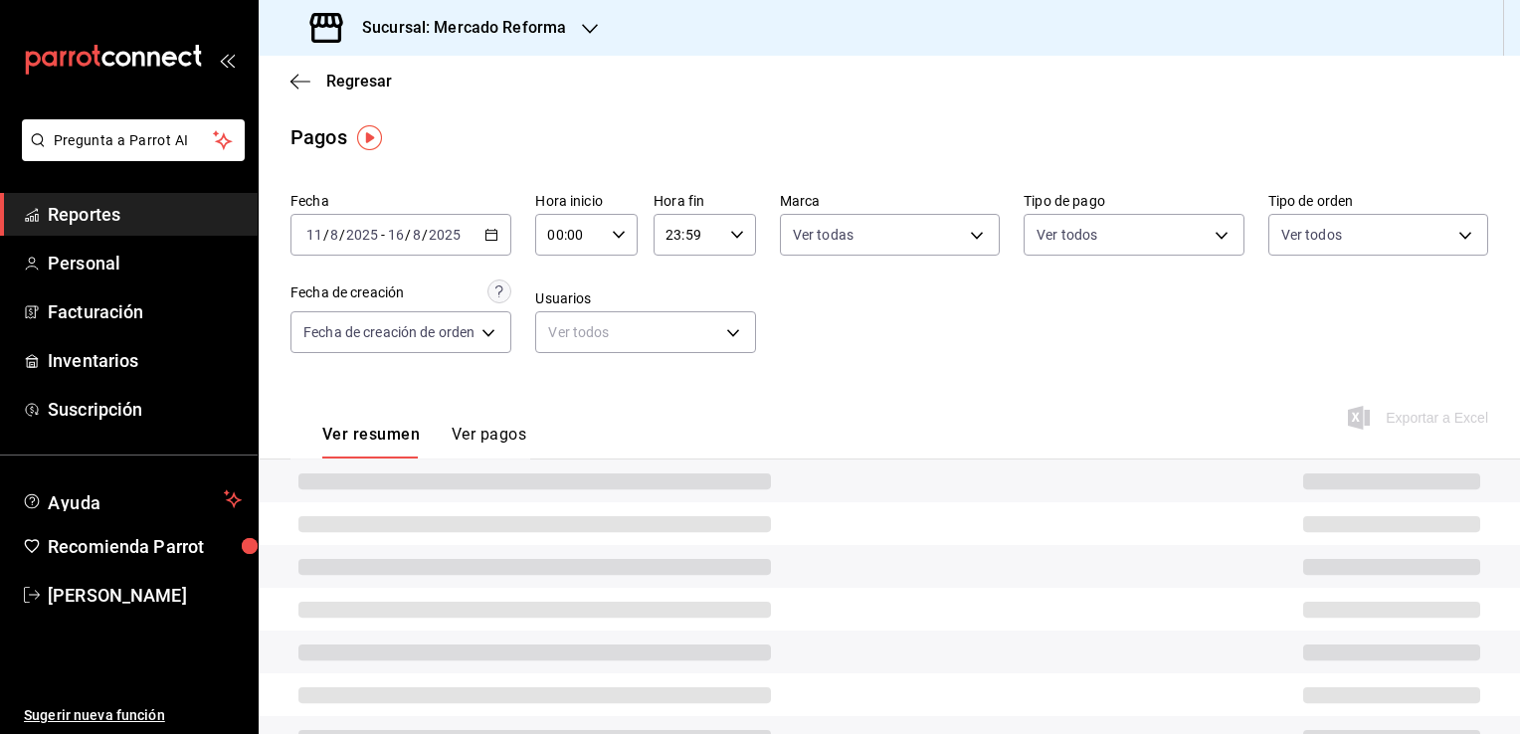
click at [618, 237] on \(Stroke\) "button" at bounding box center [619, 234] width 12 height 7
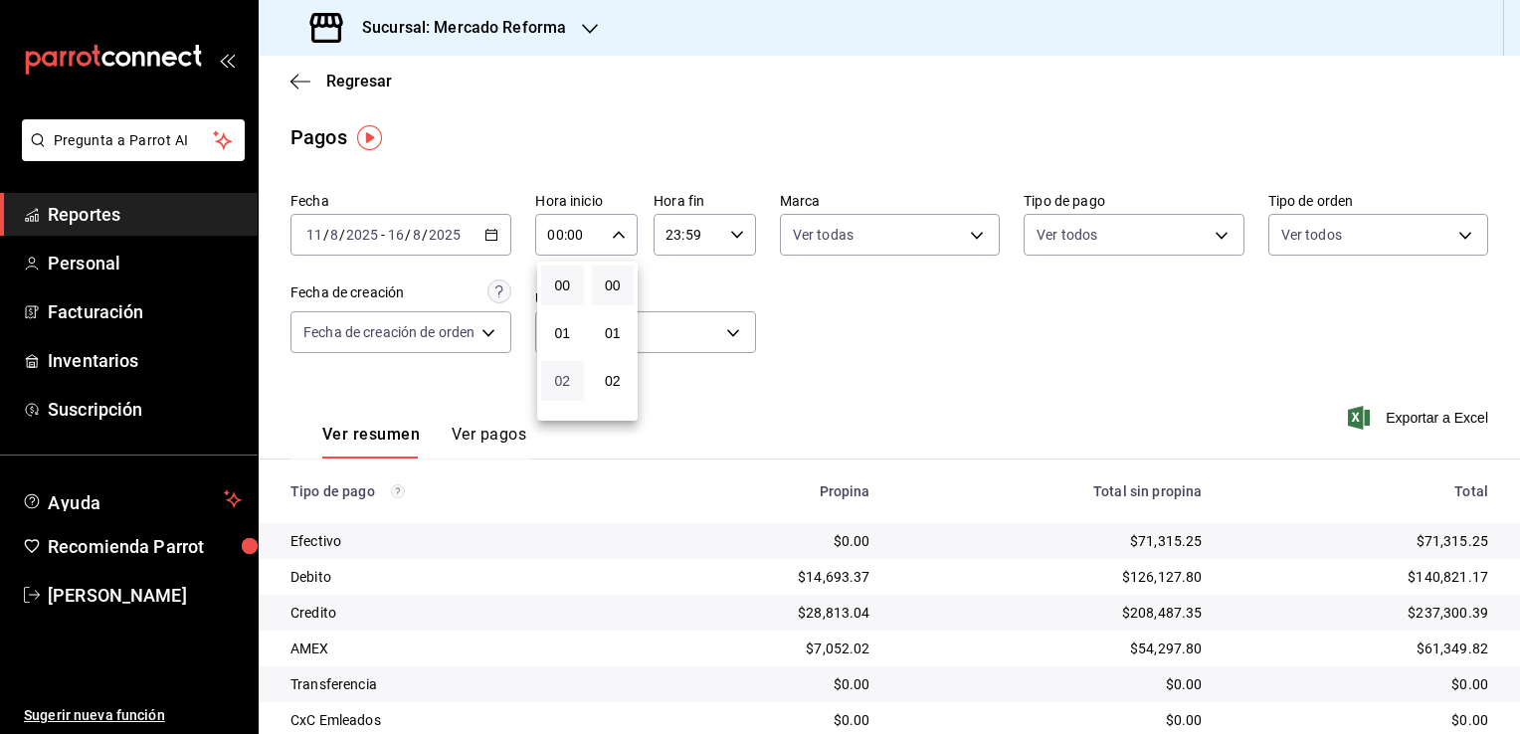
click at [562, 381] on span "02" at bounding box center [562, 381] width 19 height 16
type input "02:00"
click at [562, 381] on span "06" at bounding box center [562, 373] width 19 height 16
type input "06:00"
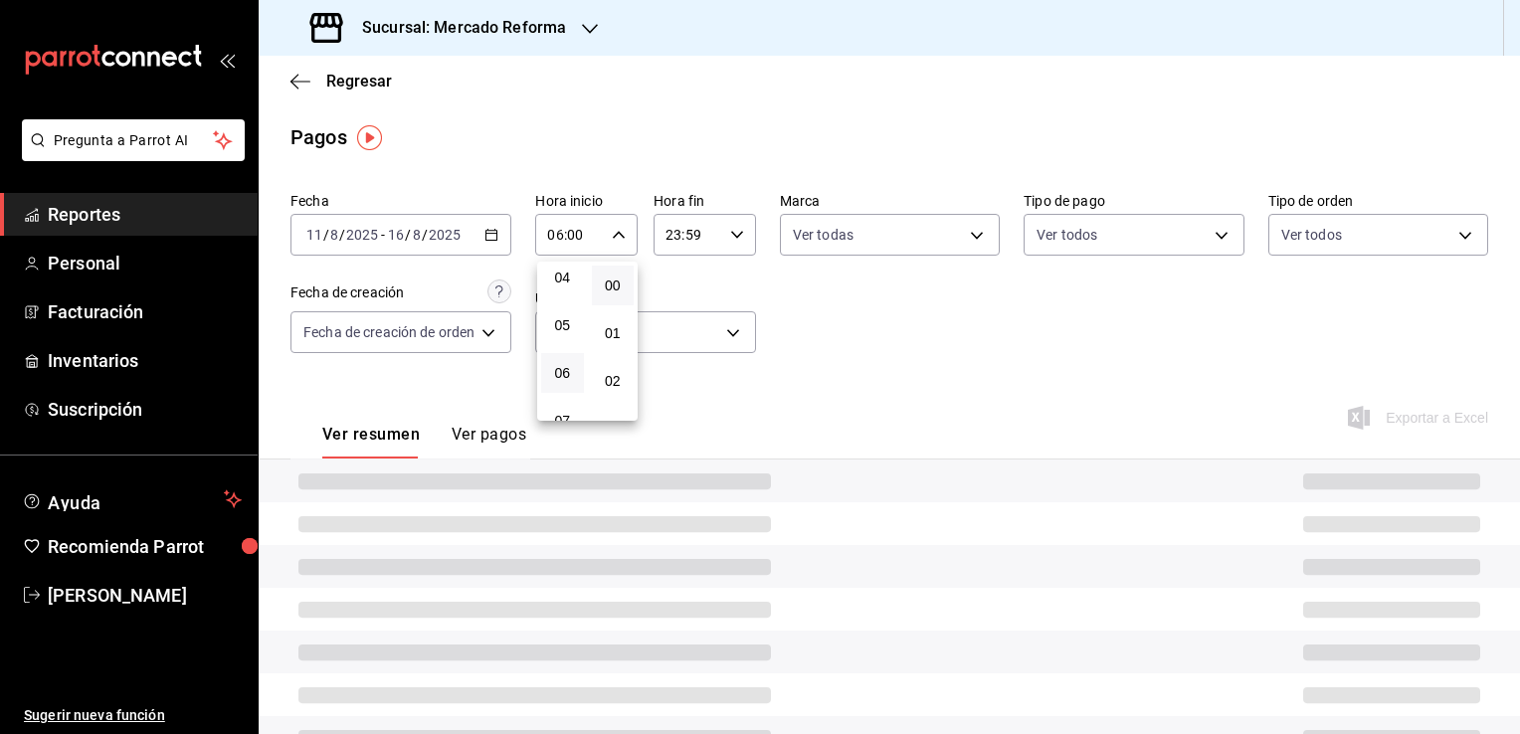
click at [803, 338] on div at bounding box center [760, 367] width 1520 height 734
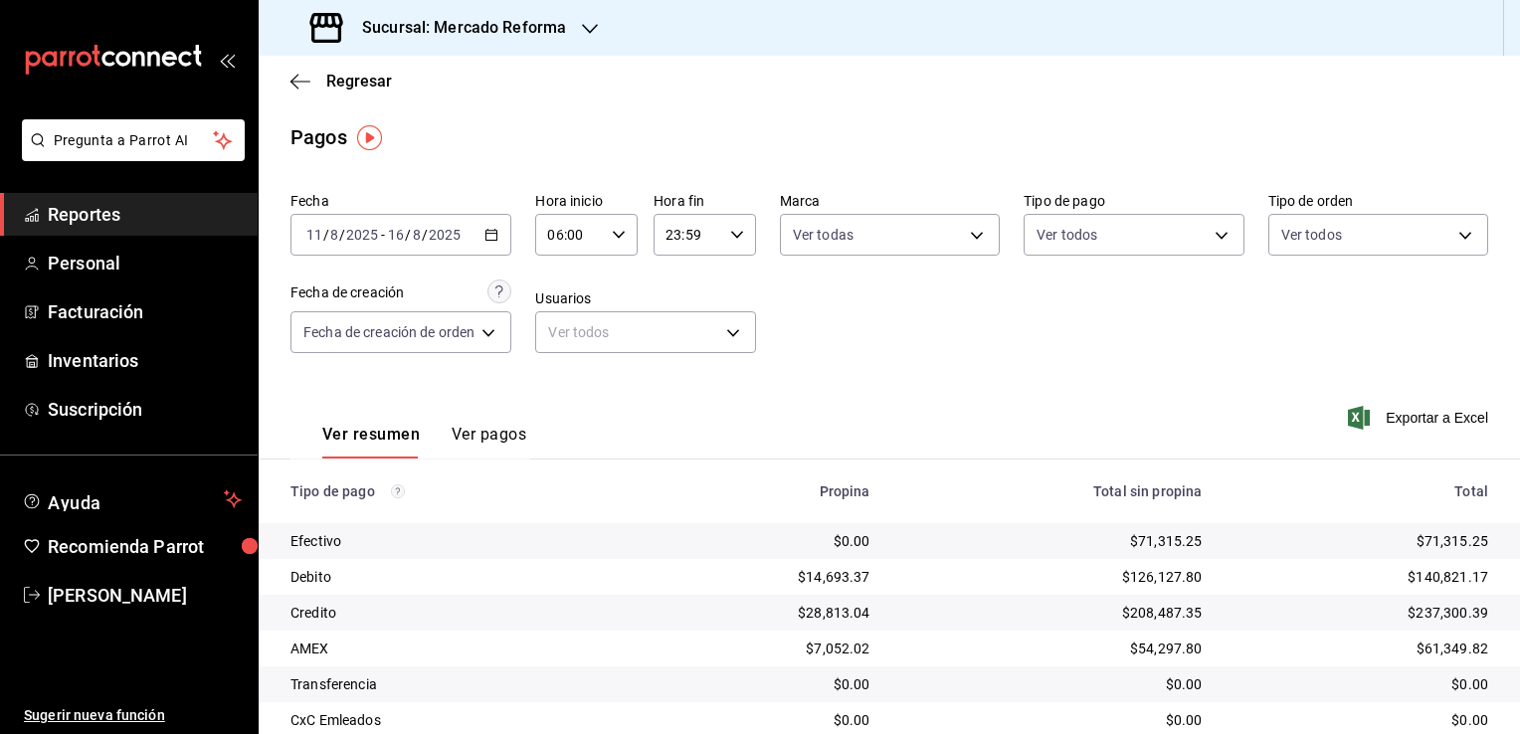
click at [736, 233] on icon "button" at bounding box center [737, 235] width 14 height 14
click at [679, 293] on span "21" at bounding box center [678, 301] width 19 height 16
type input "21:59"
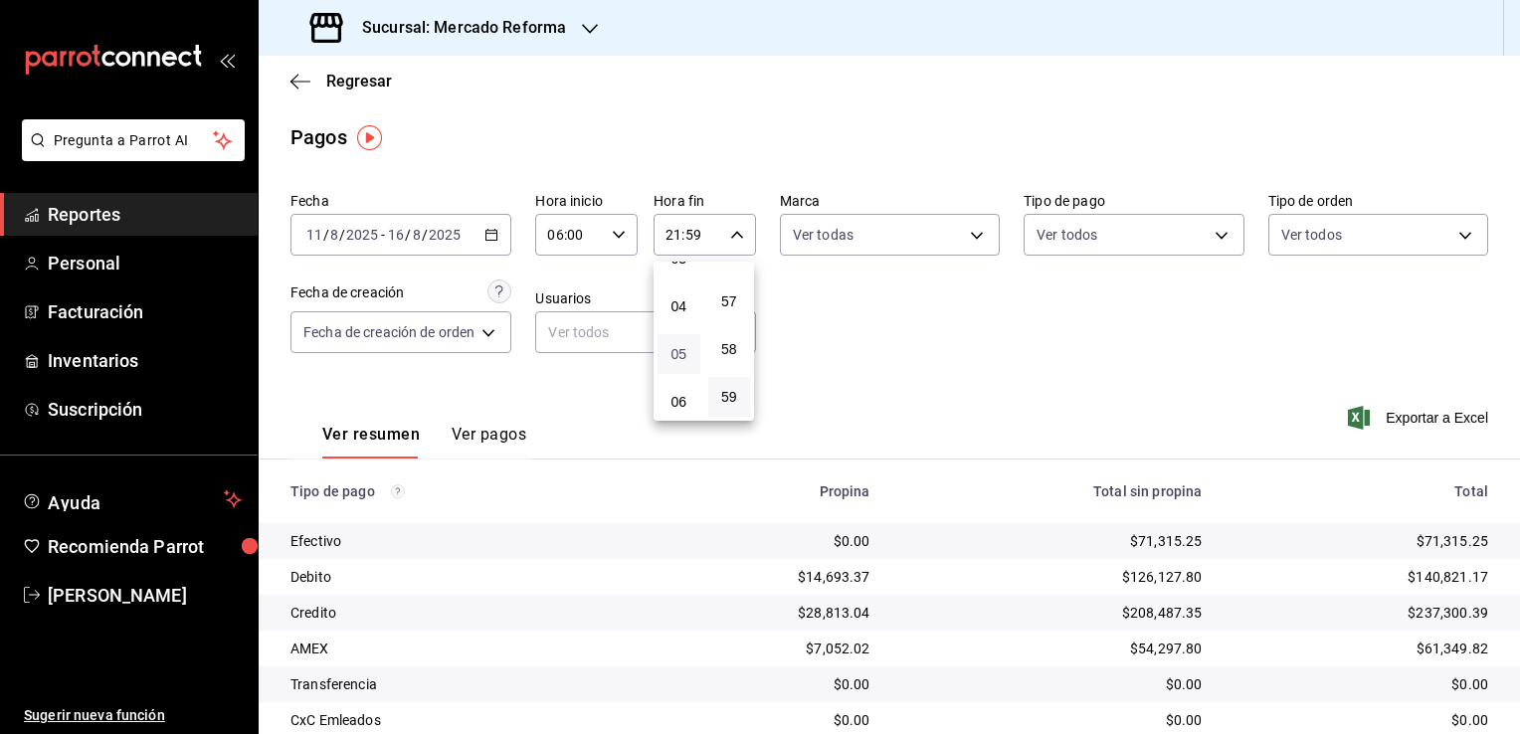
click at [672, 359] on span "05" at bounding box center [678, 354] width 19 height 16
type input "05:59"
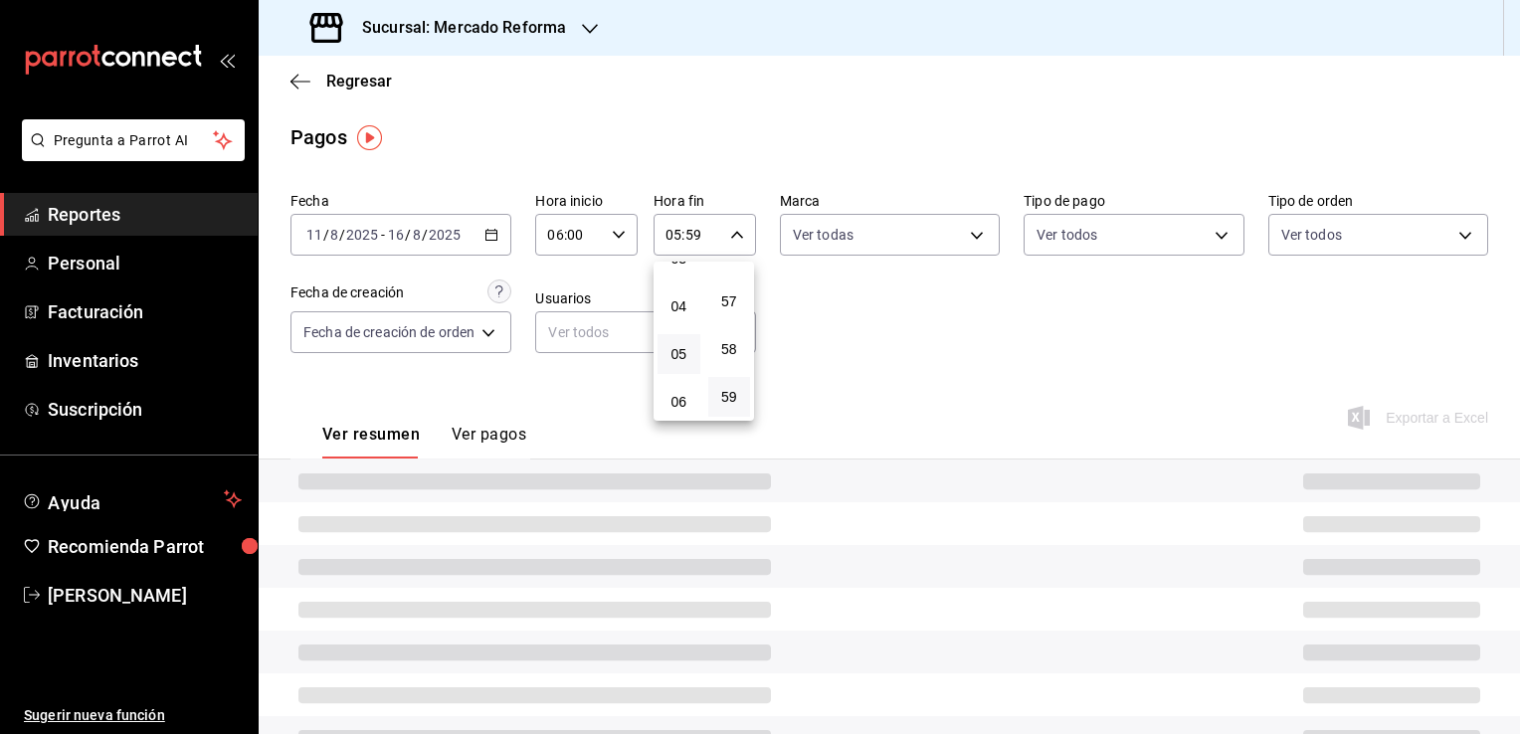
click at [866, 353] on div at bounding box center [760, 367] width 1520 height 734
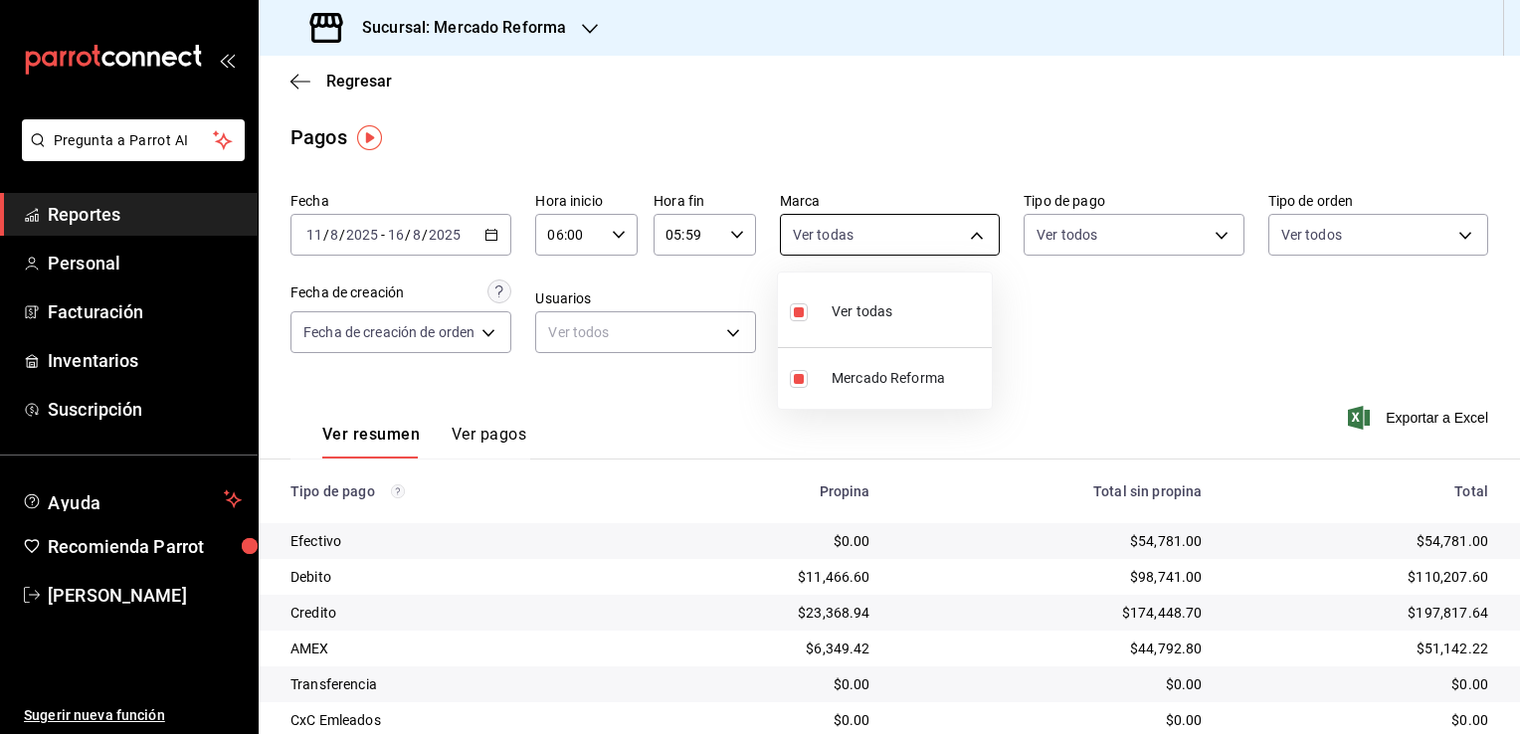
click at [974, 240] on body "Pregunta a Parrot AI Reportes Personal Facturación Inventarios Suscripción Ayud…" at bounding box center [760, 367] width 1520 height 734
click at [1075, 326] on div at bounding box center [760, 367] width 1520 height 734
click at [1105, 333] on div at bounding box center [760, 367] width 1520 height 734
click at [497, 233] on \(Stroke\) "button" at bounding box center [491, 235] width 12 height 11
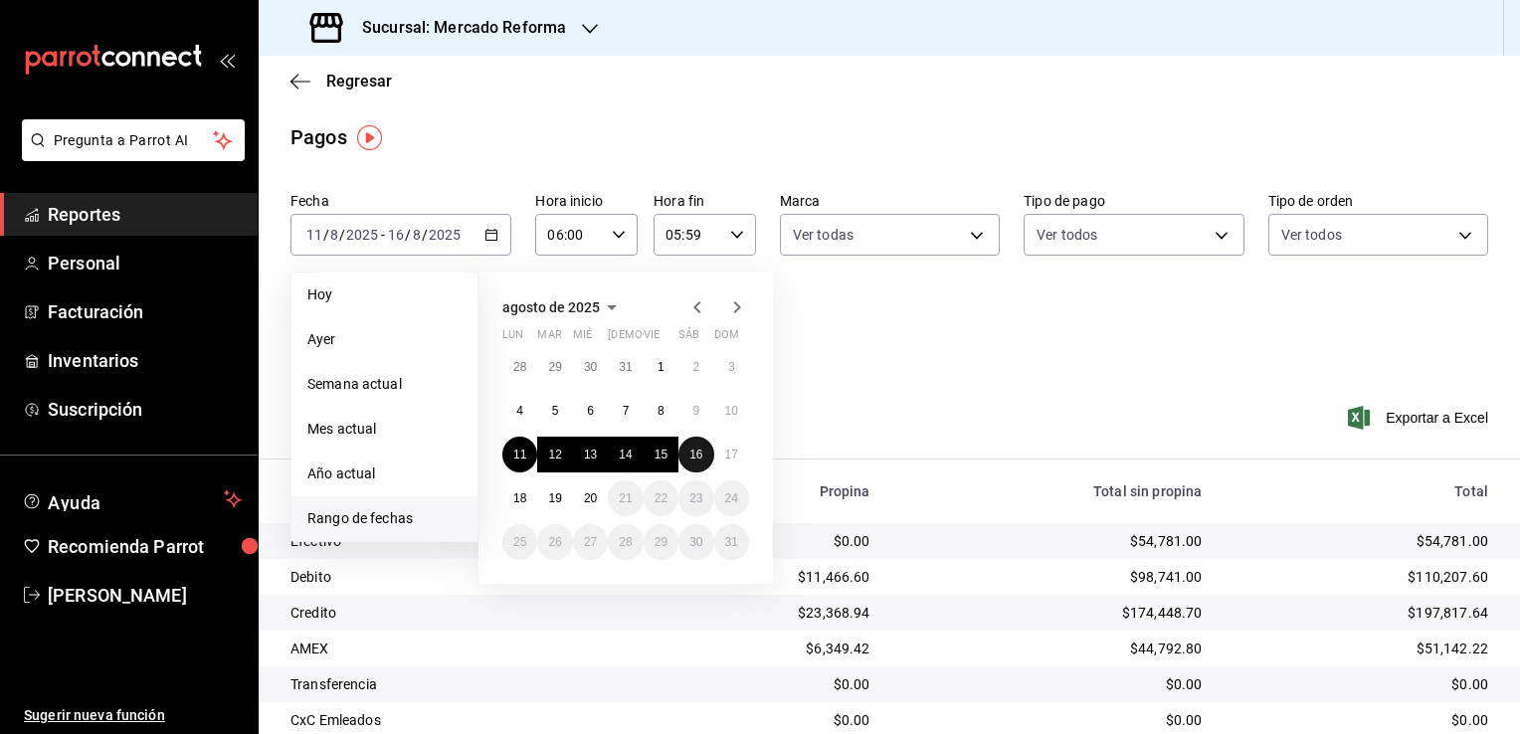
click at [708, 453] on button "16" at bounding box center [695, 455] width 35 height 36
click at [734, 454] on abbr "17" at bounding box center [731, 455] width 13 height 14
type input "00:00"
type input "23:59"
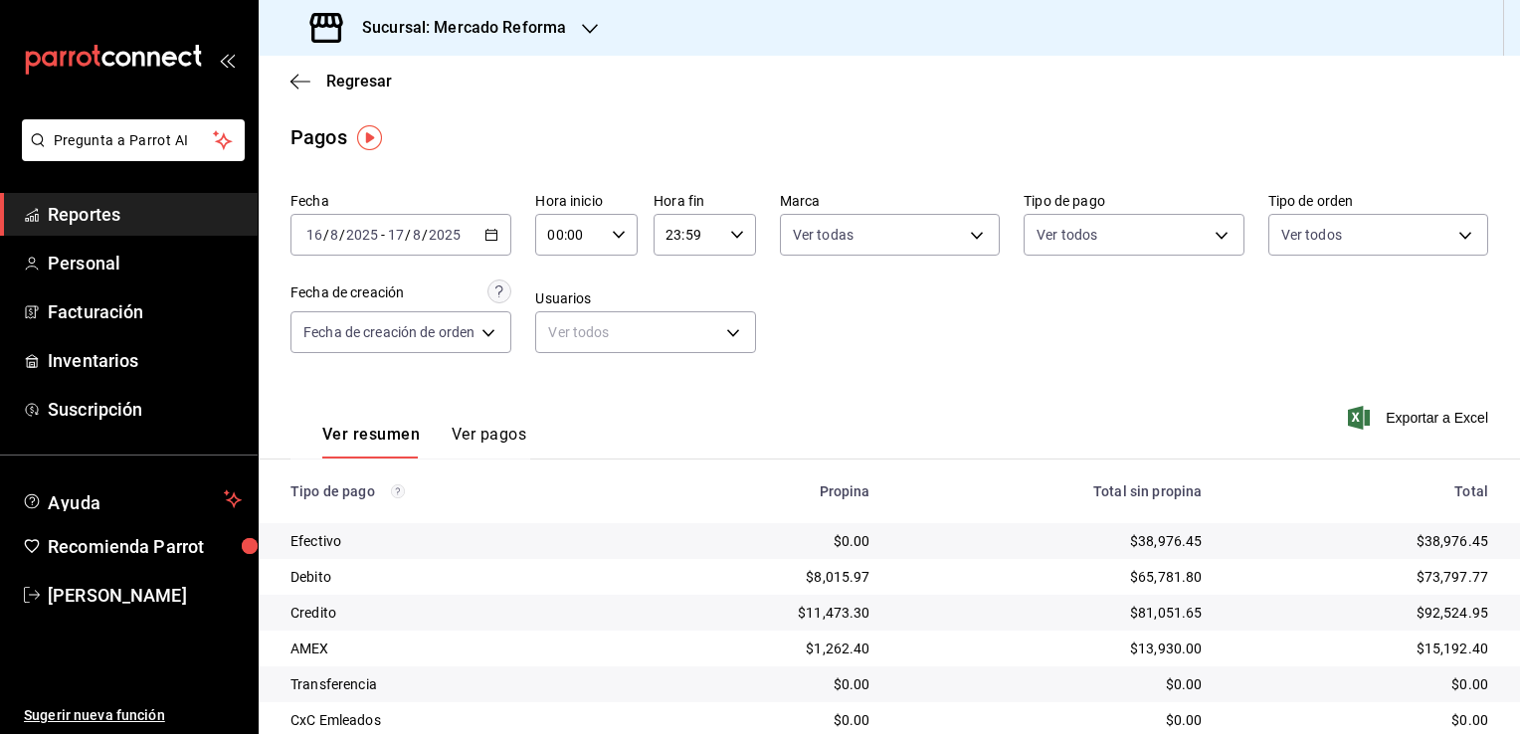
click at [621, 233] on icon "button" at bounding box center [619, 235] width 14 height 14
click at [565, 376] on span "02" at bounding box center [562, 381] width 19 height 16
type input "02:00"
click at [565, 376] on span "06" at bounding box center [562, 373] width 19 height 16
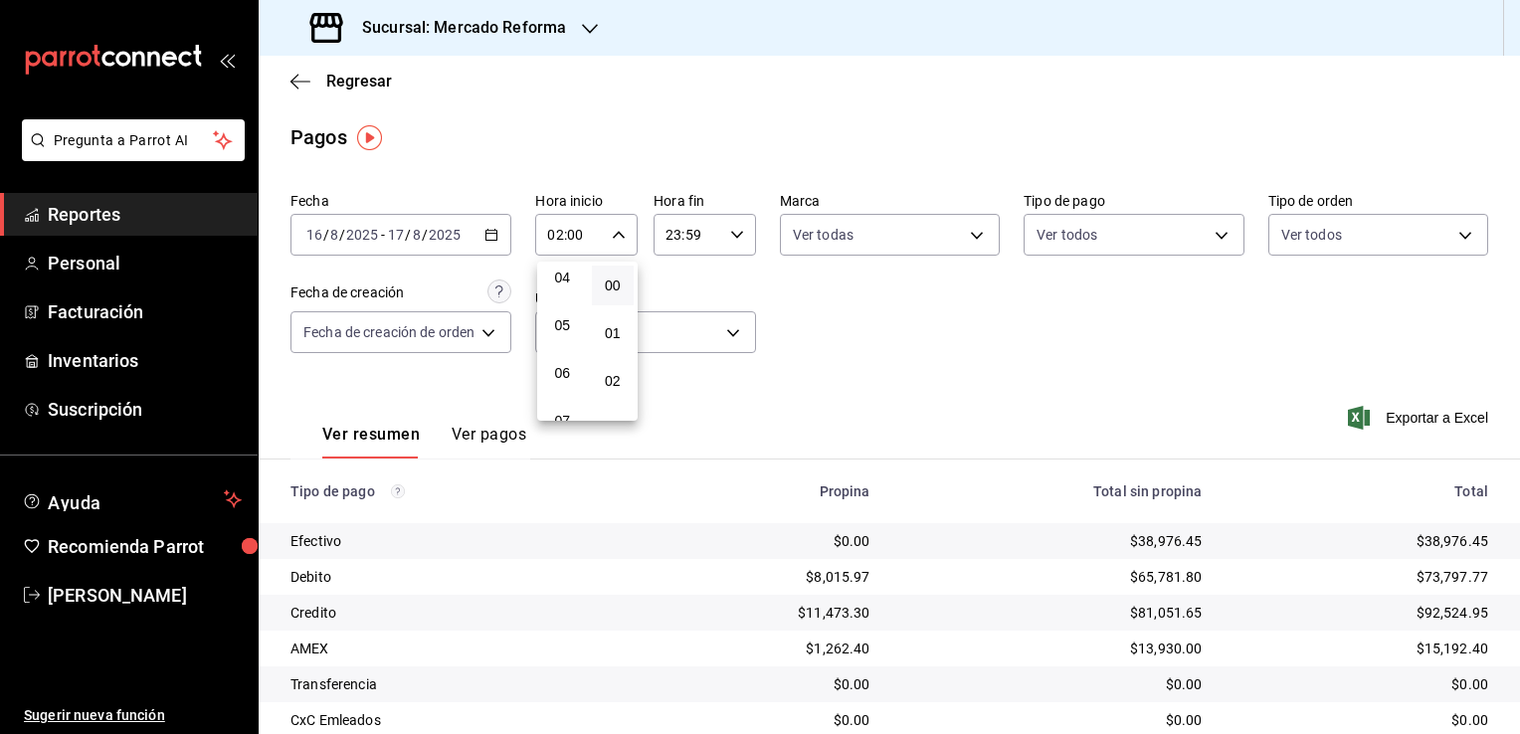
type input "06:00"
click at [733, 238] on div at bounding box center [760, 367] width 1520 height 734
click at [733, 238] on icon "button" at bounding box center [737, 235] width 14 height 14
click at [672, 296] on span "21" at bounding box center [678, 301] width 19 height 16
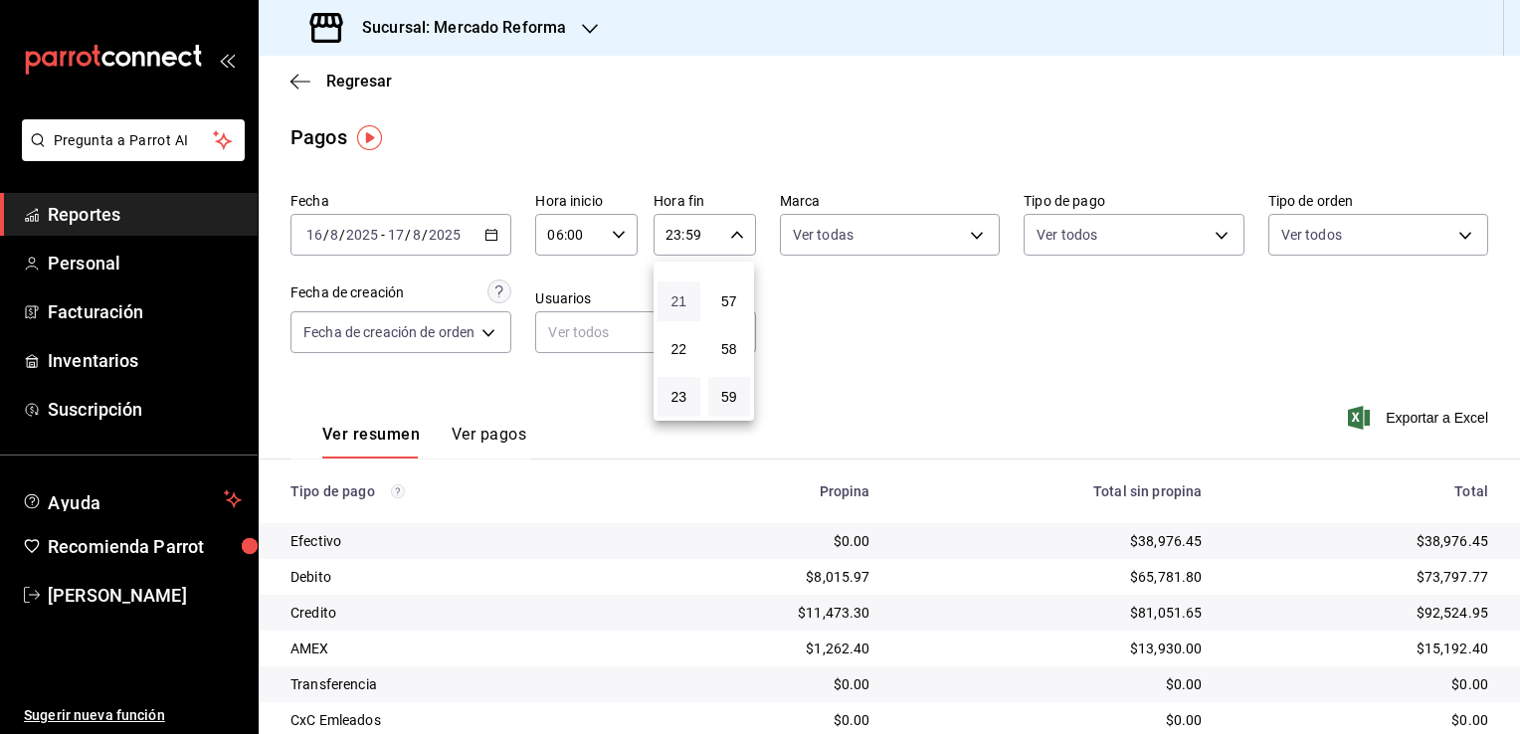
type input "21:59"
click at [672, 356] on span "05" at bounding box center [678, 354] width 19 height 16
type input "05:59"
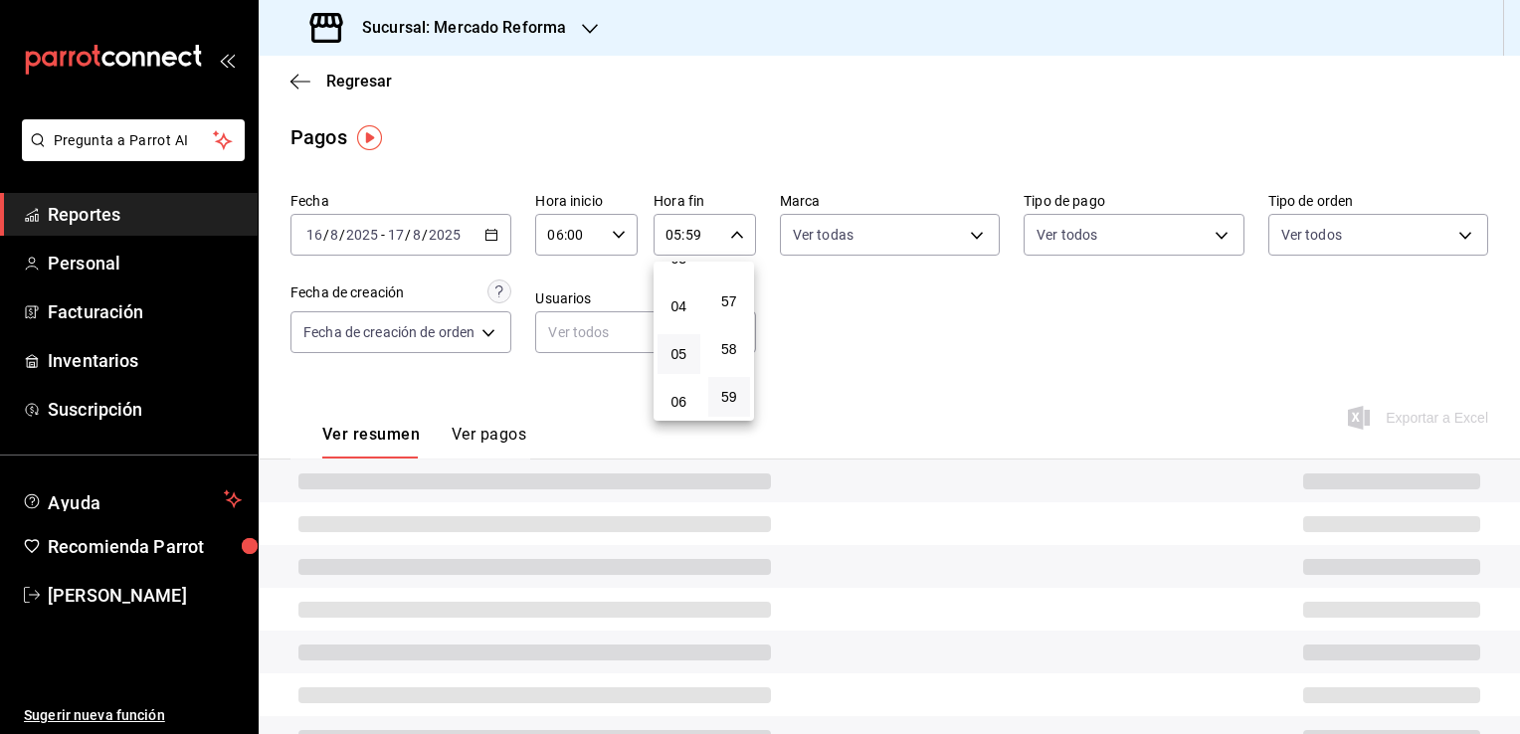
click at [837, 361] on div at bounding box center [760, 367] width 1520 height 734
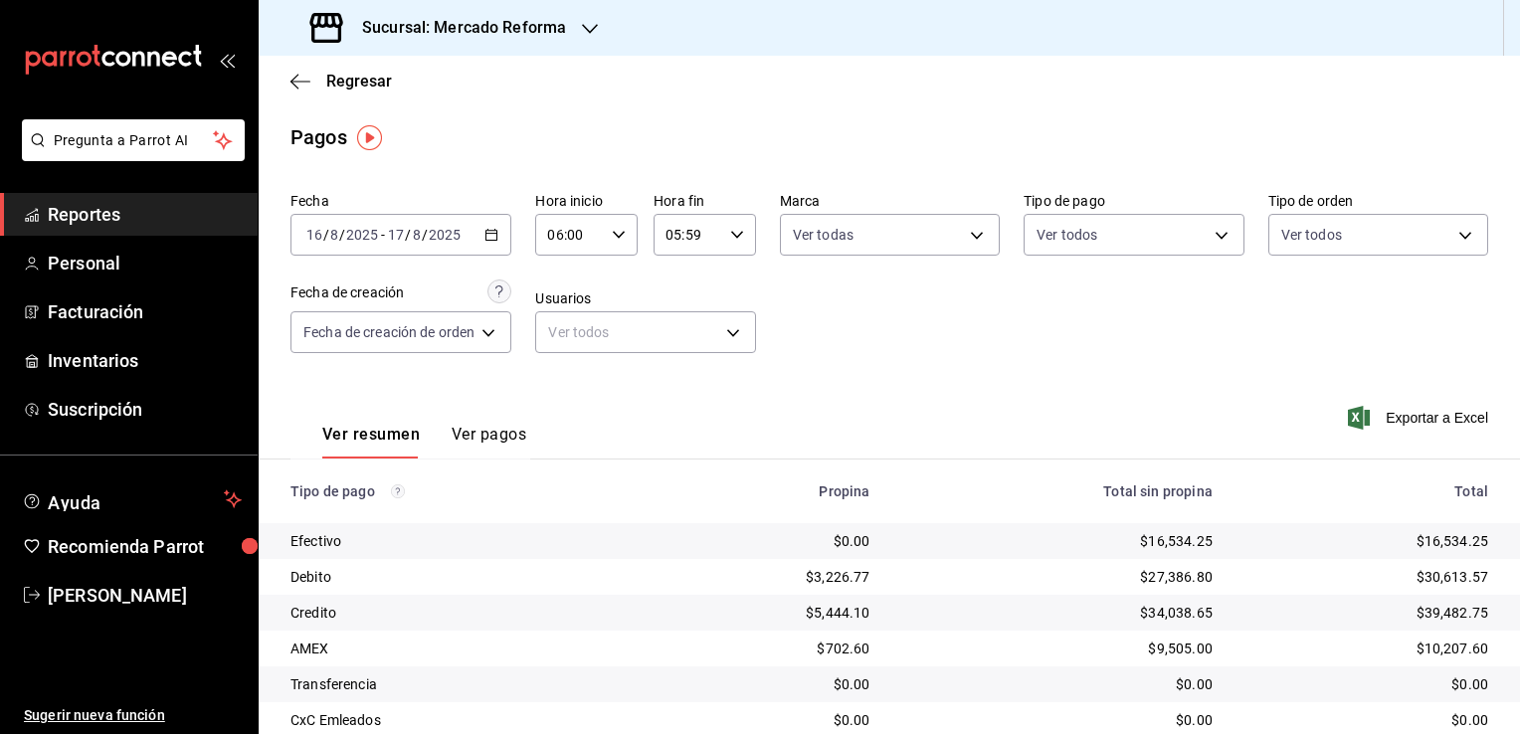
click at [491, 233] on icon "button" at bounding box center [491, 235] width 14 height 14
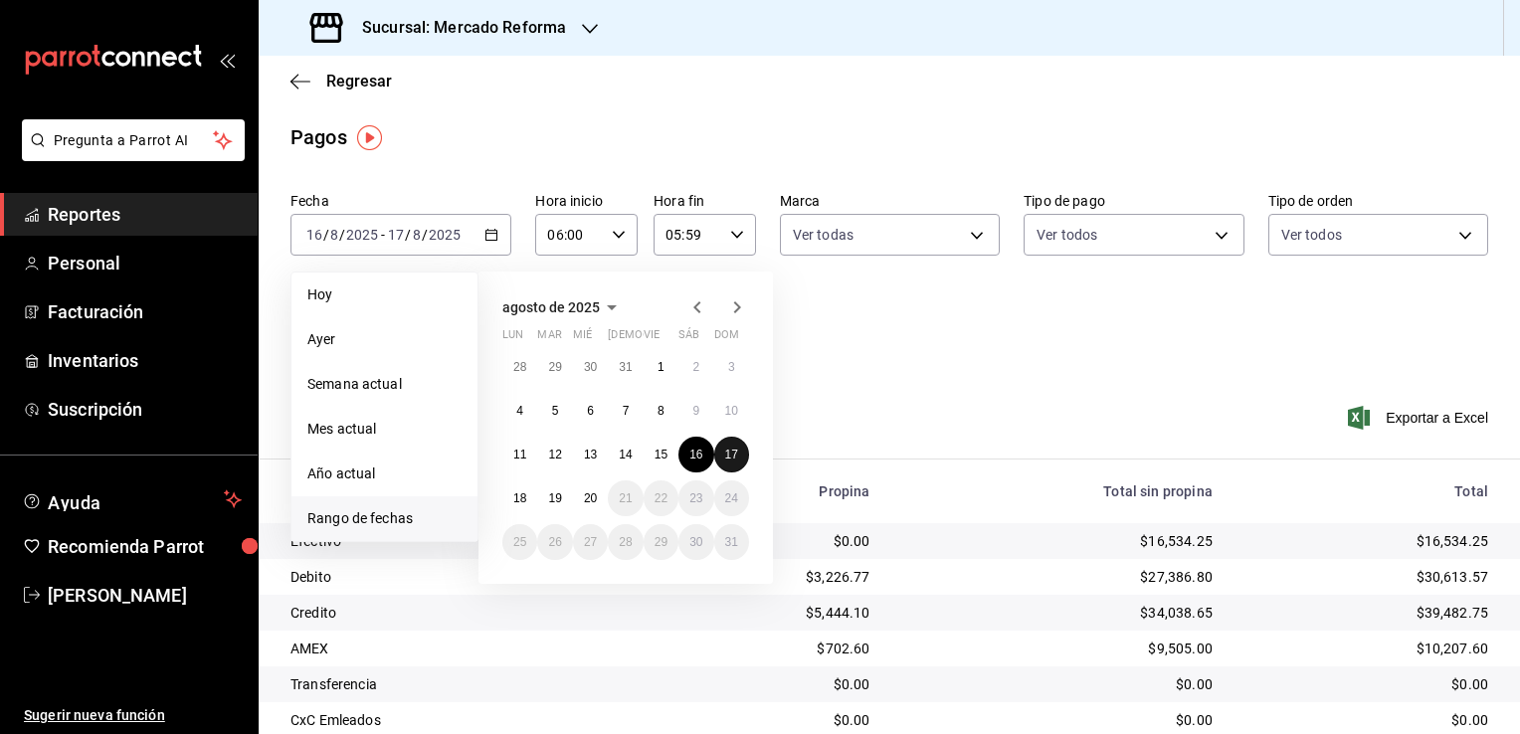
click at [732, 462] on button "17" at bounding box center [731, 455] width 35 height 36
click at [519, 499] on abbr "18" at bounding box center [519, 498] width 13 height 14
type input "00:00"
type input "23:59"
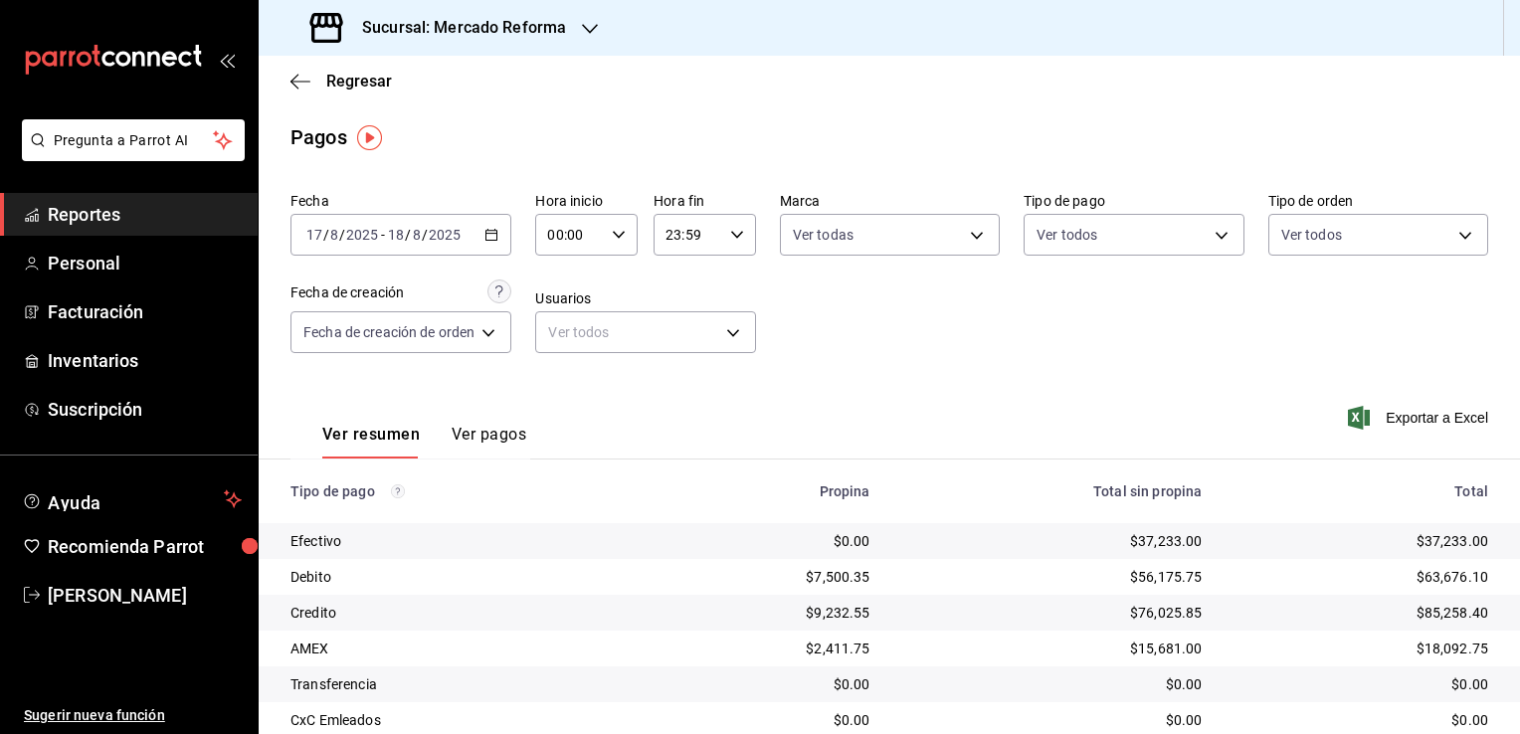
click at [617, 238] on icon "button" at bounding box center [619, 235] width 14 height 14
click at [559, 384] on span "02" at bounding box center [562, 381] width 19 height 16
click at [559, 381] on span "06" at bounding box center [562, 373] width 19 height 16
type input "06:00"
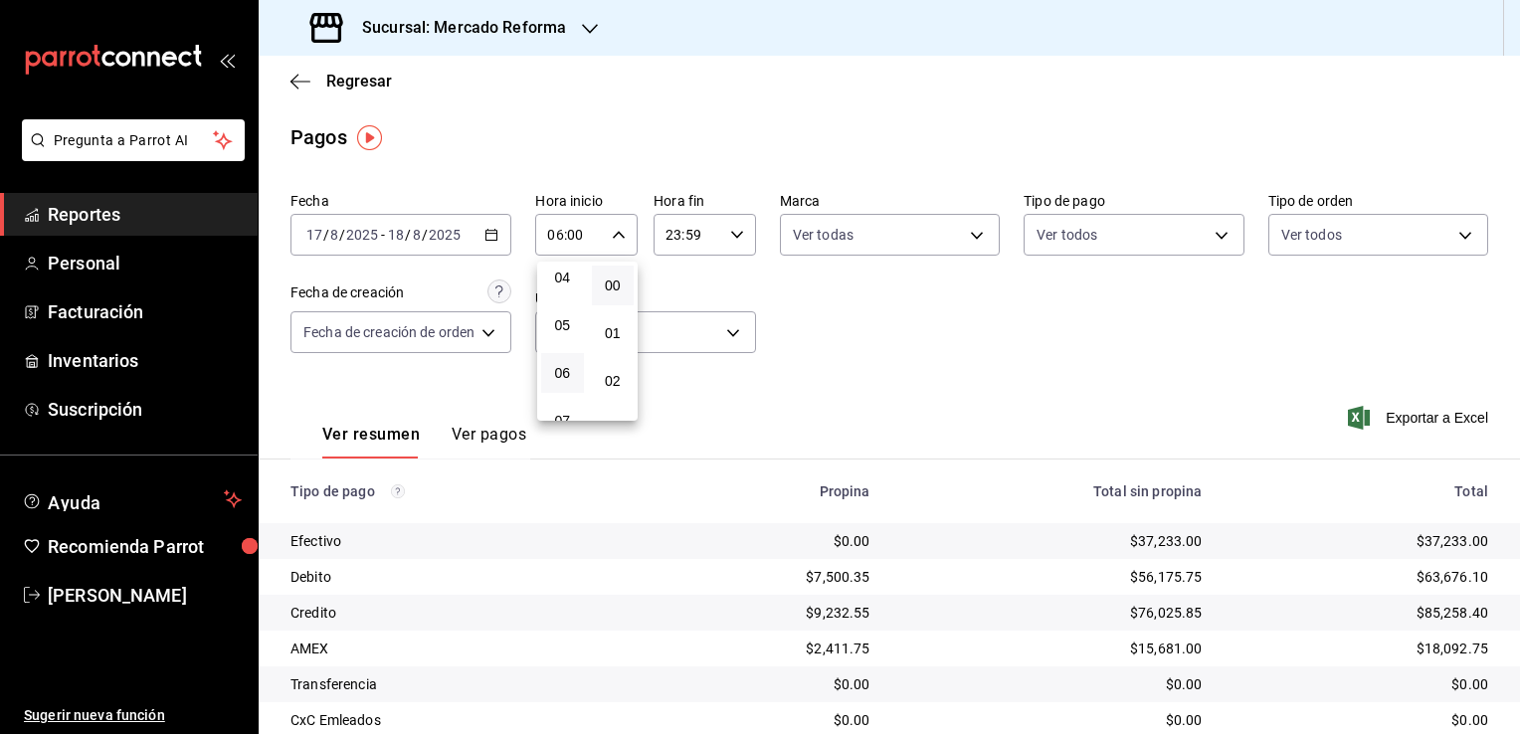
click at [833, 352] on div at bounding box center [760, 367] width 1520 height 734
click at [730, 230] on icon "button" at bounding box center [737, 235] width 14 height 14
click at [665, 297] on button "21" at bounding box center [678, 301] width 43 height 40
type input "21:59"
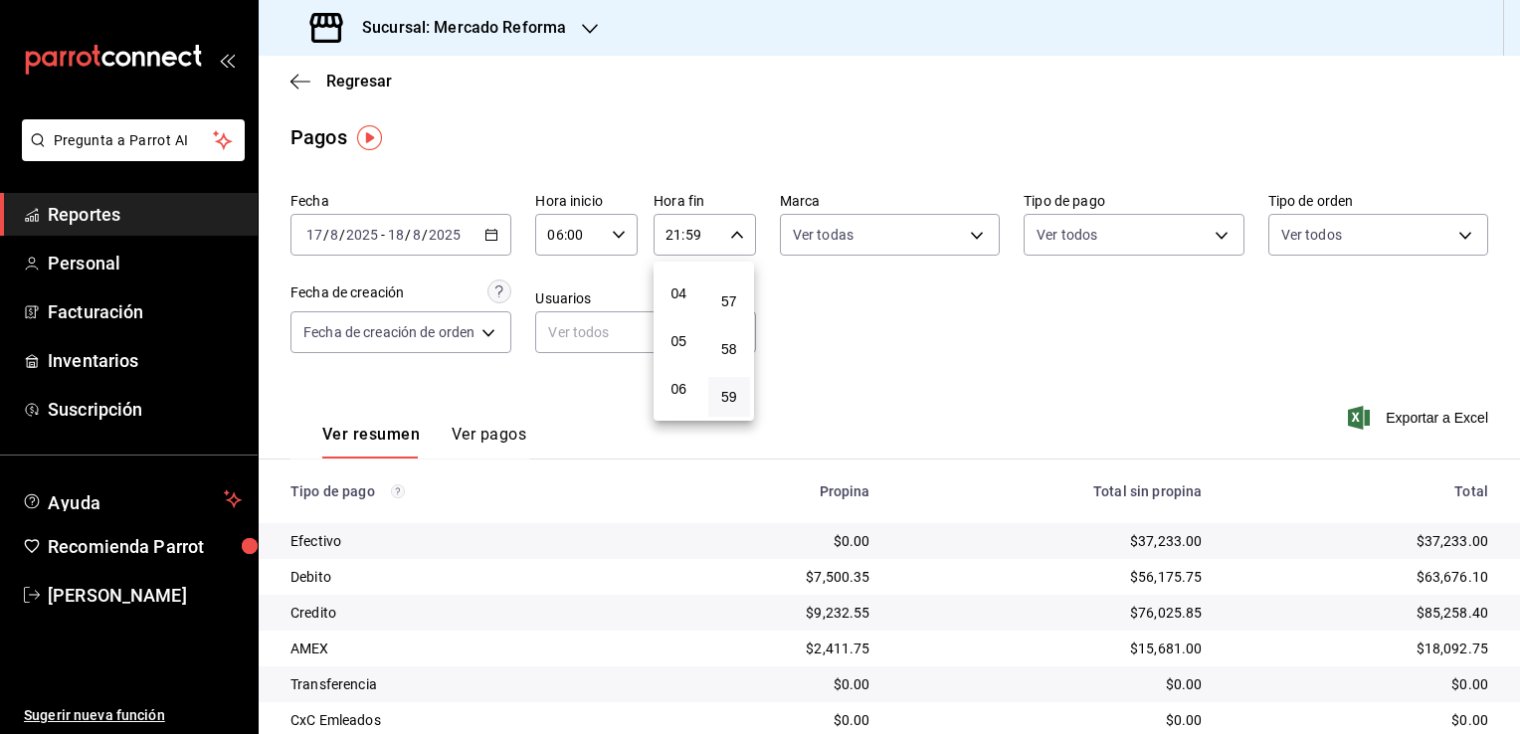
scroll to position [170, 0]
click at [683, 353] on span "05" at bounding box center [678, 354] width 19 height 16
type input "05:59"
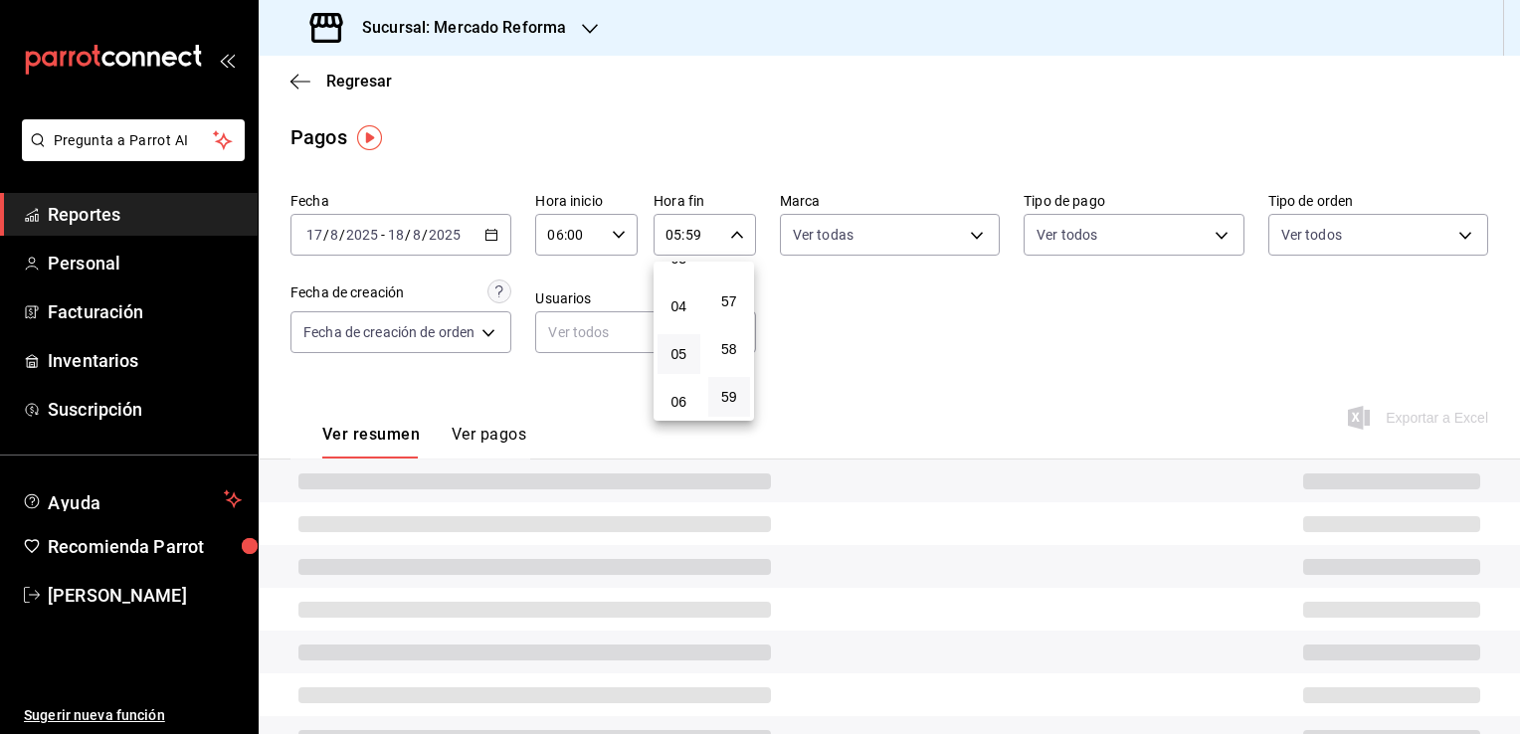
click at [855, 360] on div at bounding box center [760, 367] width 1520 height 734
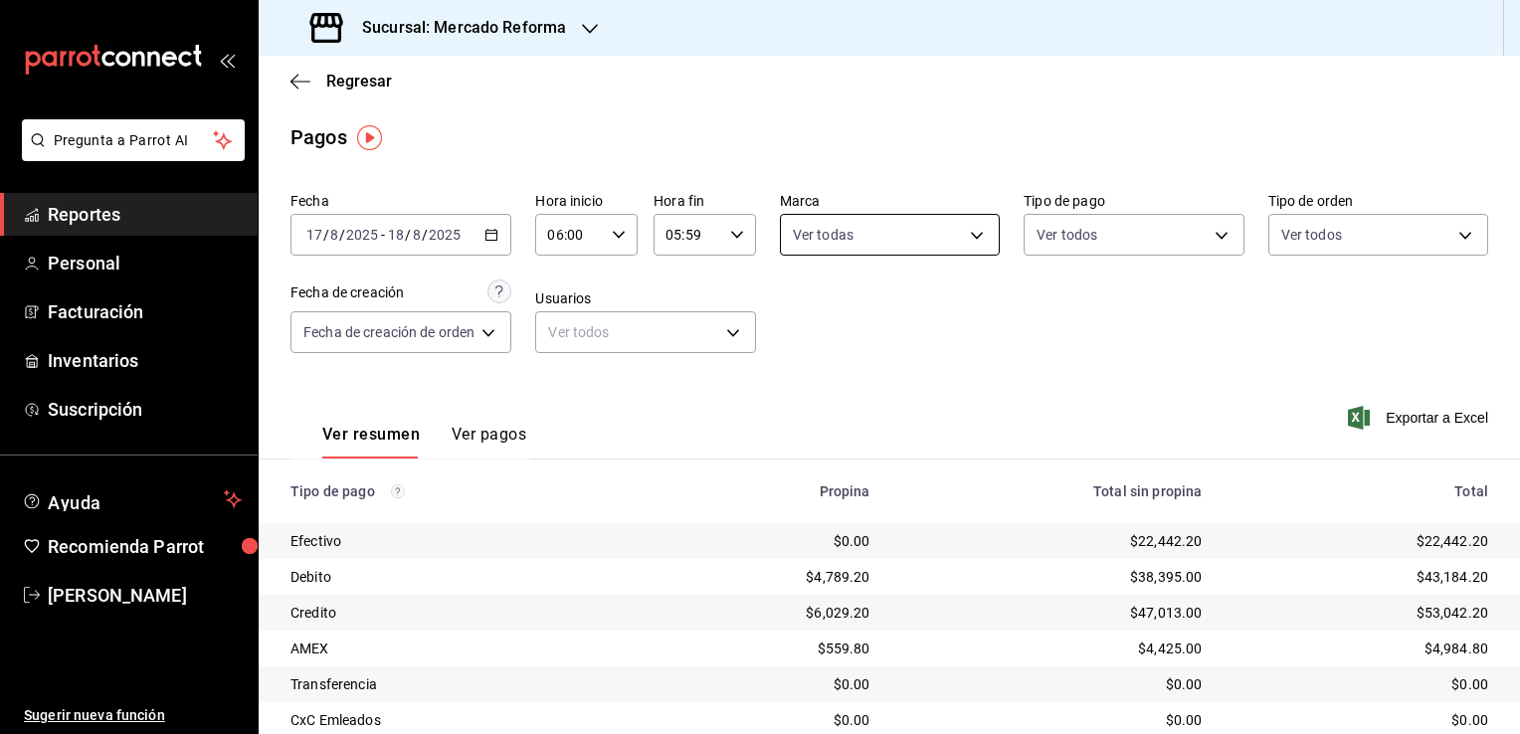
click at [979, 233] on body "Pregunta a Parrot AI Reportes Personal Facturación Inventarios Suscripción Ayud…" at bounding box center [760, 367] width 1520 height 734
click at [1087, 323] on div at bounding box center [760, 367] width 1520 height 734
click at [495, 235] on icon "button" at bounding box center [491, 235] width 14 height 14
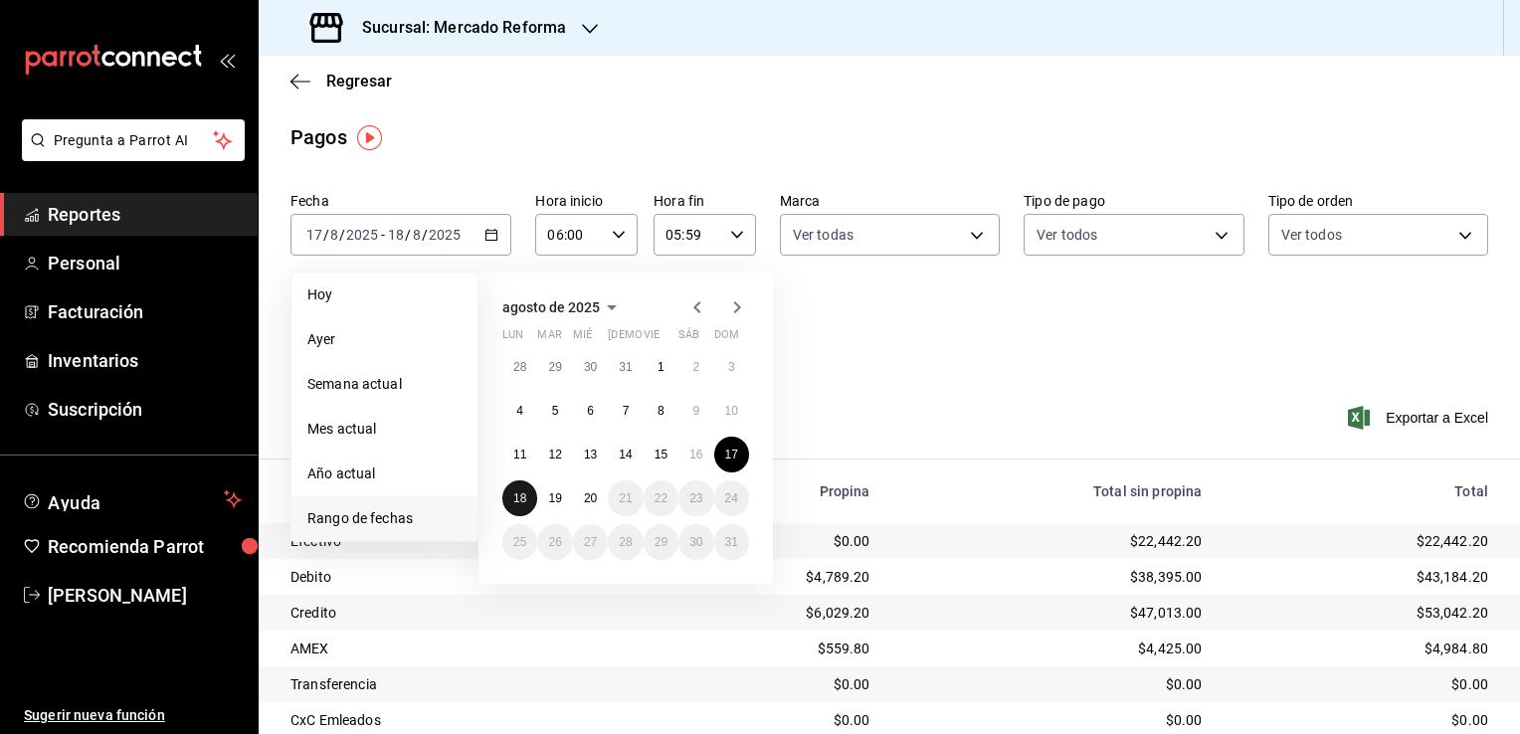
click at [524, 487] on button "18" at bounding box center [519, 498] width 35 height 36
click at [561, 495] on abbr "19" at bounding box center [554, 498] width 13 height 14
type input "00:00"
type input "23:59"
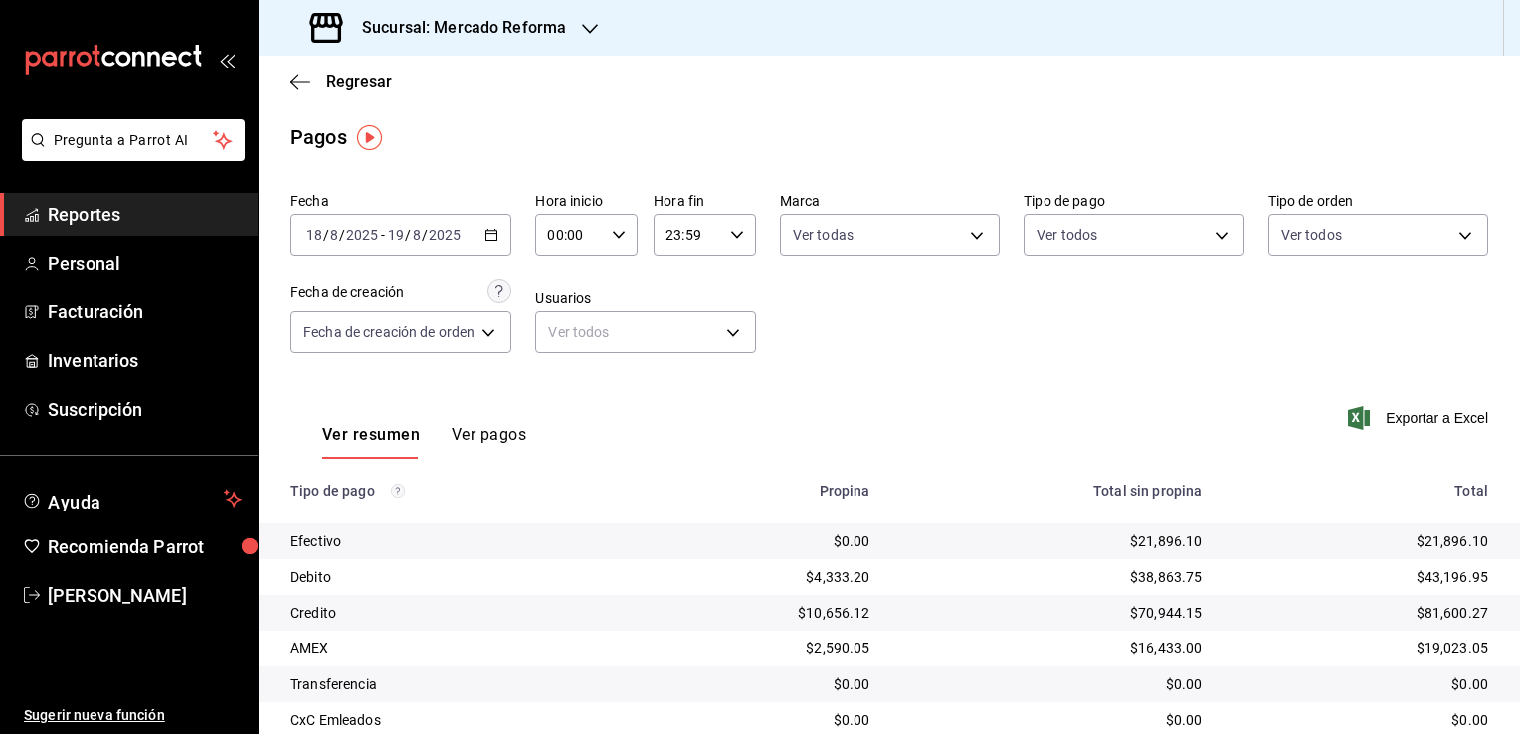
click at [621, 236] on icon "button" at bounding box center [619, 235] width 14 height 14
click at [565, 381] on span "02" at bounding box center [562, 381] width 19 height 16
type input "02:00"
click at [565, 382] on span "05" at bounding box center [562, 385] width 19 height 16
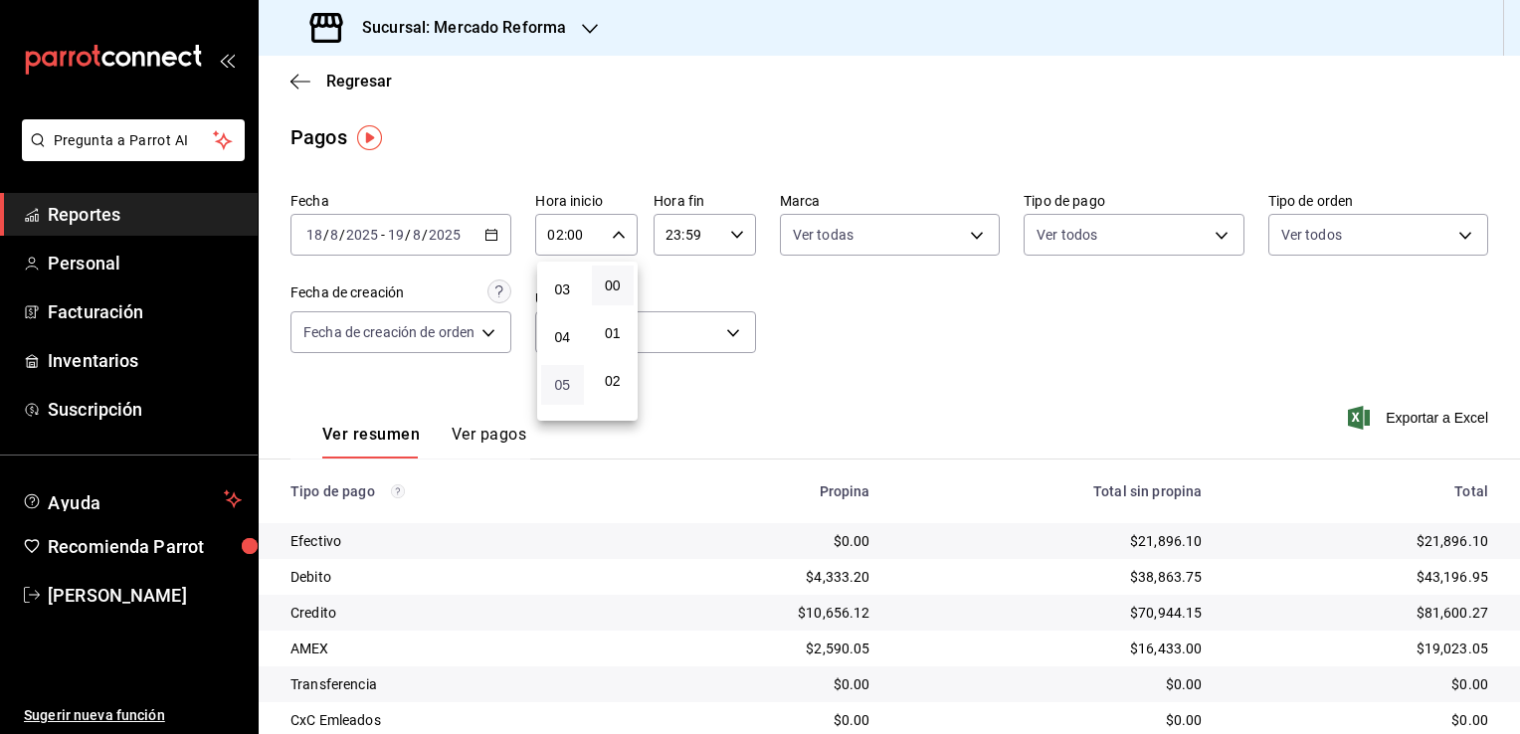
type input "05:00"
click at [565, 382] on button "06" at bounding box center [562, 393] width 43 height 40
type input "06:00"
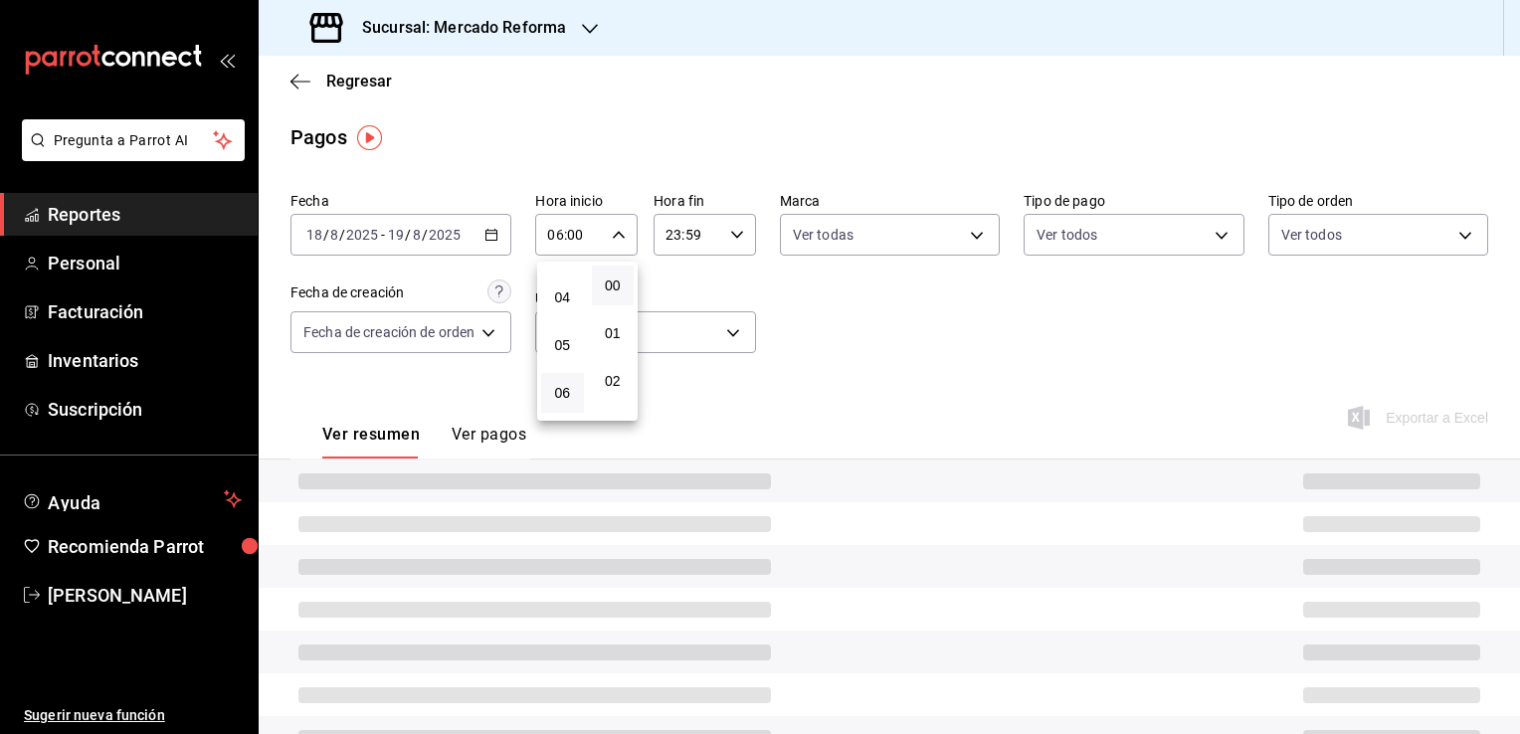
click at [773, 369] on div at bounding box center [760, 367] width 1520 height 734
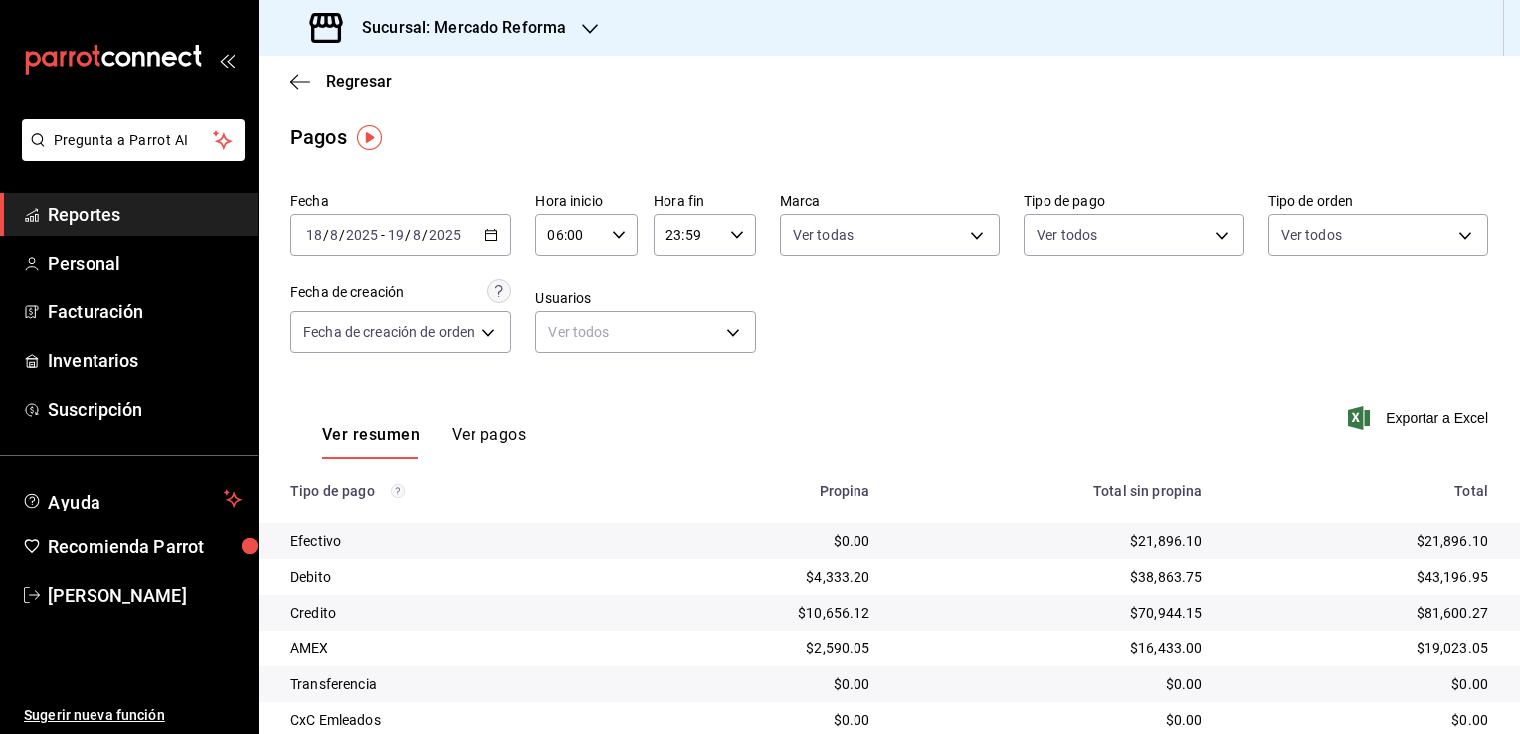
click at [733, 237] on \(Stroke\) "button" at bounding box center [737, 234] width 12 height 7
click at [677, 300] on span "21" at bounding box center [678, 301] width 19 height 16
type input "21:59"
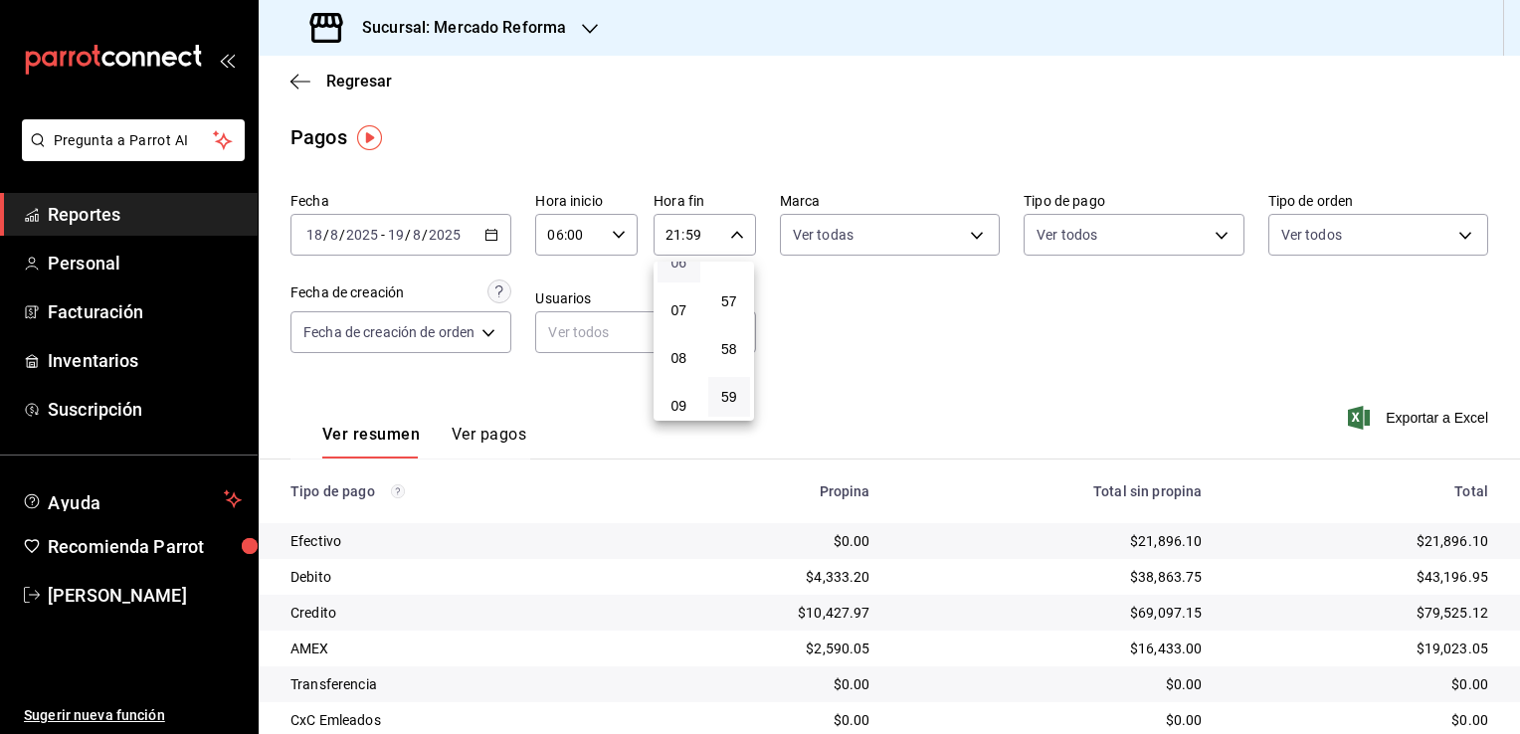
click at [680, 267] on span "06" at bounding box center [678, 263] width 19 height 16
type input "06:59"
click at [677, 296] on span "05" at bounding box center [678, 294] width 19 height 16
type input "05:59"
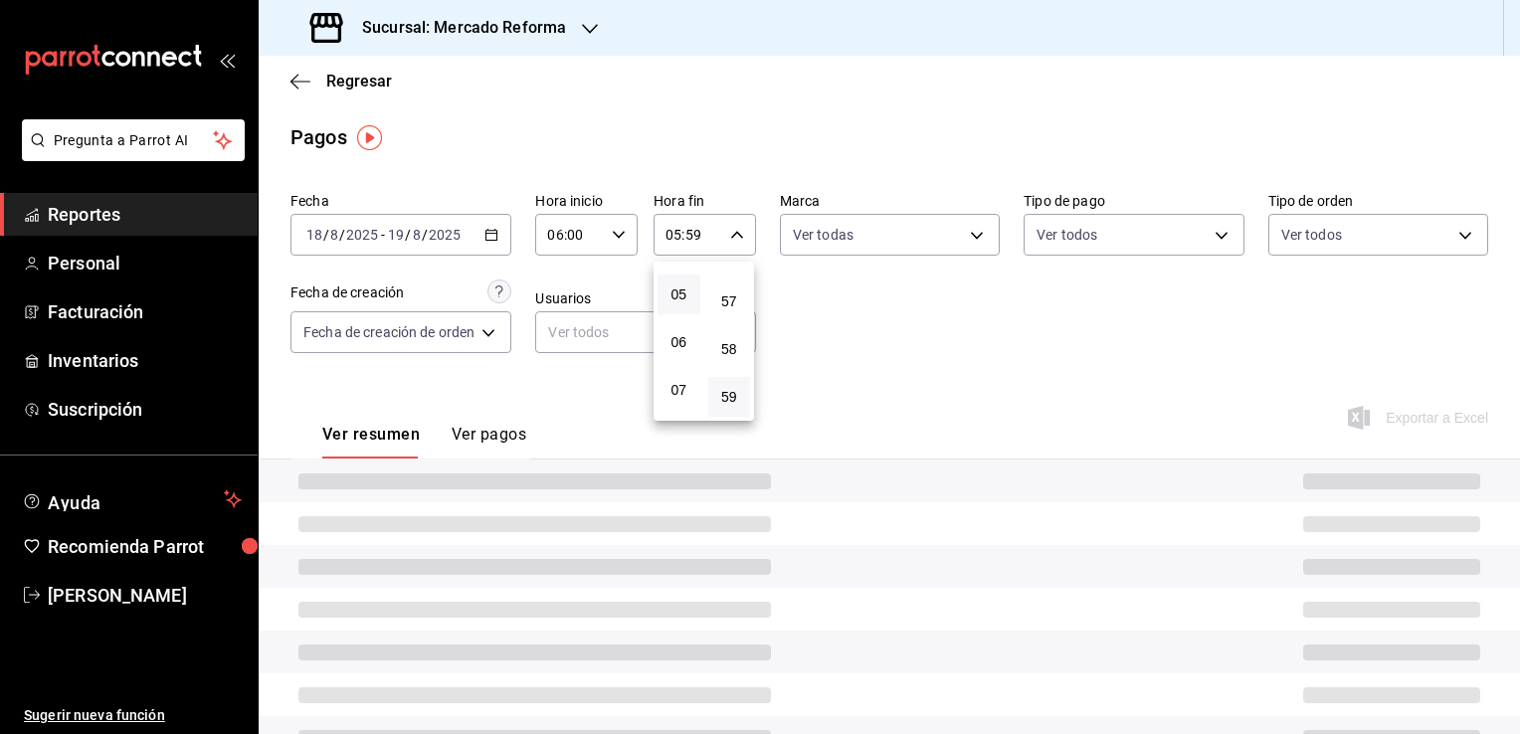
click at [852, 356] on div at bounding box center [760, 367] width 1520 height 734
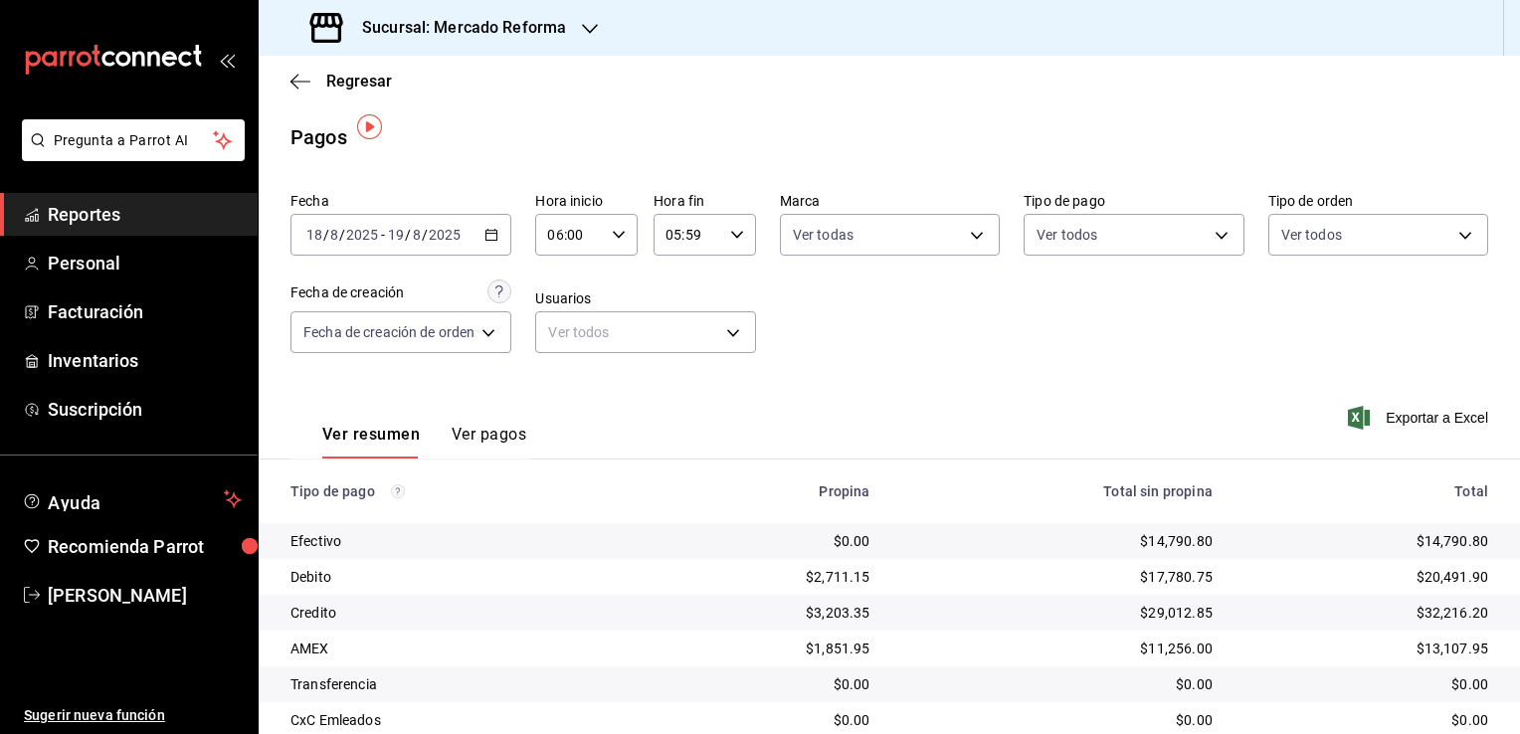
scroll to position [179, 0]
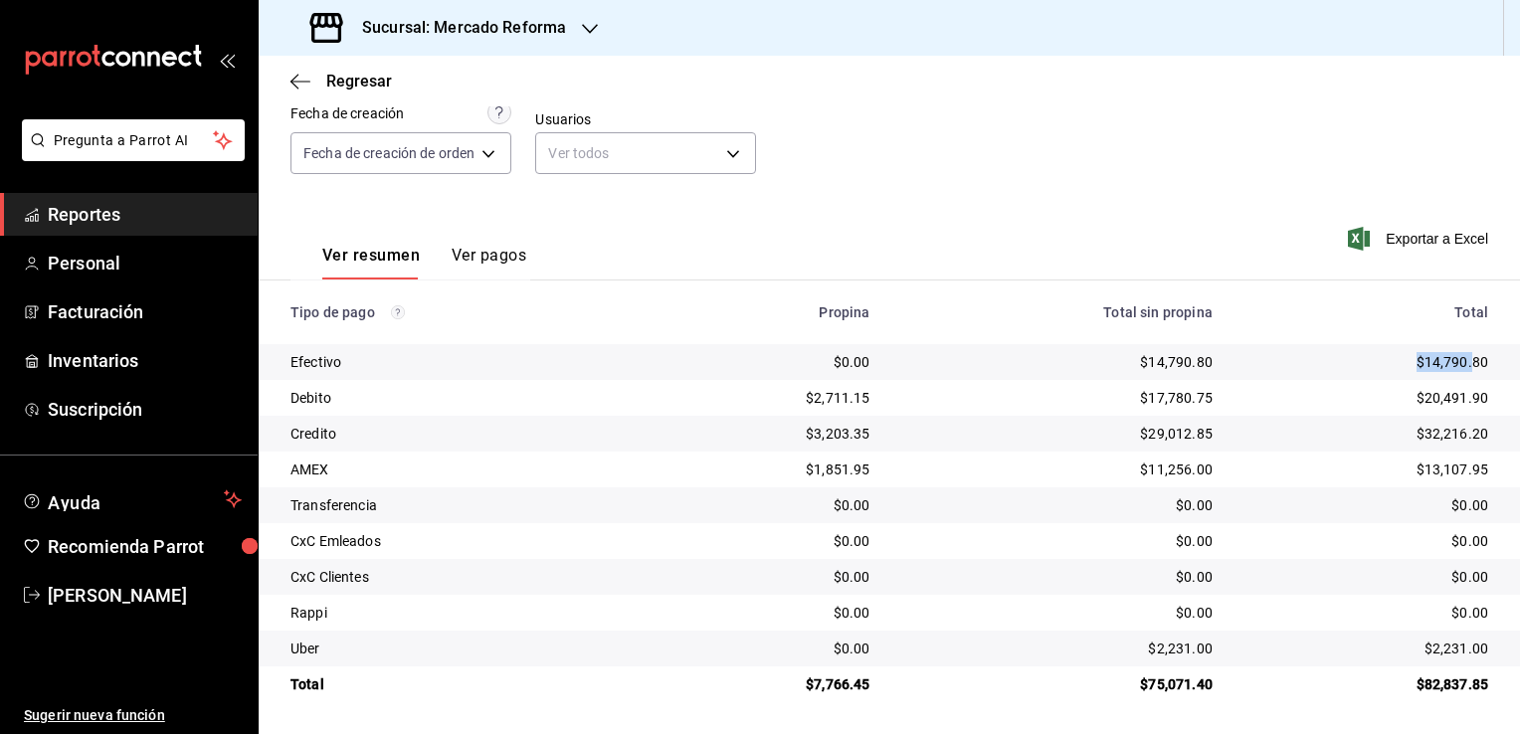
drag, startPoint x: 1404, startPoint y: 360, endPoint x: 1460, endPoint y: 360, distance: 55.7
click at [1460, 360] on div "$14,790.80" at bounding box center [1366, 362] width 244 height 20
drag, startPoint x: 1460, startPoint y: 360, endPoint x: 1472, endPoint y: 364, distance: 12.6
click at [1472, 364] on div "$14,790.80" at bounding box center [1366, 362] width 244 height 20
drag, startPoint x: 1464, startPoint y: 358, endPoint x: 1409, endPoint y: 358, distance: 54.7
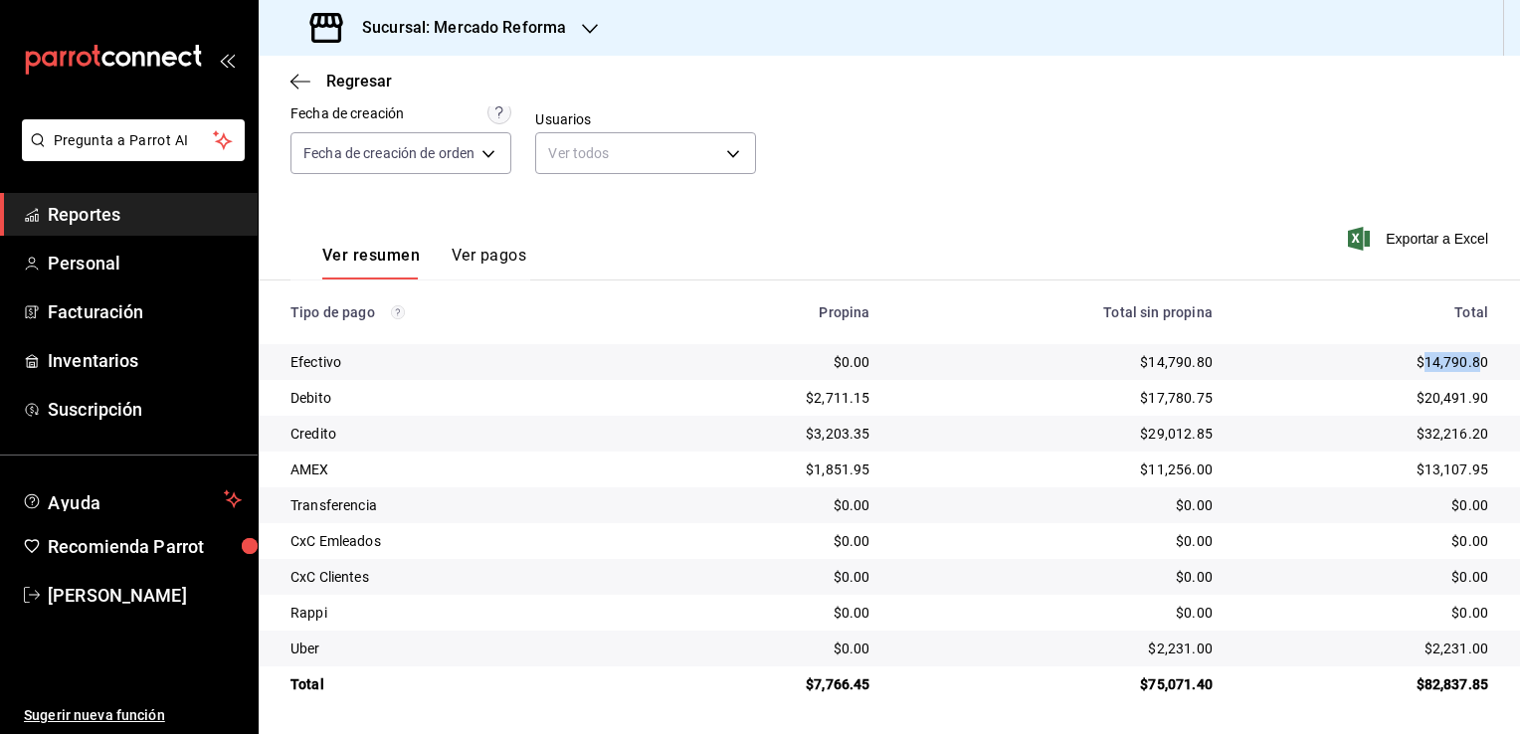
click at [1409, 358] on div "$14,790.80" at bounding box center [1366, 362] width 244 height 20
drag, startPoint x: 127, startPoint y: 210, endPoint x: 173, endPoint y: 216, distance: 46.1
click at [127, 210] on span "Reportes" at bounding box center [145, 214] width 194 height 27
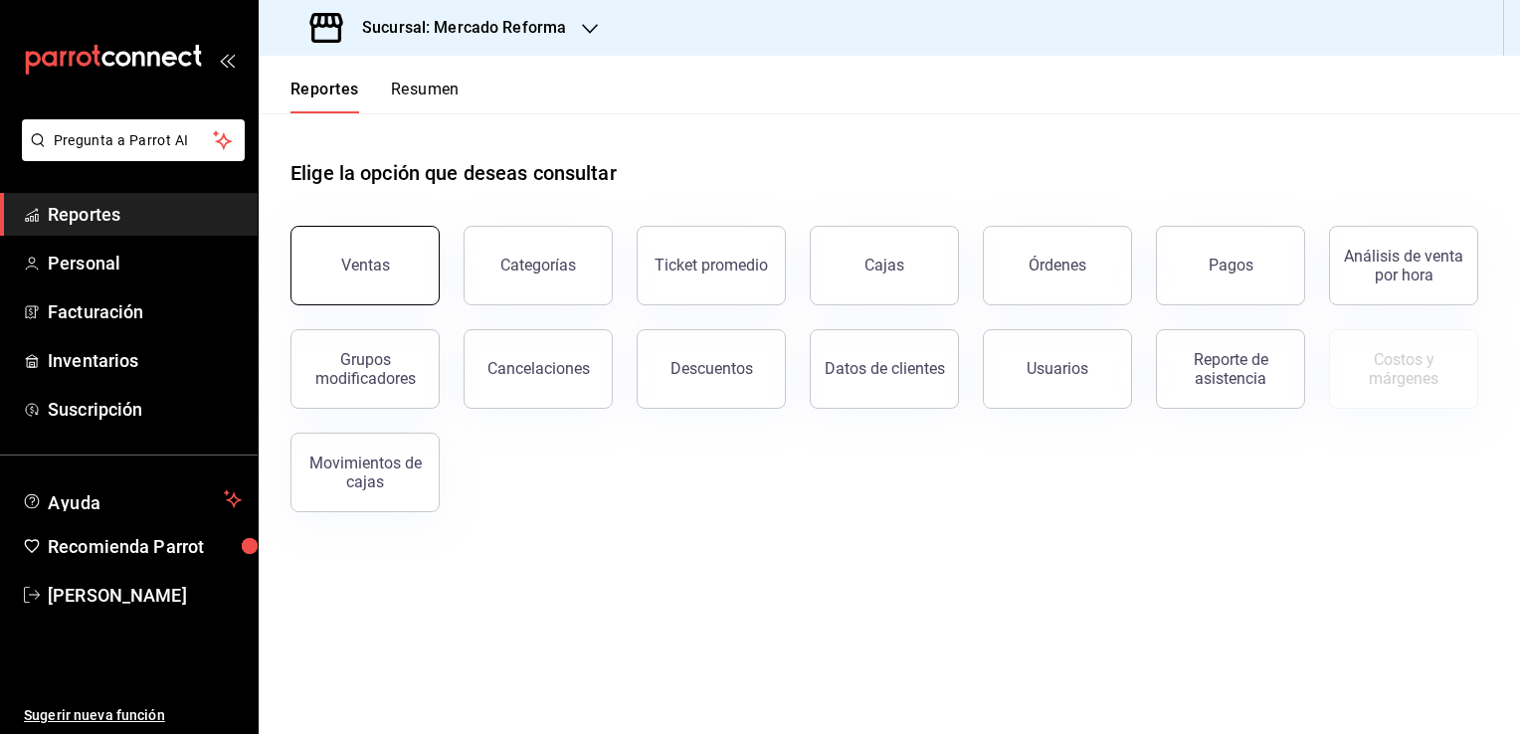
click at [373, 270] on div "Ventas" at bounding box center [365, 265] width 49 height 19
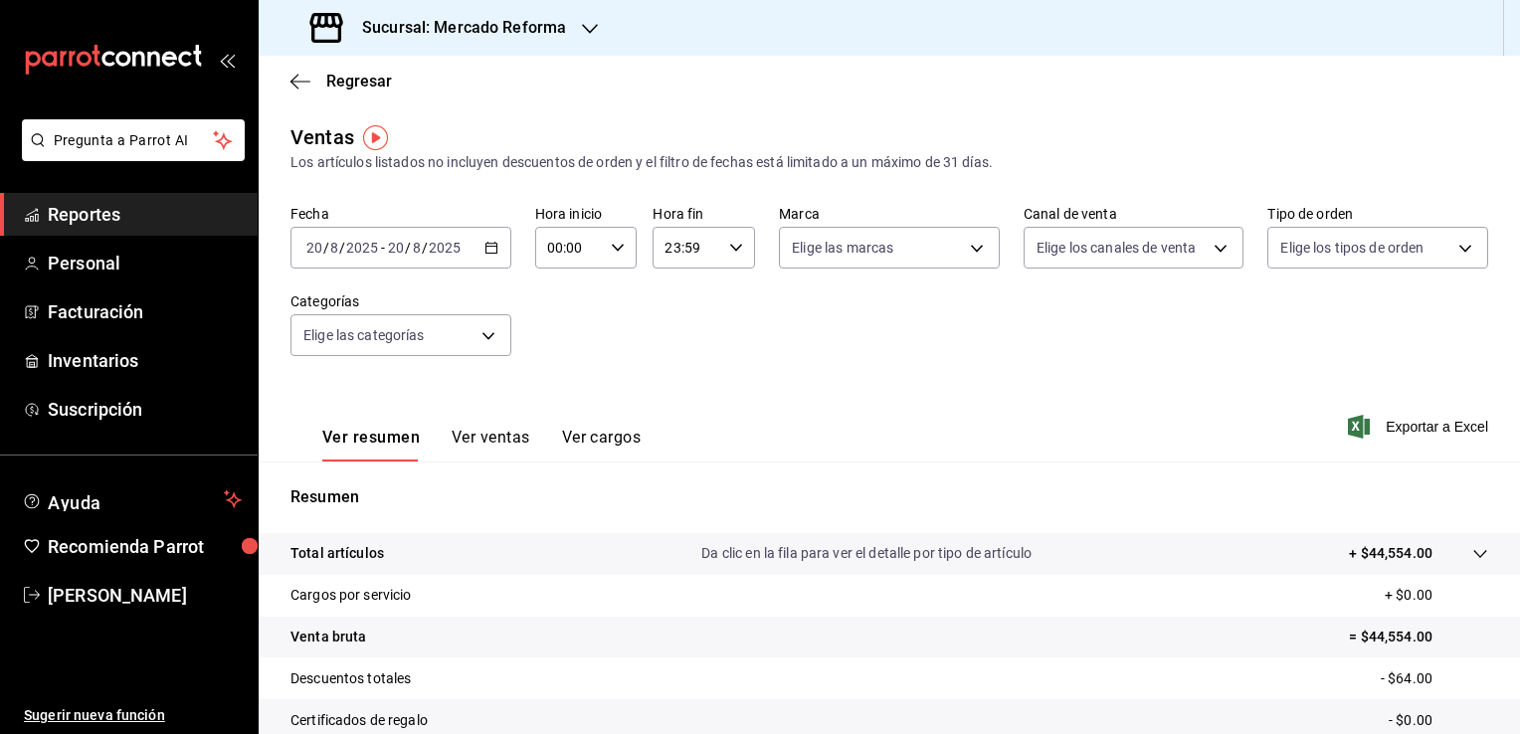
click at [487, 249] on icon "button" at bounding box center [491, 248] width 14 height 14
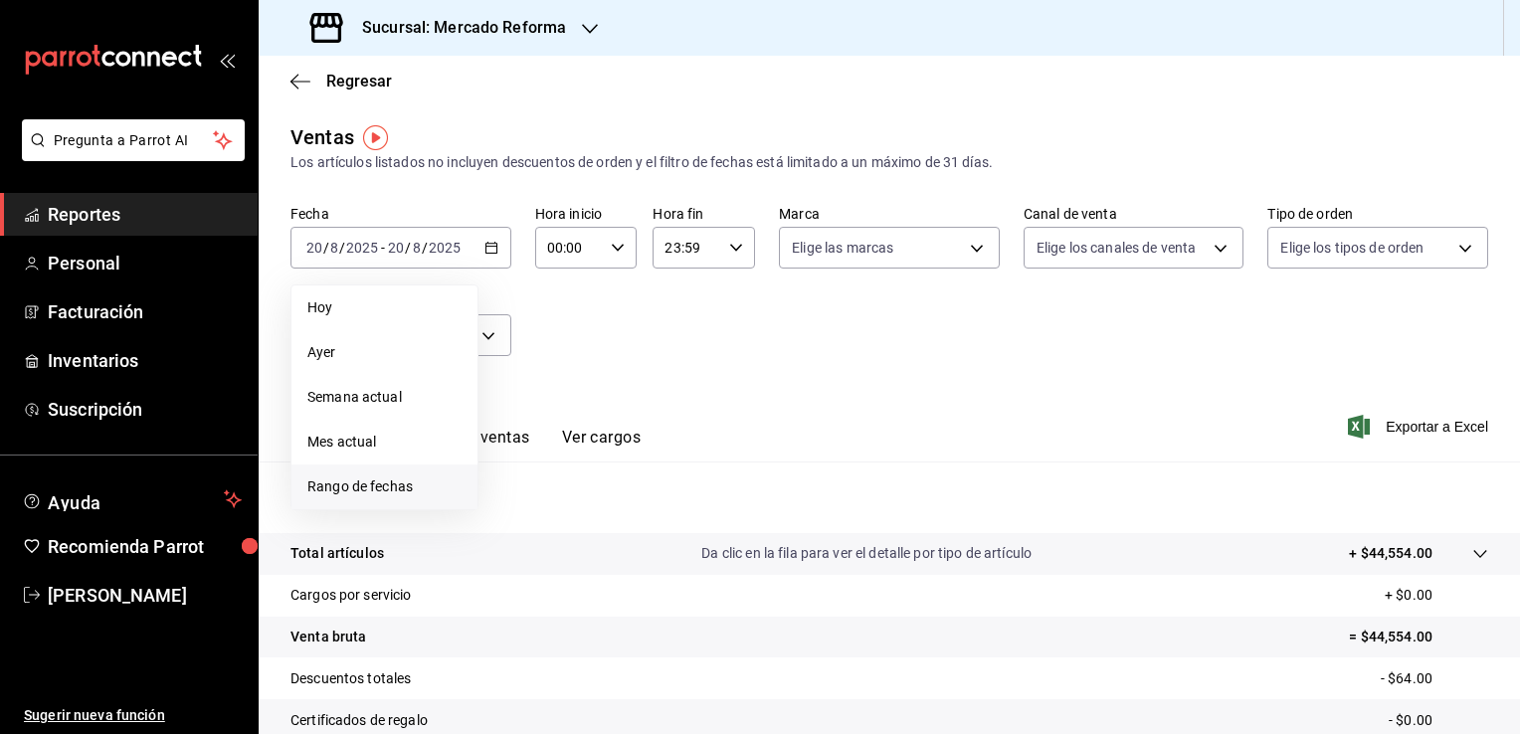
click at [410, 487] on span "Rango de fechas" at bounding box center [384, 486] width 154 height 21
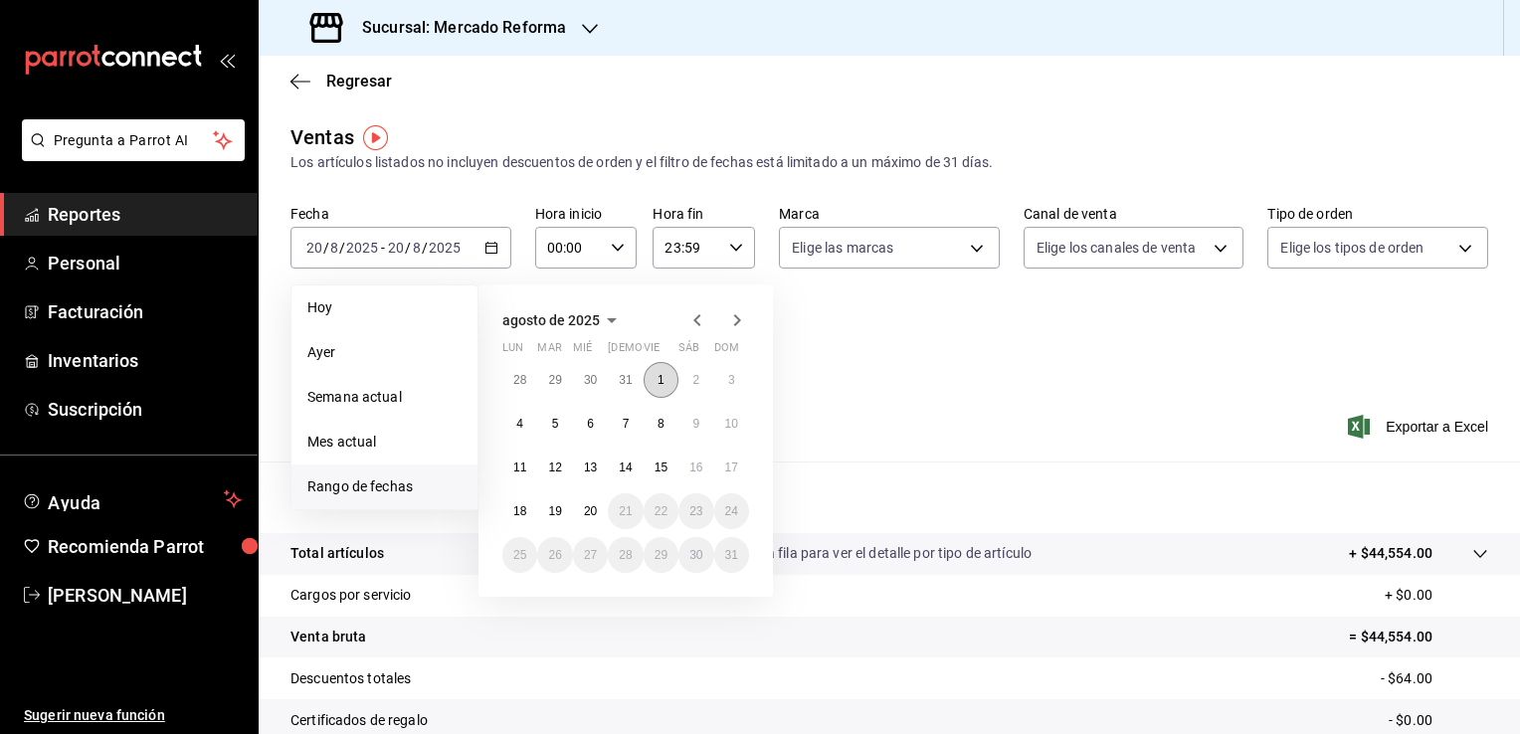
click at [666, 378] on button "1" at bounding box center [661, 380] width 35 height 36
click at [530, 469] on button "11" at bounding box center [519, 468] width 35 height 36
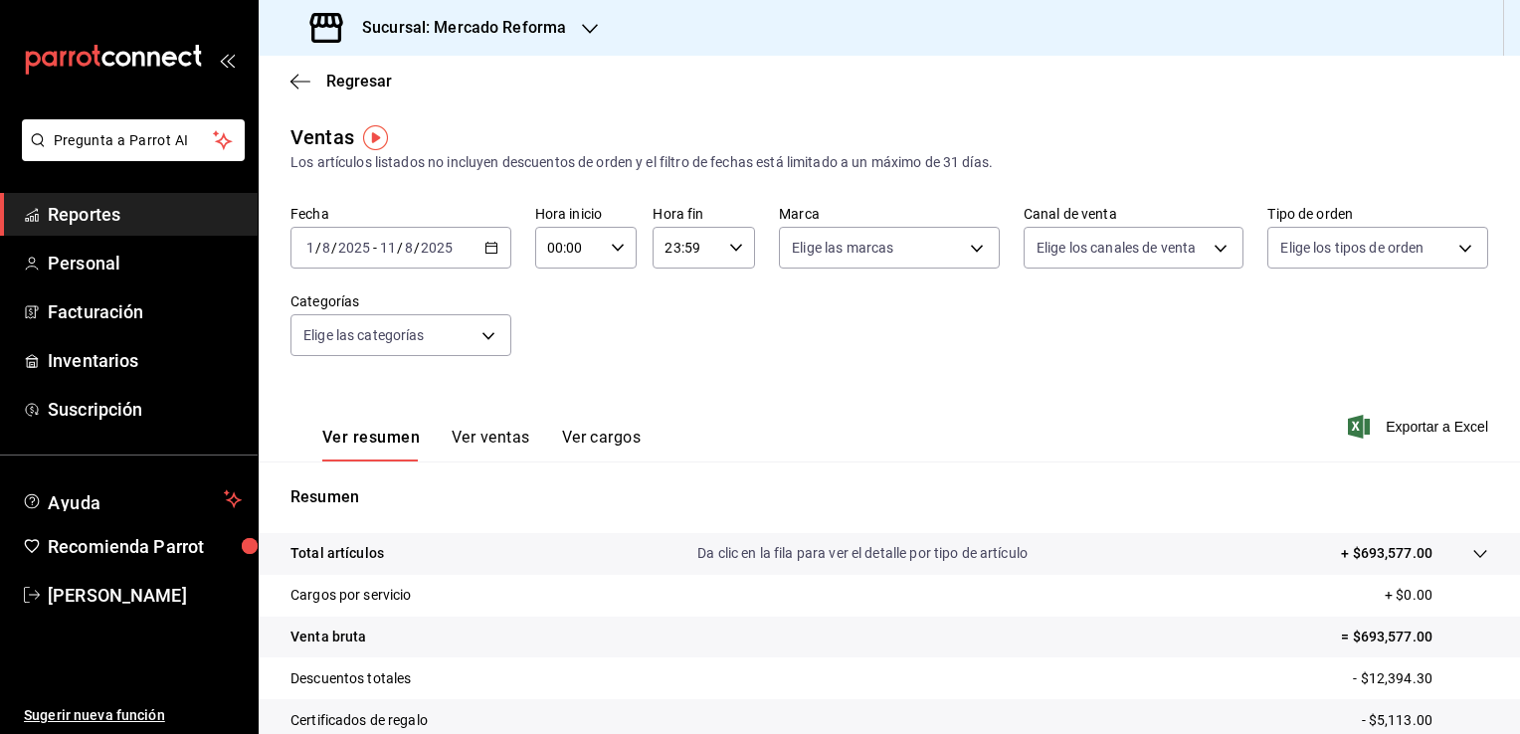
click at [616, 246] on icon "button" at bounding box center [618, 248] width 14 height 14
click at [553, 405] on button "02" at bounding box center [557, 394] width 43 height 40
type input "02:00"
click at [553, 405] on button "06" at bounding box center [557, 386] width 43 height 40
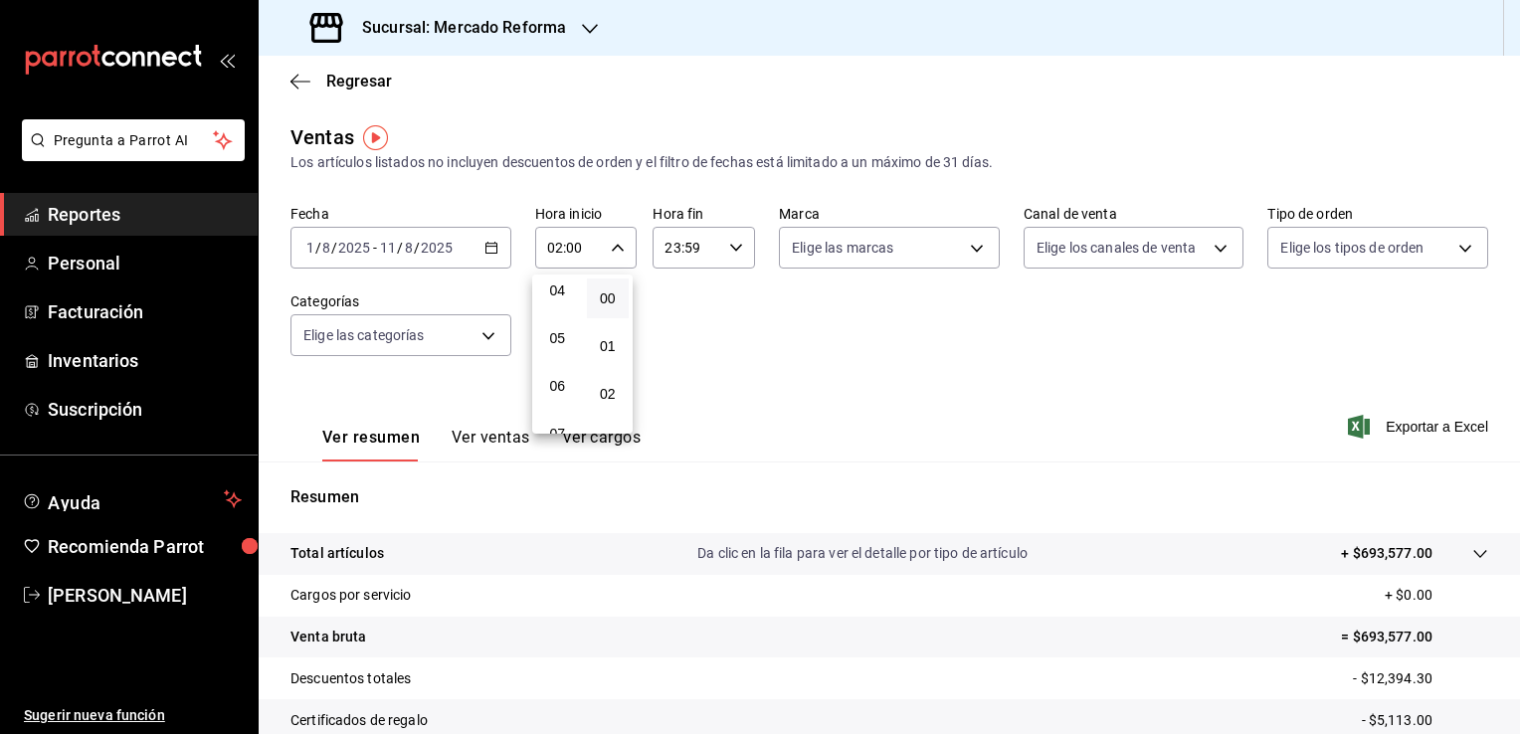
type input "06:00"
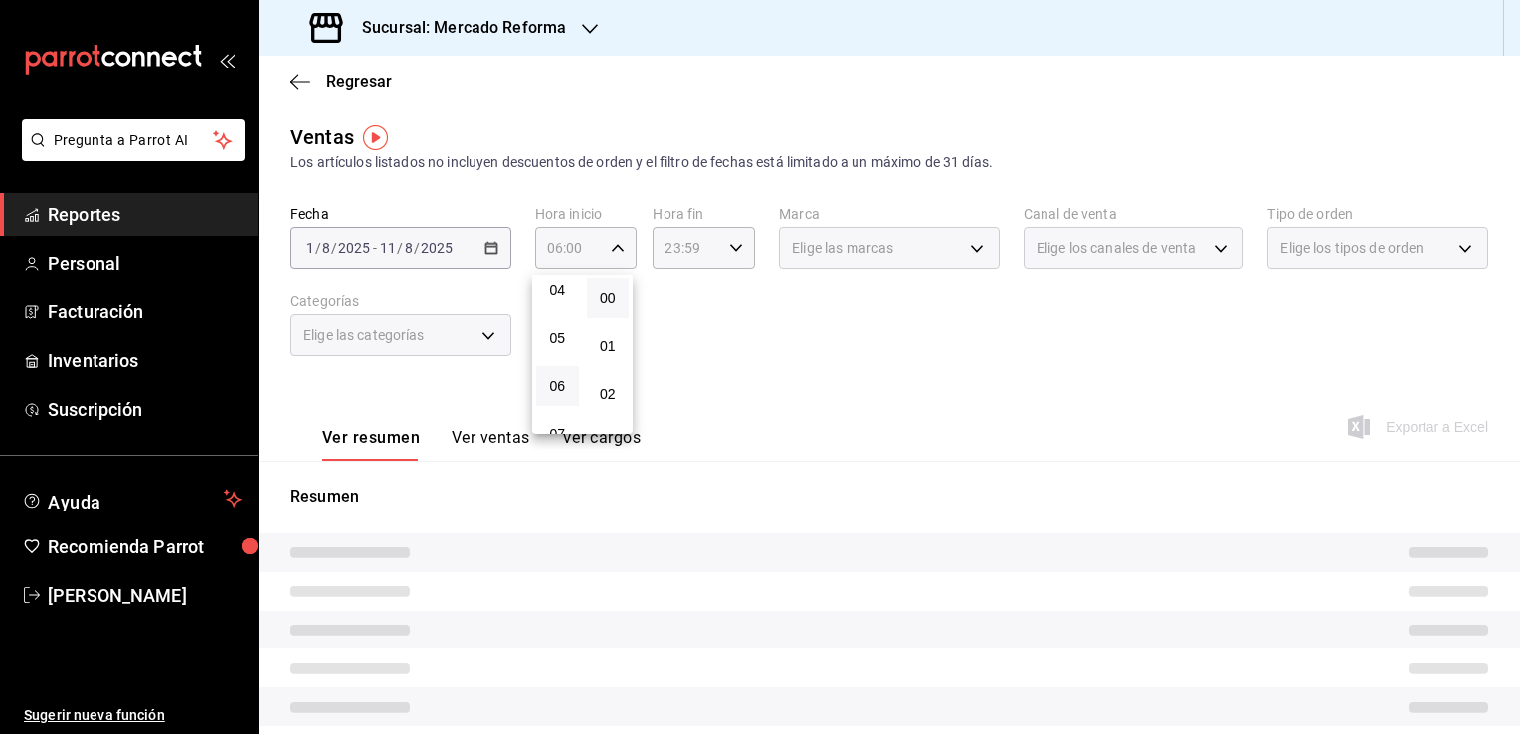
click at [710, 303] on div at bounding box center [760, 367] width 1520 height 734
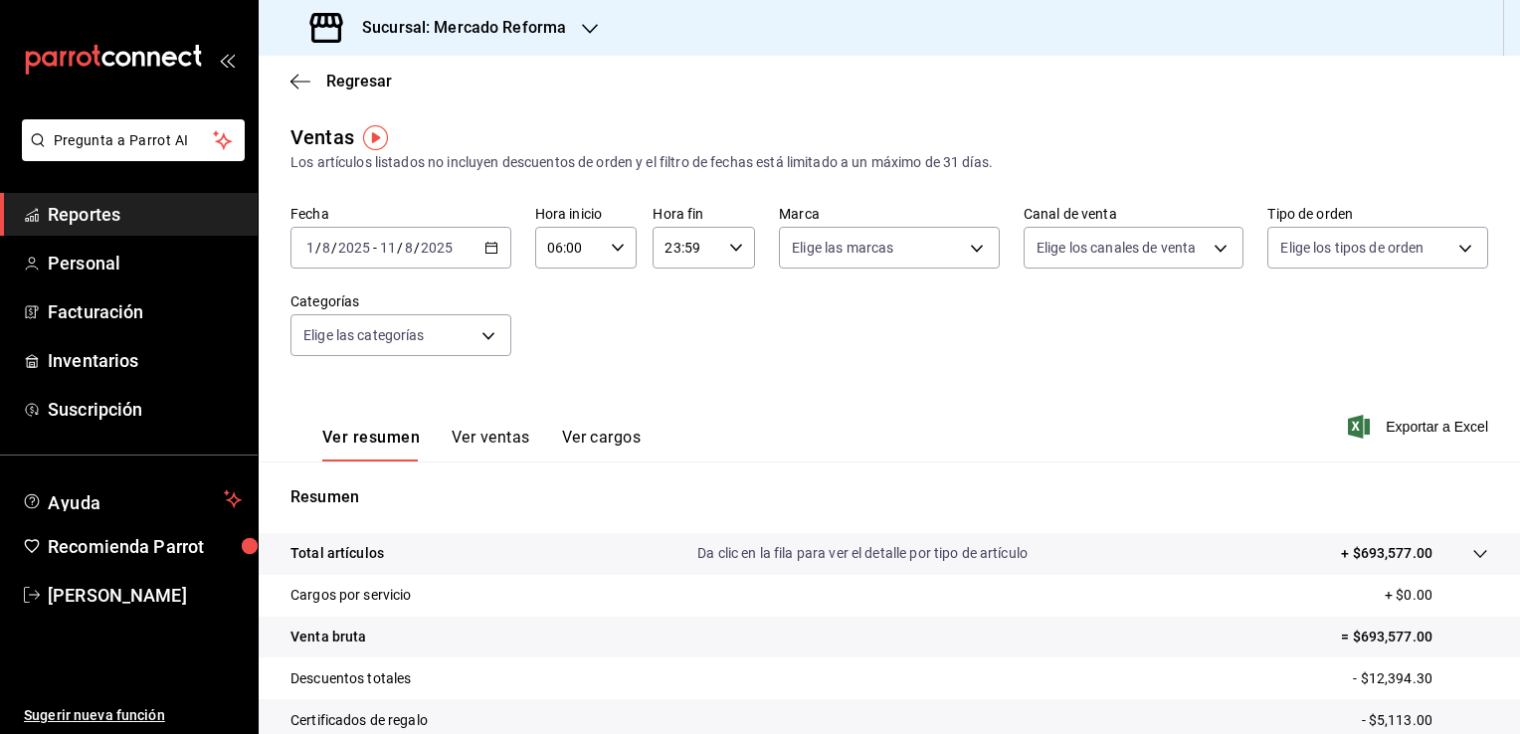
click at [729, 255] on div "23:59 Hora fin" at bounding box center [704, 248] width 102 height 42
click at [672, 306] on span "21" at bounding box center [673, 314] width 19 height 16
type input "21:59"
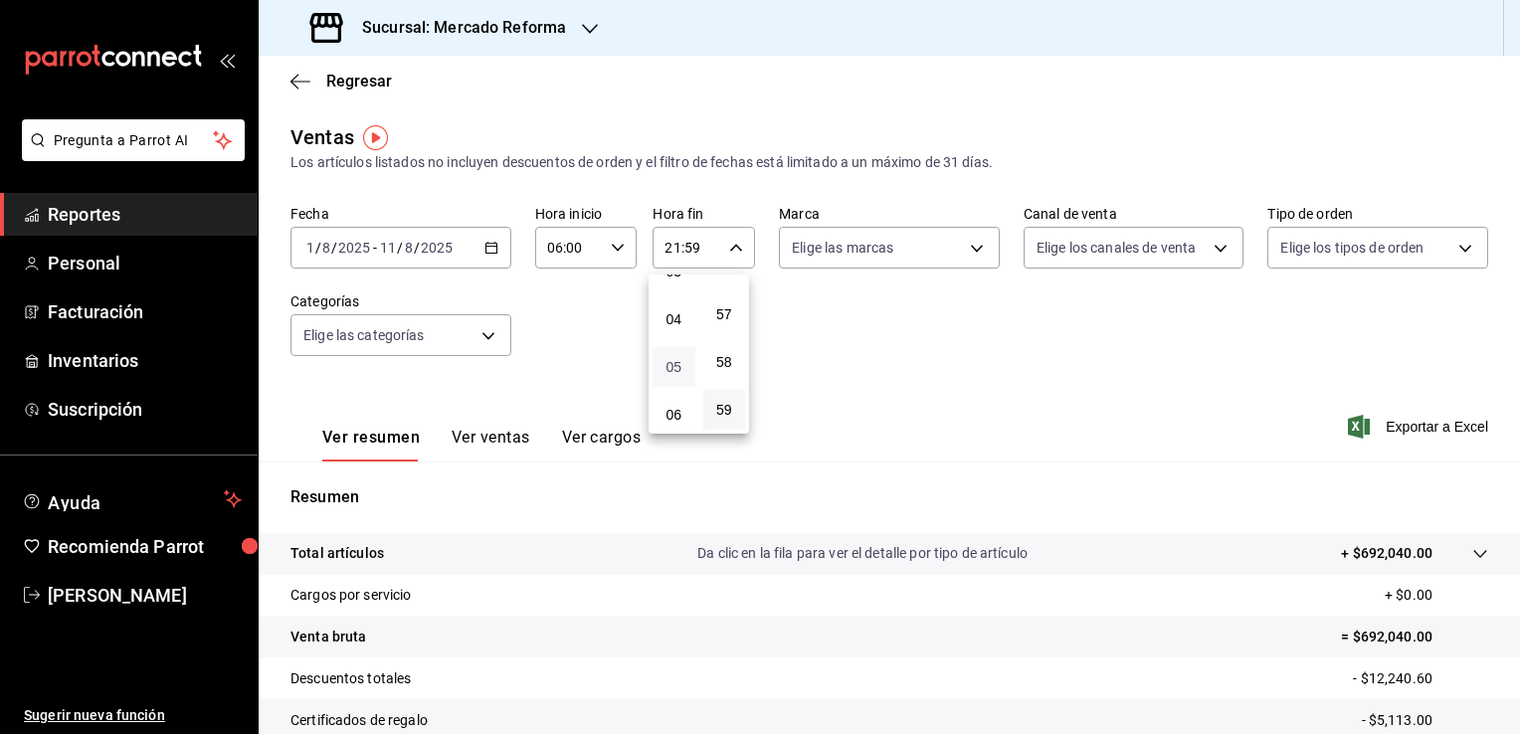
click at [672, 373] on span "05" at bounding box center [673, 367] width 19 height 16
type input "05:59"
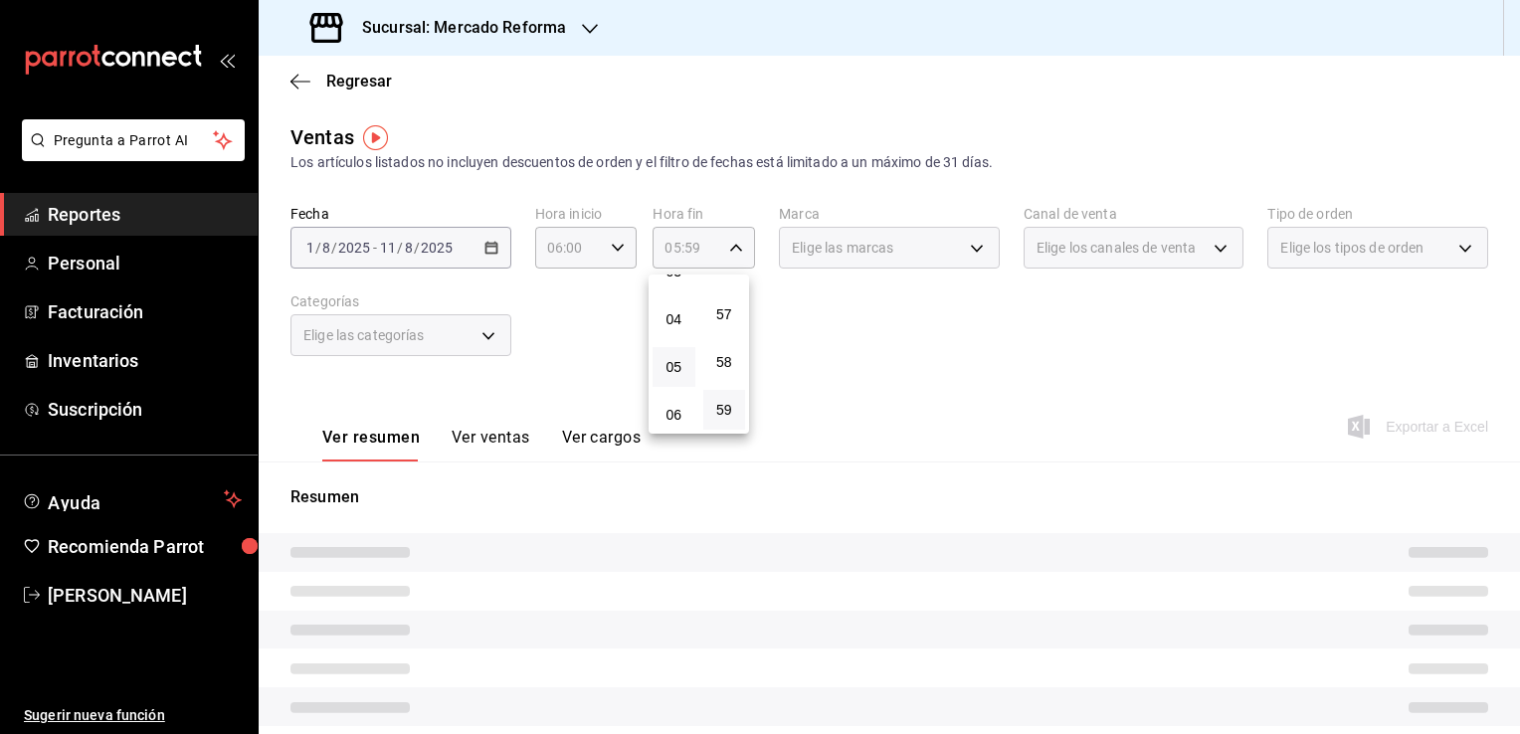
click at [826, 360] on div at bounding box center [760, 367] width 1520 height 734
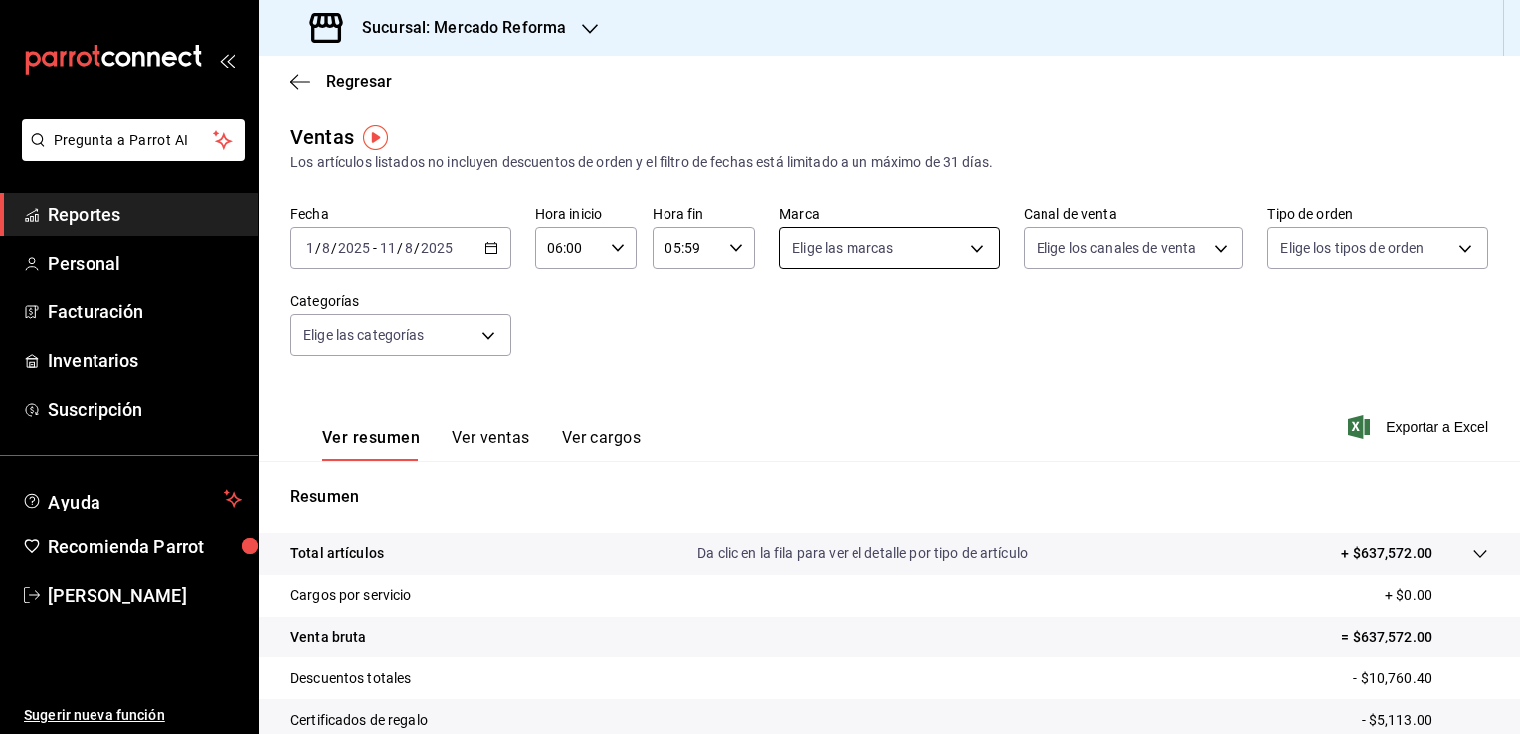
click at [970, 249] on body "Pregunta a Parrot AI Reportes Personal Facturación Inventarios Suscripción Ayud…" at bounding box center [760, 367] width 1520 height 734
click at [887, 312] on div "Ver todas" at bounding box center [837, 322] width 102 height 43
type input "ae828a00-f9e9-46fb-a95c-bc024de736cf"
checkbox input "true"
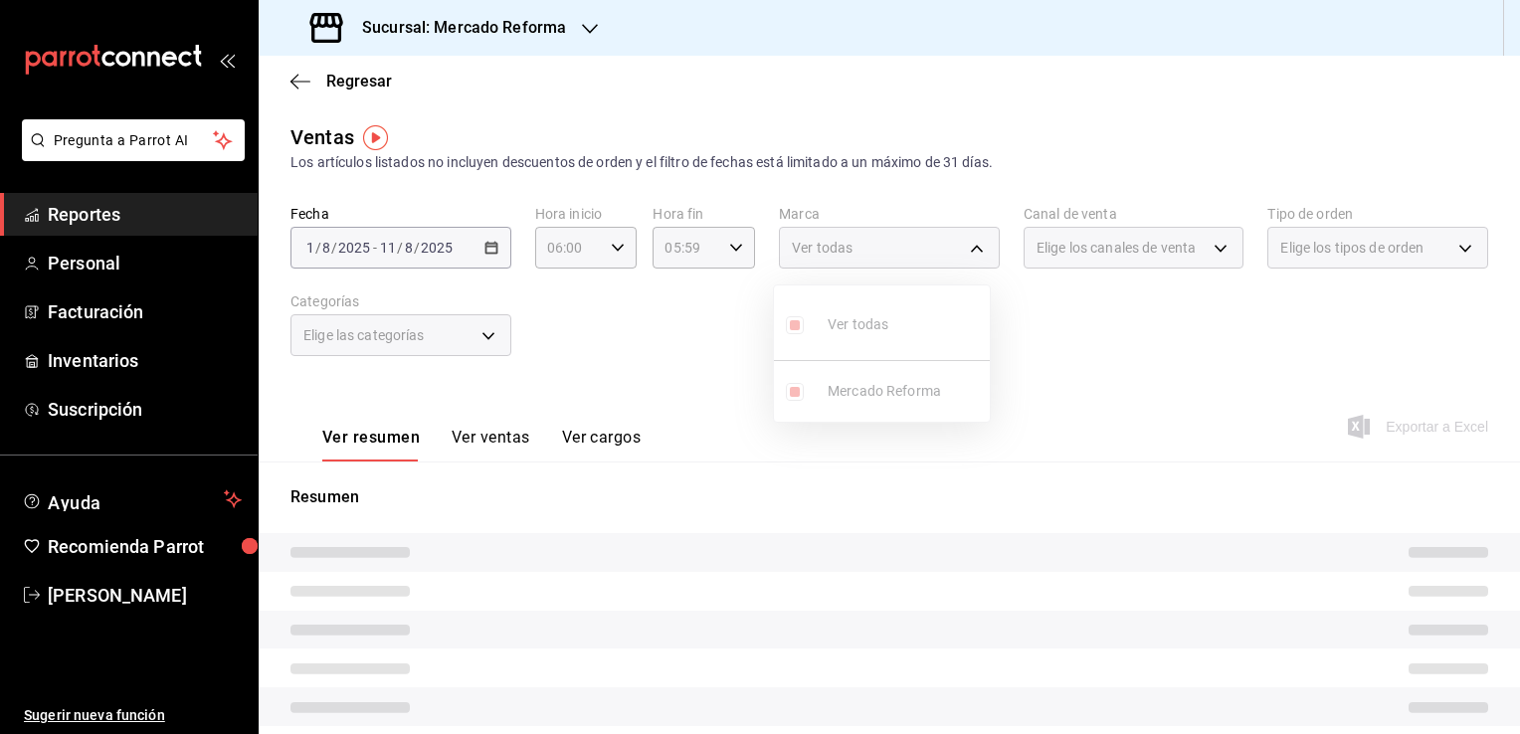
click at [1052, 392] on div at bounding box center [760, 367] width 1520 height 734
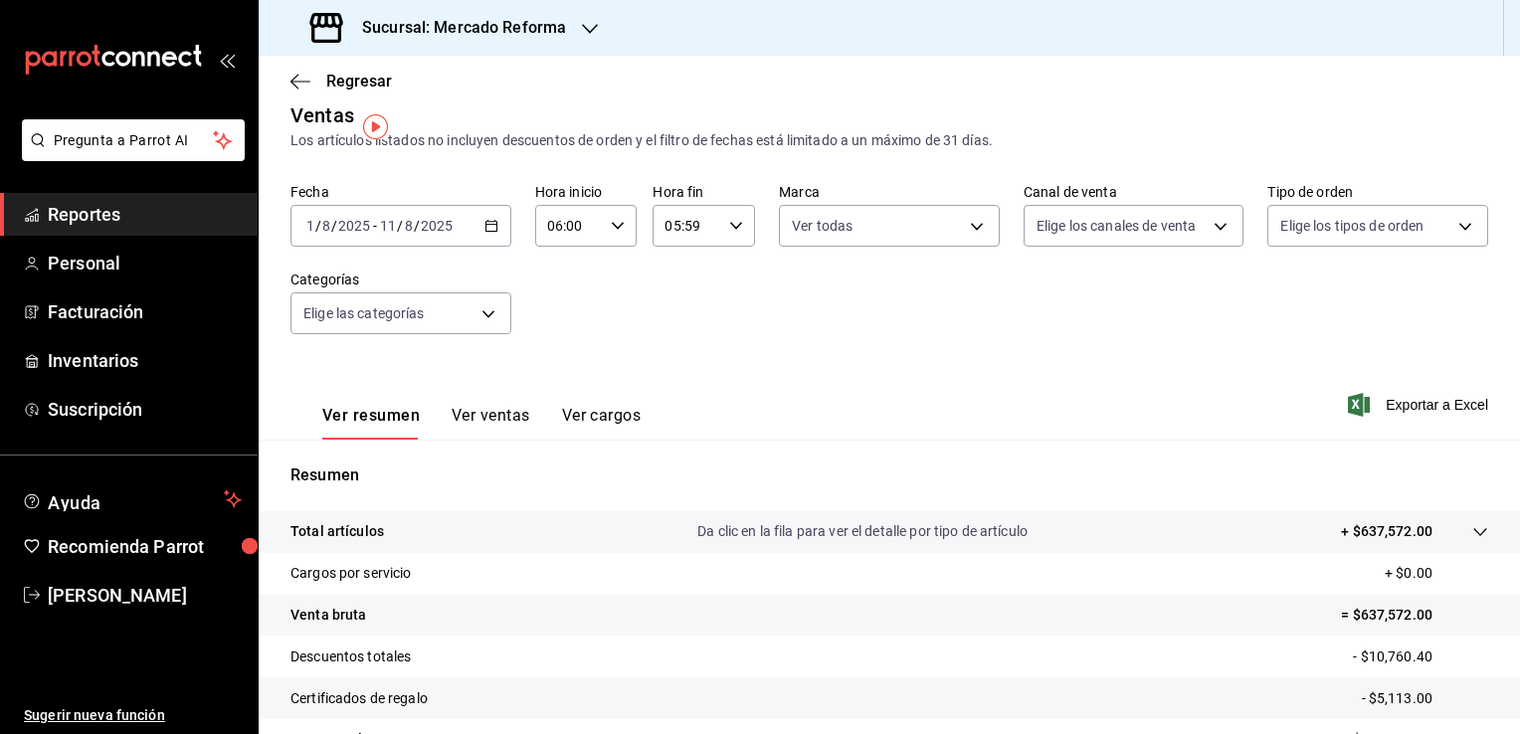
scroll to position [11, 0]
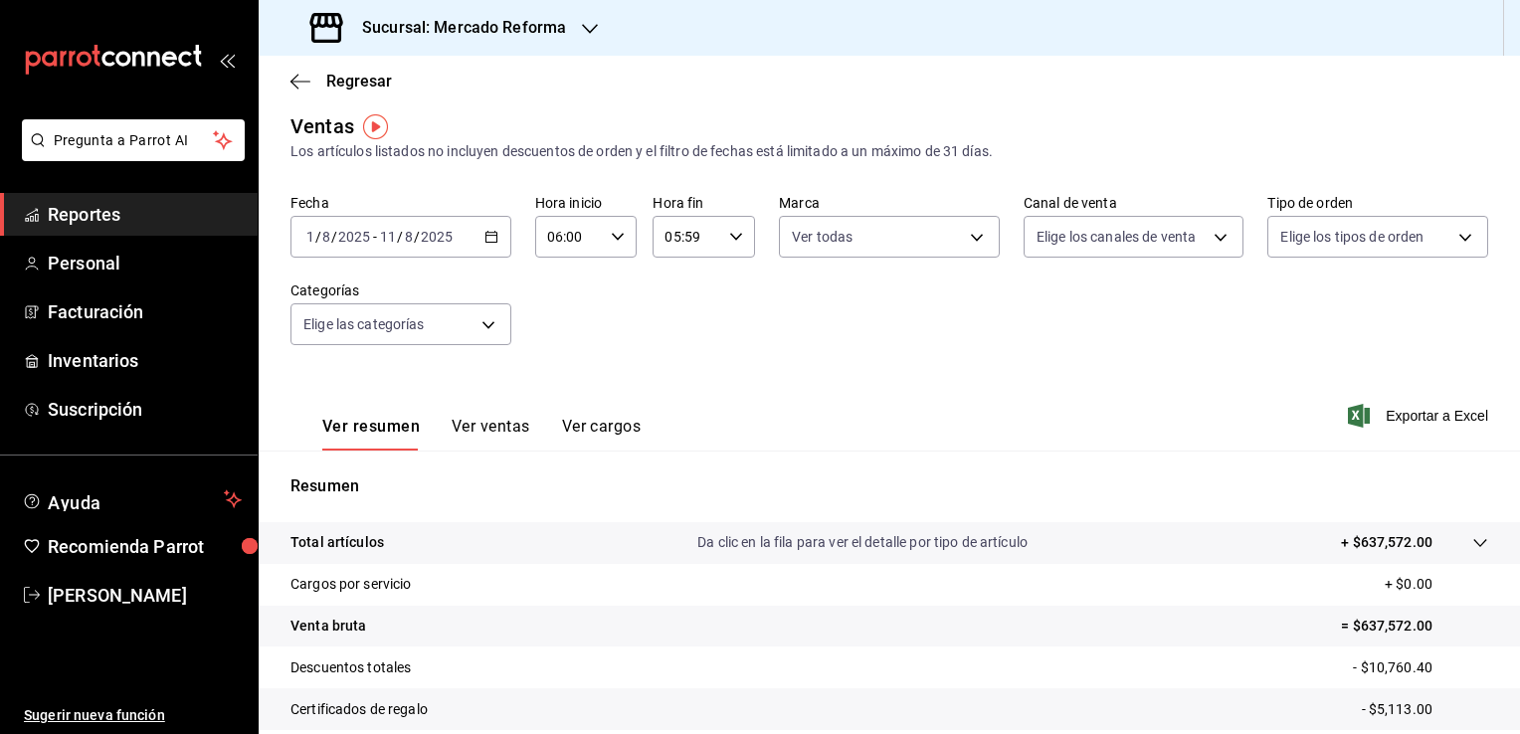
click at [485, 233] on \(Stroke\) "button" at bounding box center [491, 237] width 12 height 11
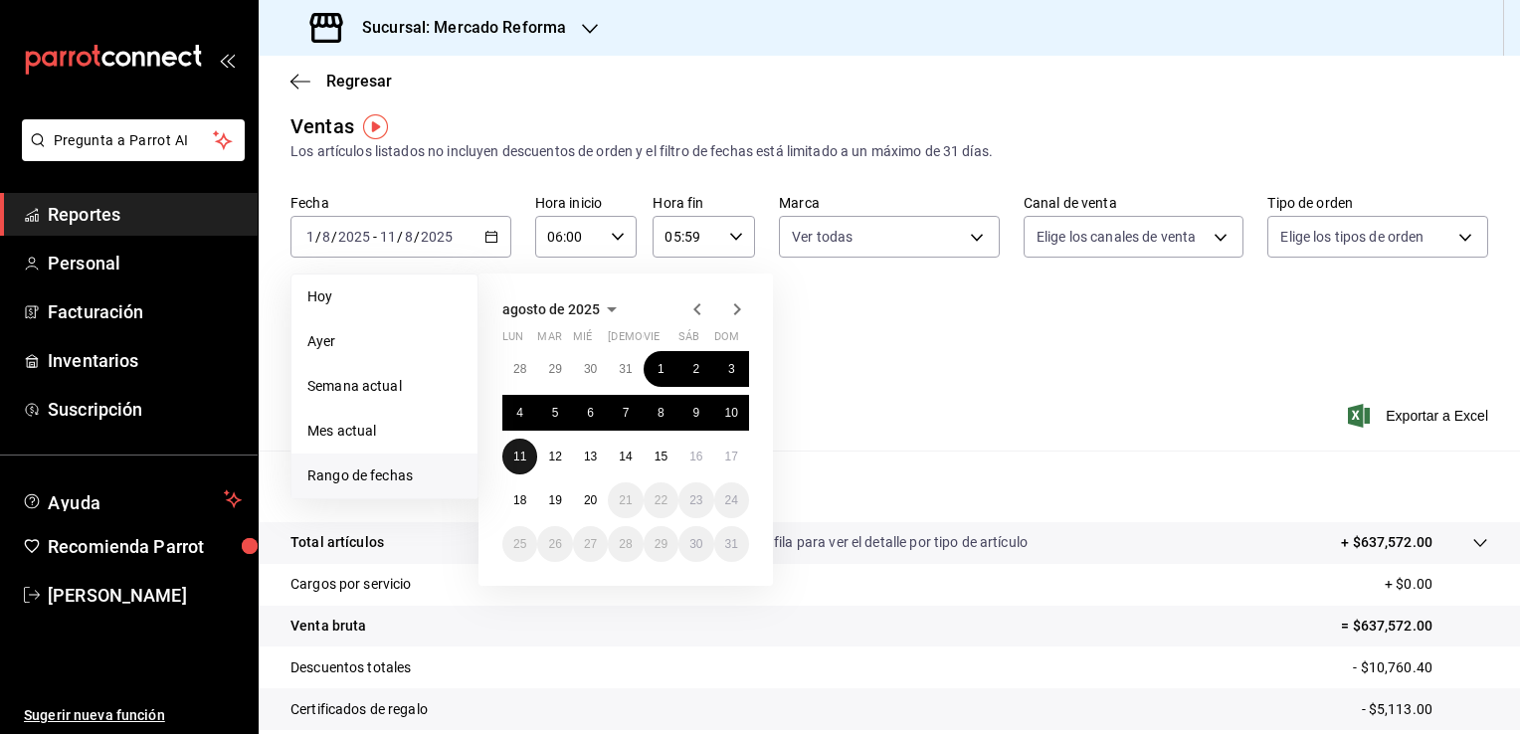
click at [517, 450] on abbr "11" at bounding box center [519, 457] width 13 height 14
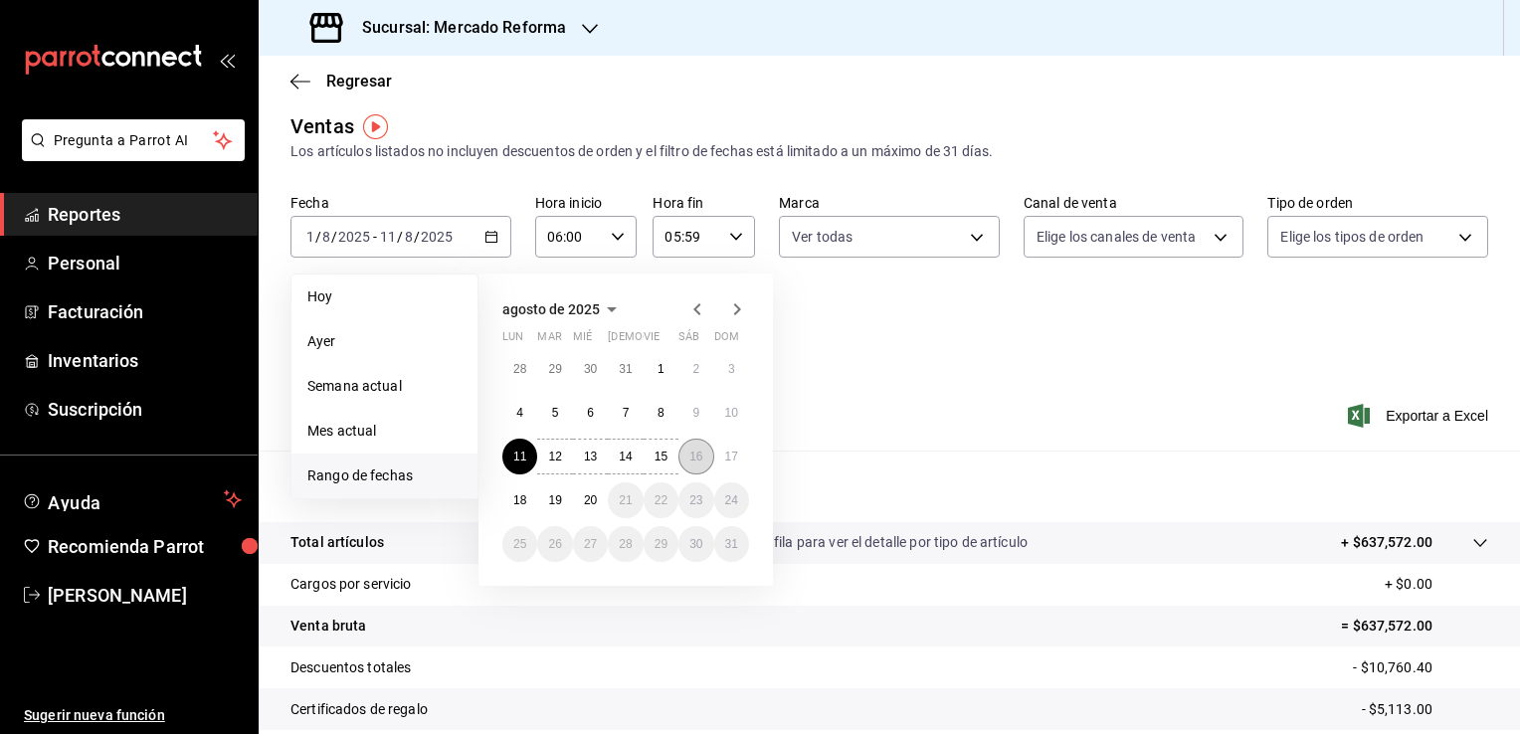
click at [692, 450] on abbr "16" at bounding box center [695, 457] width 13 height 14
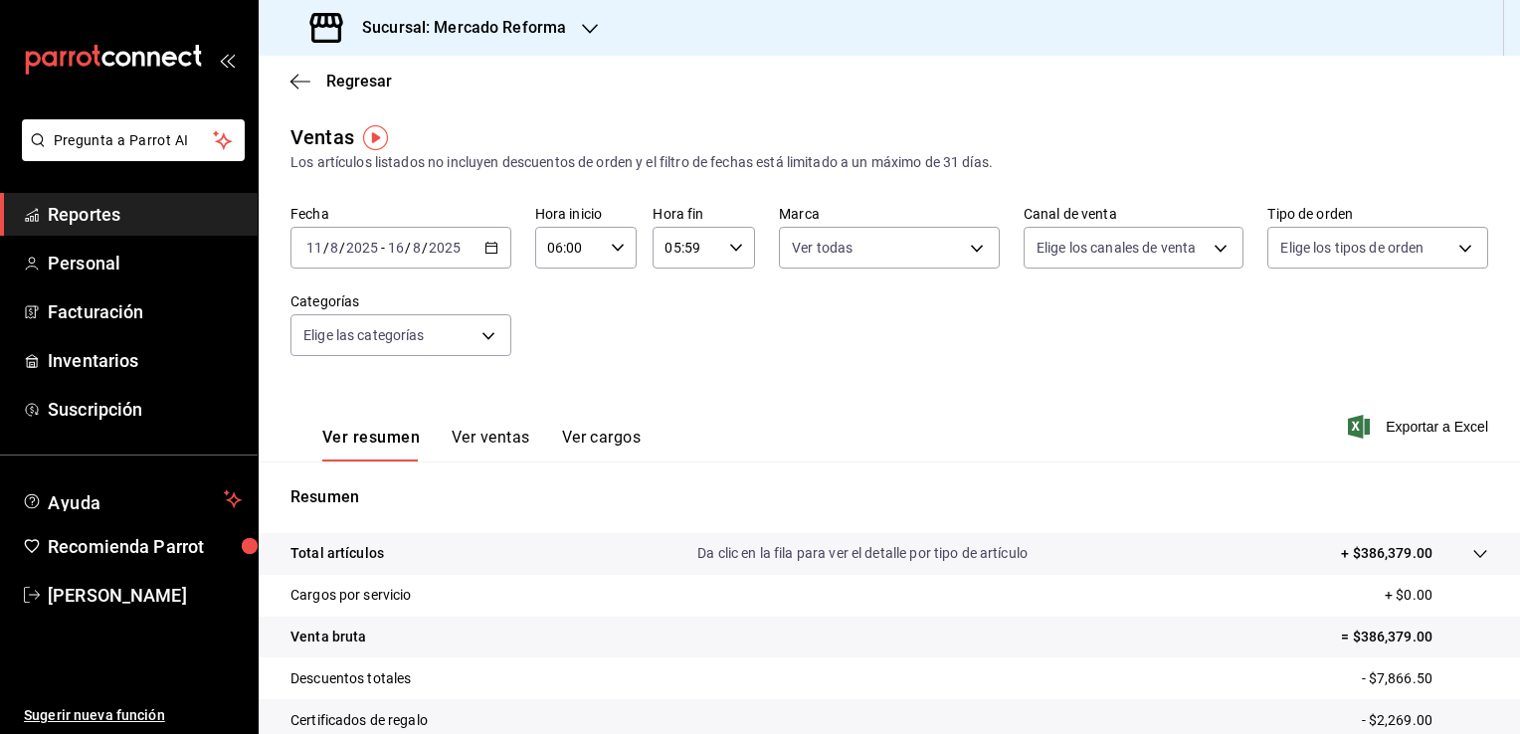
click at [484, 247] on icon "button" at bounding box center [491, 248] width 14 height 14
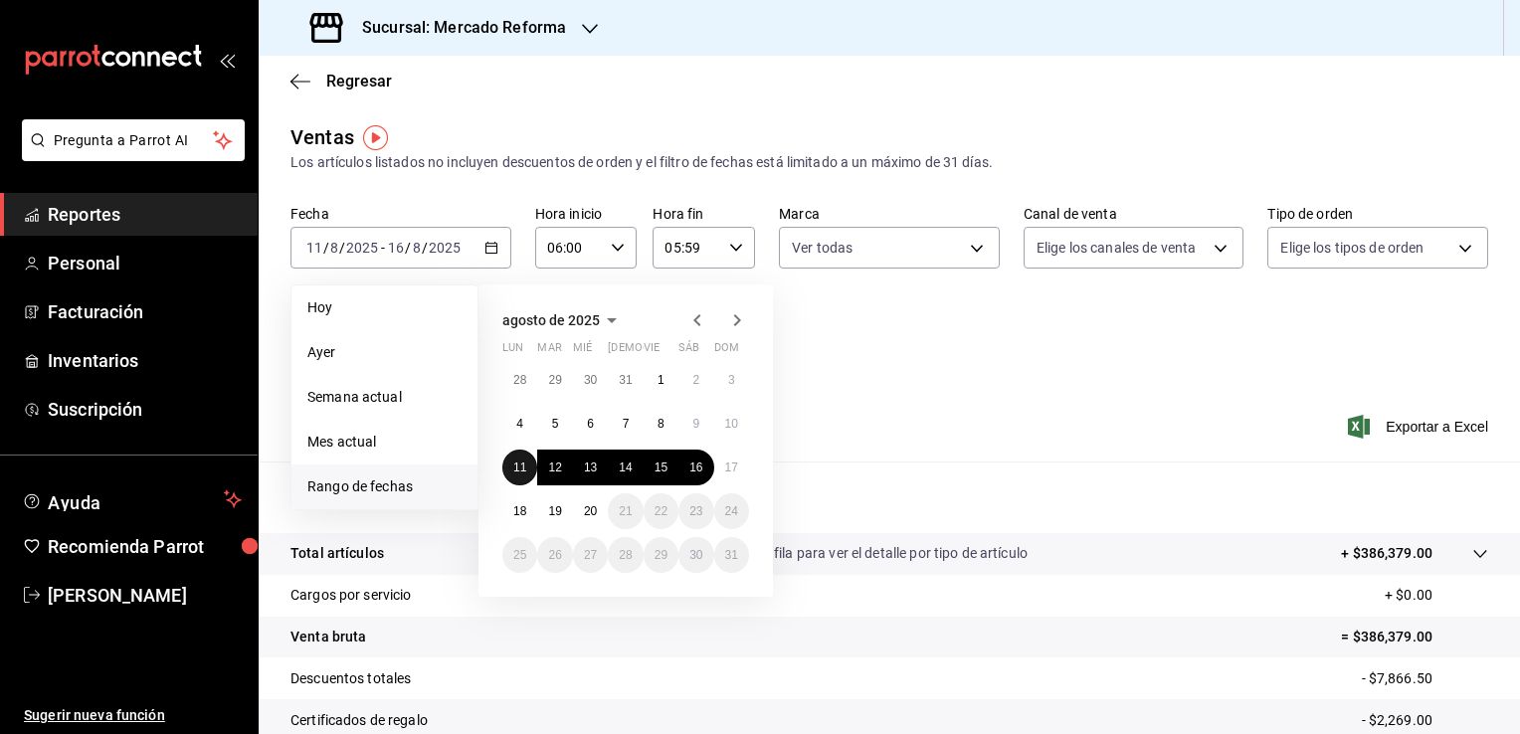
click at [513, 467] on abbr "11" at bounding box center [519, 468] width 13 height 14
click at [554, 469] on abbr "12" at bounding box center [554, 468] width 13 height 14
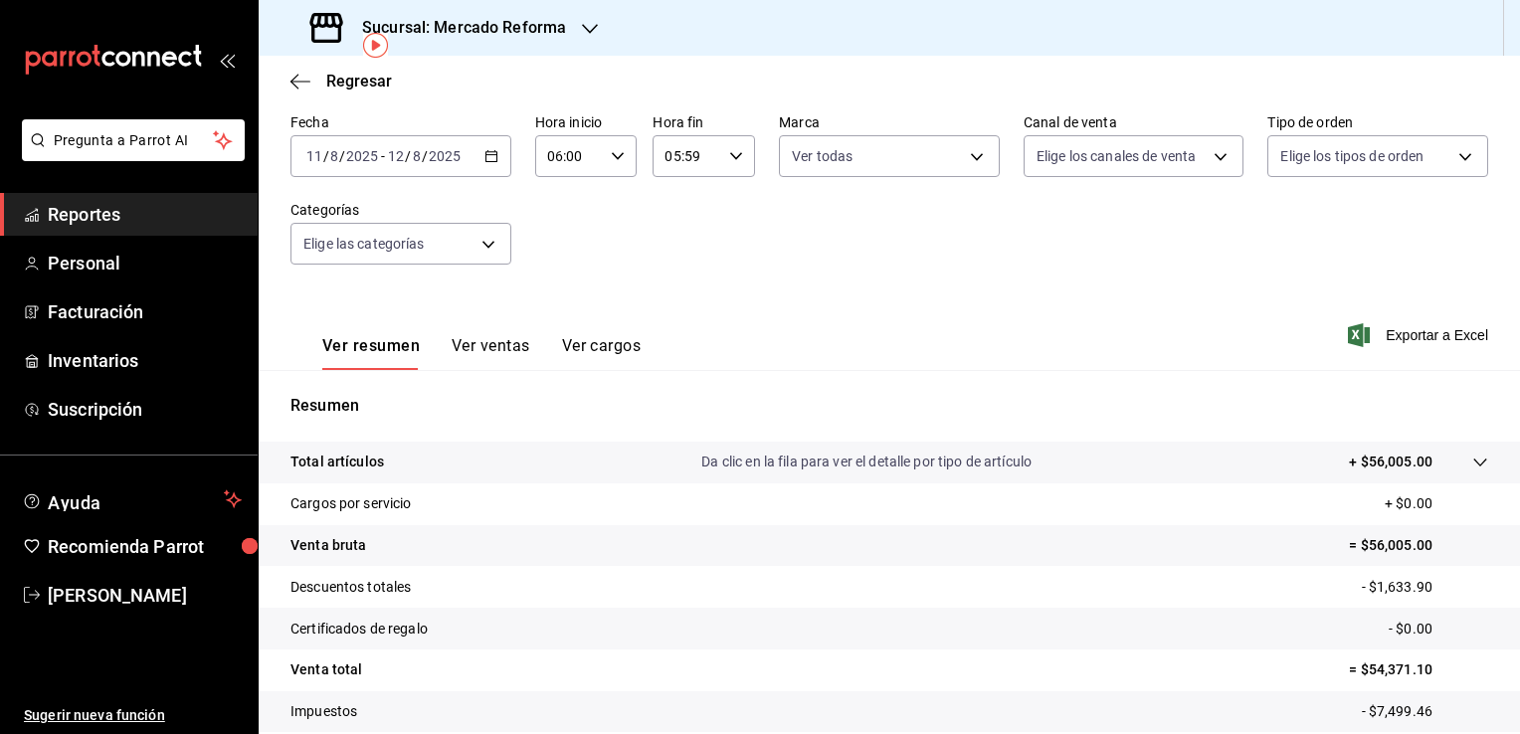
scroll to position [101, 0]
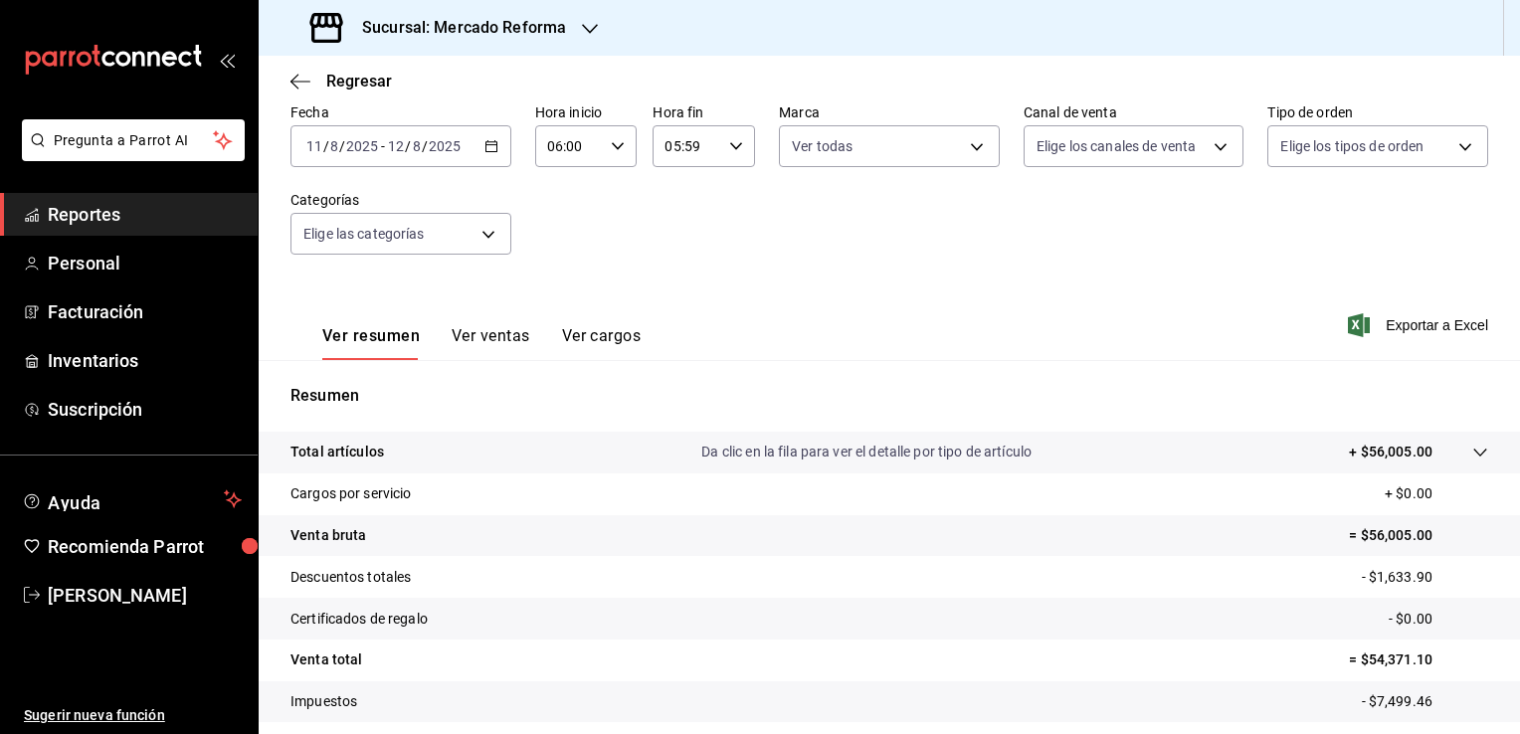
click at [493, 141] on icon "button" at bounding box center [491, 146] width 14 height 14
click at [487, 143] on icon "button" at bounding box center [491, 146] width 14 height 14
click at [486, 145] on icon "button" at bounding box center [491, 146] width 14 height 14
click at [489, 148] on icon "button" at bounding box center [491, 146] width 14 height 14
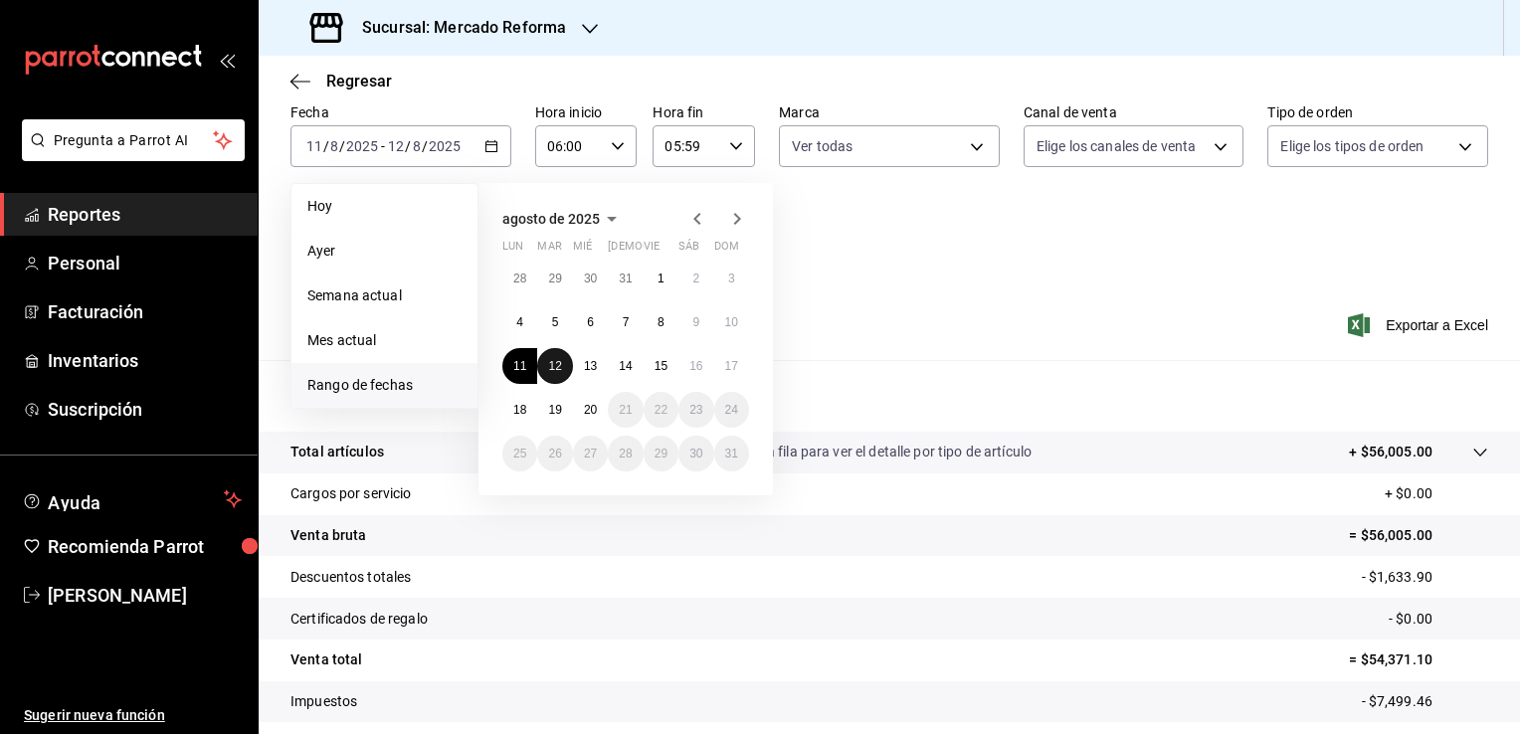
click at [553, 364] on abbr "12" at bounding box center [554, 366] width 13 height 14
click at [593, 364] on abbr "13" at bounding box center [590, 366] width 13 height 14
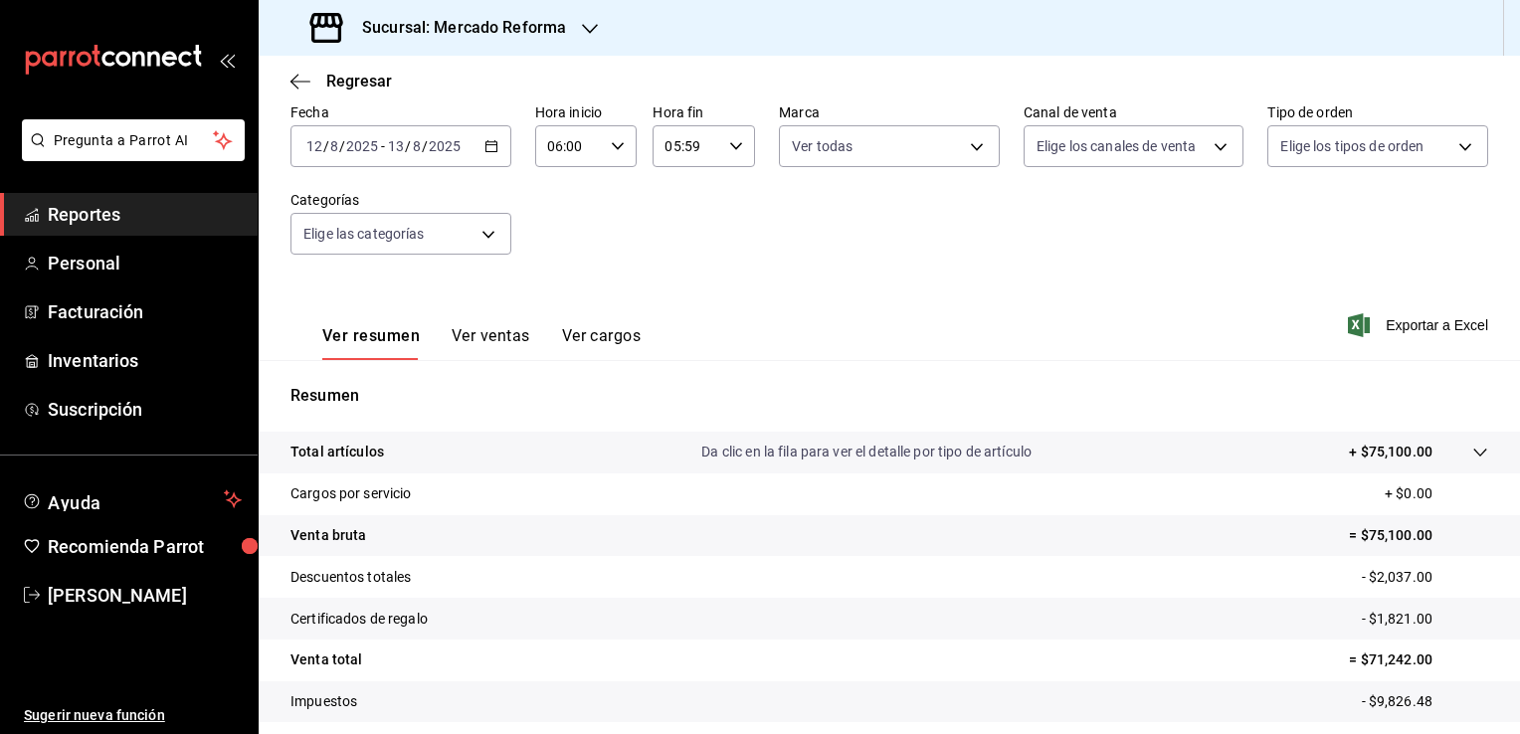
click at [890, 259] on div "Fecha [DATE] [DATE] - [DATE] [DATE] Hora inicio 06:00 Hora inicio Hora fin 05:5…" at bounding box center [889, 190] width 1198 height 175
click at [488, 141] on \(Stroke\) "button" at bounding box center [491, 146] width 12 height 11
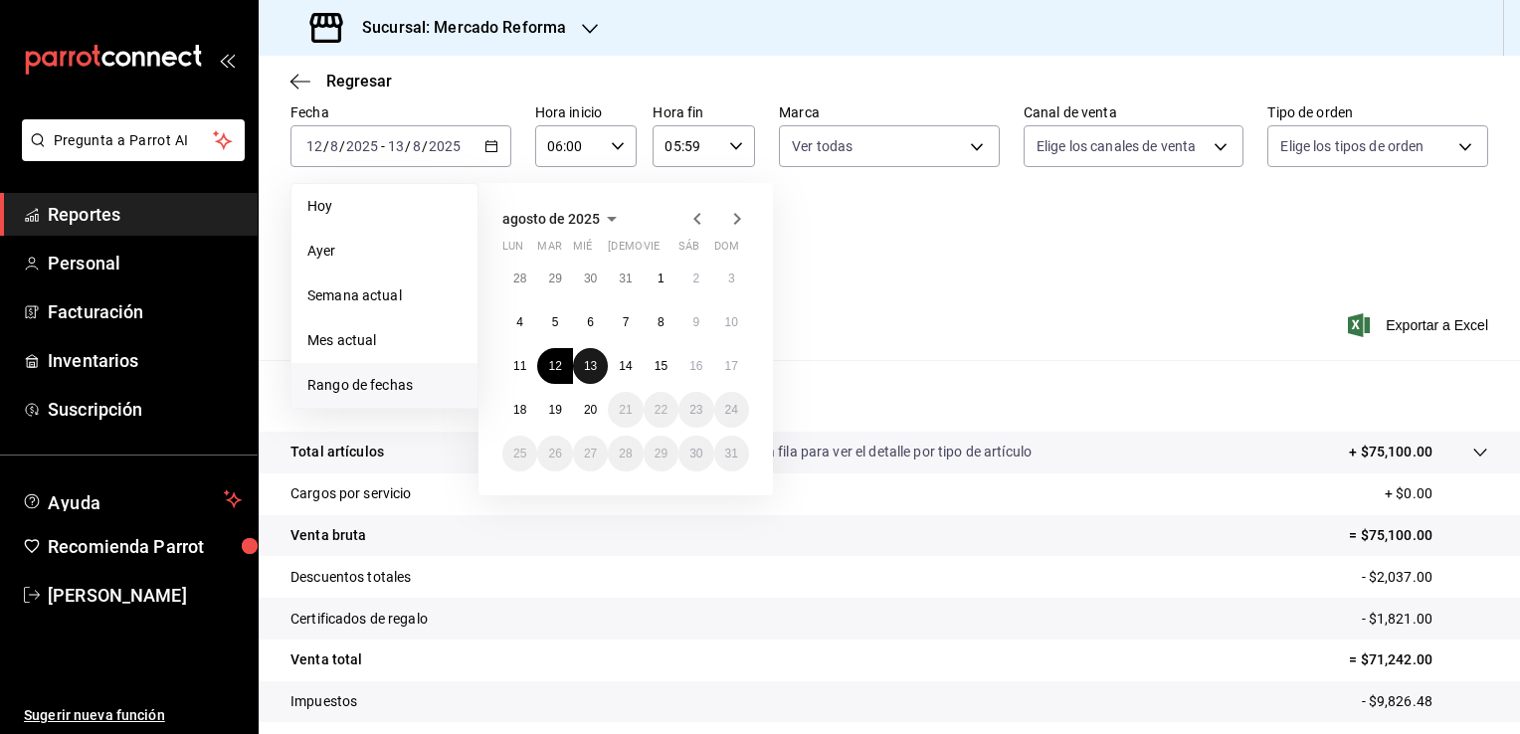
click at [584, 364] on abbr "13" at bounding box center [590, 366] width 13 height 14
click at [617, 366] on button "14" at bounding box center [625, 366] width 35 height 36
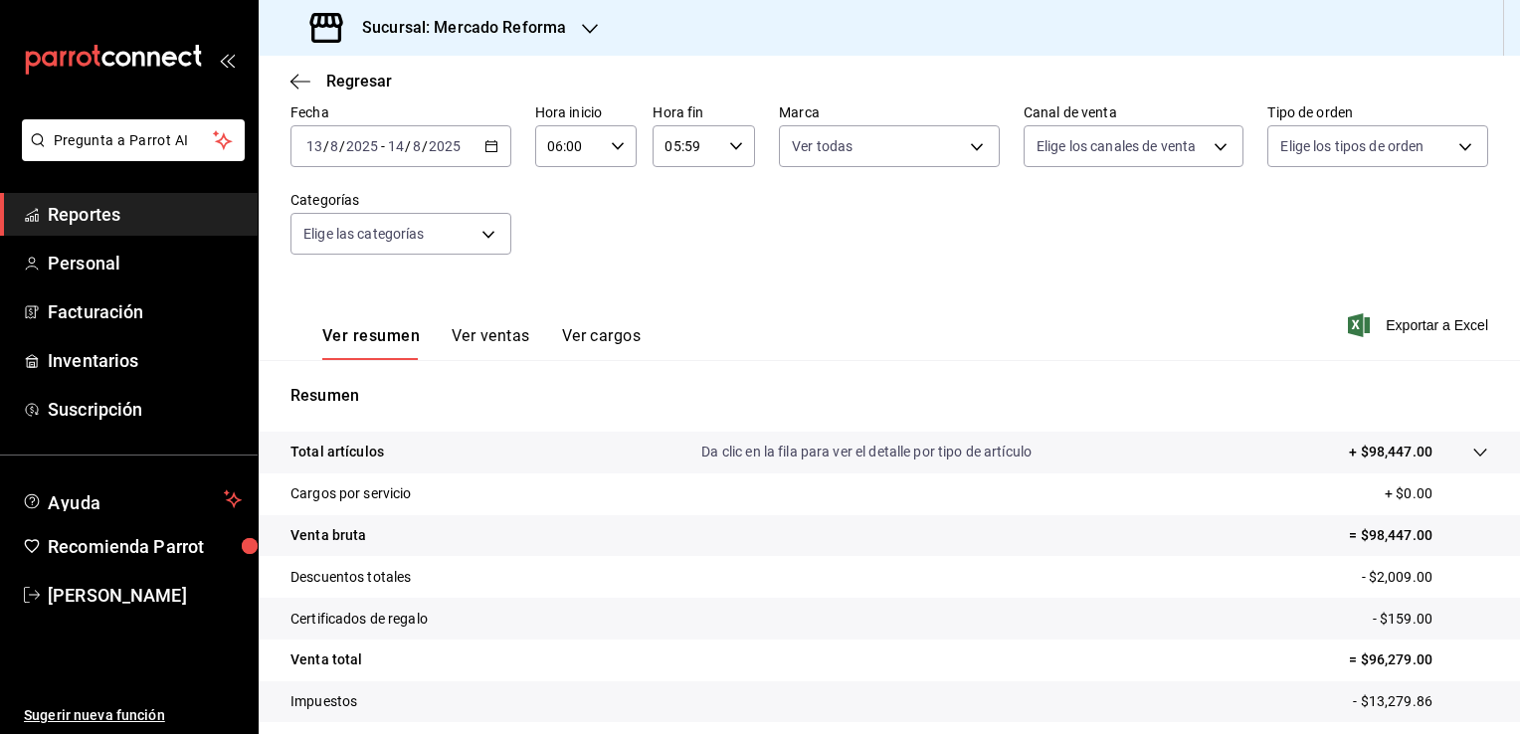
click at [489, 153] on div "[DATE] [DATE] - [DATE] [DATE]" at bounding box center [400, 146] width 221 height 42
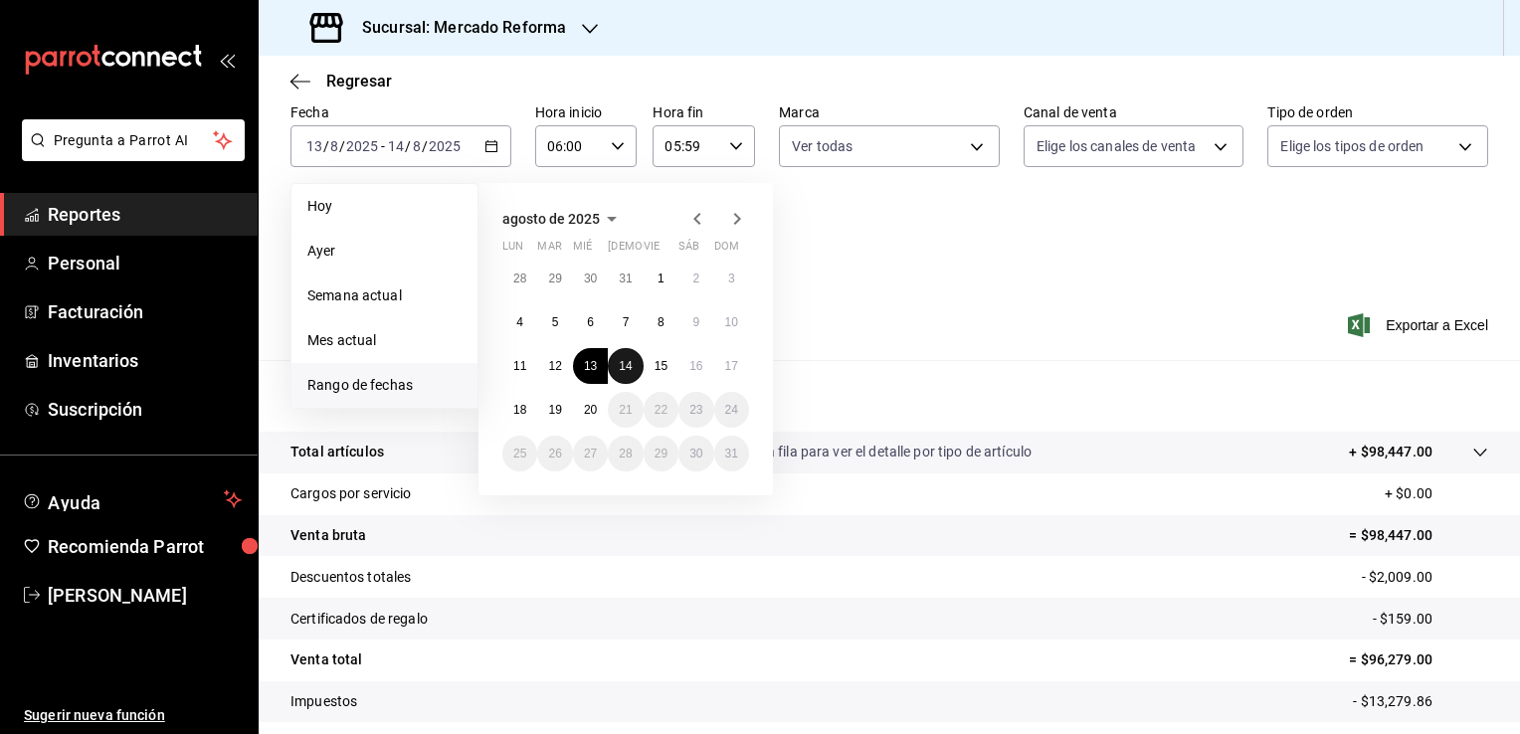
click at [625, 367] on abbr "14" at bounding box center [625, 366] width 13 height 14
click at [662, 367] on abbr "15" at bounding box center [660, 366] width 13 height 14
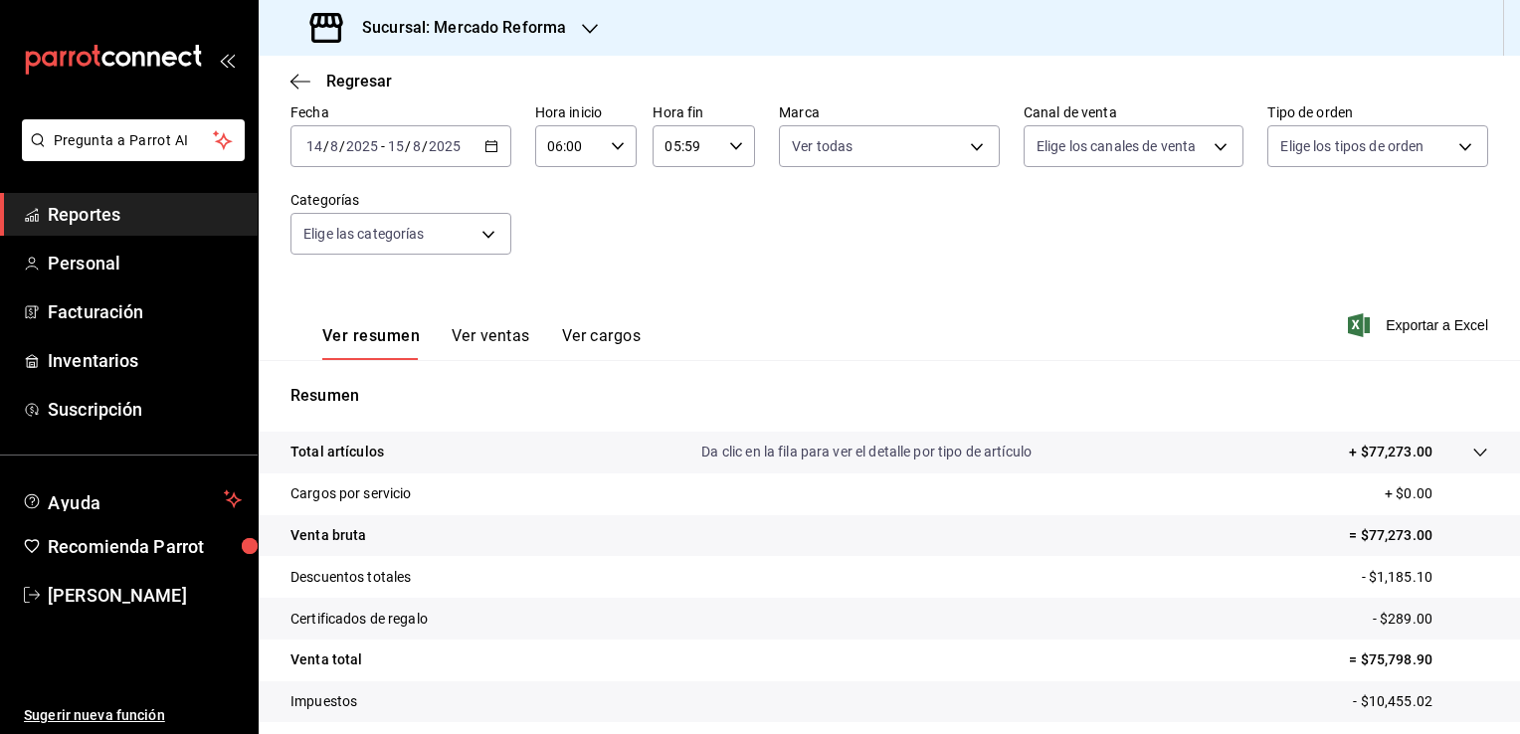
click at [489, 141] on \(Stroke\) "button" at bounding box center [491, 146] width 12 height 11
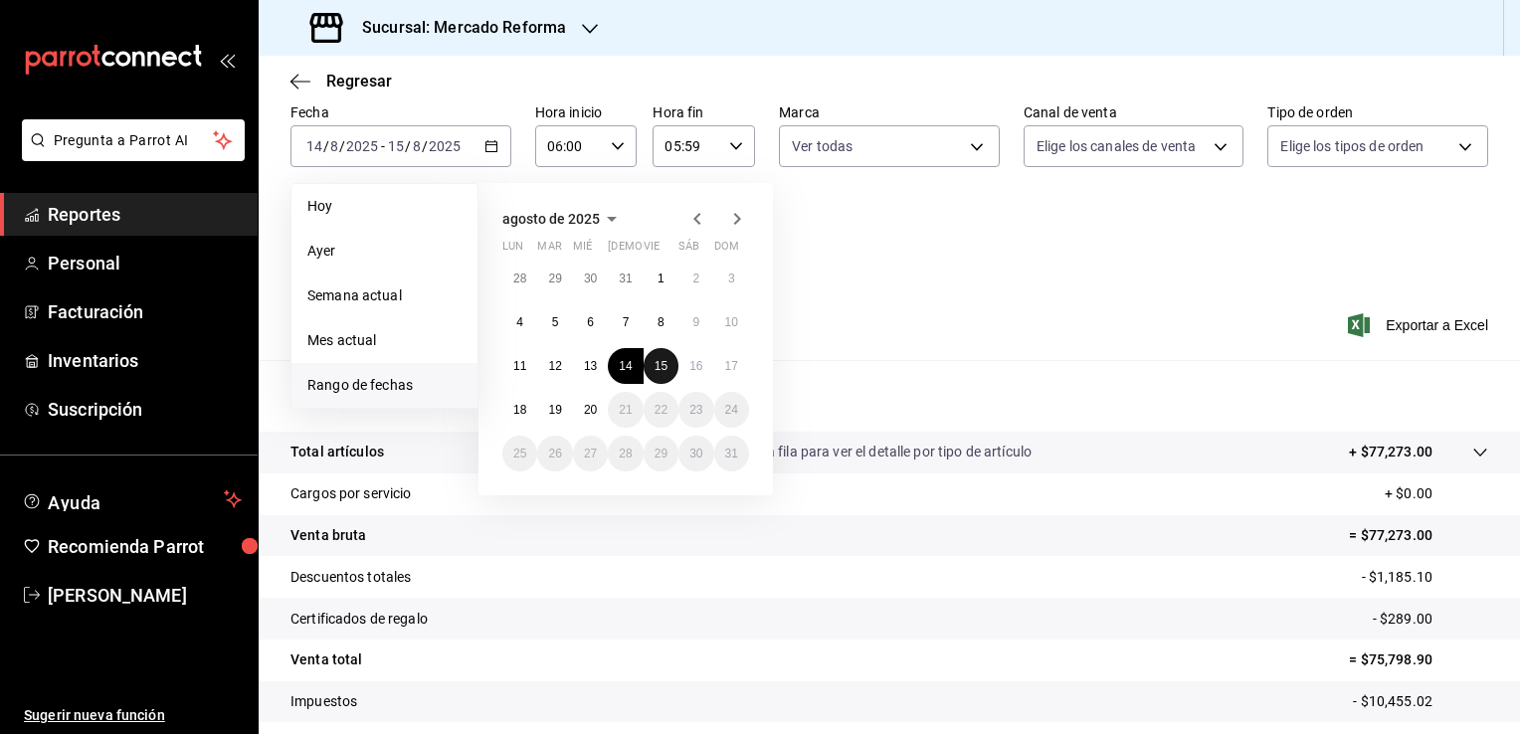
click at [660, 368] on abbr "15" at bounding box center [660, 366] width 13 height 14
click at [692, 366] on abbr "16" at bounding box center [695, 366] width 13 height 14
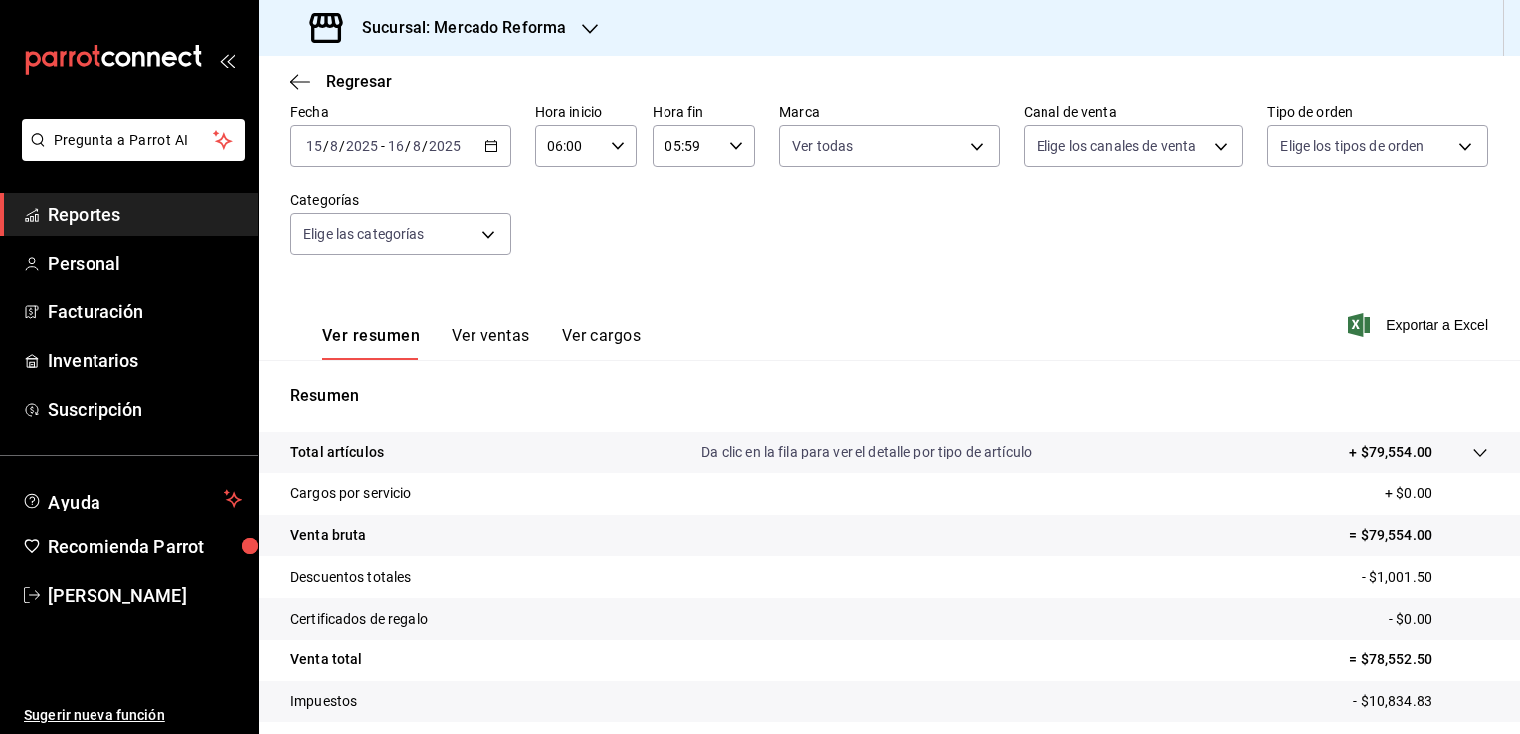
click at [489, 151] on \(Stroke\) "button" at bounding box center [491, 146] width 12 height 11
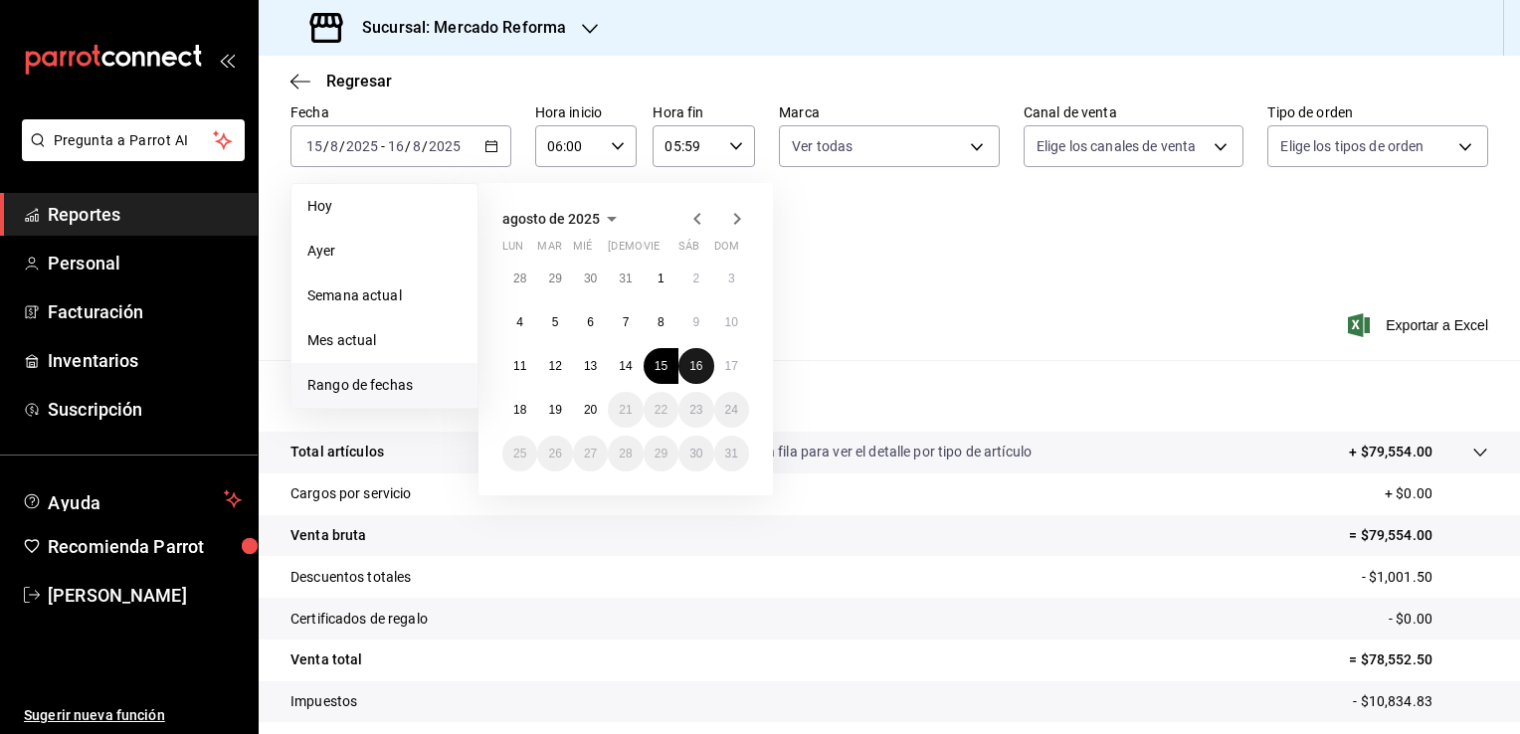
click at [700, 371] on abbr "16" at bounding box center [695, 366] width 13 height 14
click at [728, 366] on abbr "17" at bounding box center [731, 366] width 13 height 14
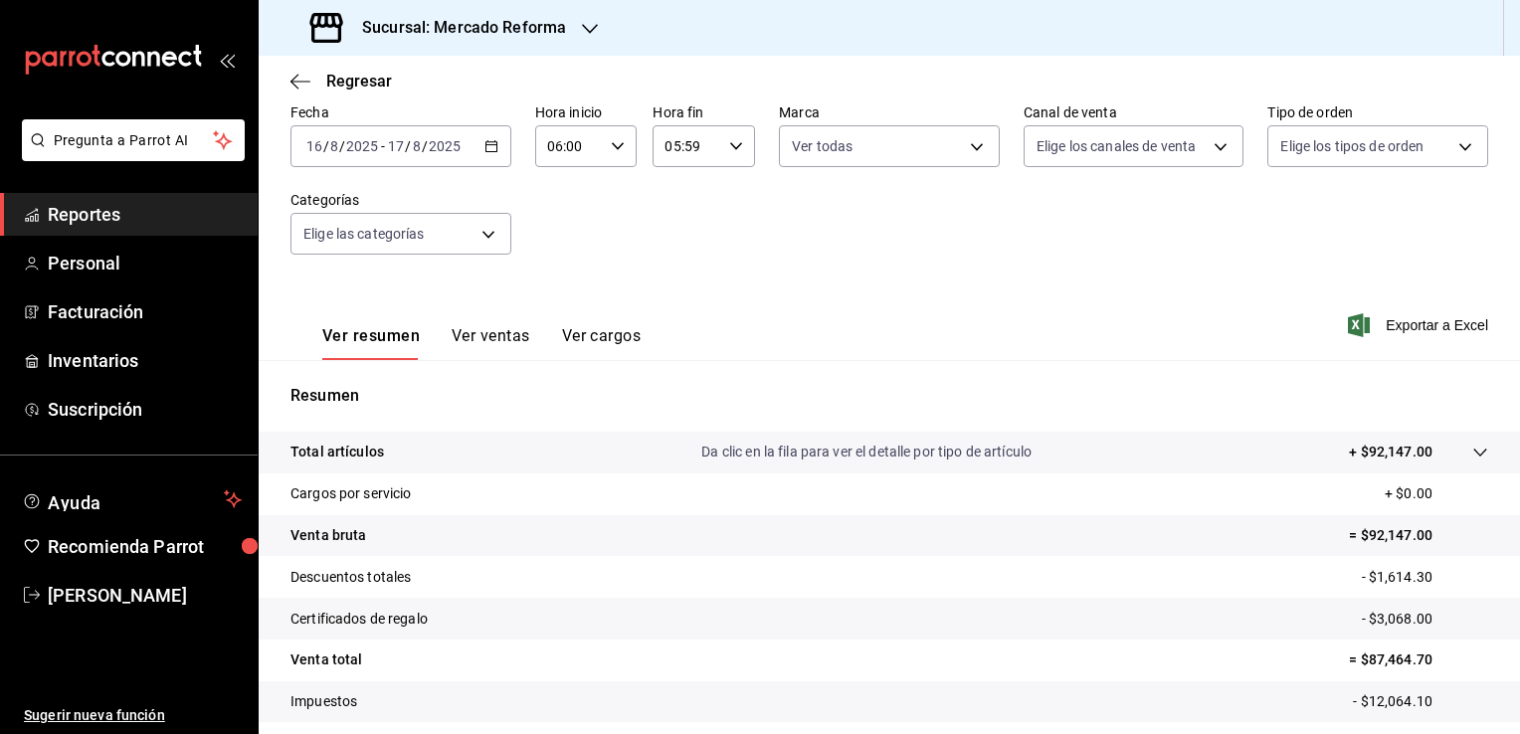
click at [495, 145] on div "[DATE] [DATE] - [DATE] [DATE]" at bounding box center [400, 146] width 221 height 42
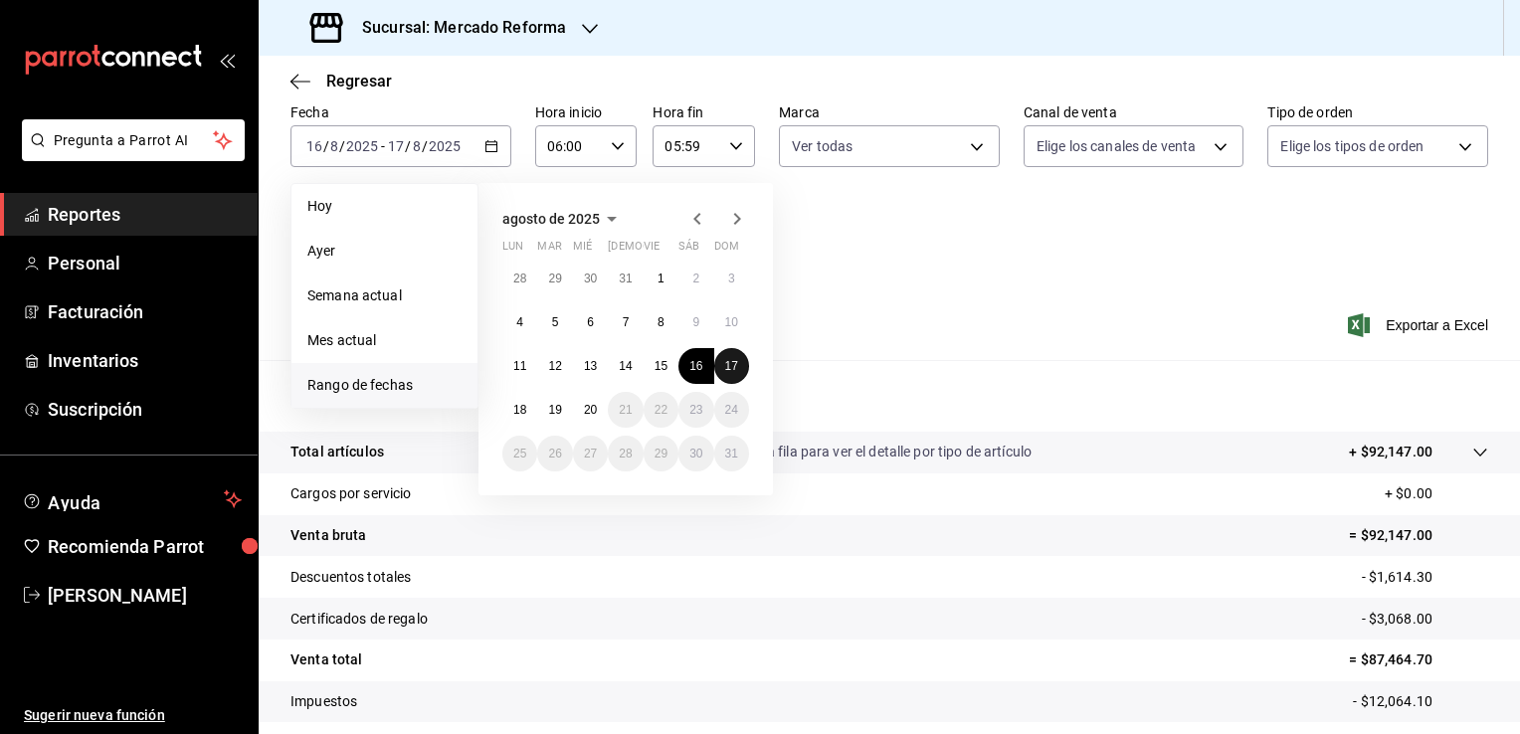
click at [723, 361] on button "17" at bounding box center [731, 366] width 35 height 36
click at [521, 409] on abbr "18" at bounding box center [519, 410] width 13 height 14
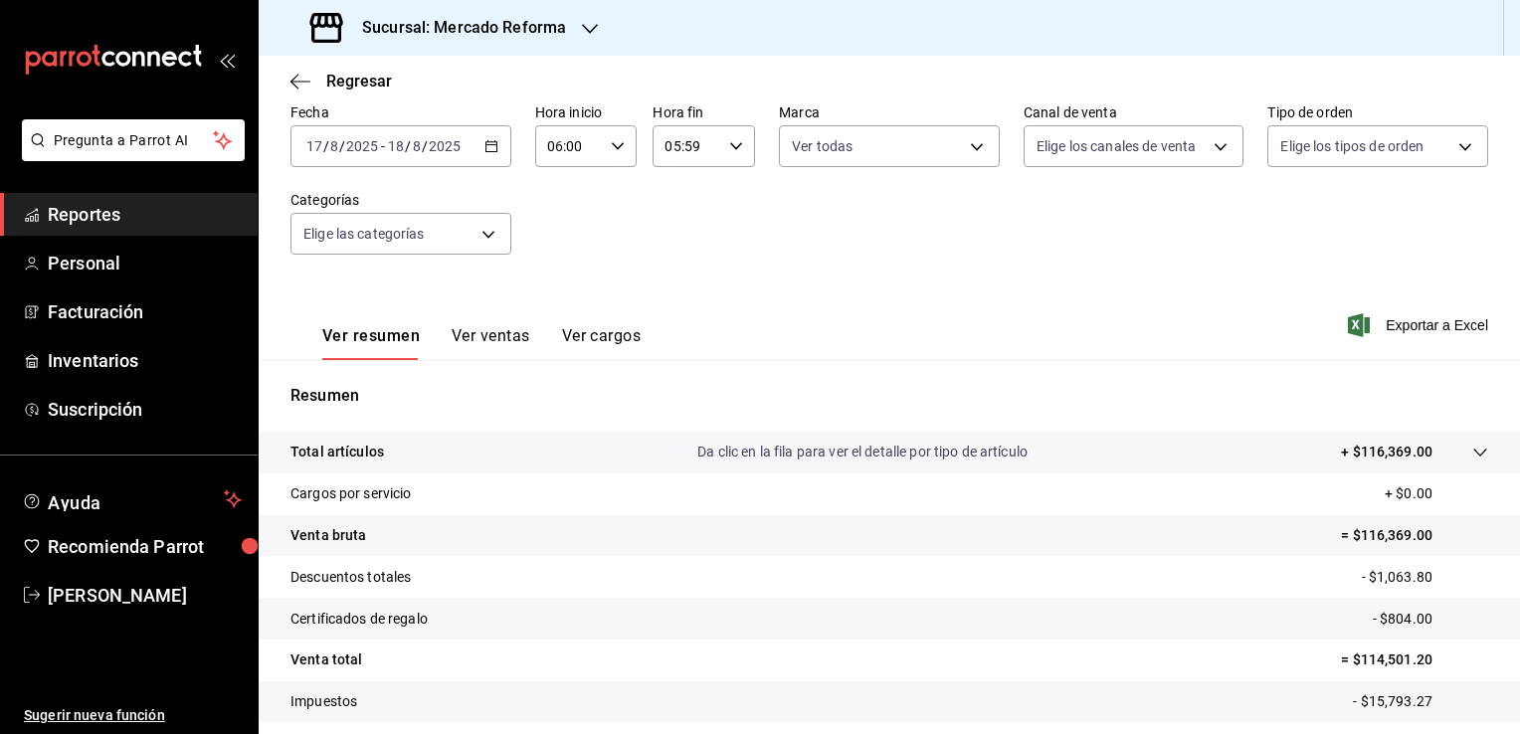
click at [493, 137] on div "[DATE] [DATE] - [DATE] [DATE]" at bounding box center [400, 146] width 221 height 42
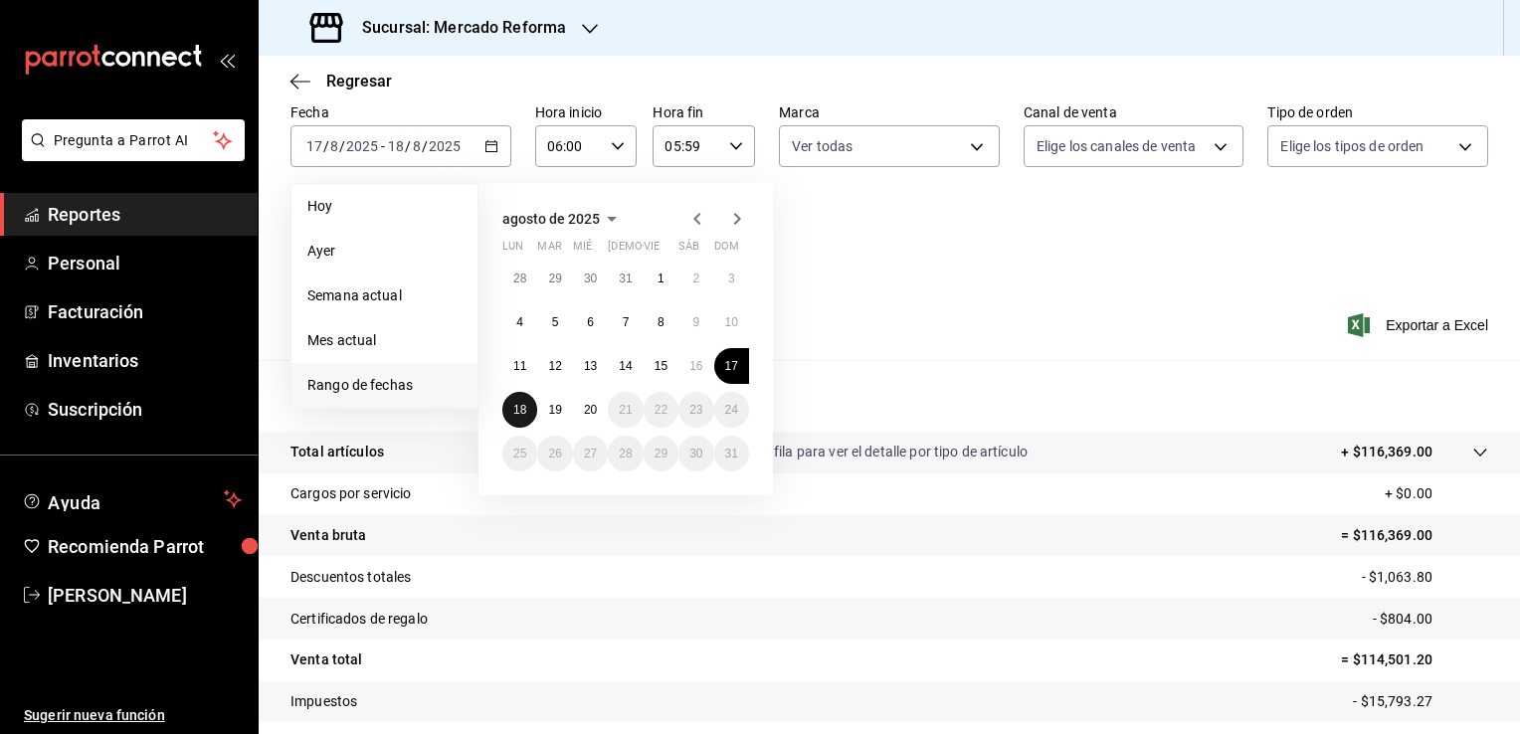
click at [515, 407] on abbr "18" at bounding box center [519, 410] width 13 height 14
click at [548, 408] on abbr "19" at bounding box center [554, 410] width 13 height 14
